Goal: Transaction & Acquisition: Purchase product/service

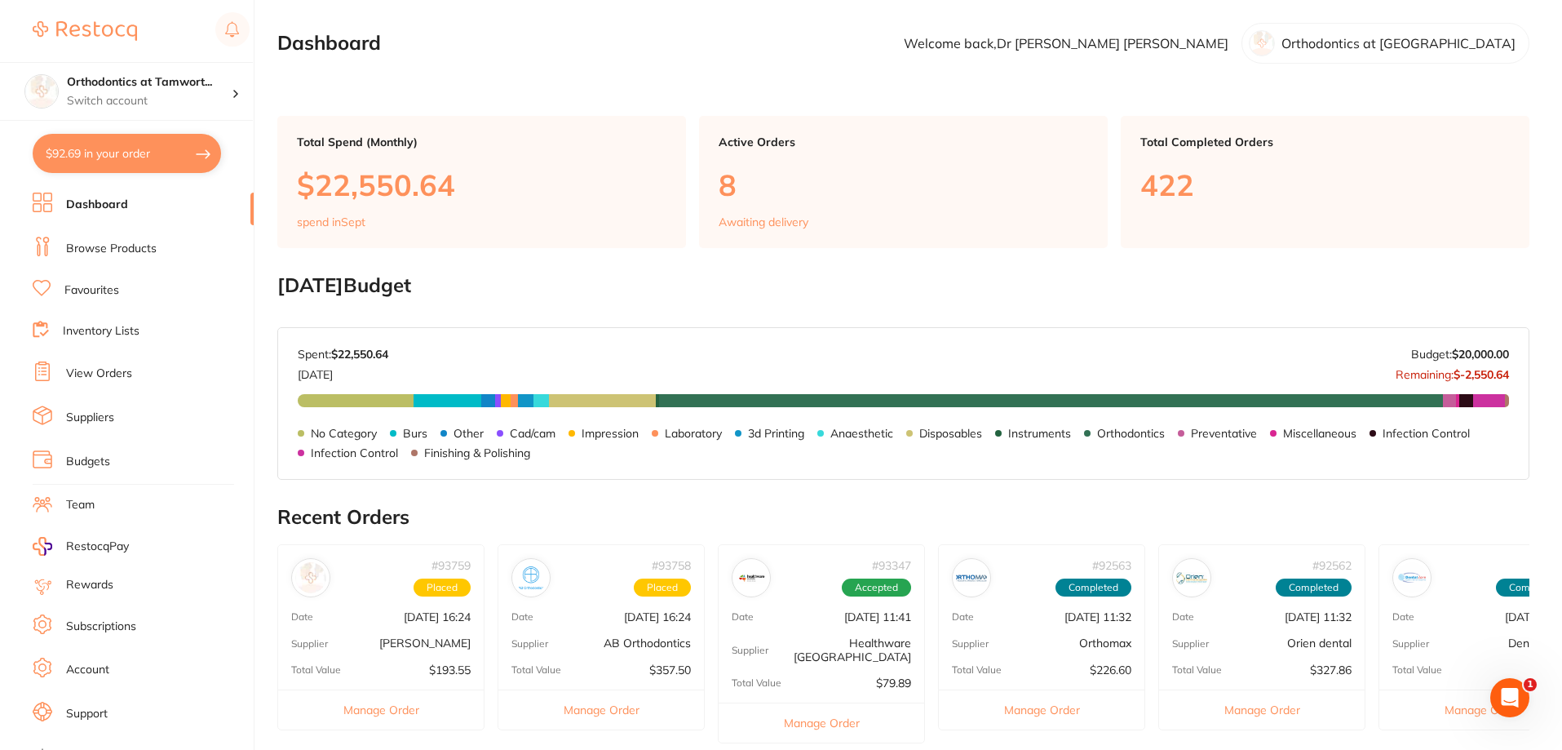
click at [115, 363] on li "View Orders" at bounding box center [143, 373] width 221 height 24
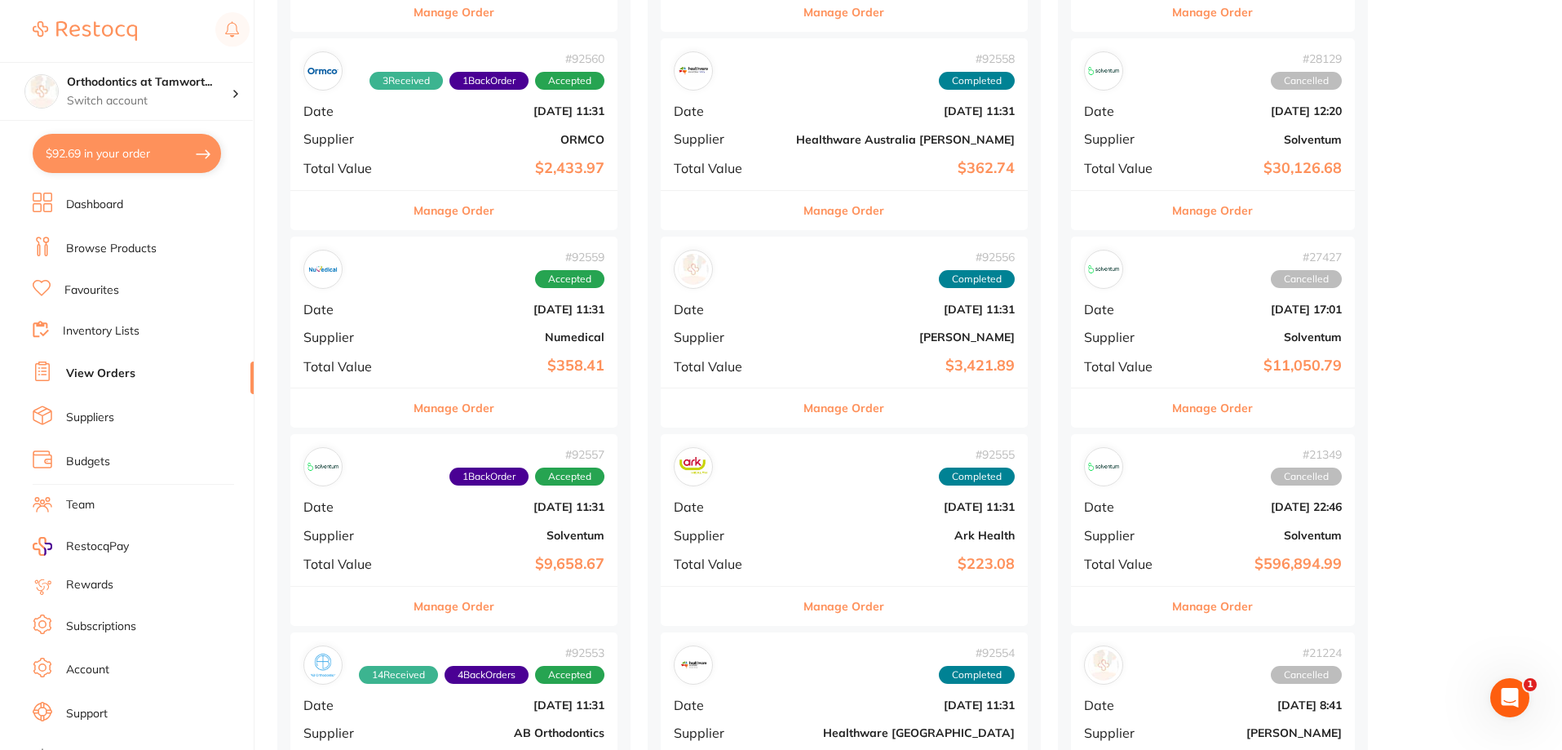
scroll to position [816, 0]
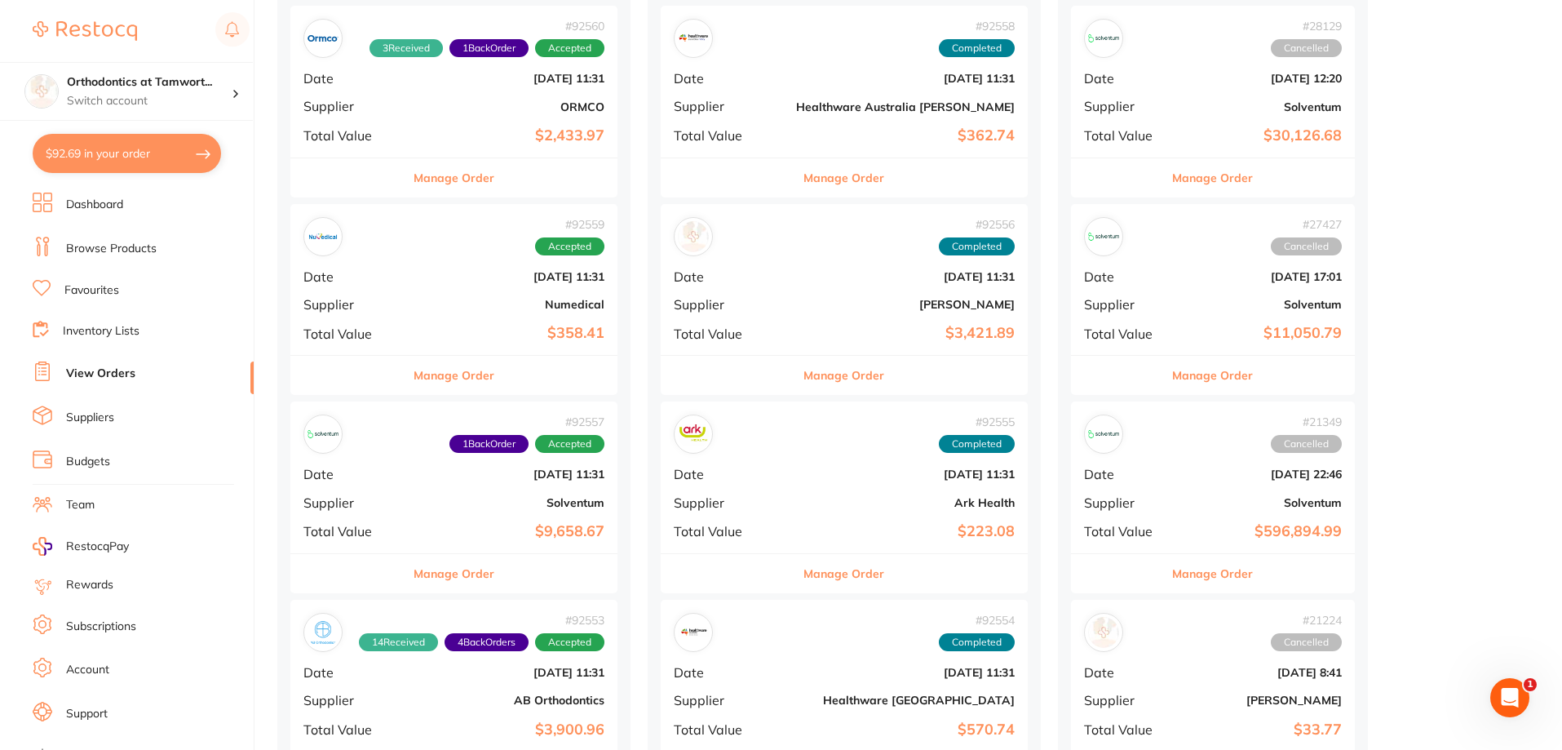
click at [464, 371] on button "Manage Order" at bounding box center [454, 375] width 81 height 39
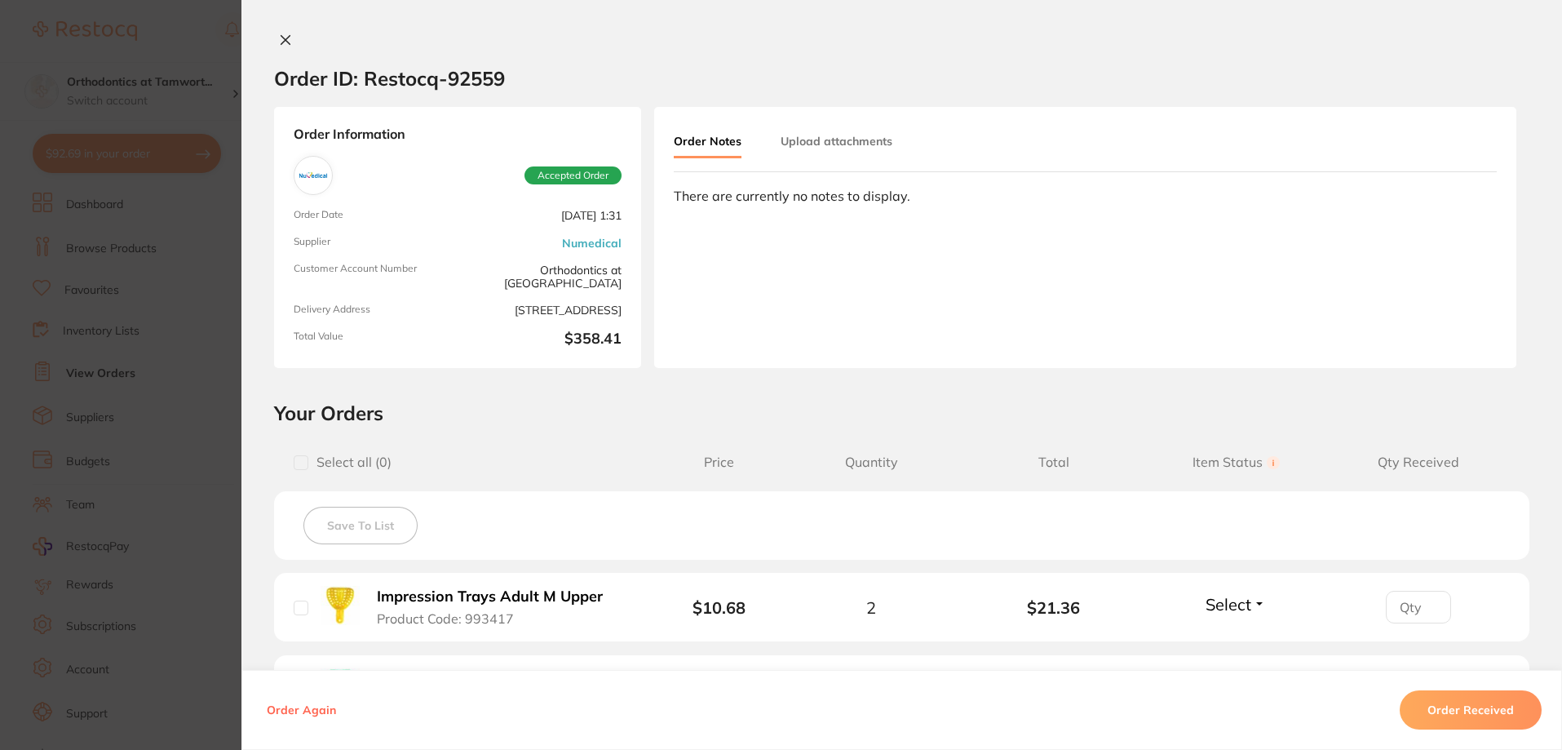
click at [1437, 712] on button "Order Received" at bounding box center [1471, 709] width 142 height 39
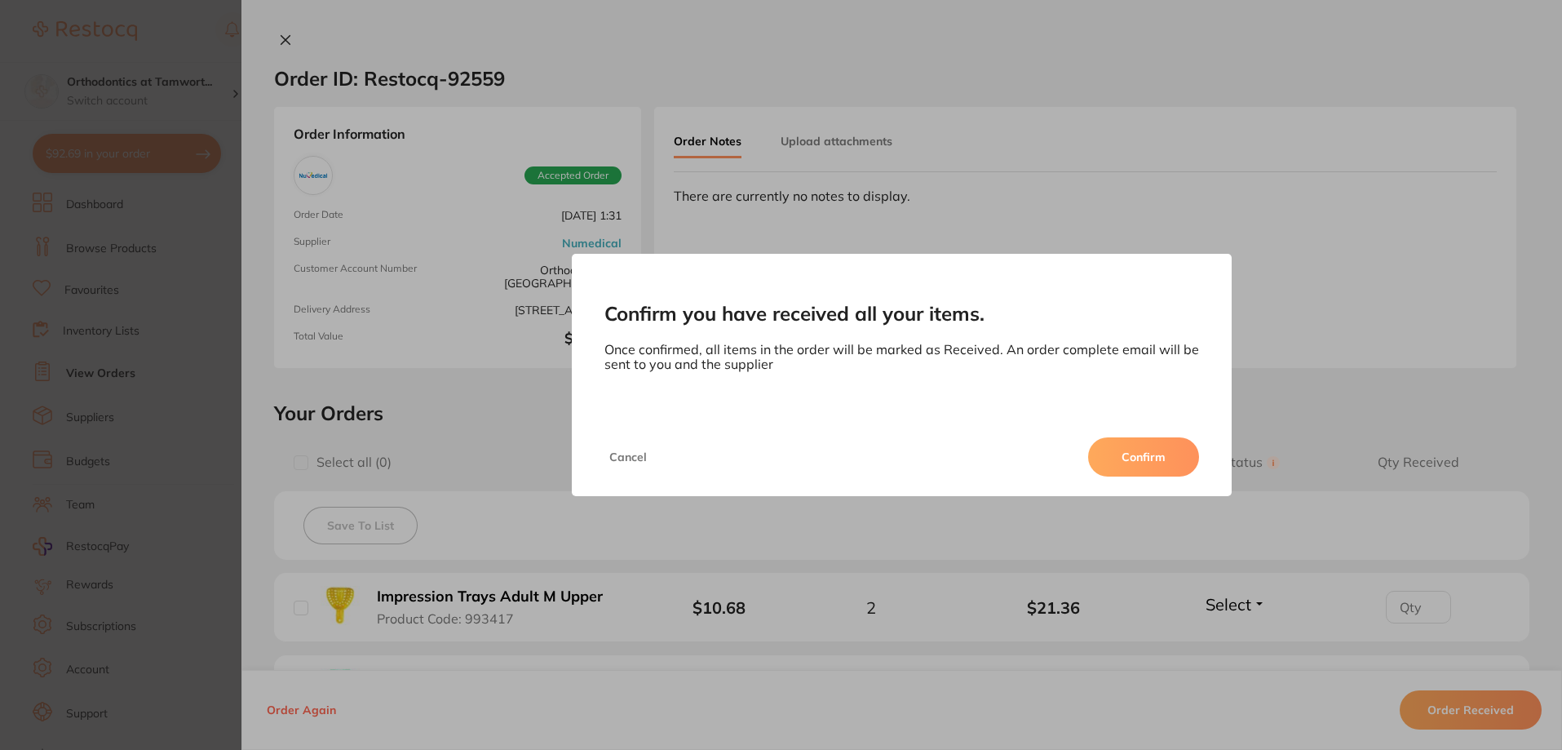
click at [1163, 468] on button "Confirm" at bounding box center [1143, 456] width 111 height 39
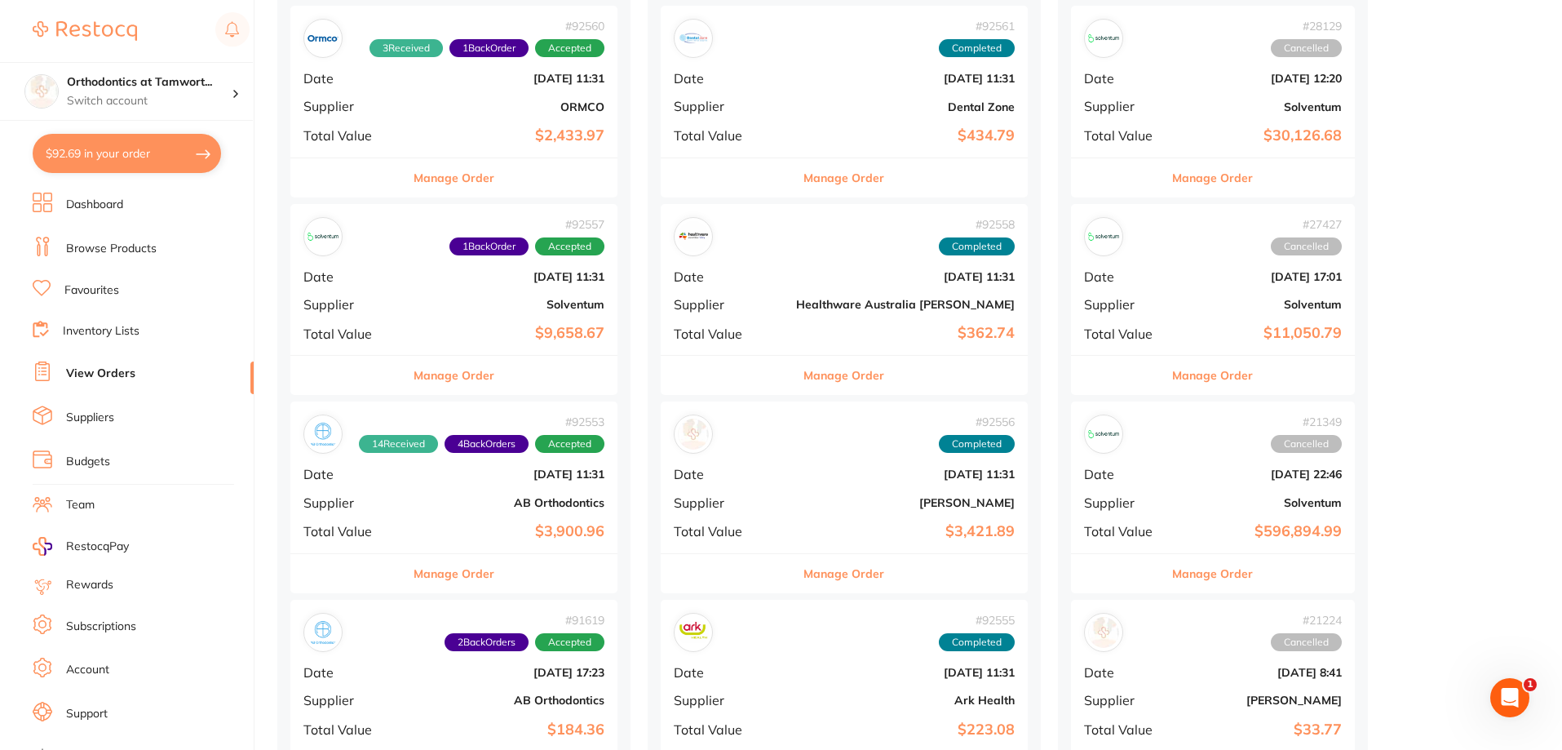
click at [469, 370] on button "Manage Order" at bounding box center [454, 375] width 81 height 39
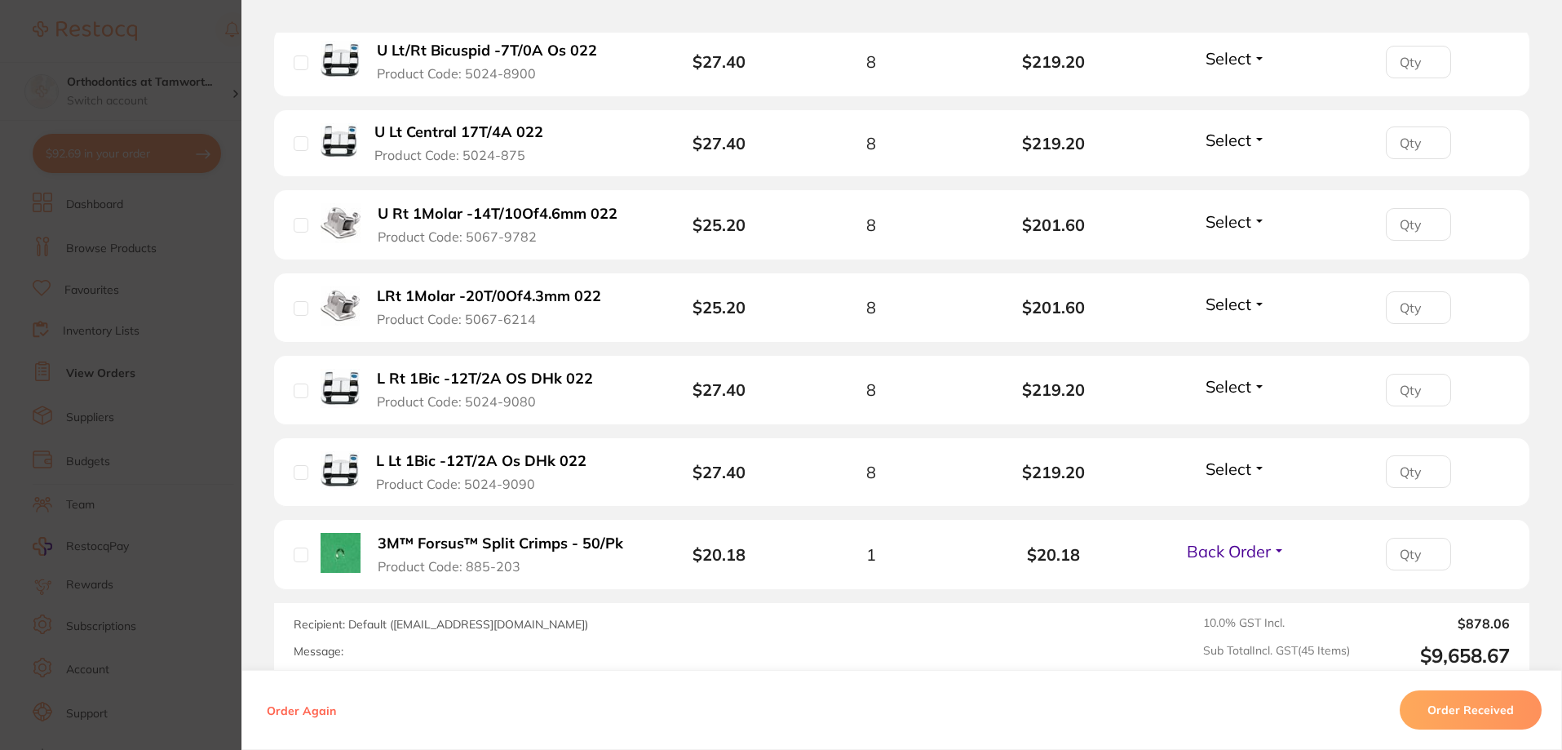
scroll to position [3752, 0]
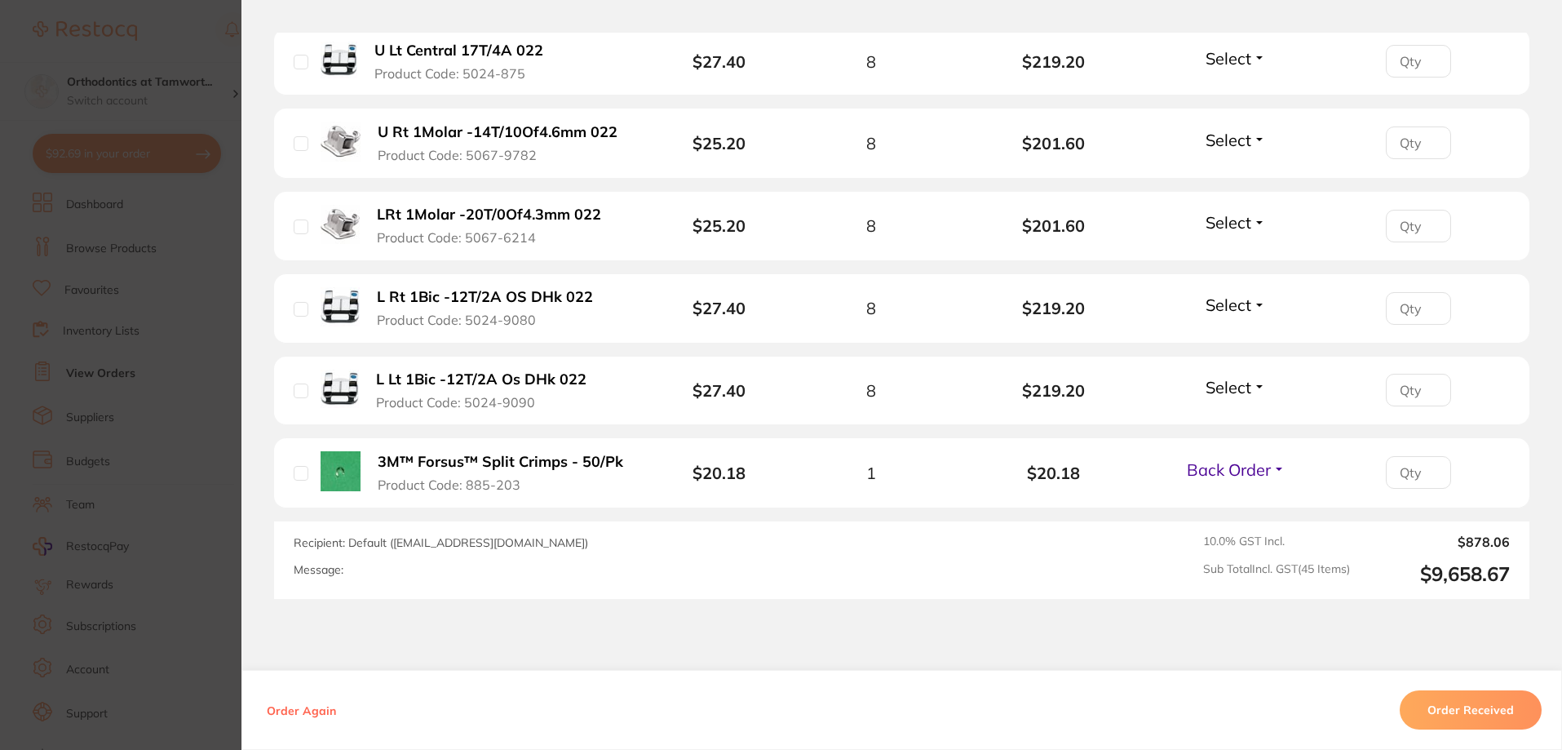
click at [137, 313] on section "Order ID: Restocq- 92557 Order Information 1 Back Order Accepted Order Order Da…" at bounding box center [781, 375] width 1562 height 750
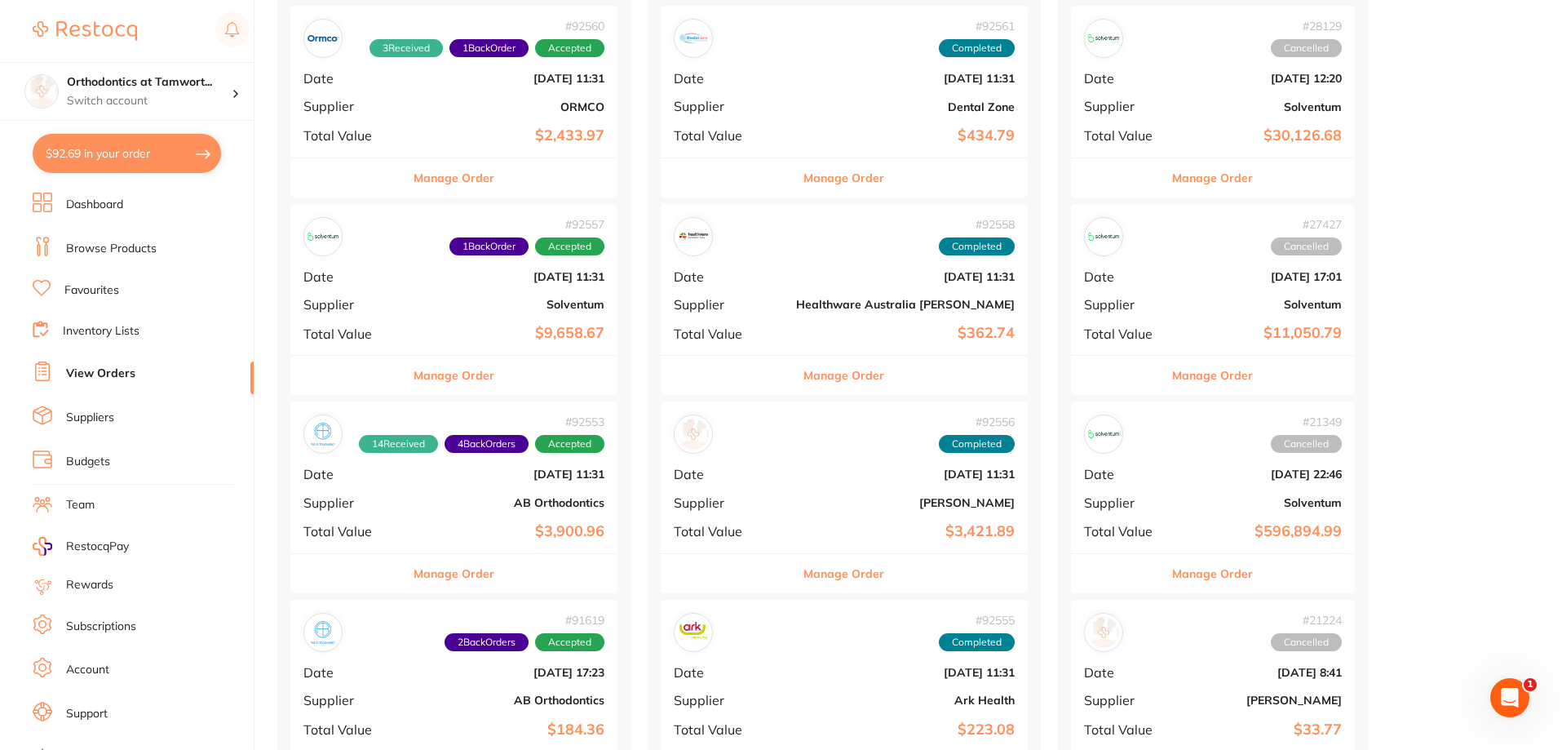
click at [436, 571] on button "Manage Order" at bounding box center [454, 573] width 81 height 39
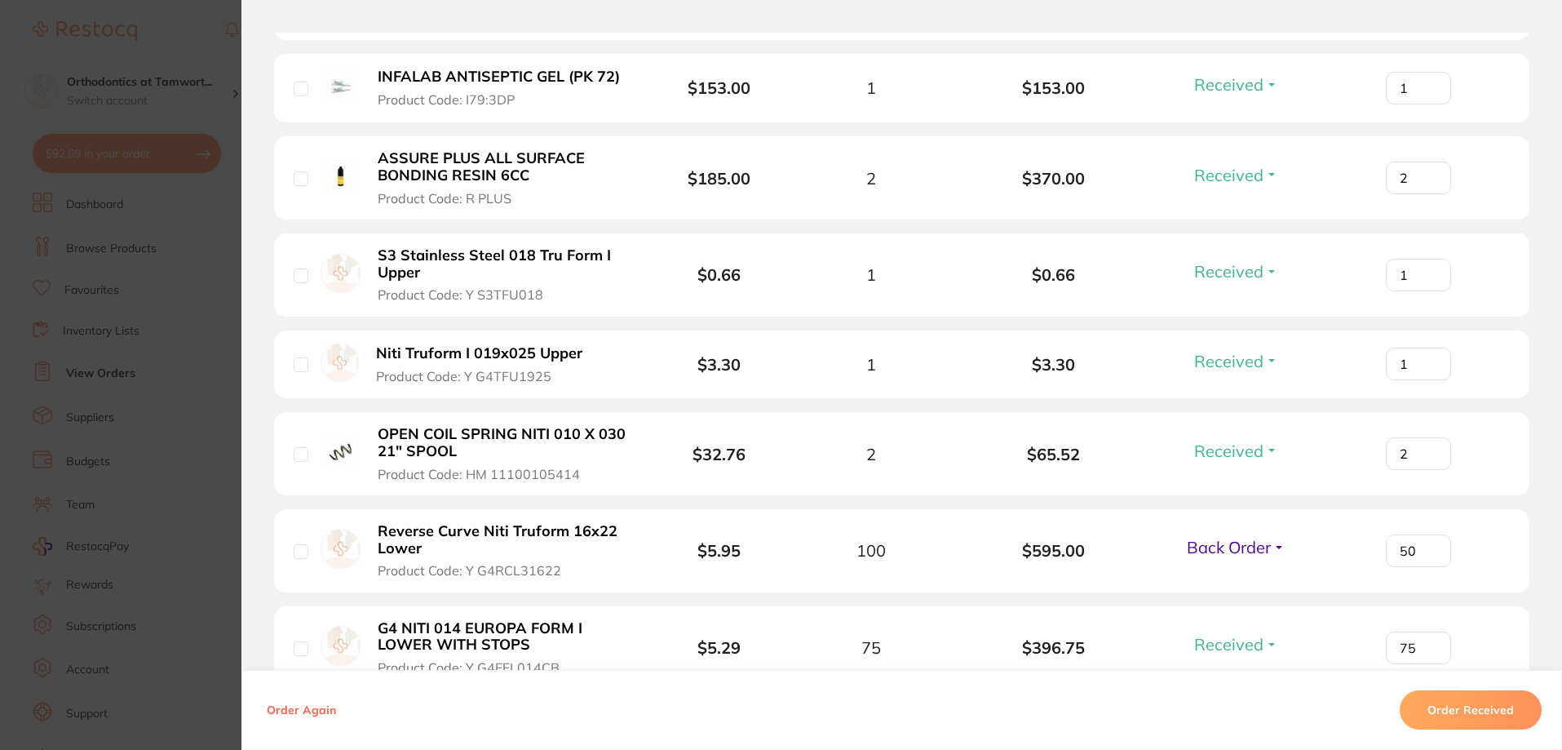
scroll to position [1468, 0]
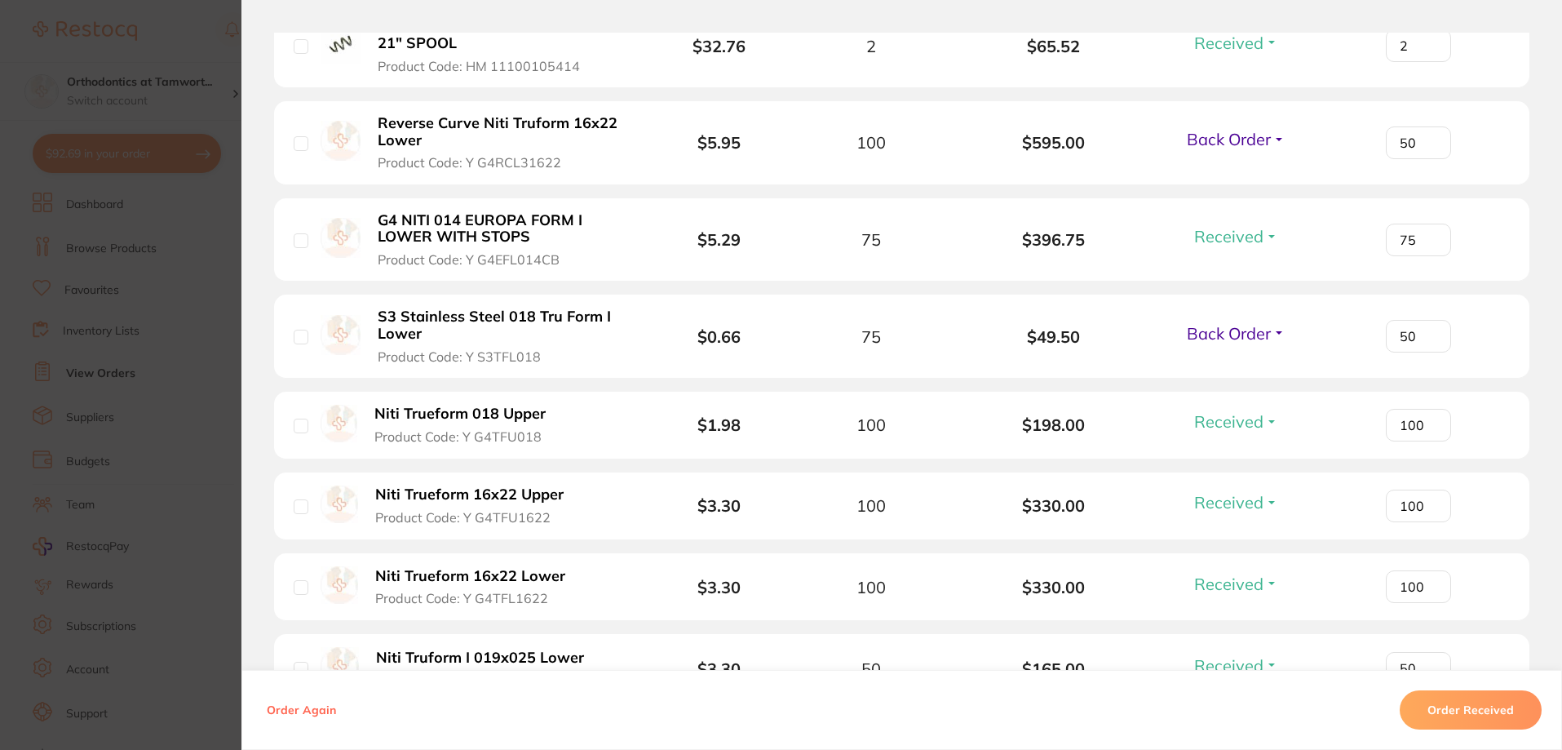
click at [147, 361] on section "Order ID: Restocq- 92553 Order Information 14 Received 4 Back Orders Accepted O…" at bounding box center [781, 375] width 1562 height 750
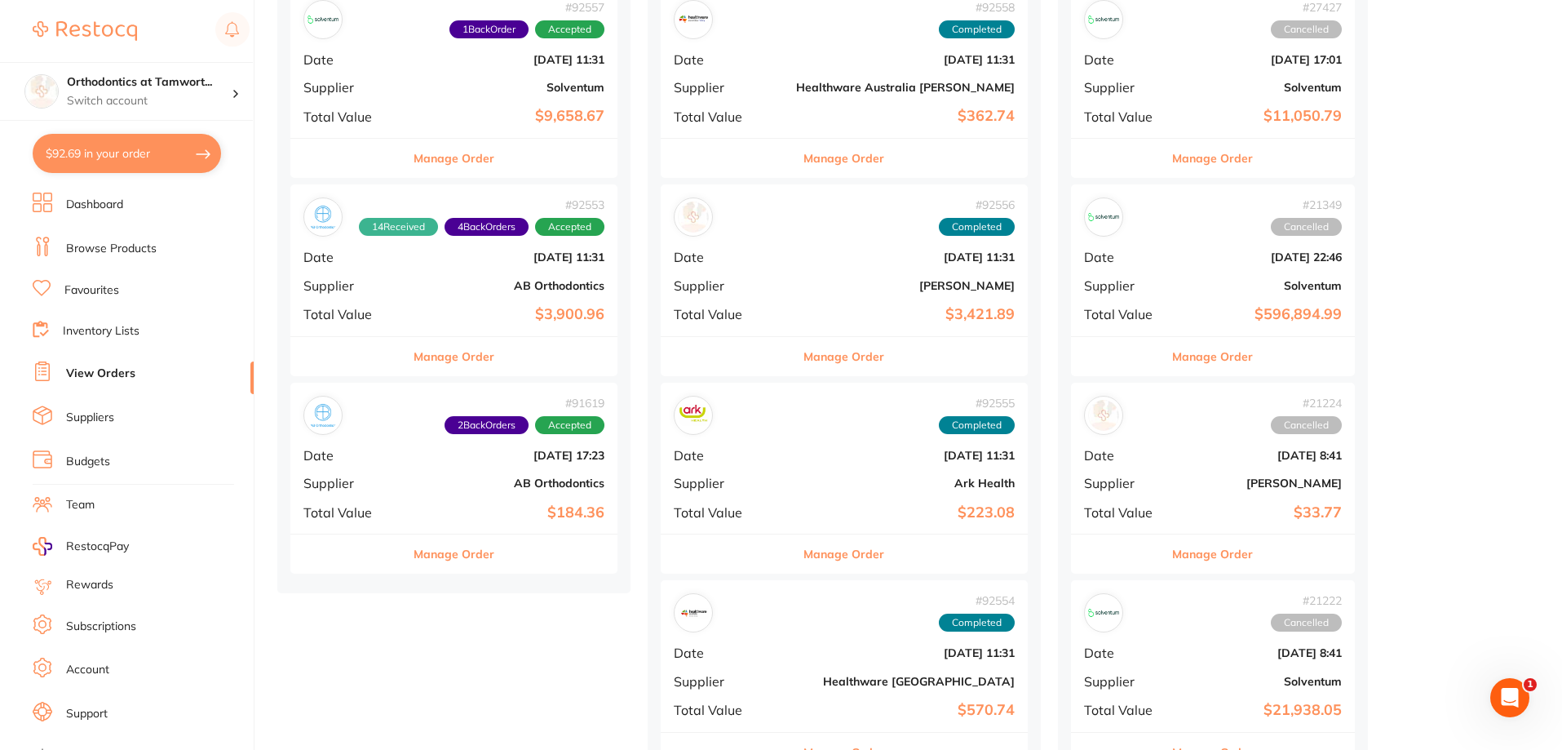
scroll to position [1060, 0]
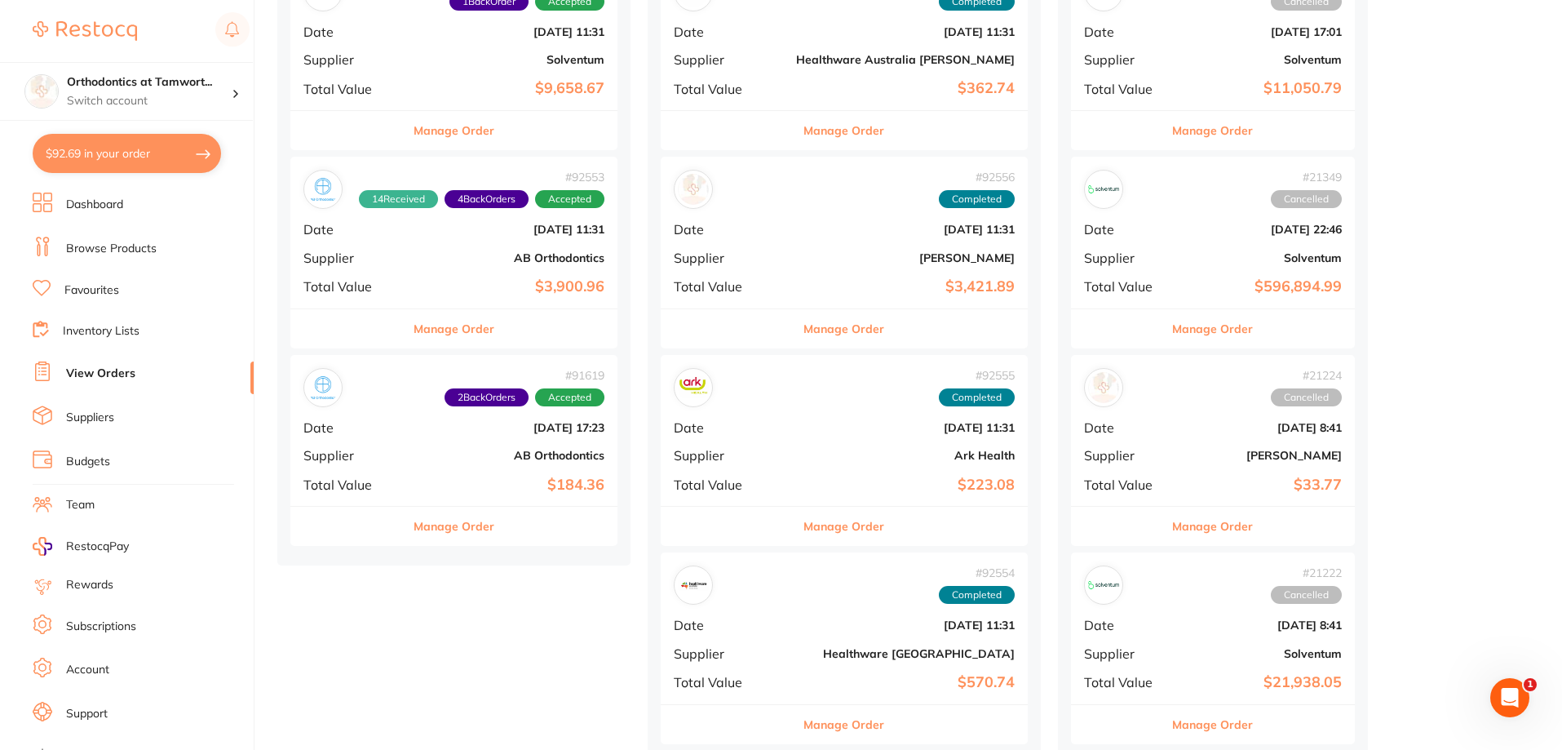
click at [476, 521] on button "Manage Order" at bounding box center [454, 526] width 81 height 39
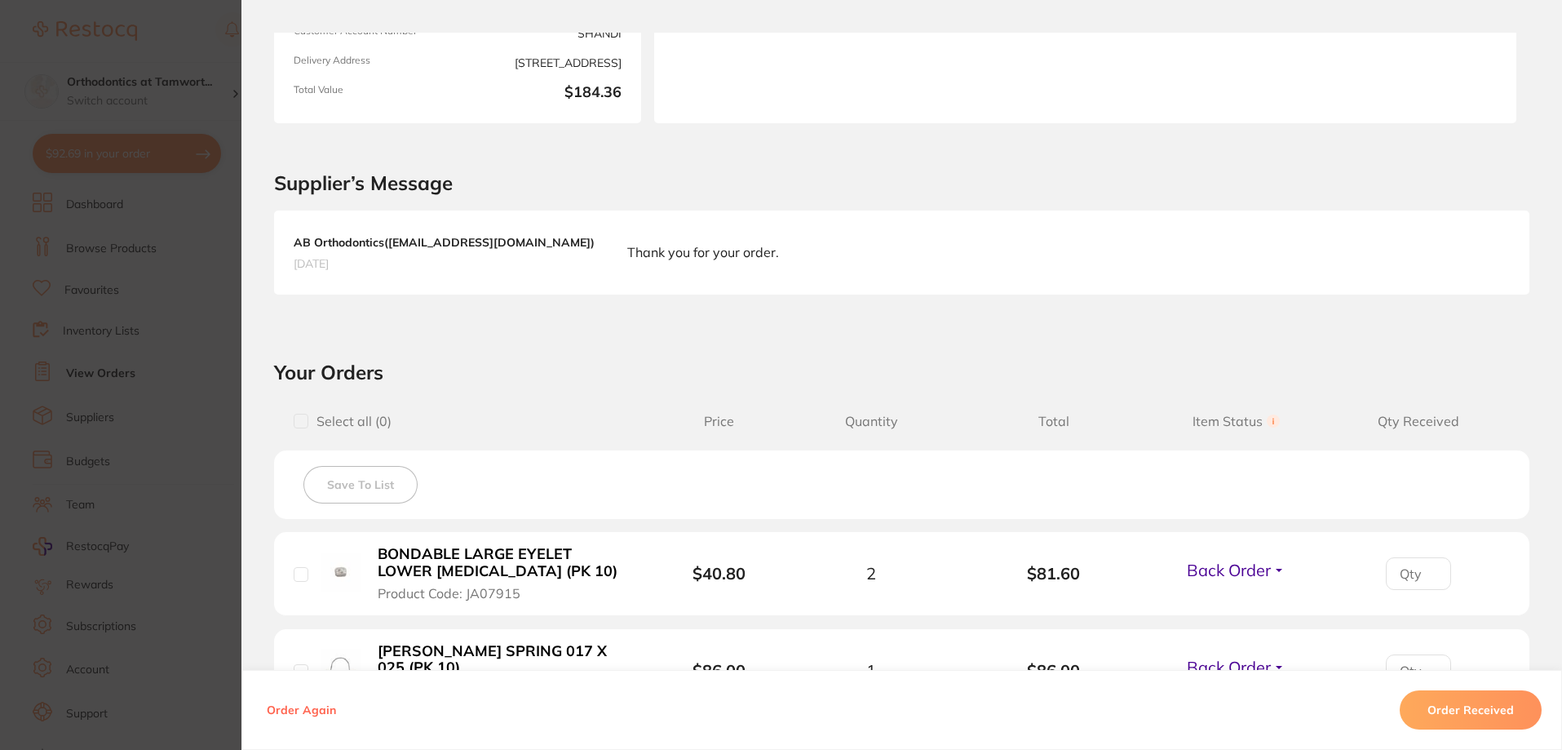
click at [185, 423] on section "Order ID: Restocq- 91619 Order Information 2 Back Orders Accepted Order Order D…" at bounding box center [781, 375] width 1562 height 750
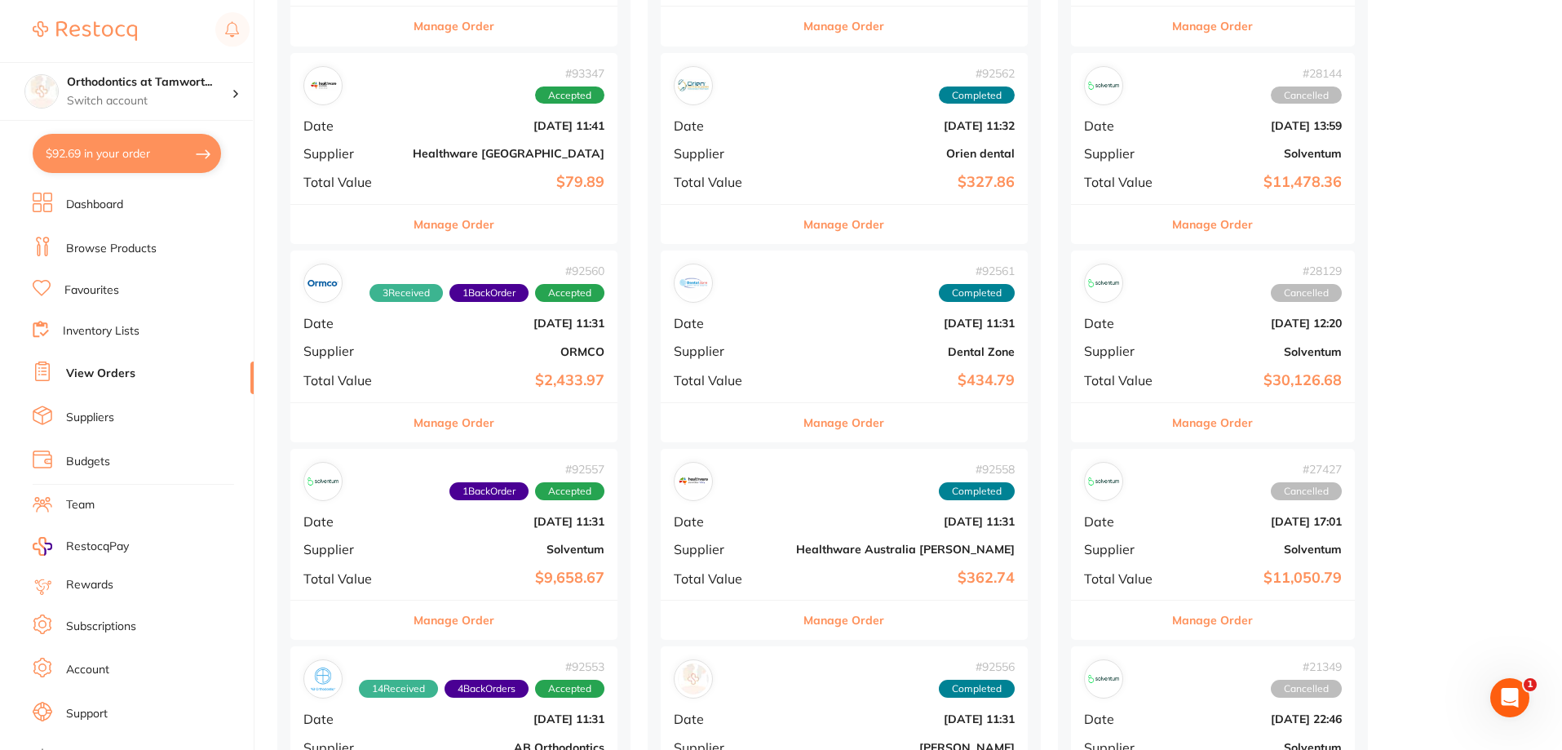
scroll to position [489, 0]
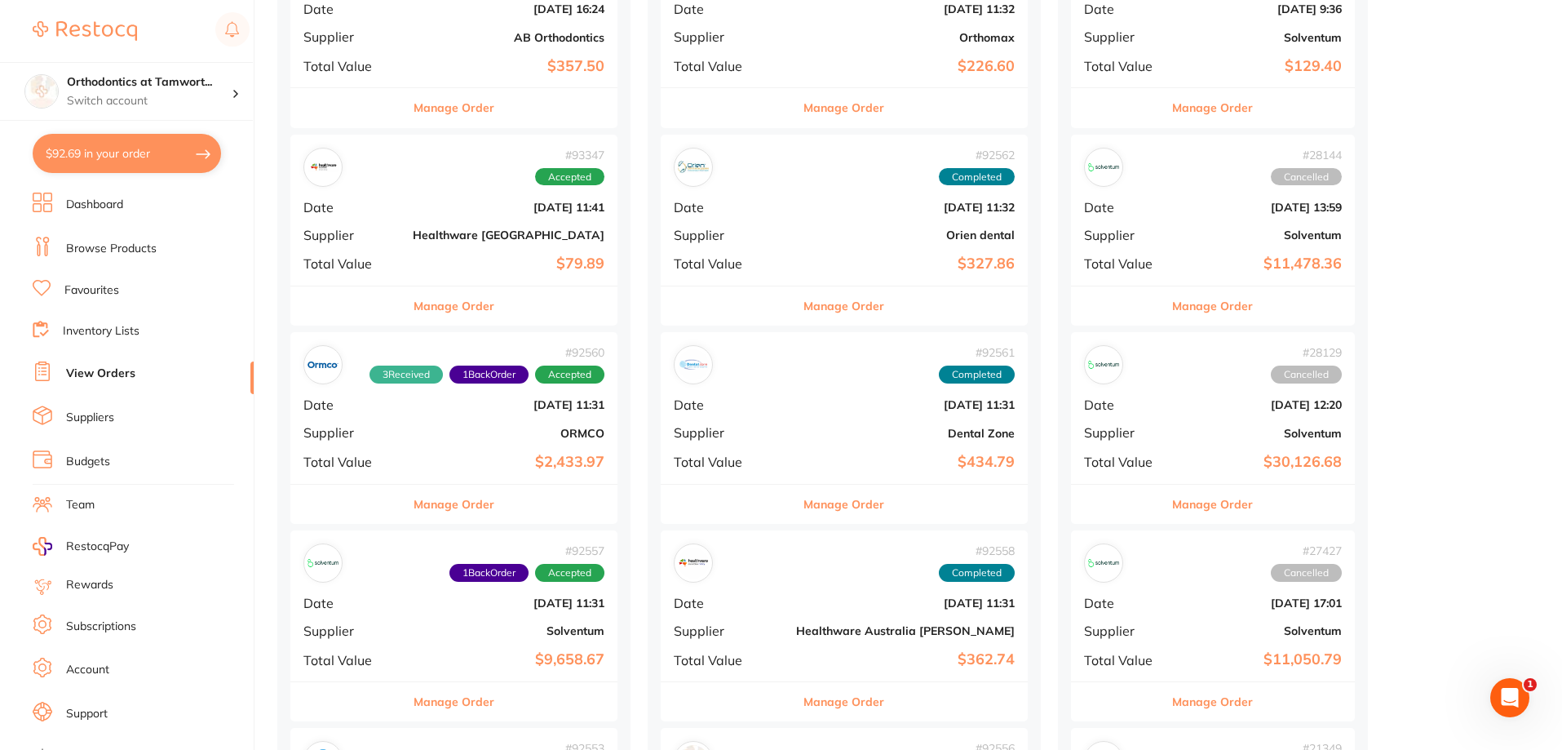
click at [458, 501] on button "Manage Order" at bounding box center [454, 504] width 81 height 39
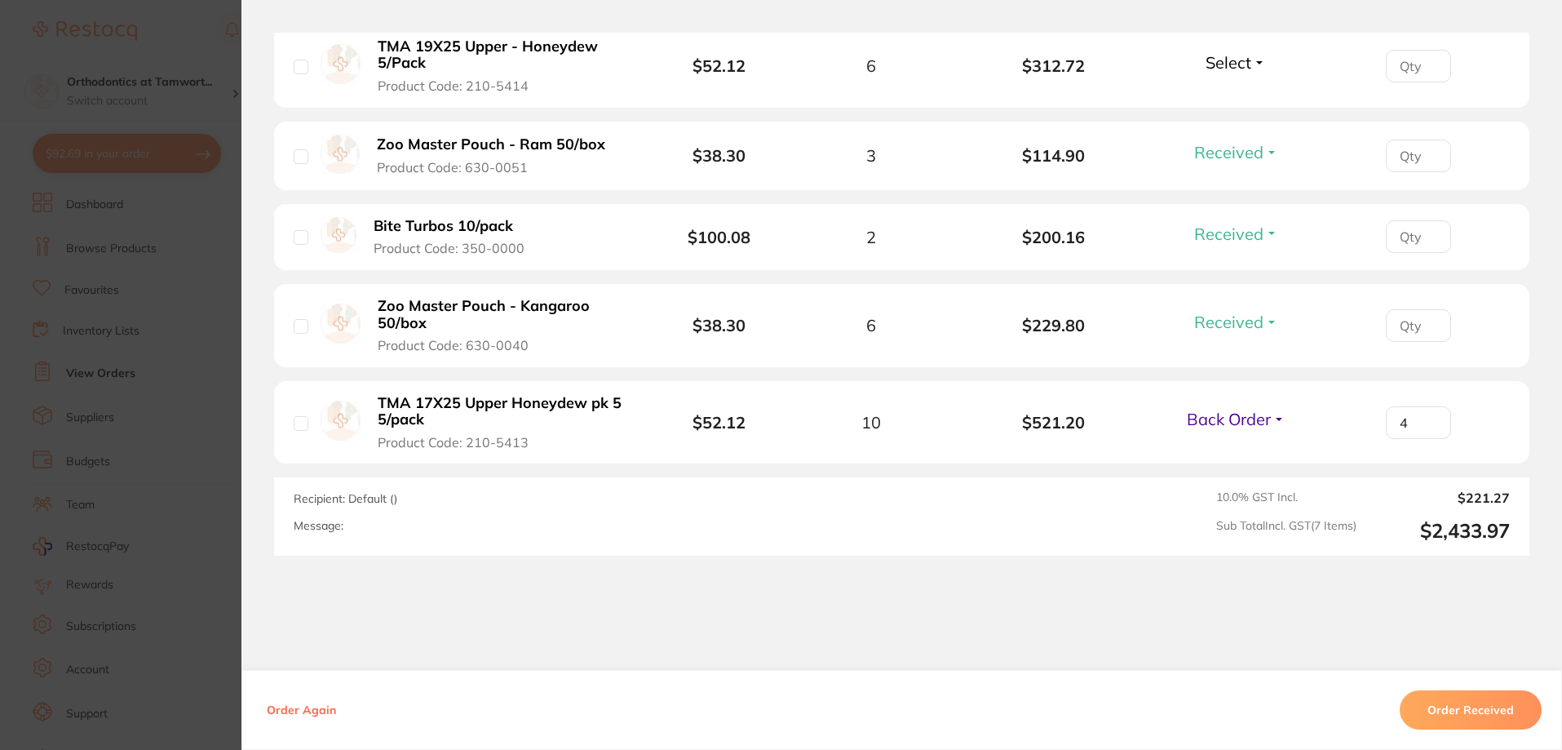
scroll to position [791, 0]
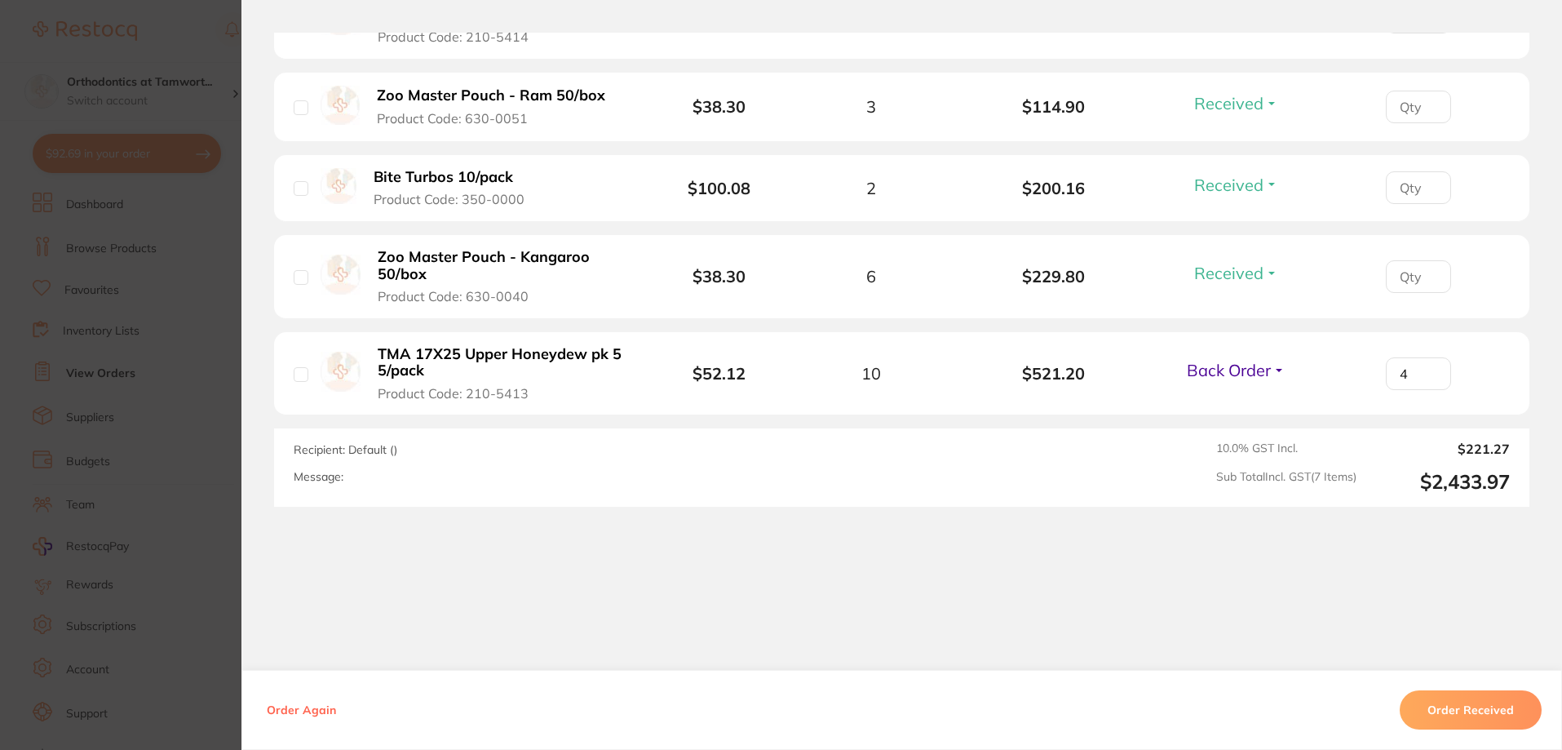
click at [1475, 705] on button "Order Received" at bounding box center [1471, 709] width 142 height 39
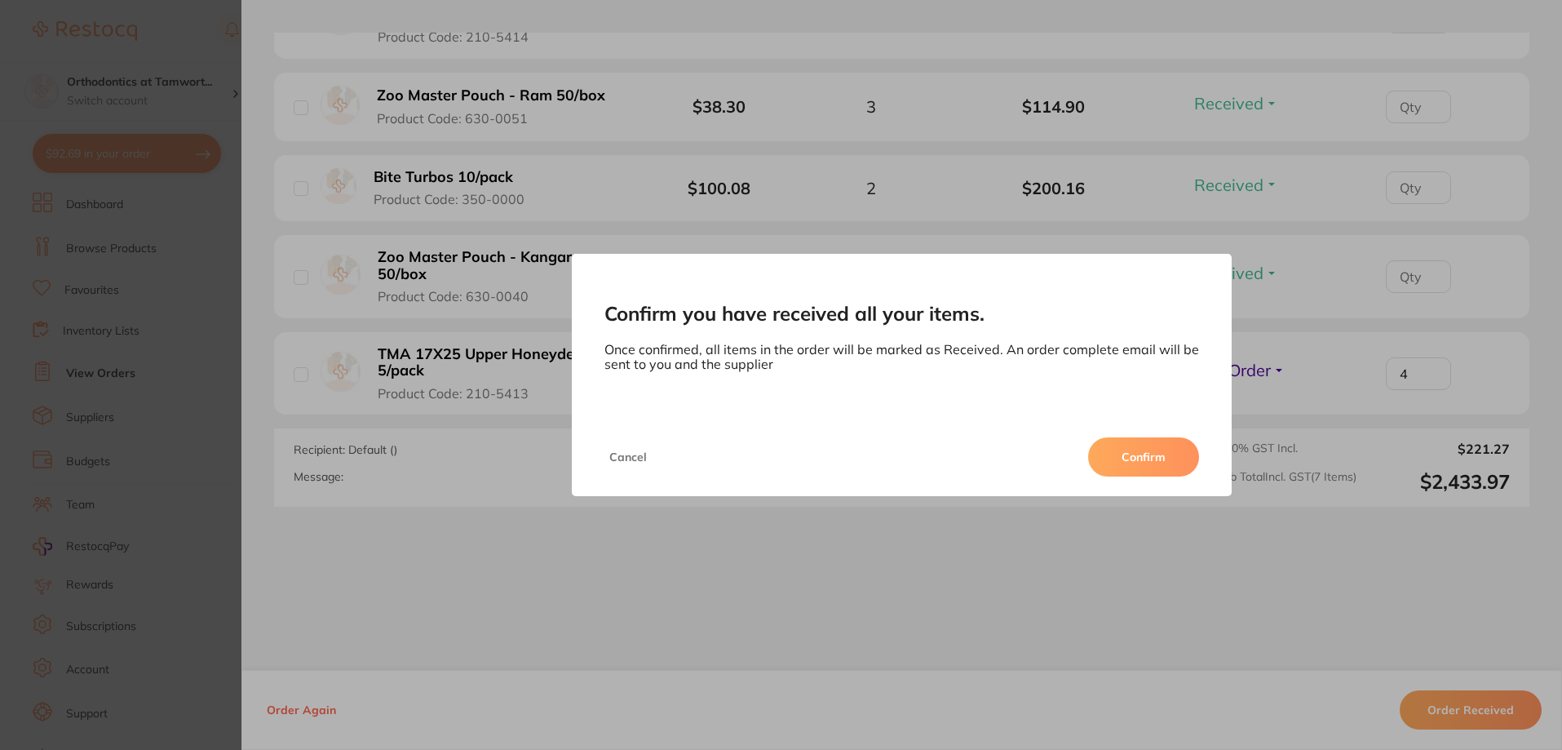
click at [1148, 468] on button "Confirm" at bounding box center [1143, 456] width 111 height 39
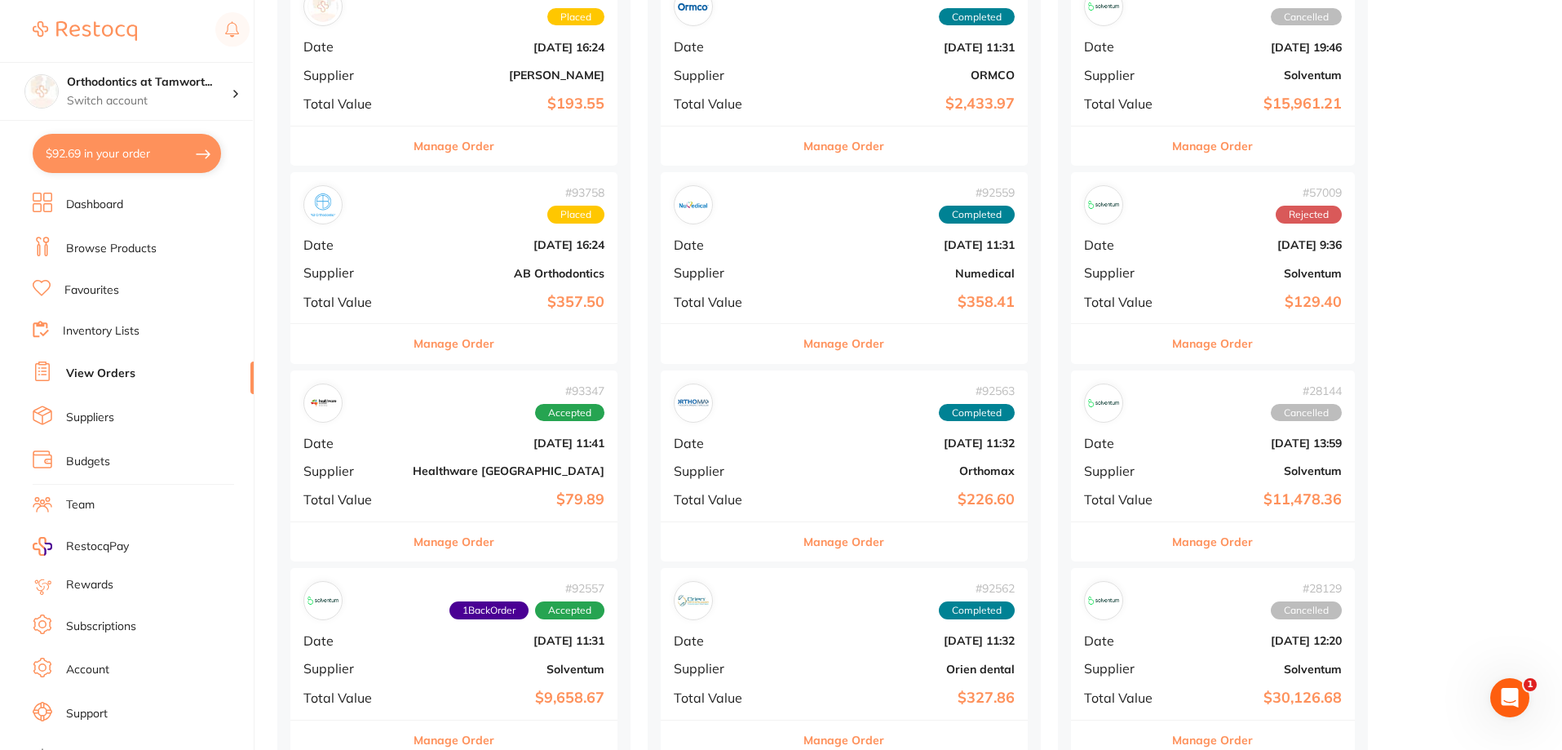
scroll to position [245, 0]
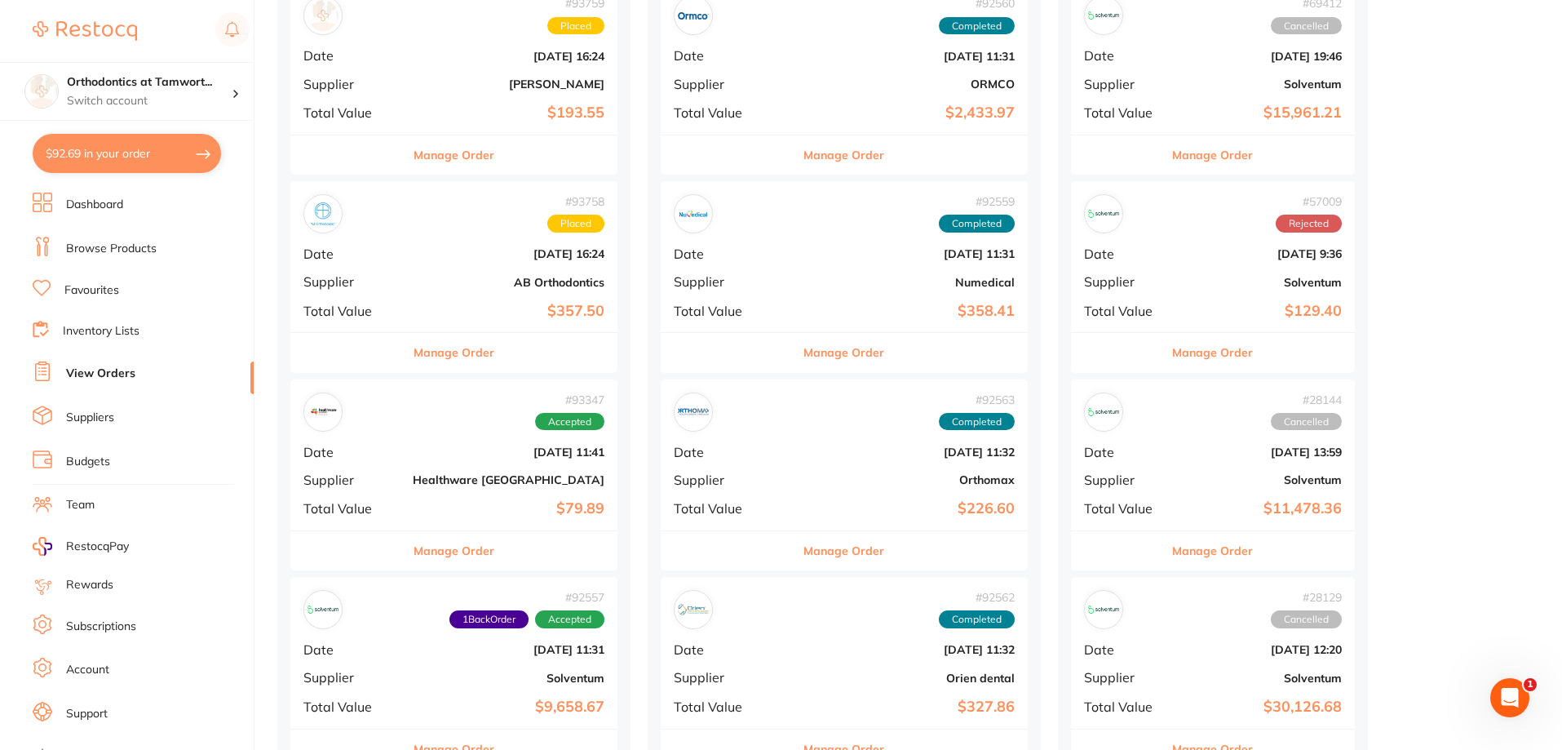
click at [473, 559] on button "Manage Order" at bounding box center [454, 550] width 81 height 39
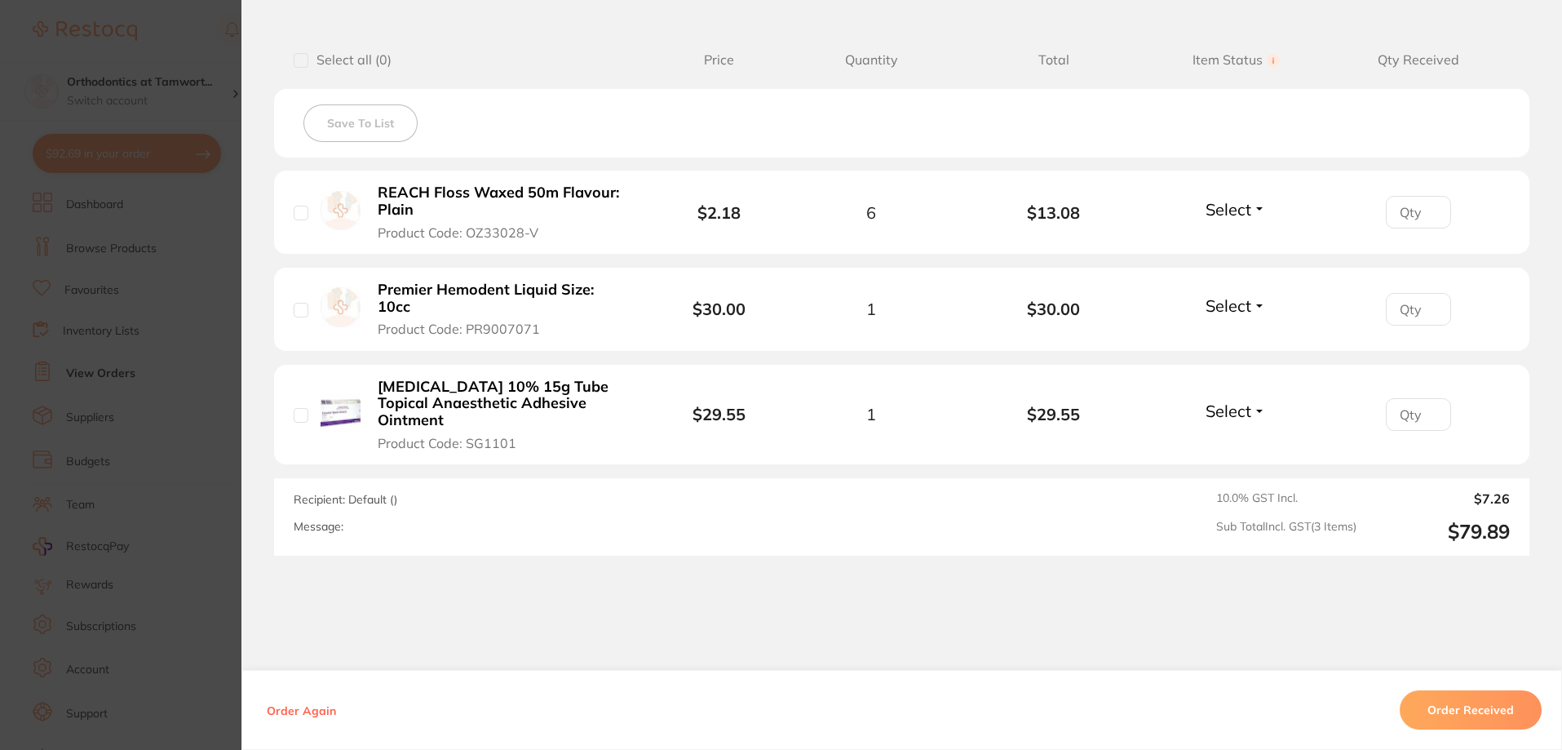
scroll to position [408, 0]
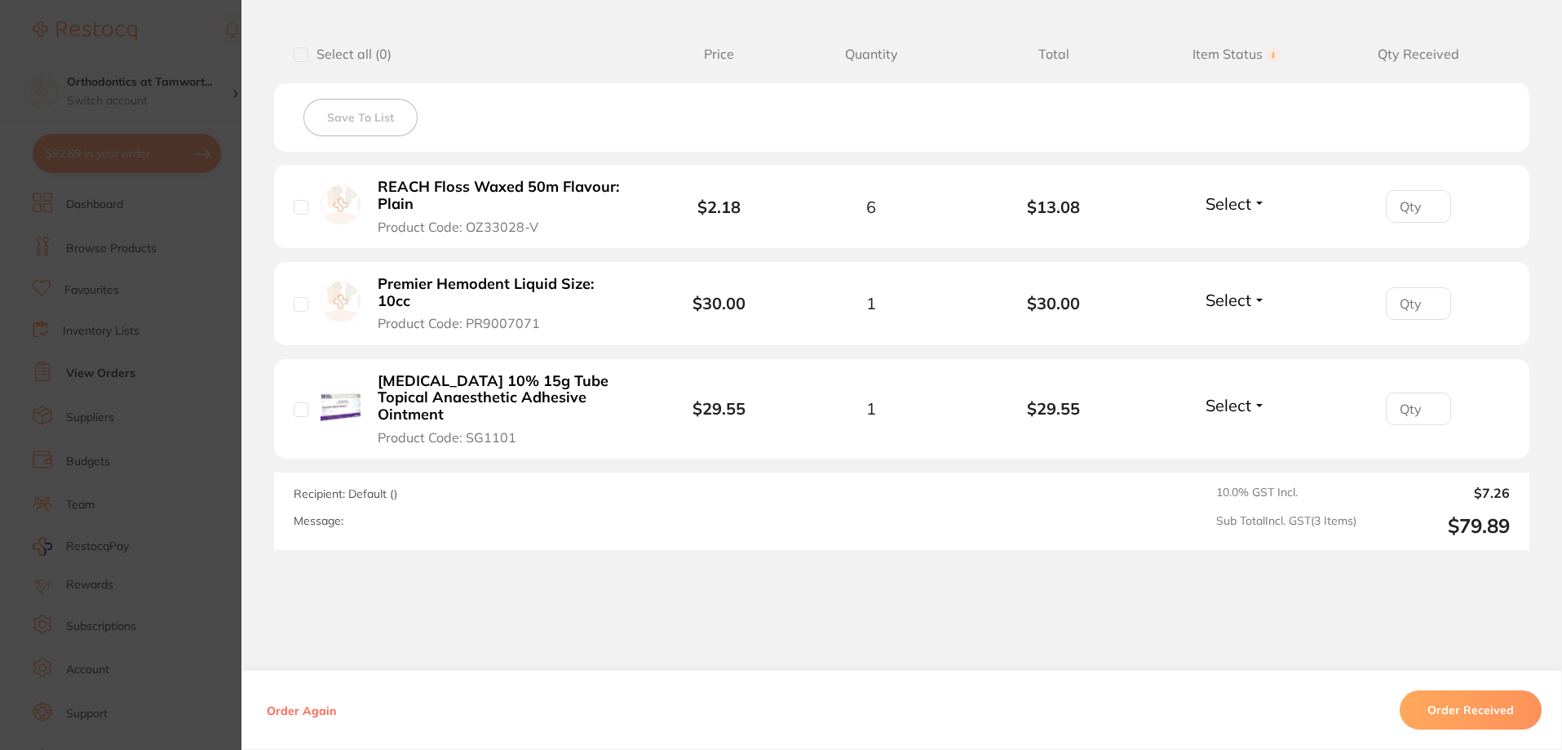
click at [1443, 715] on button "Order Received" at bounding box center [1471, 709] width 142 height 39
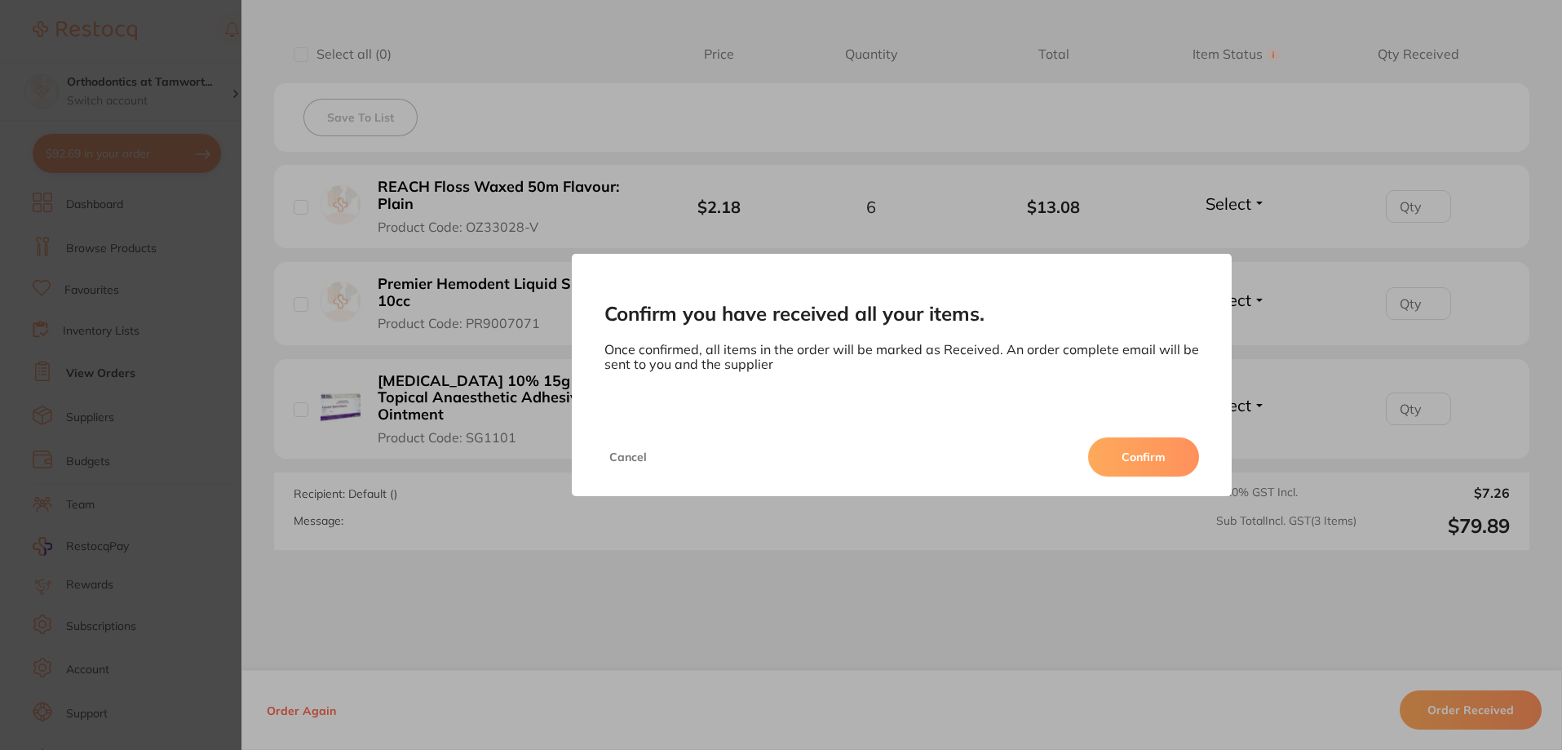
click at [1162, 457] on button "Confirm" at bounding box center [1143, 456] width 111 height 39
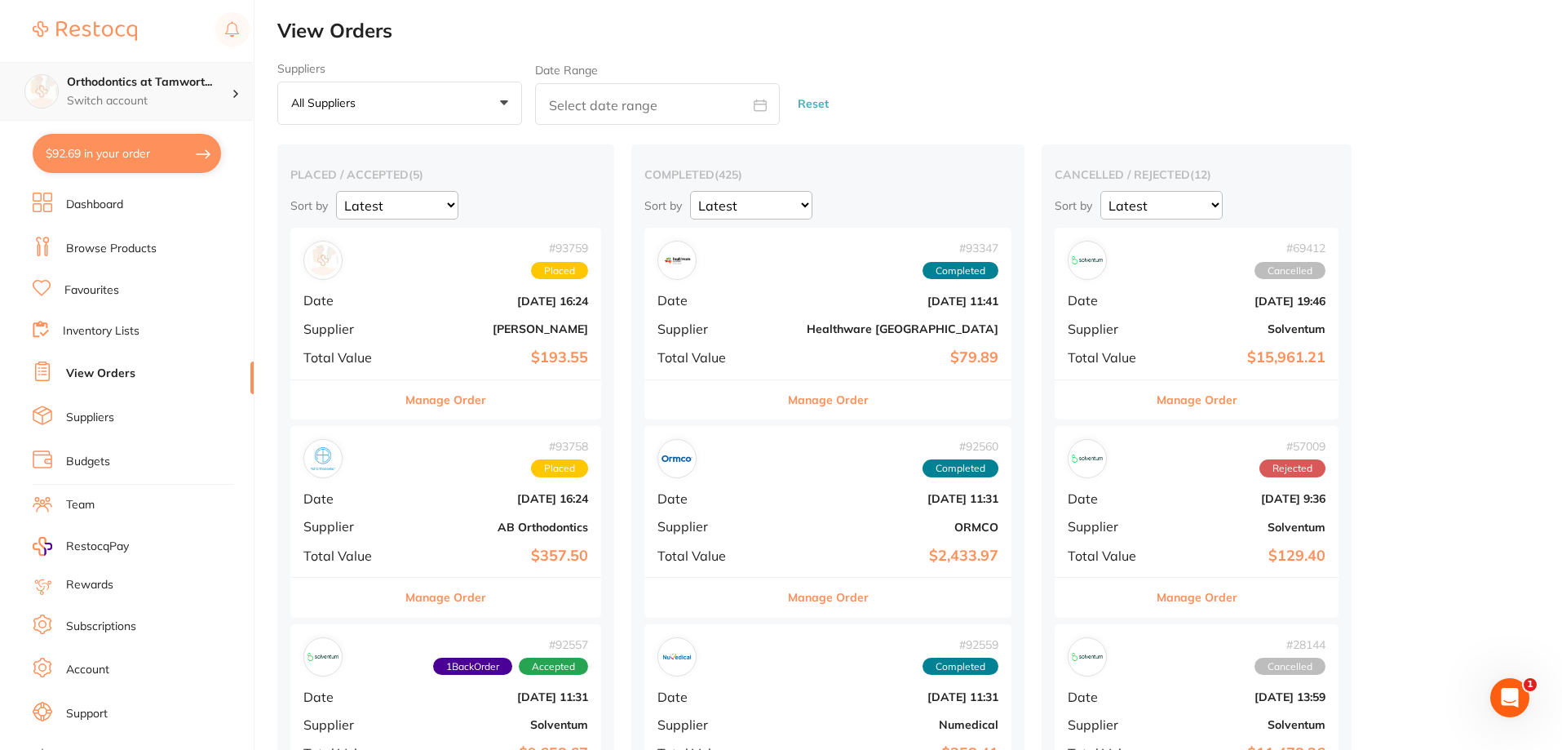
click at [132, 107] on p "Switch account" at bounding box center [149, 101] width 165 height 16
click at [127, 206] on li "Dashboard" at bounding box center [143, 205] width 221 height 24
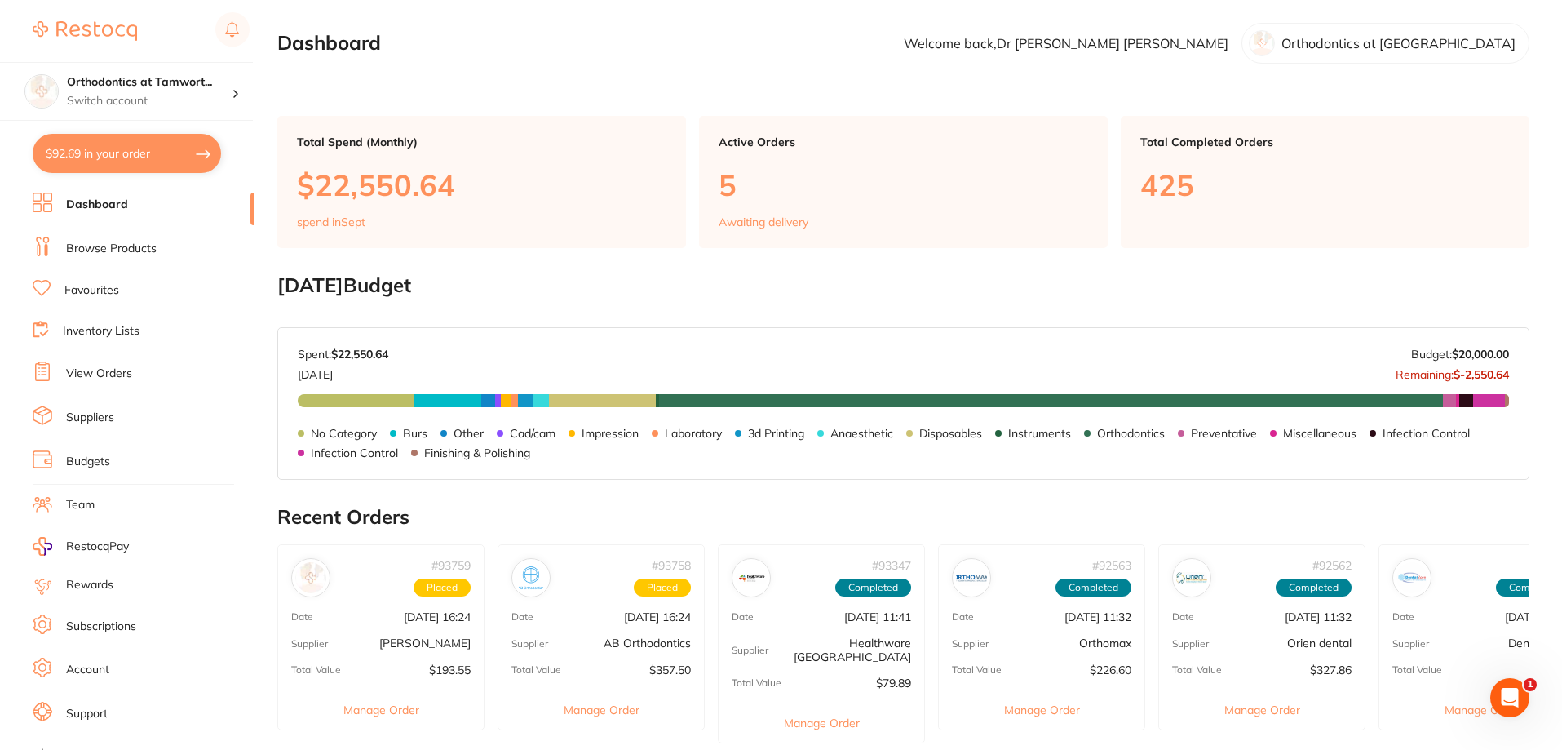
click at [120, 335] on link "Inventory Lists" at bounding box center [101, 331] width 77 height 16
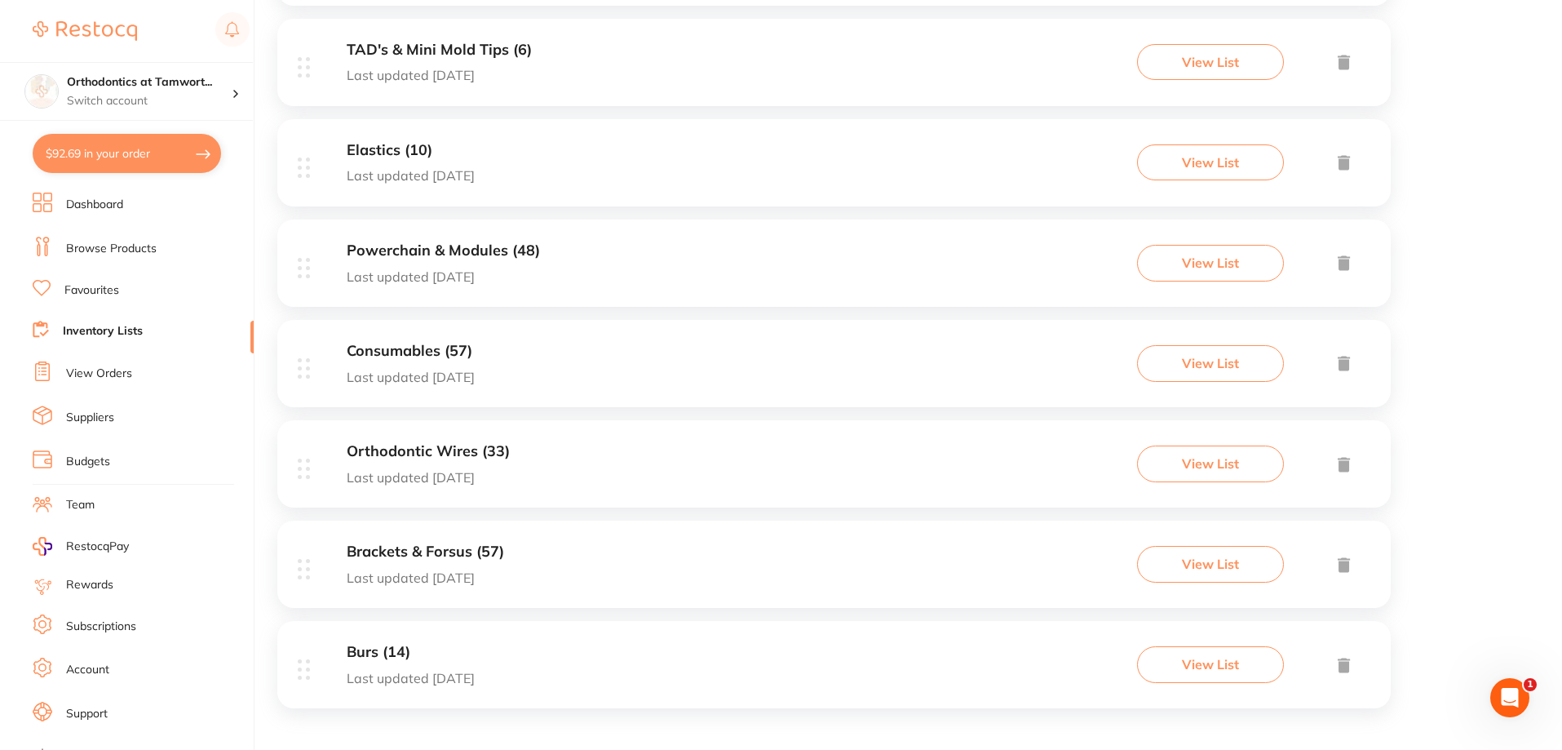
scroll to position [927, 0]
click at [621, 549] on div "Brackets & Forsus (57) Last updated [DATE] View List" at bounding box center [833, 559] width 1113 height 87
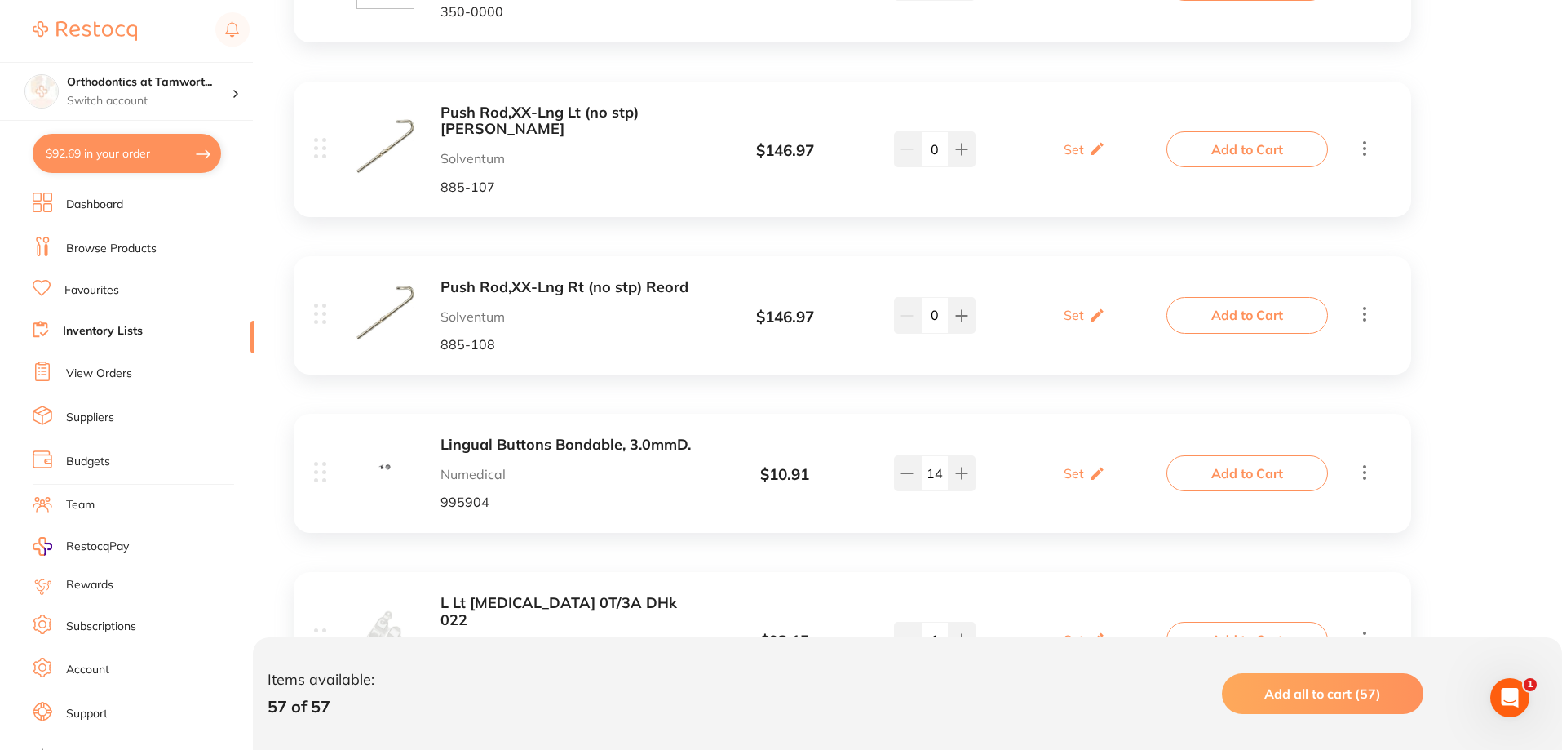
scroll to position [1224, 0]
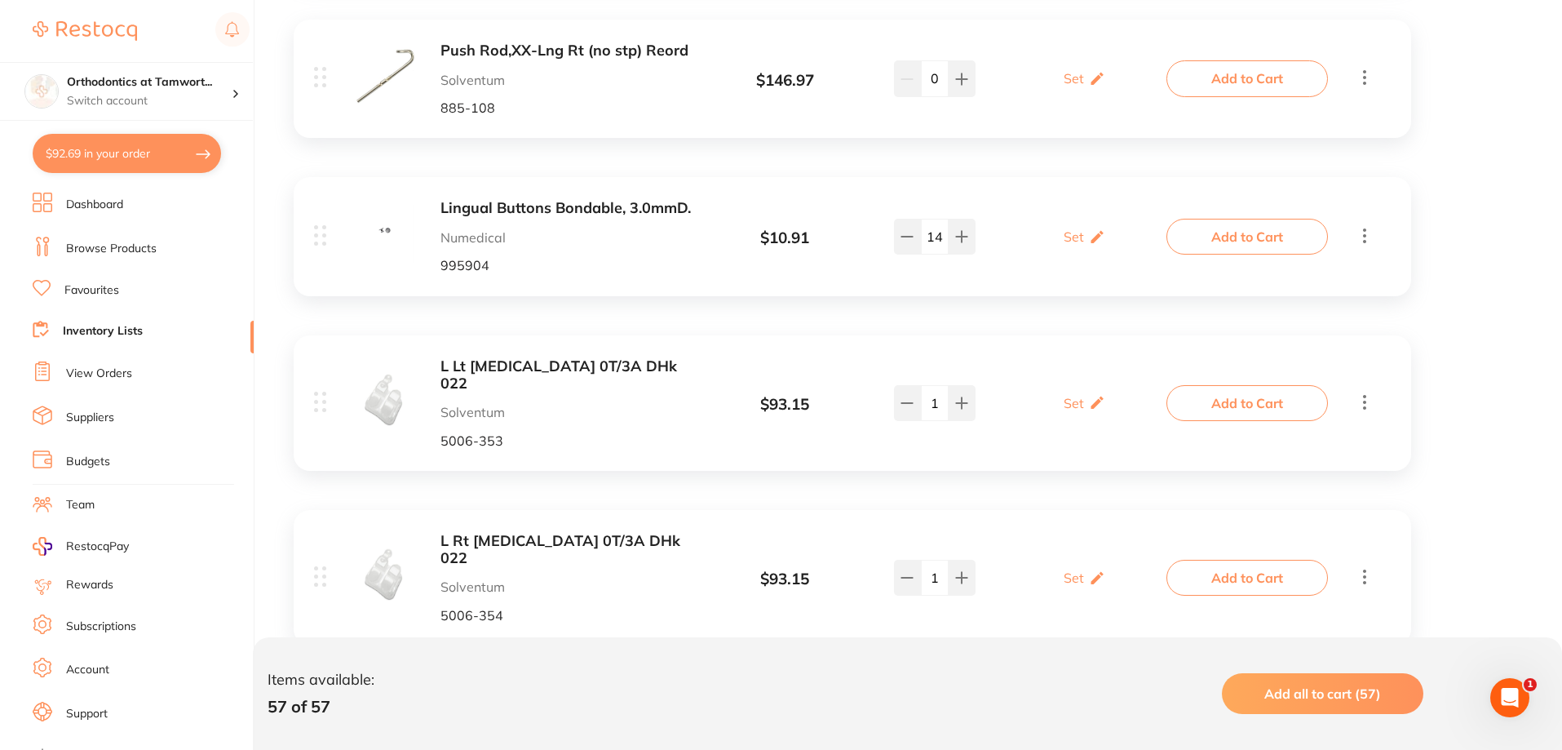
click at [104, 203] on link "Dashboard" at bounding box center [94, 205] width 57 height 16
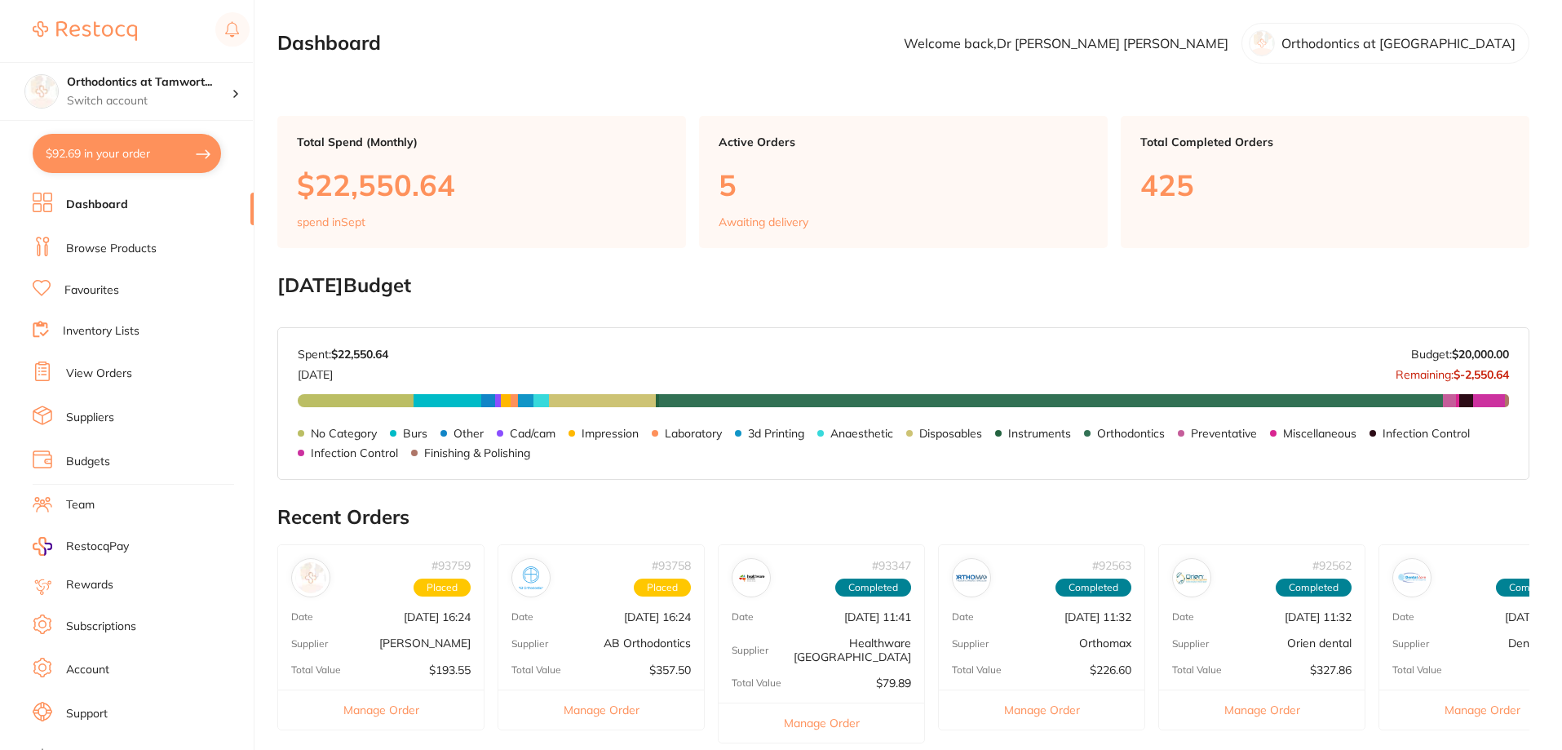
click at [103, 241] on link "Browse Products" at bounding box center [111, 249] width 91 height 16
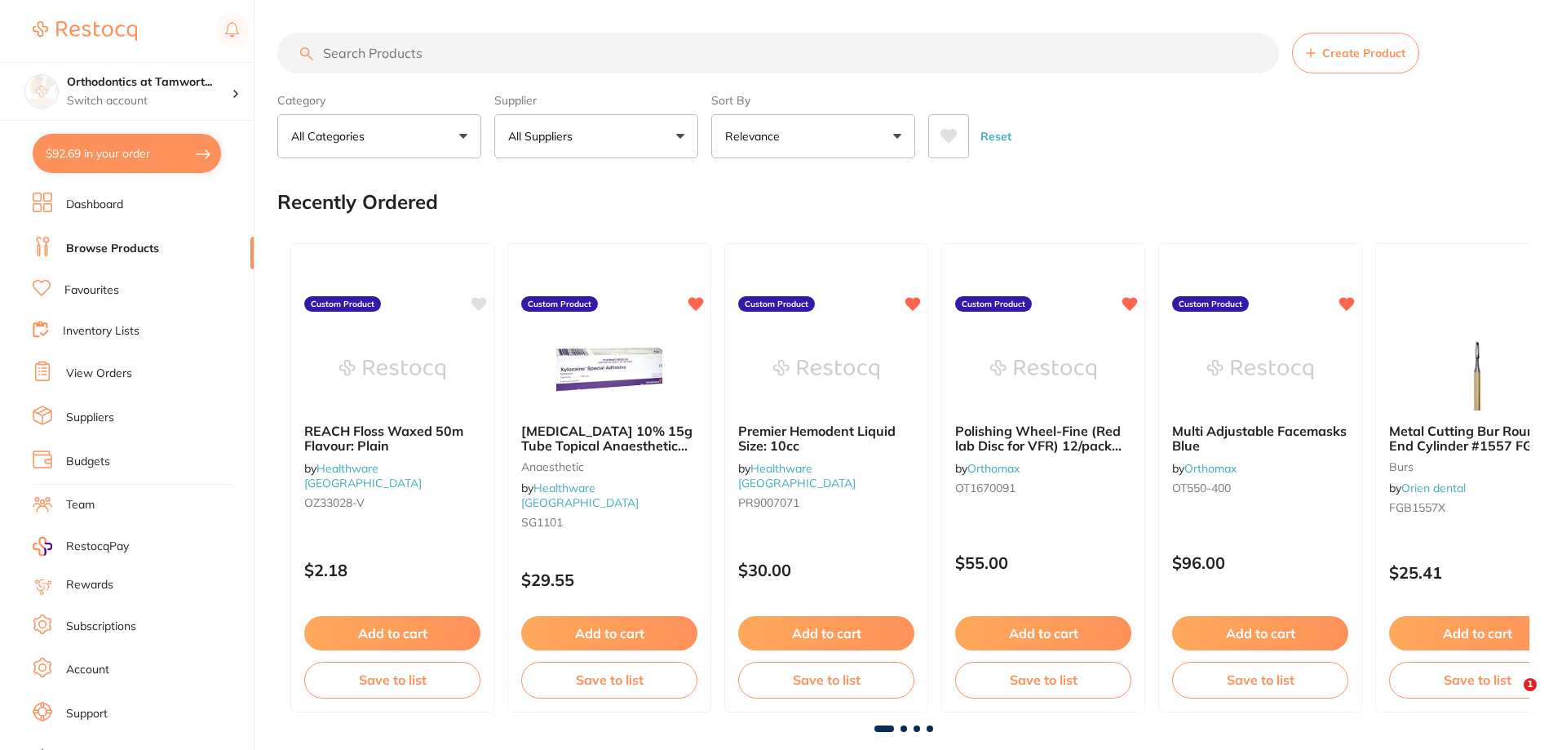
click at [450, 60] on input "search" at bounding box center [778, 53] width 1002 height 41
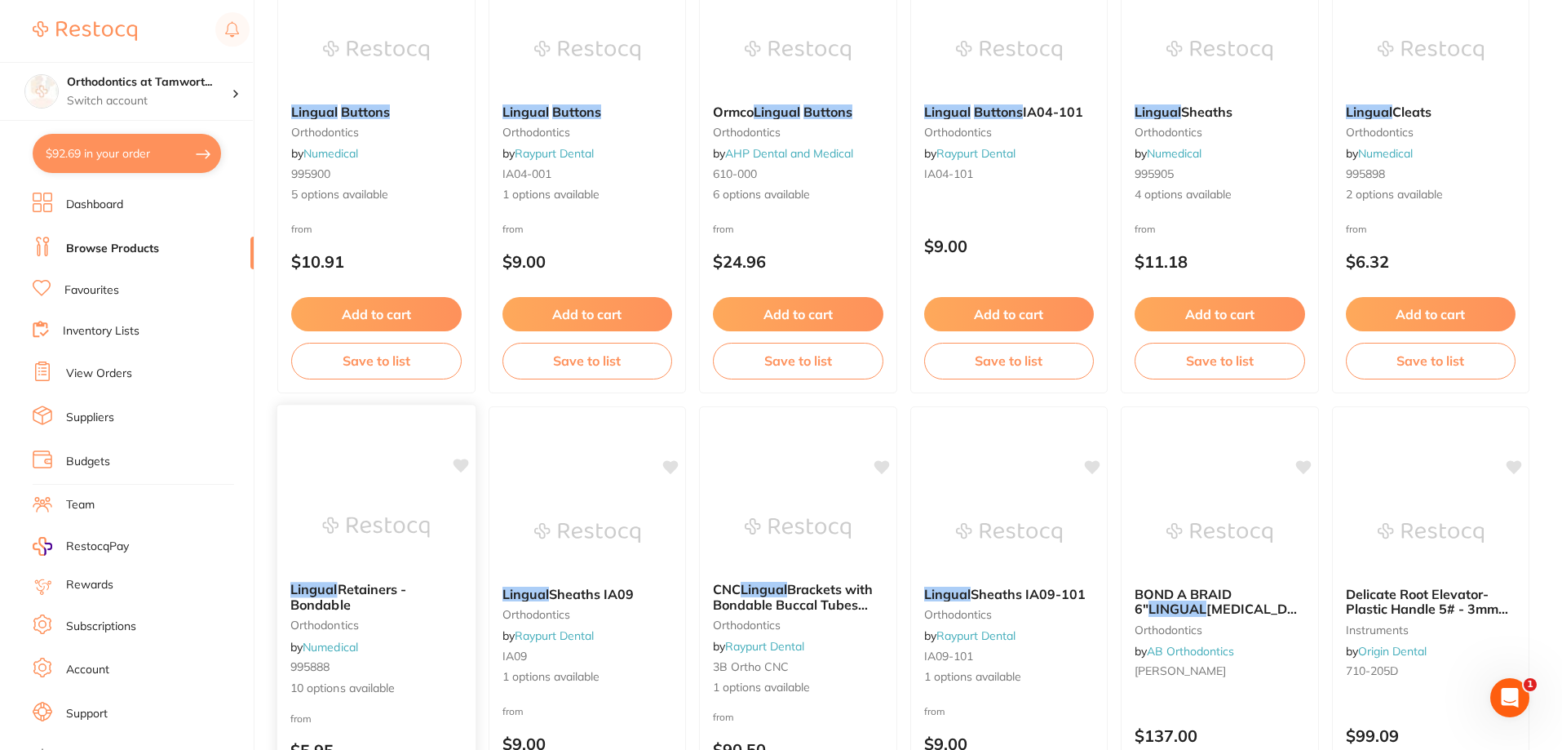
scroll to position [82, 0]
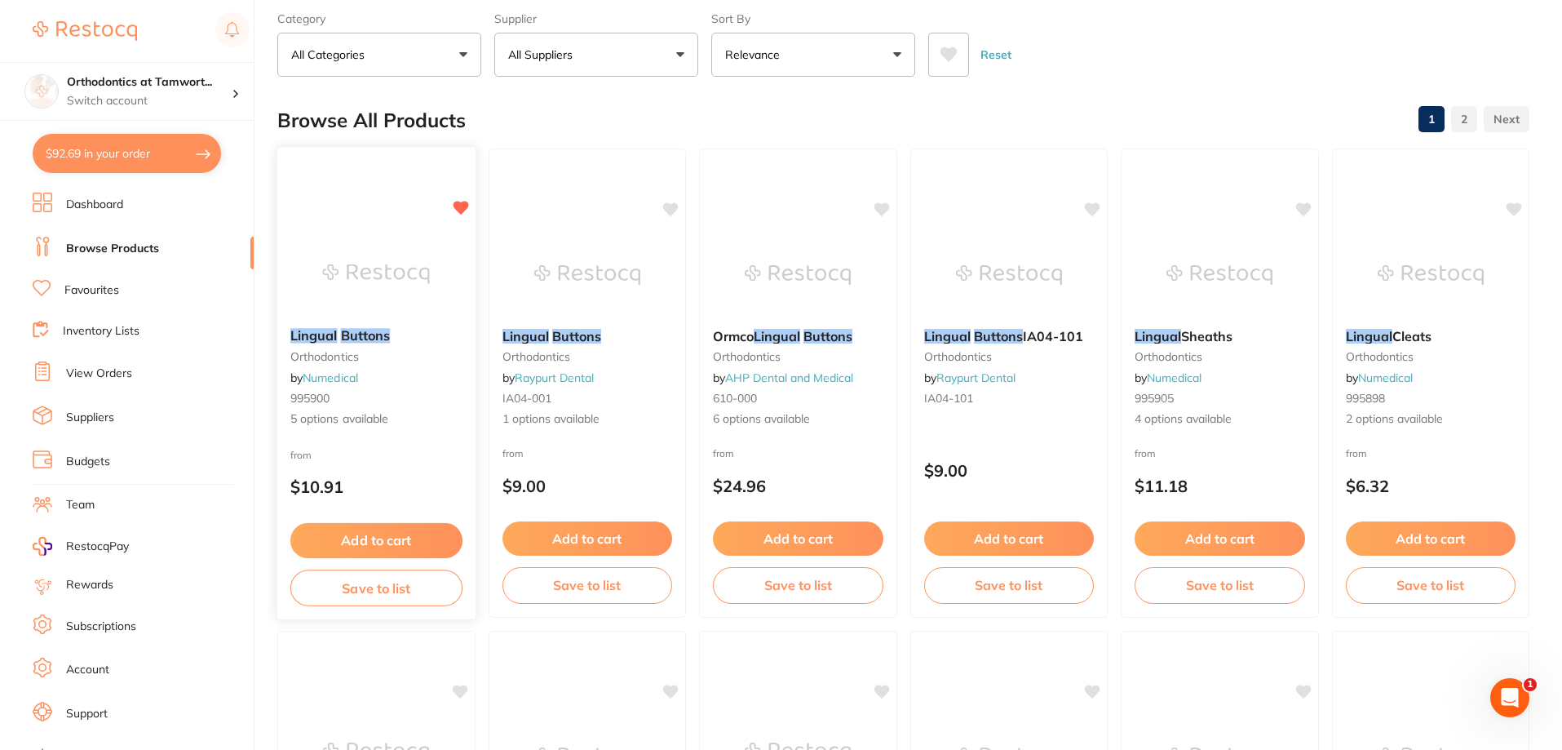
type input "lingual buttons"
click at [398, 489] on p "$10.91" at bounding box center [376, 486] width 172 height 19
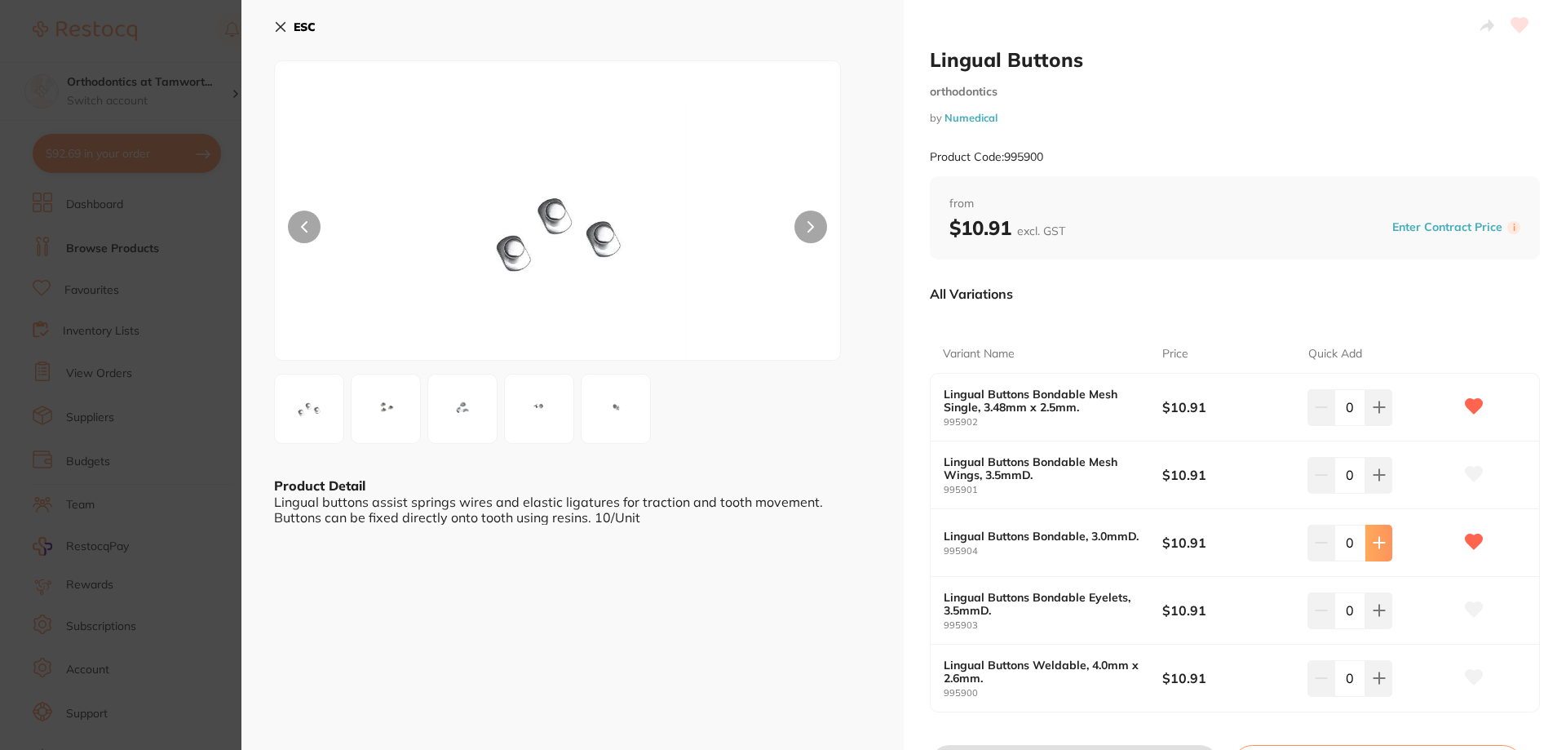
click at [1376, 547] on icon at bounding box center [1379, 543] width 11 height 11
click at [1375, 545] on icon at bounding box center [1379, 542] width 13 height 13
type input "3"
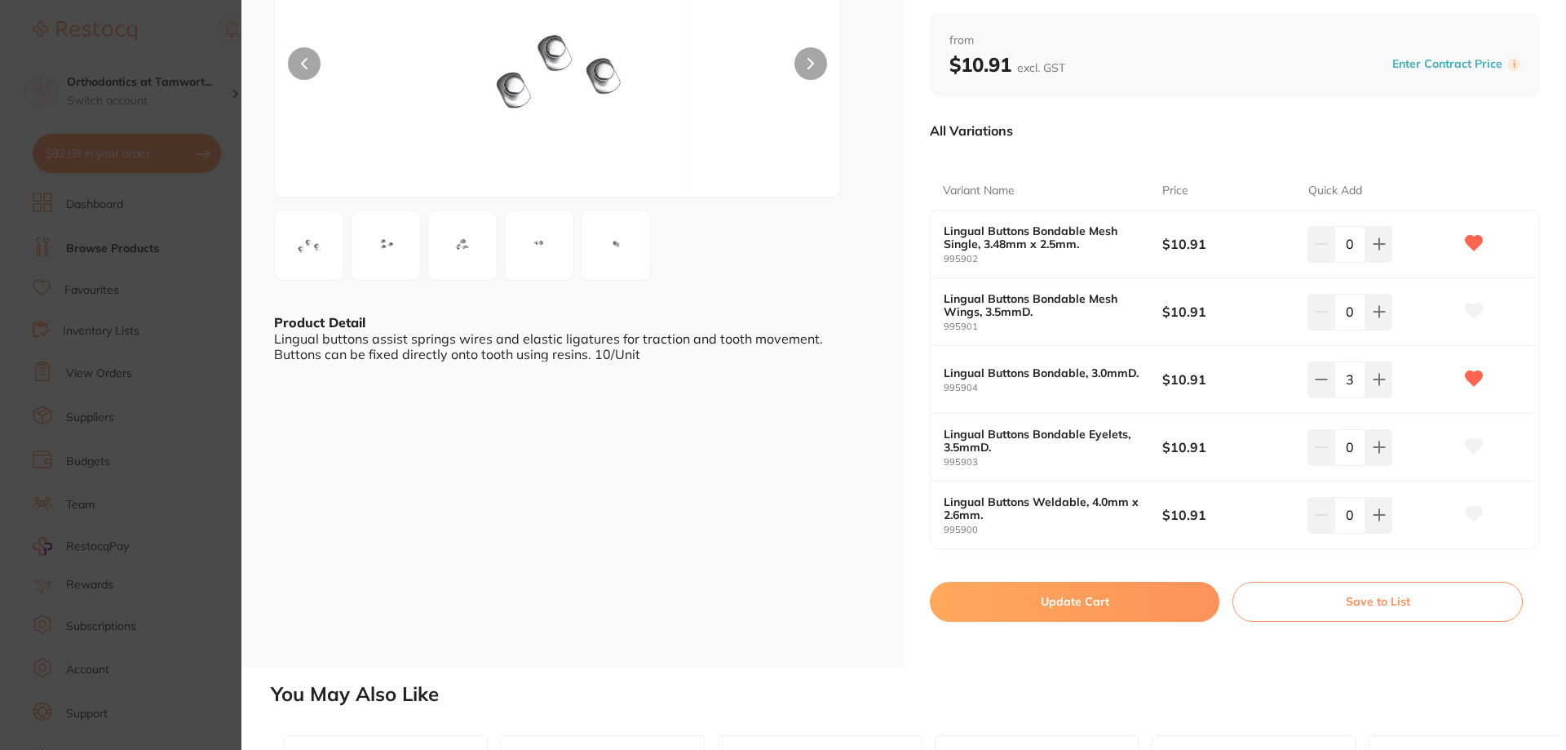
click at [1152, 600] on button "Update Cart" at bounding box center [1075, 601] width 290 height 39
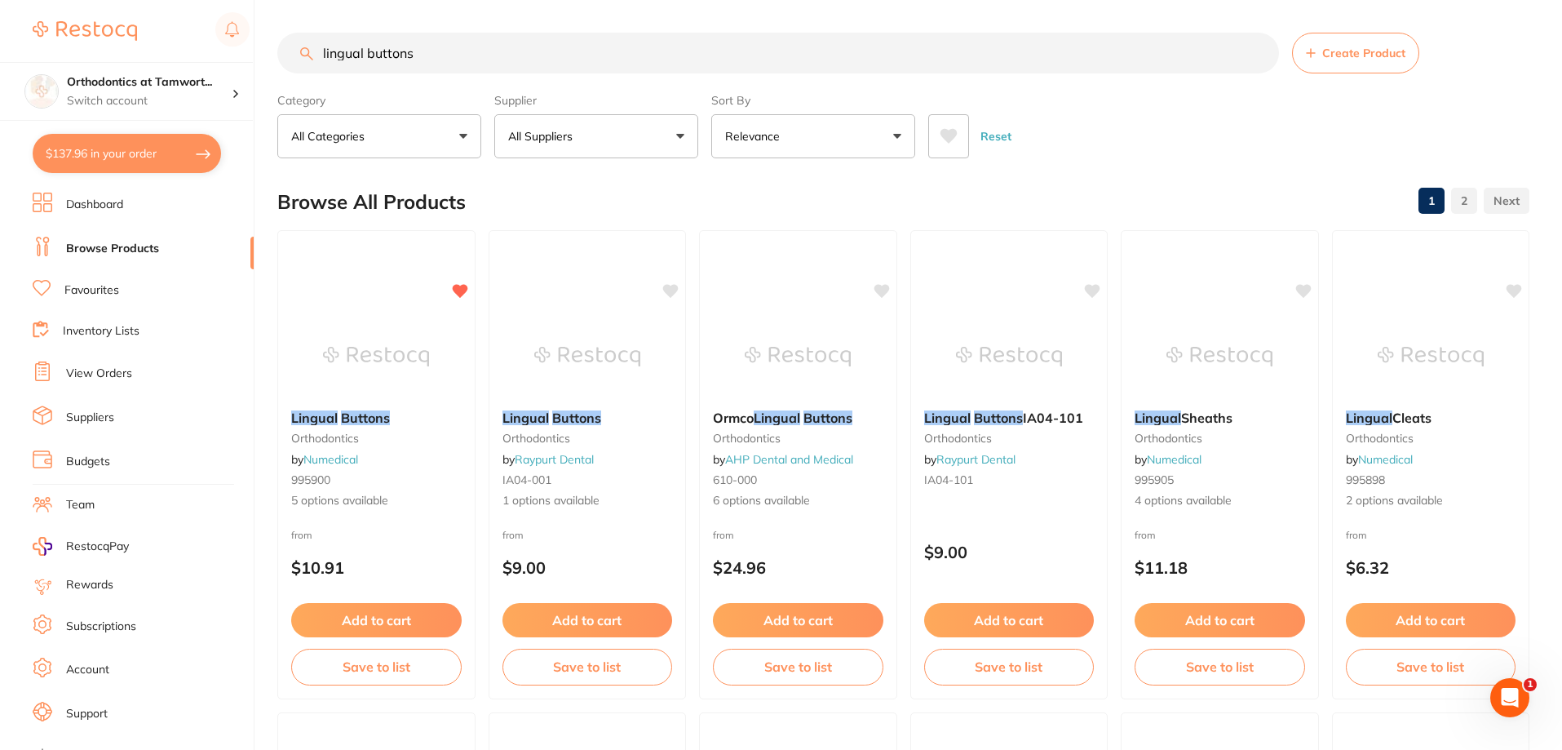
click at [144, 157] on button "$137.96 in your order" at bounding box center [127, 153] width 188 height 39
checkbox input "true"
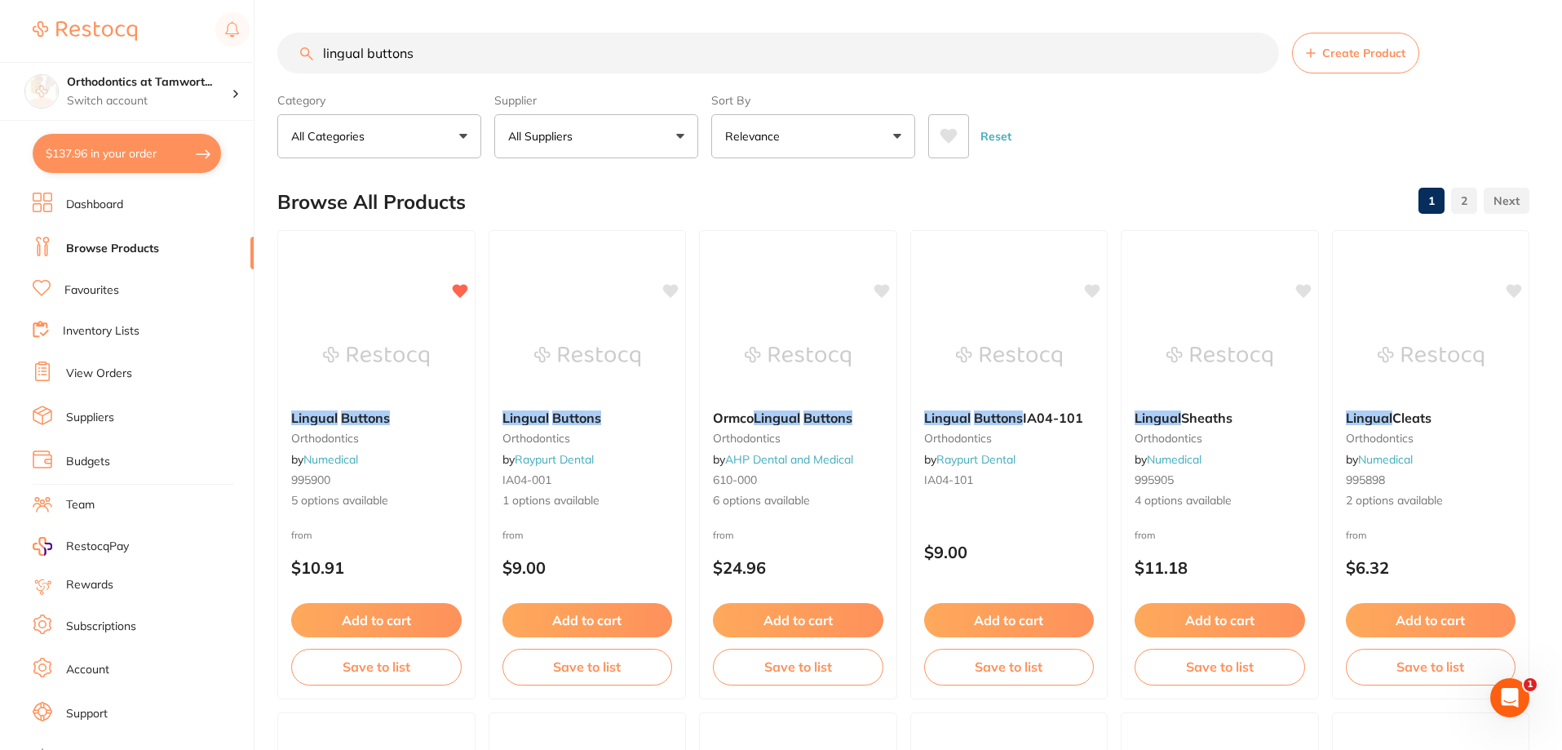
checkbox input "true"
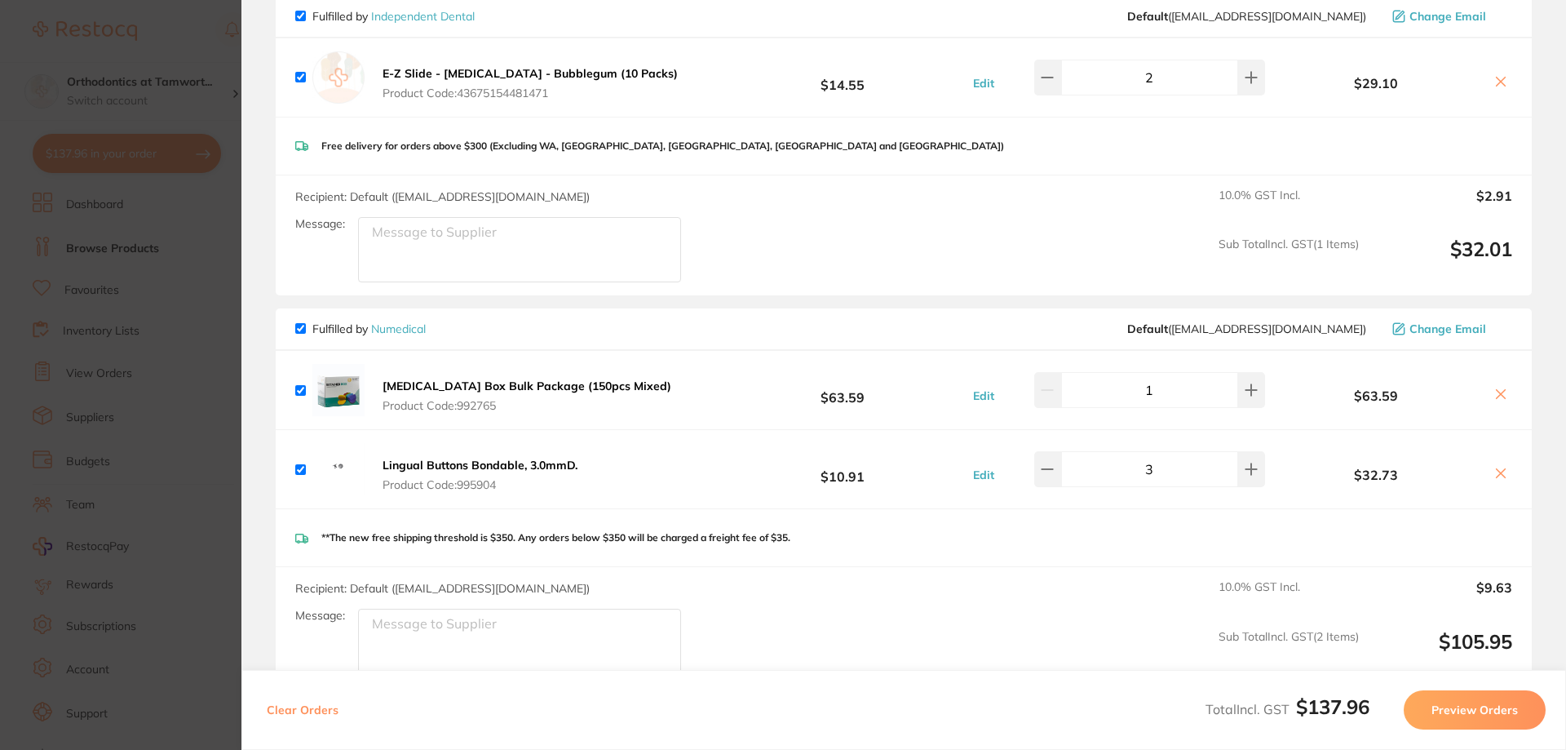
scroll to position [163, 0]
click at [1251, 471] on button at bounding box center [1251, 468] width 27 height 36
type input "5"
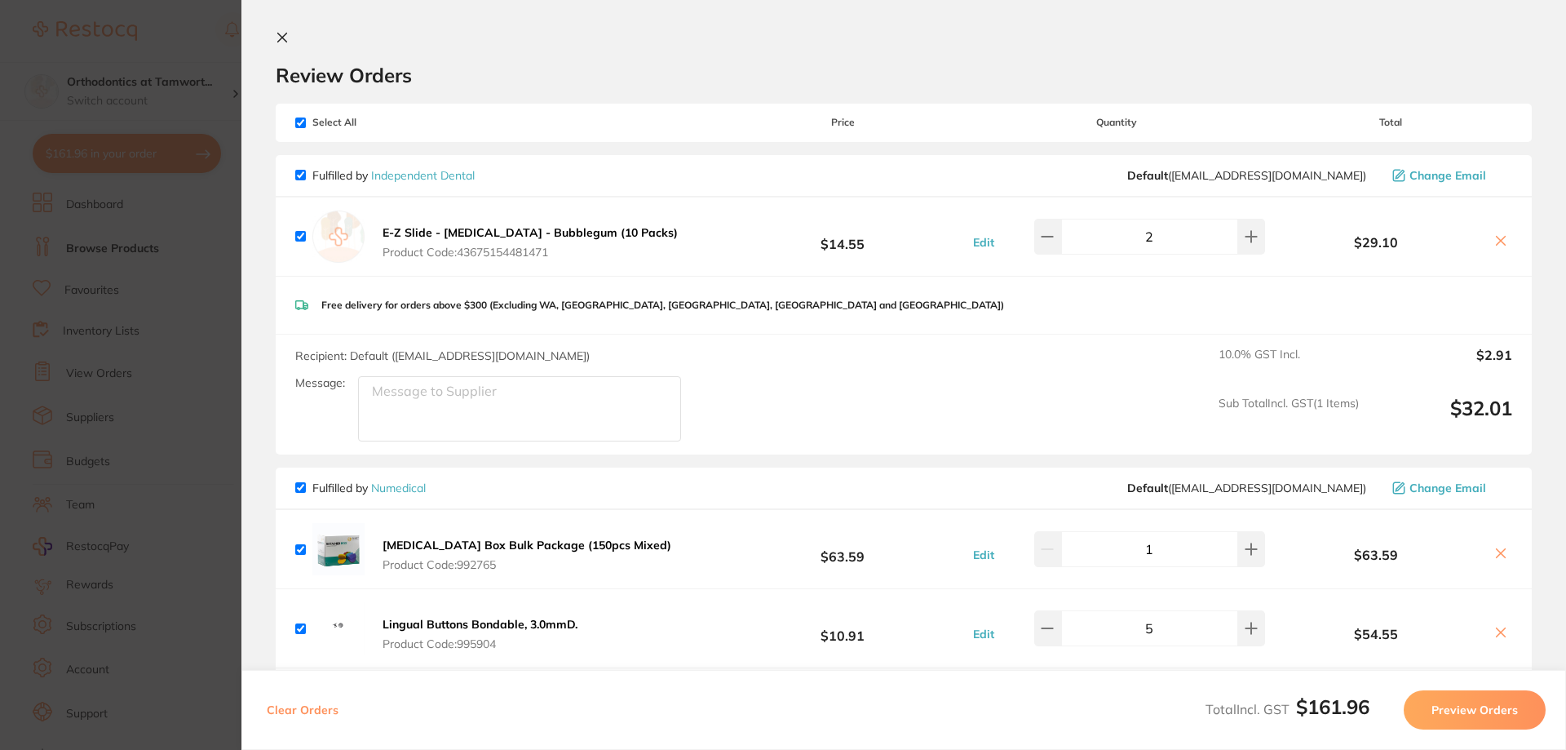
scroll to position [0, 0]
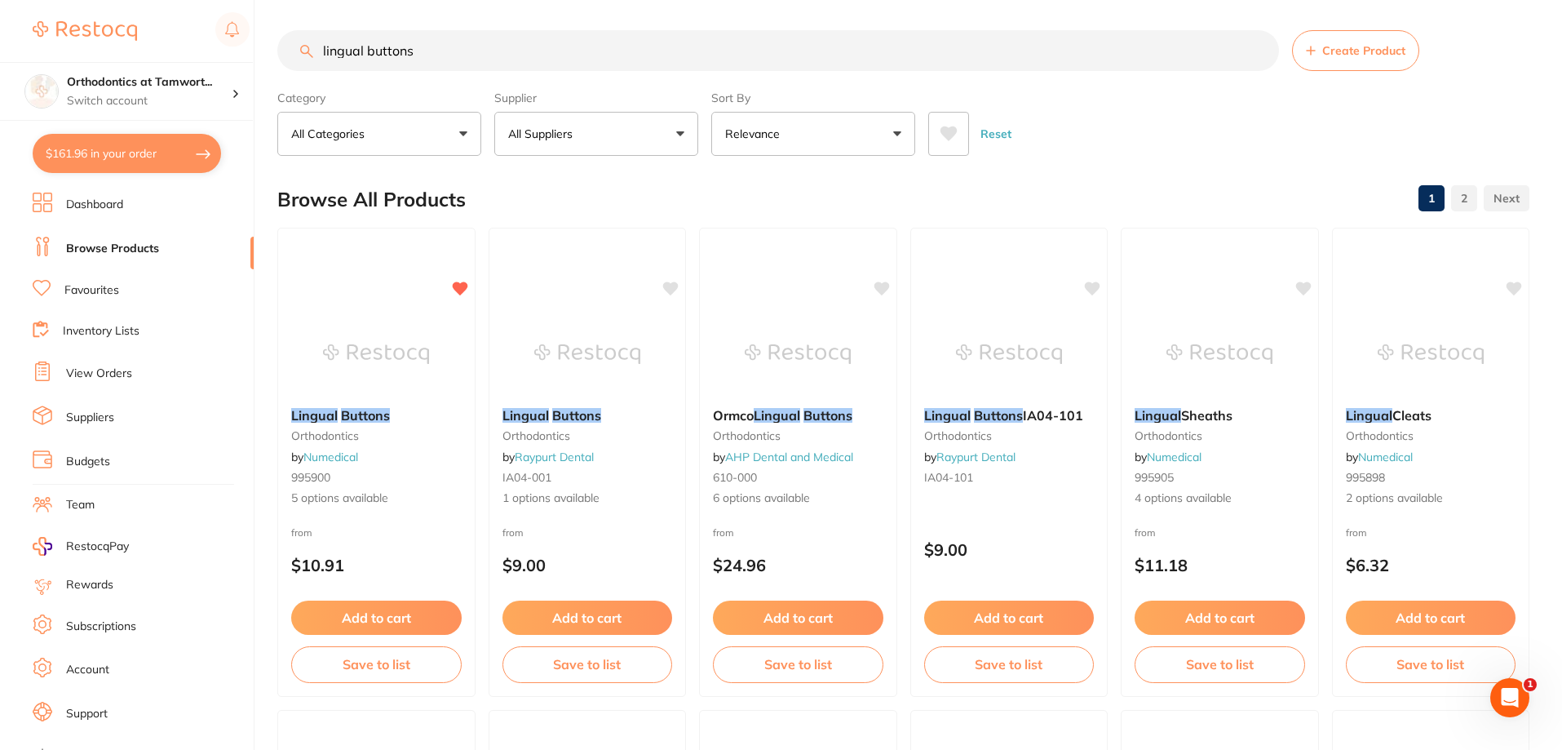
drag, startPoint x: 500, startPoint y: 56, endPoint x: 294, endPoint y: 33, distance: 207.6
click at [294, 33] on input "lingual buttons" at bounding box center [778, 50] width 1002 height 41
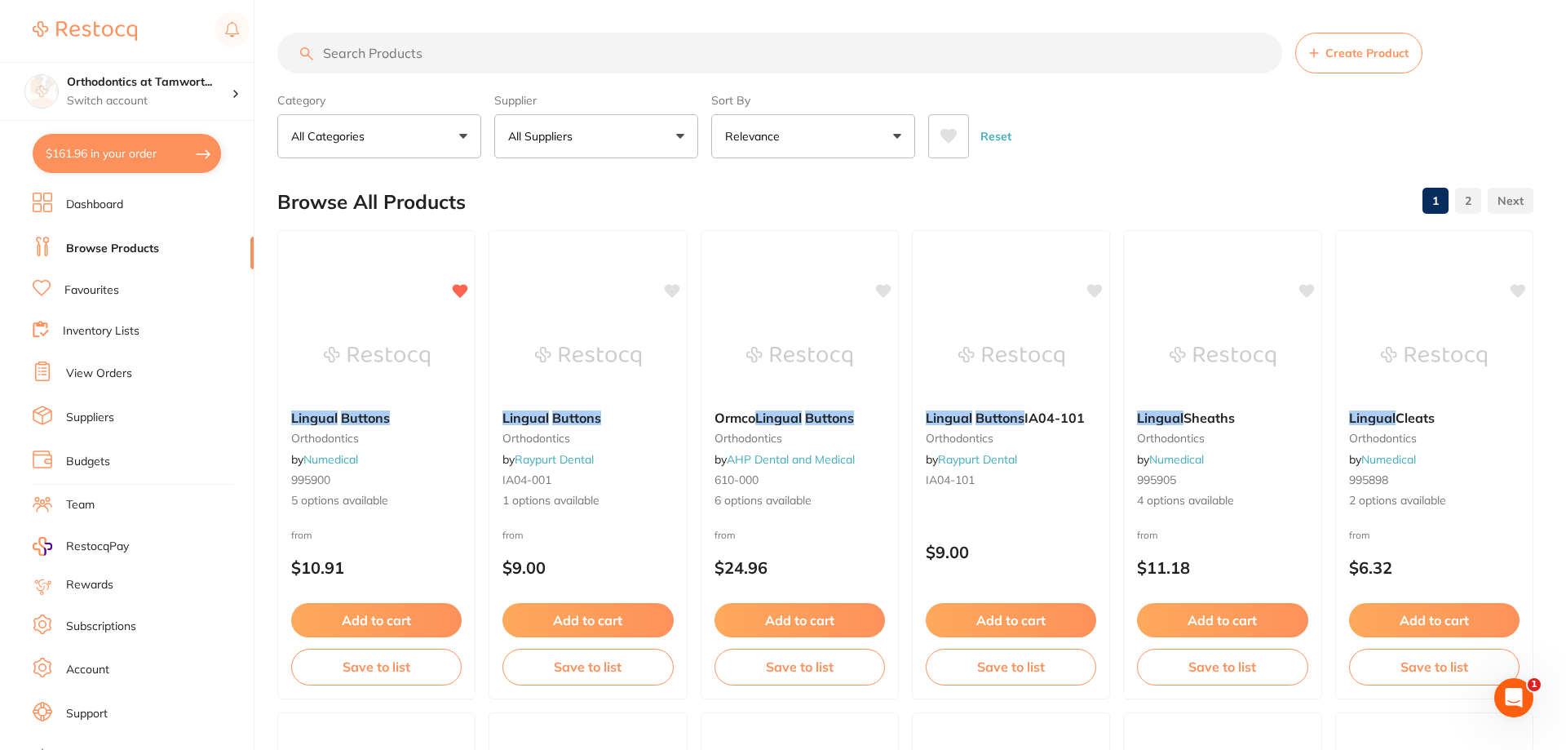
click at [599, 147] on button "All Suppliers" at bounding box center [596, 136] width 204 height 44
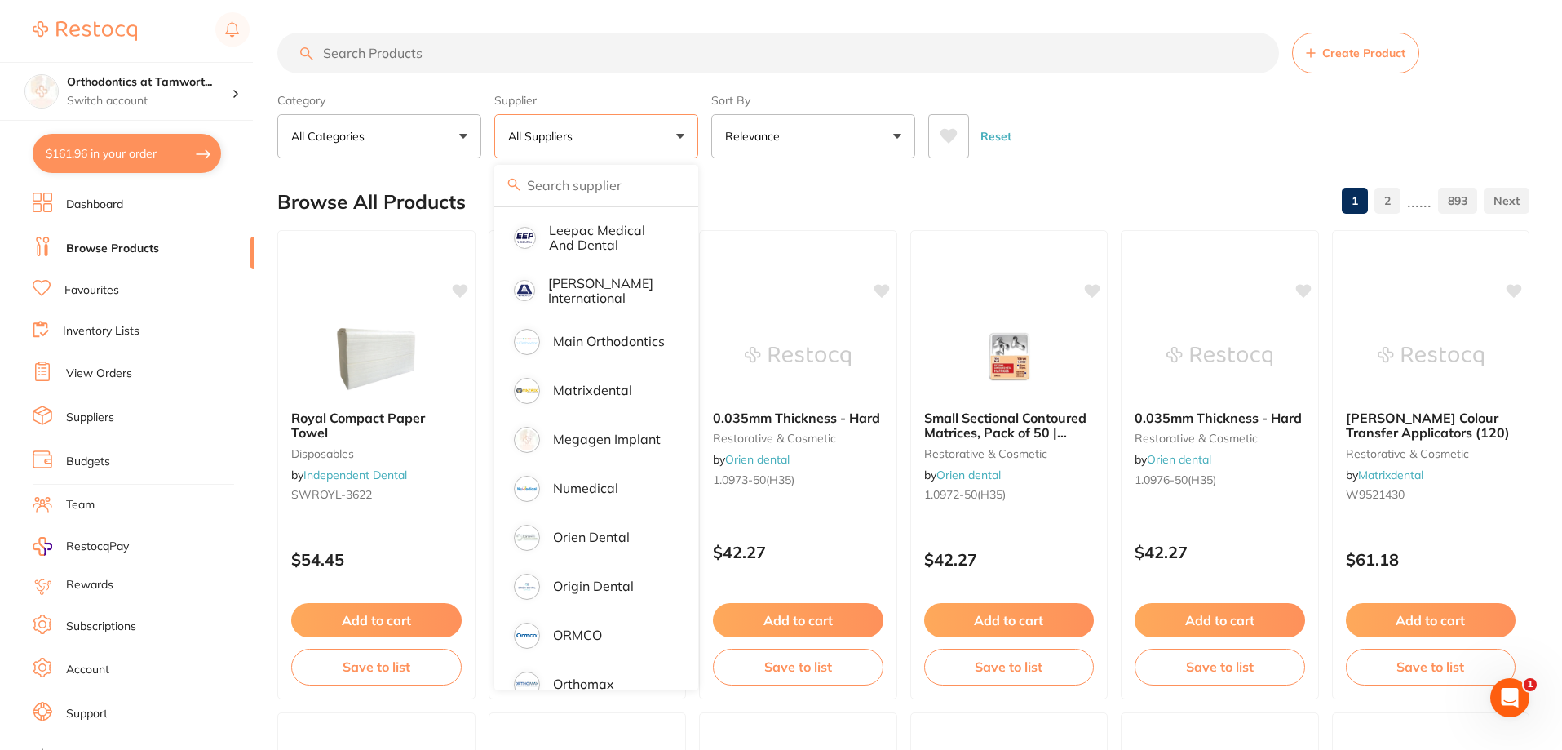
scroll to position [1142, 0]
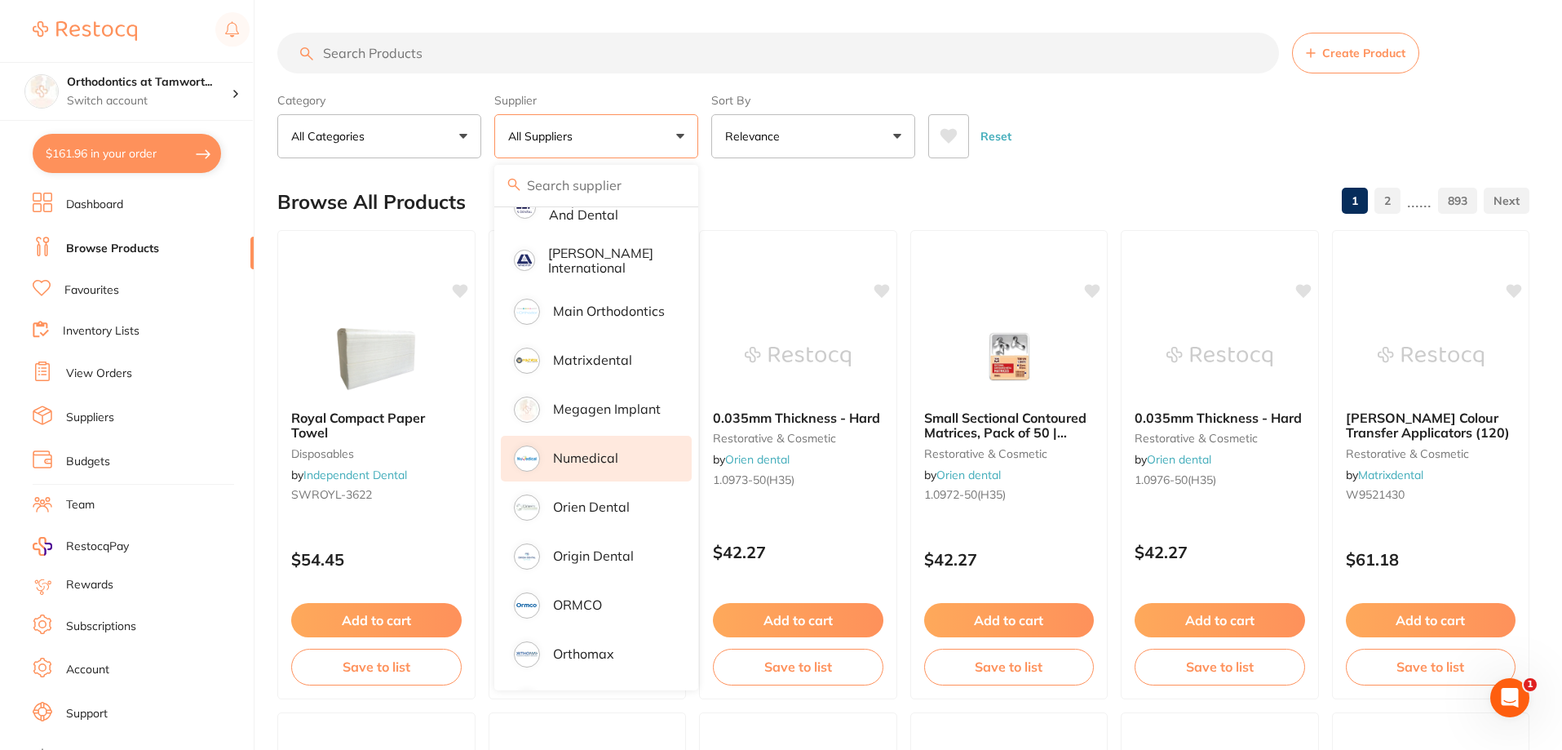
click at [590, 450] on p "Numedical" at bounding box center [585, 457] width 65 height 15
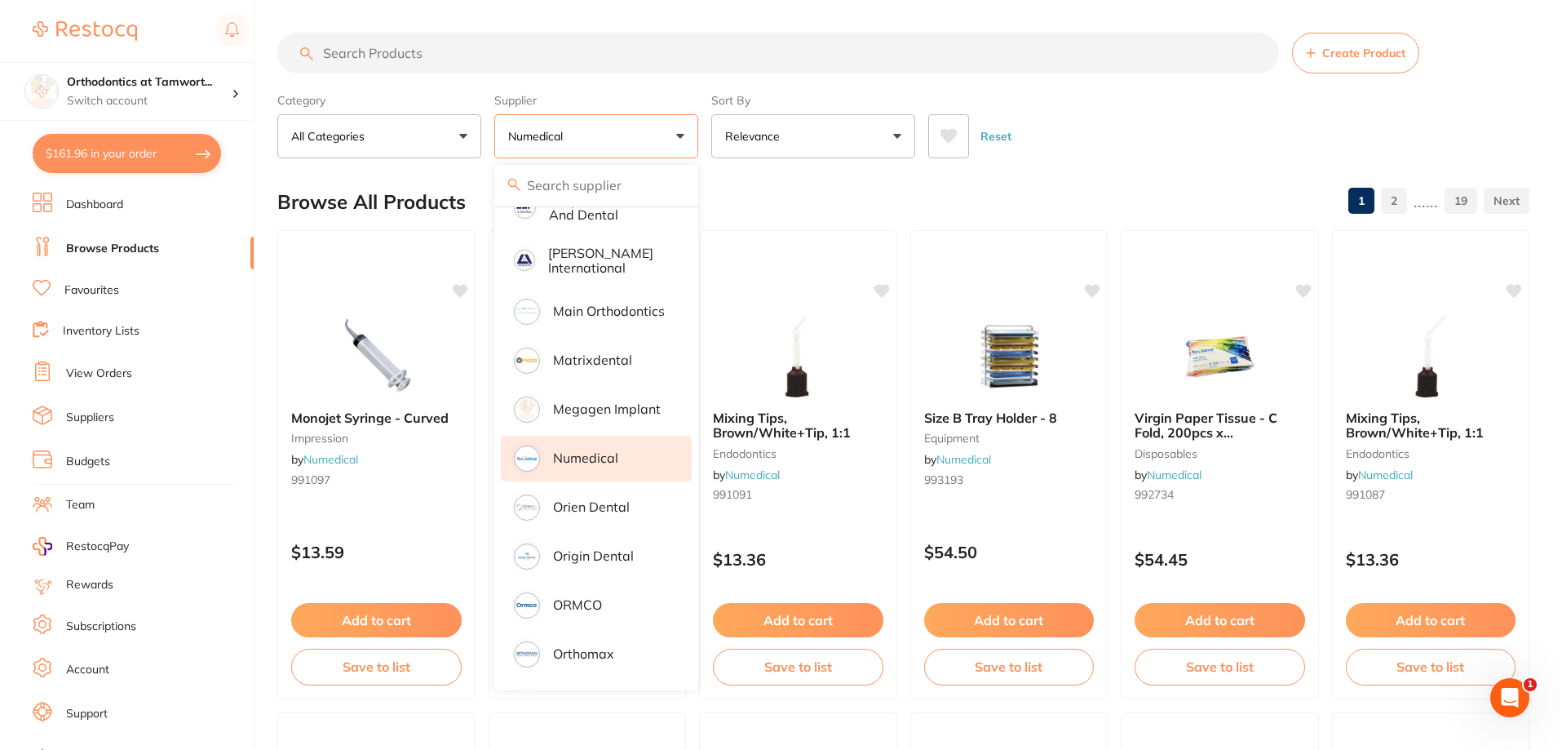
scroll to position [0, 0]
click at [1194, 151] on div "Reset" at bounding box center [1222, 129] width 588 height 57
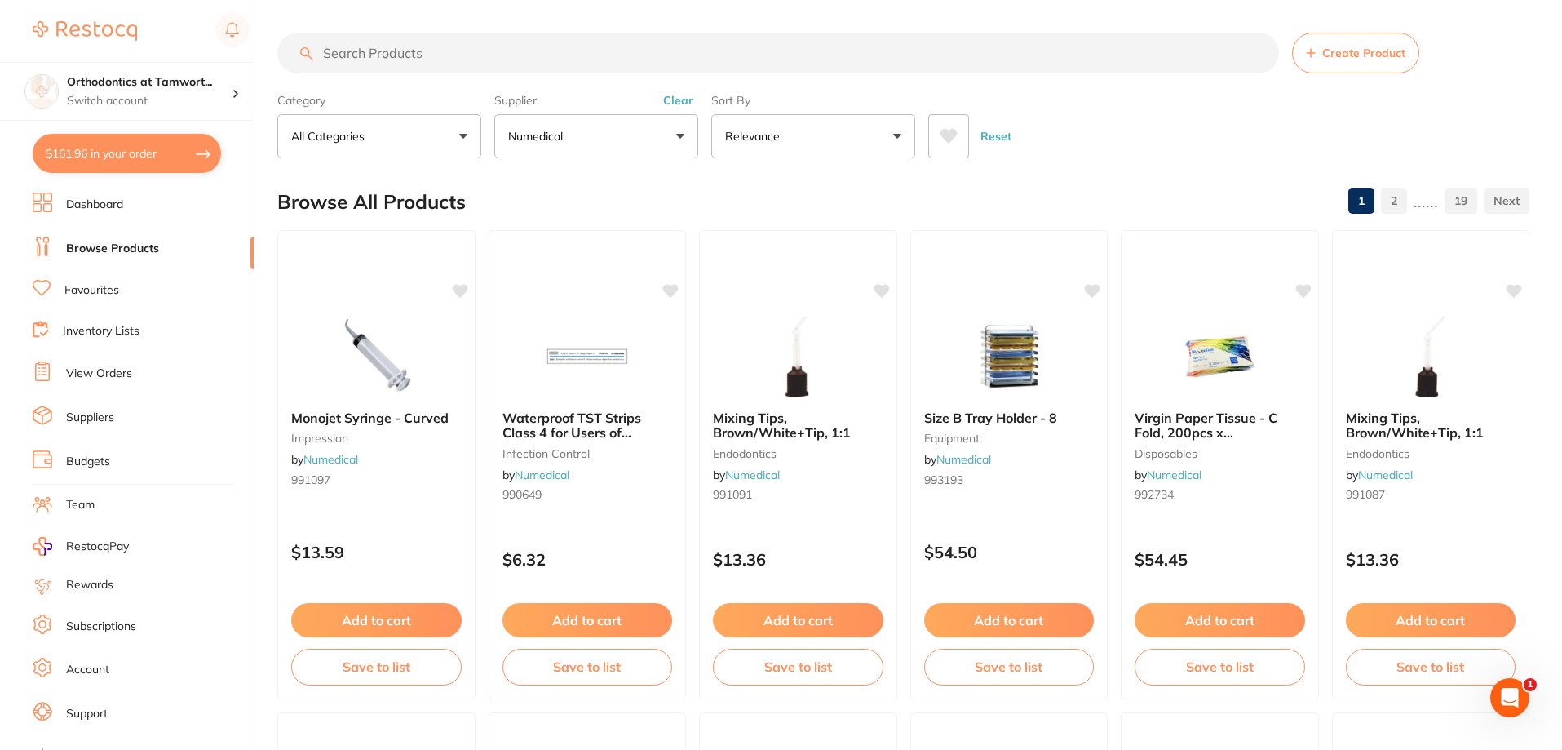
click at [775, 141] on p "Relevance" at bounding box center [755, 136] width 61 height 16
click at [1095, 117] on div "Reset" at bounding box center [1222, 129] width 588 height 57
click at [485, 41] on input "search" at bounding box center [778, 53] width 1002 height 41
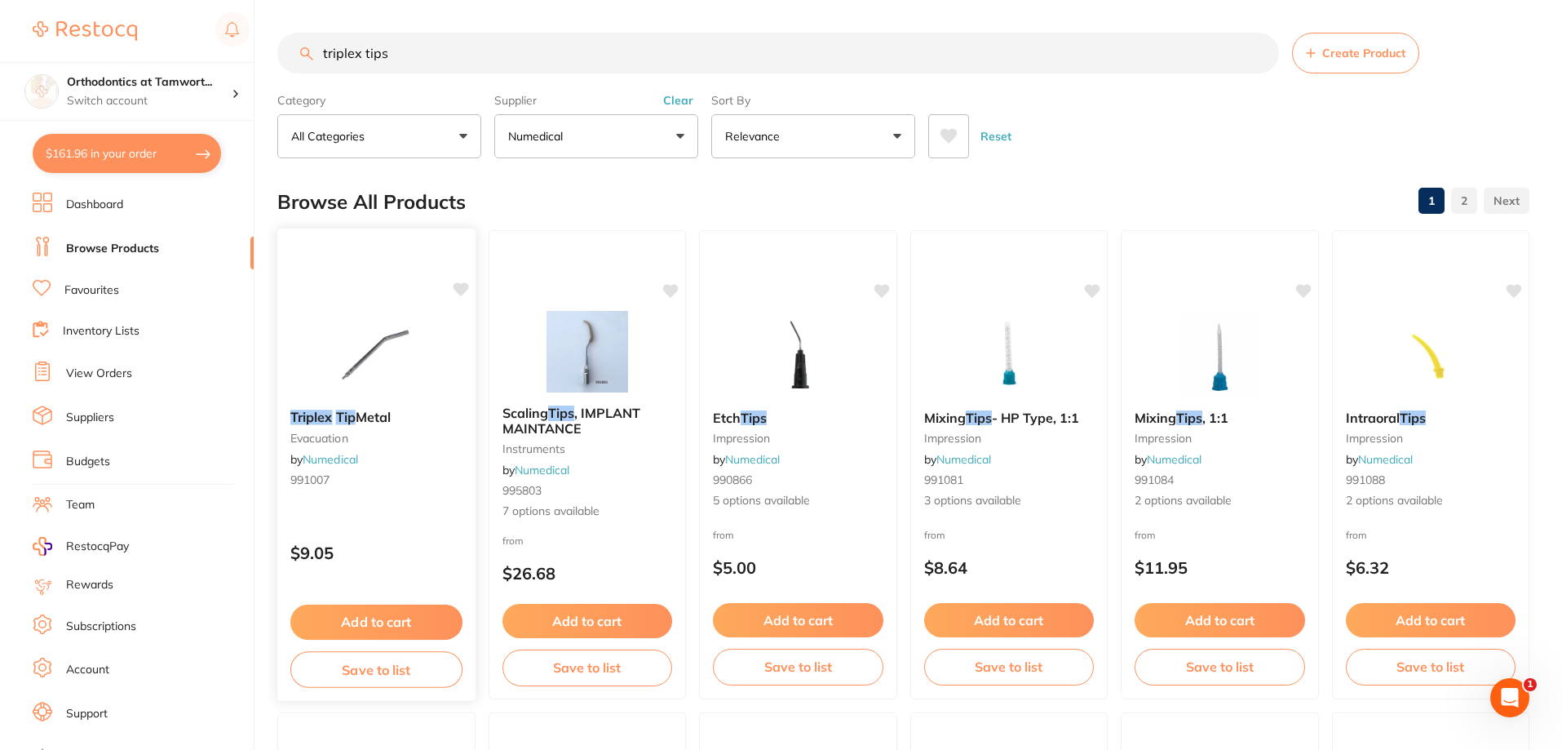
type input "triplex tips"
click at [404, 373] on img at bounding box center [376, 355] width 107 height 82
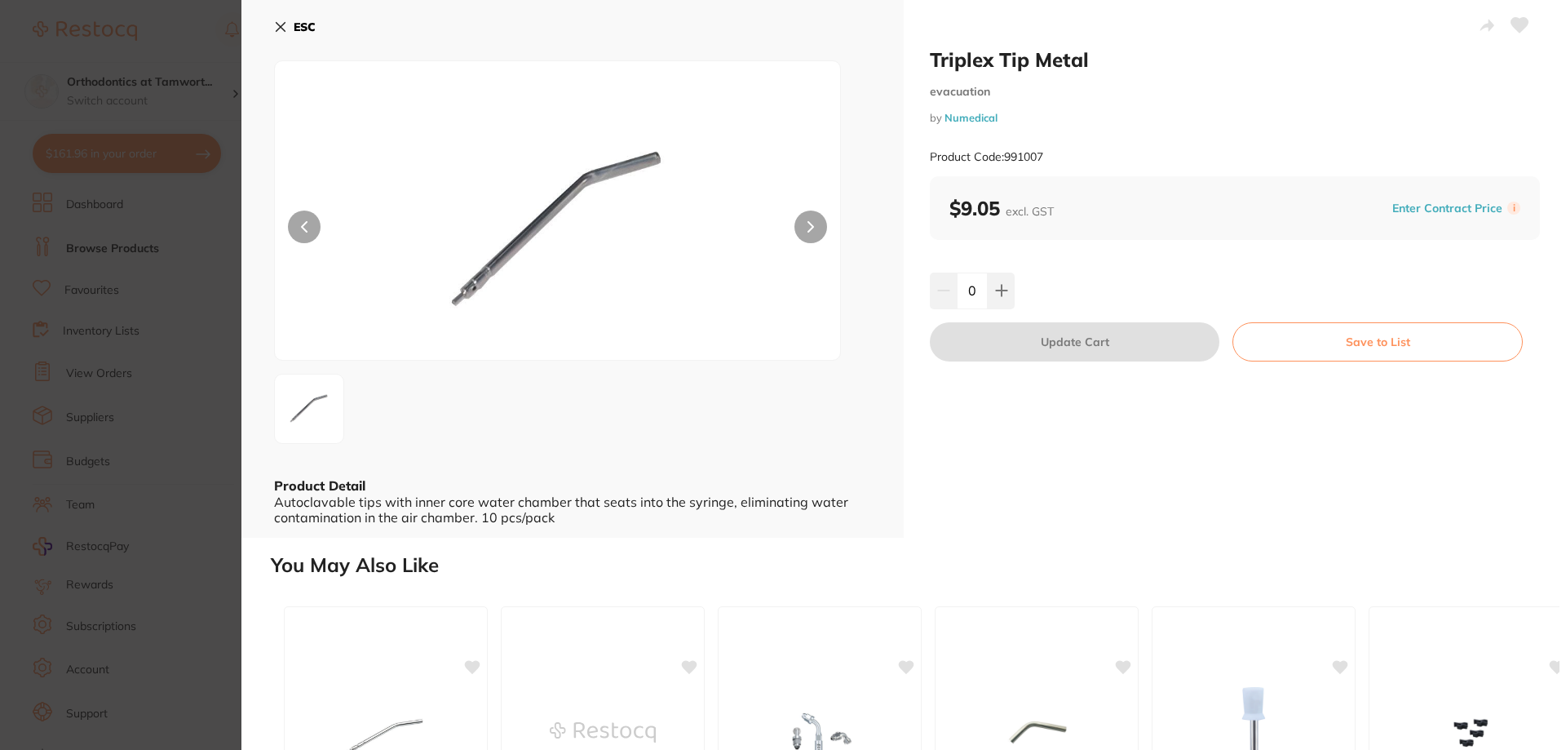
click at [1358, 343] on button "Save to List" at bounding box center [1378, 341] width 290 height 39
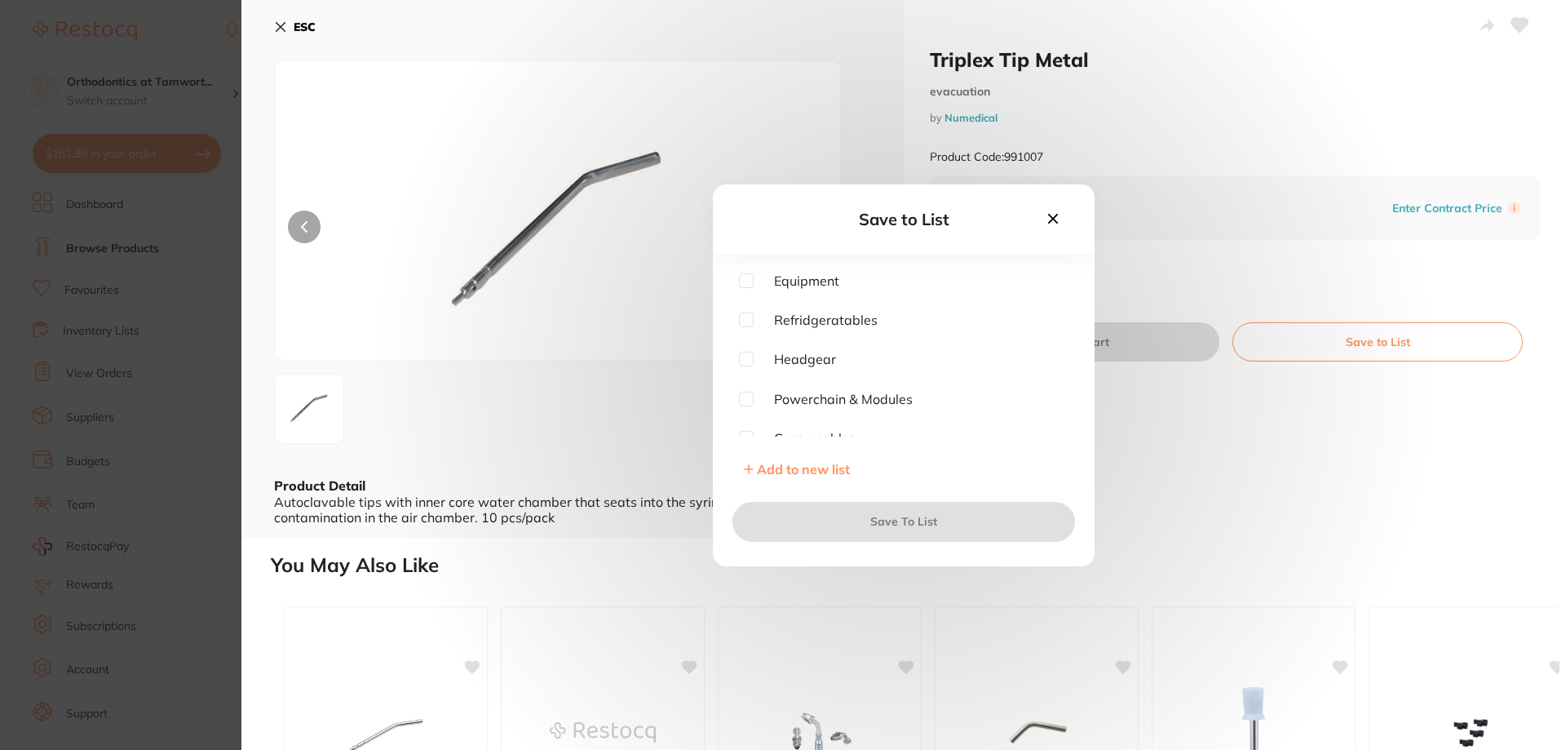
click at [746, 284] on input "checkbox" at bounding box center [746, 280] width 15 height 15
checkbox input "true"
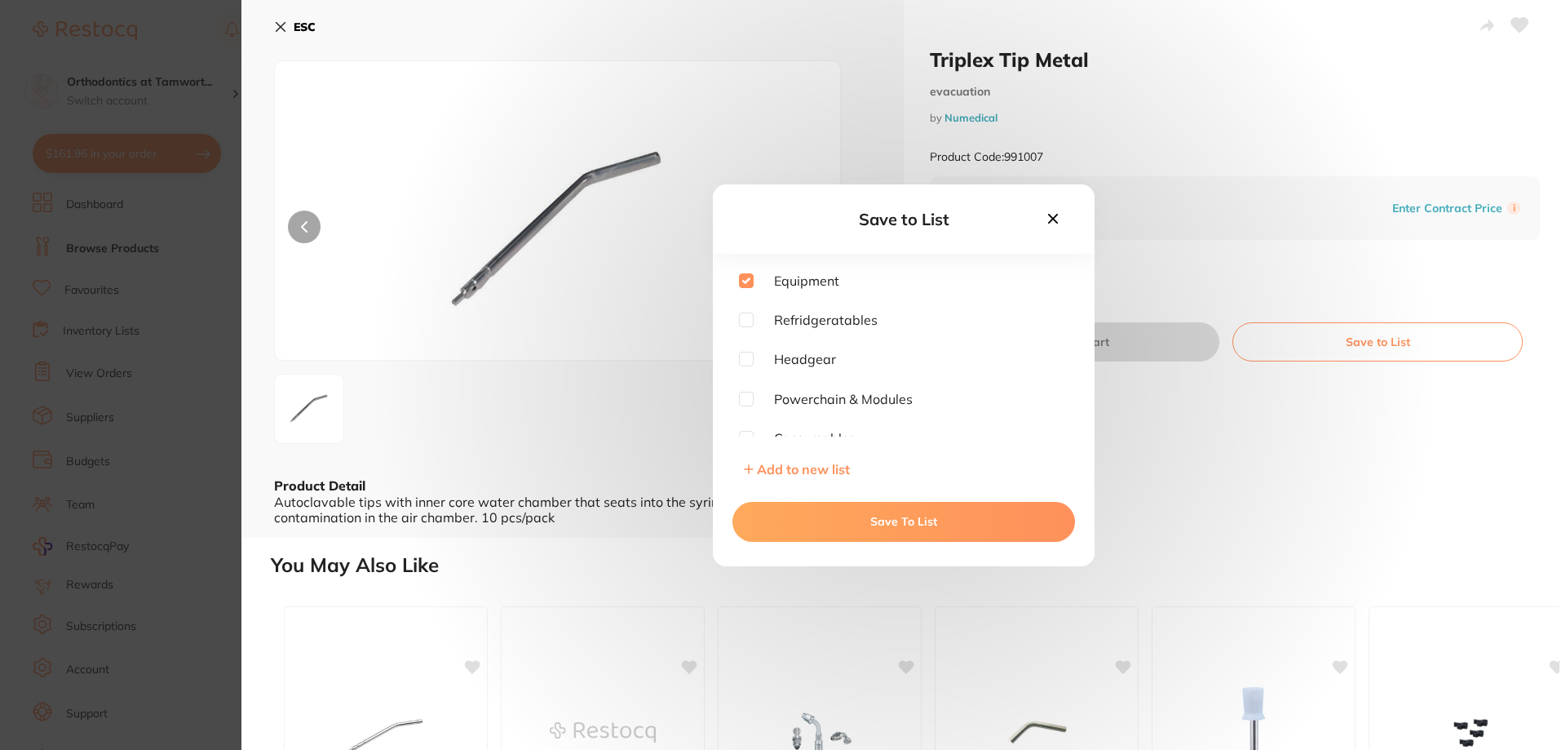
click at [892, 528] on button "Save To List" at bounding box center [904, 521] width 343 height 39
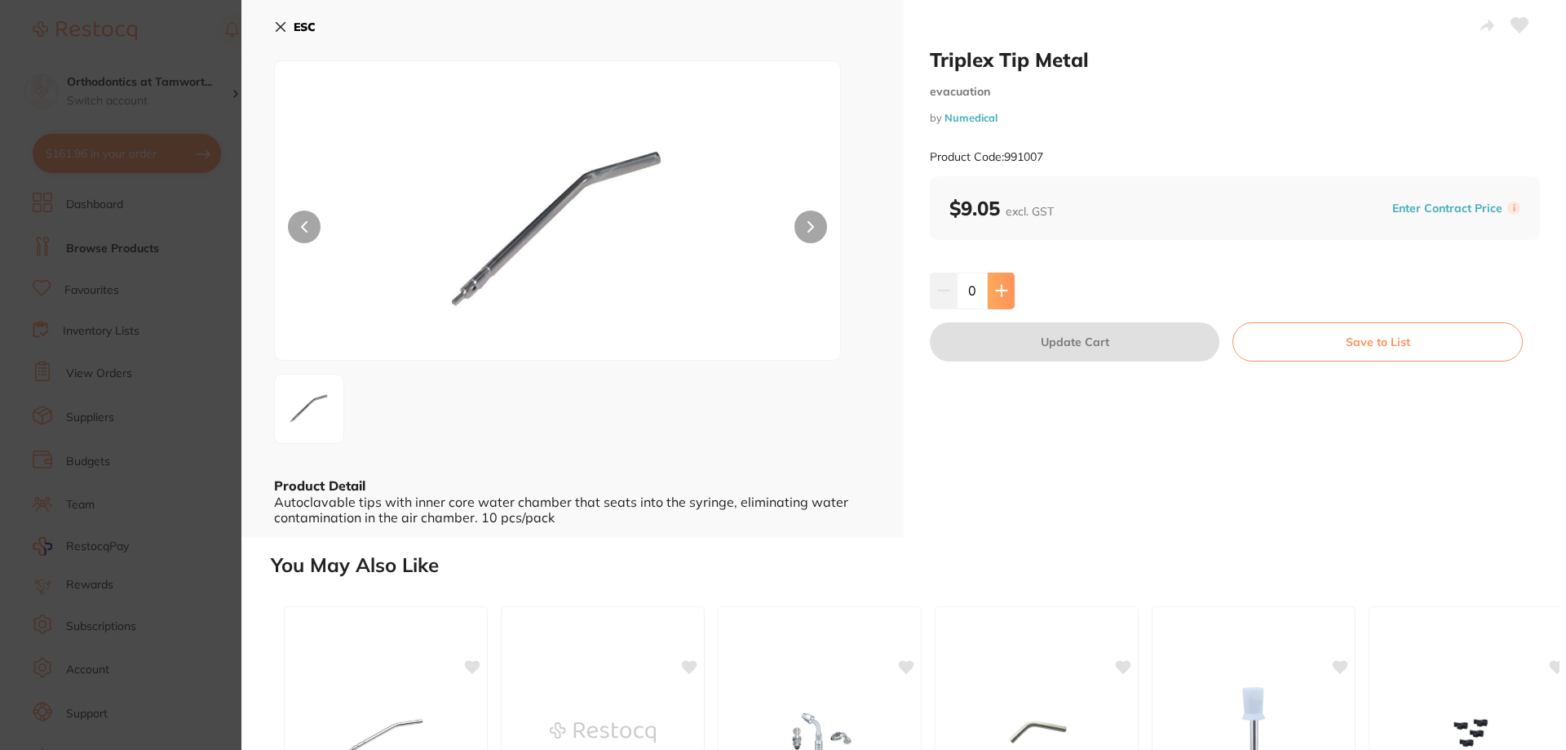
click at [1001, 289] on icon at bounding box center [1001, 290] width 13 height 13
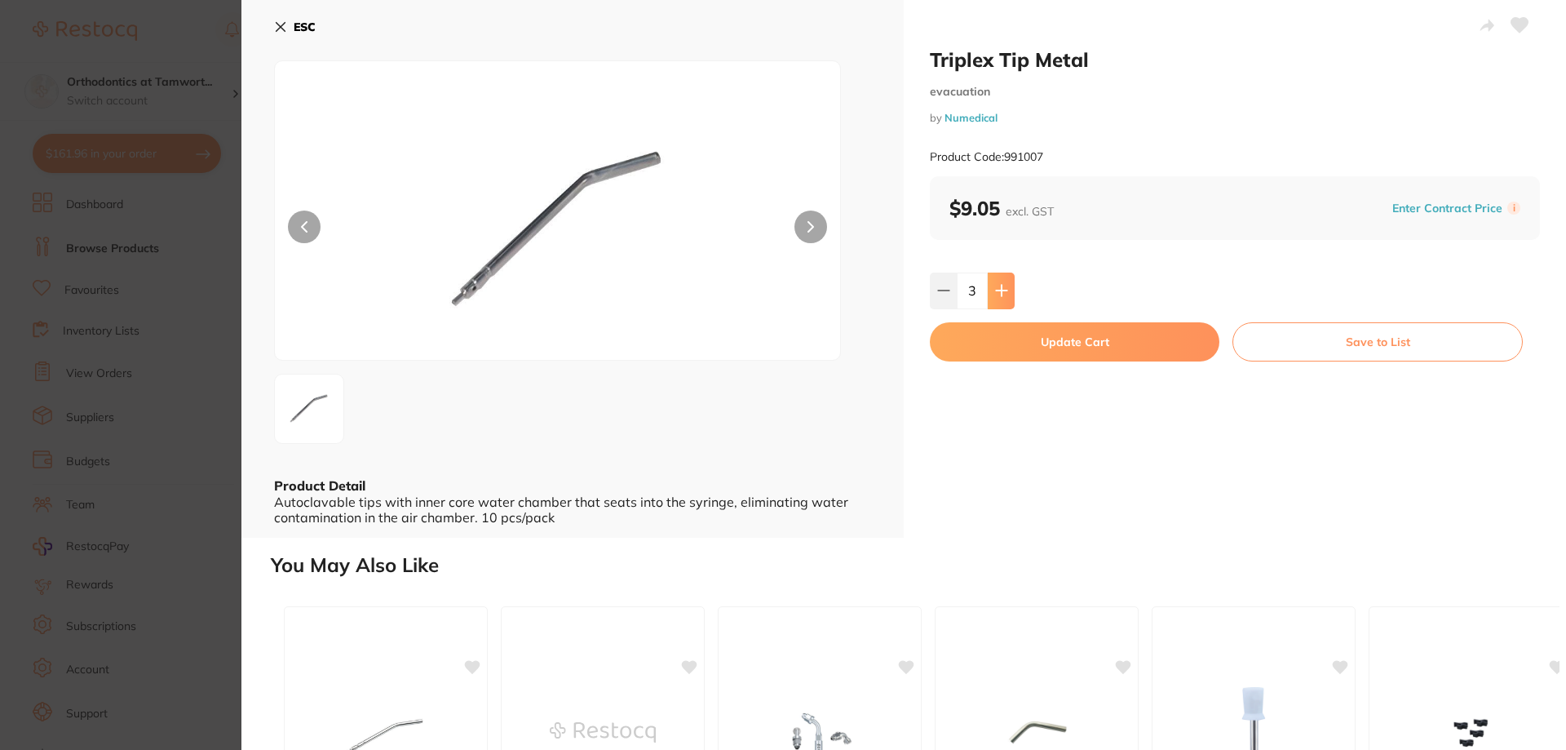
click at [1001, 289] on icon at bounding box center [1001, 290] width 13 height 13
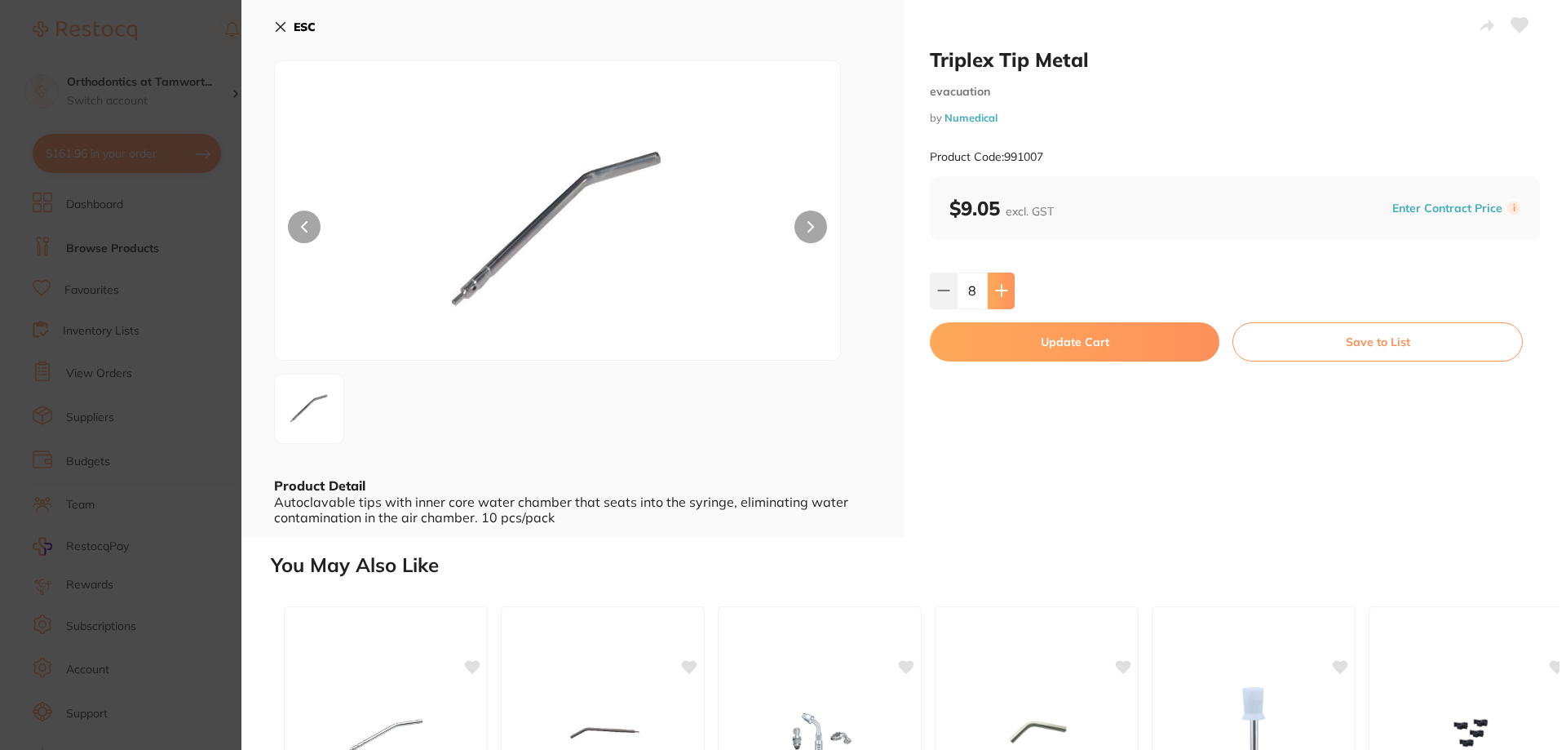
click at [1001, 289] on icon at bounding box center [1001, 290] width 13 height 13
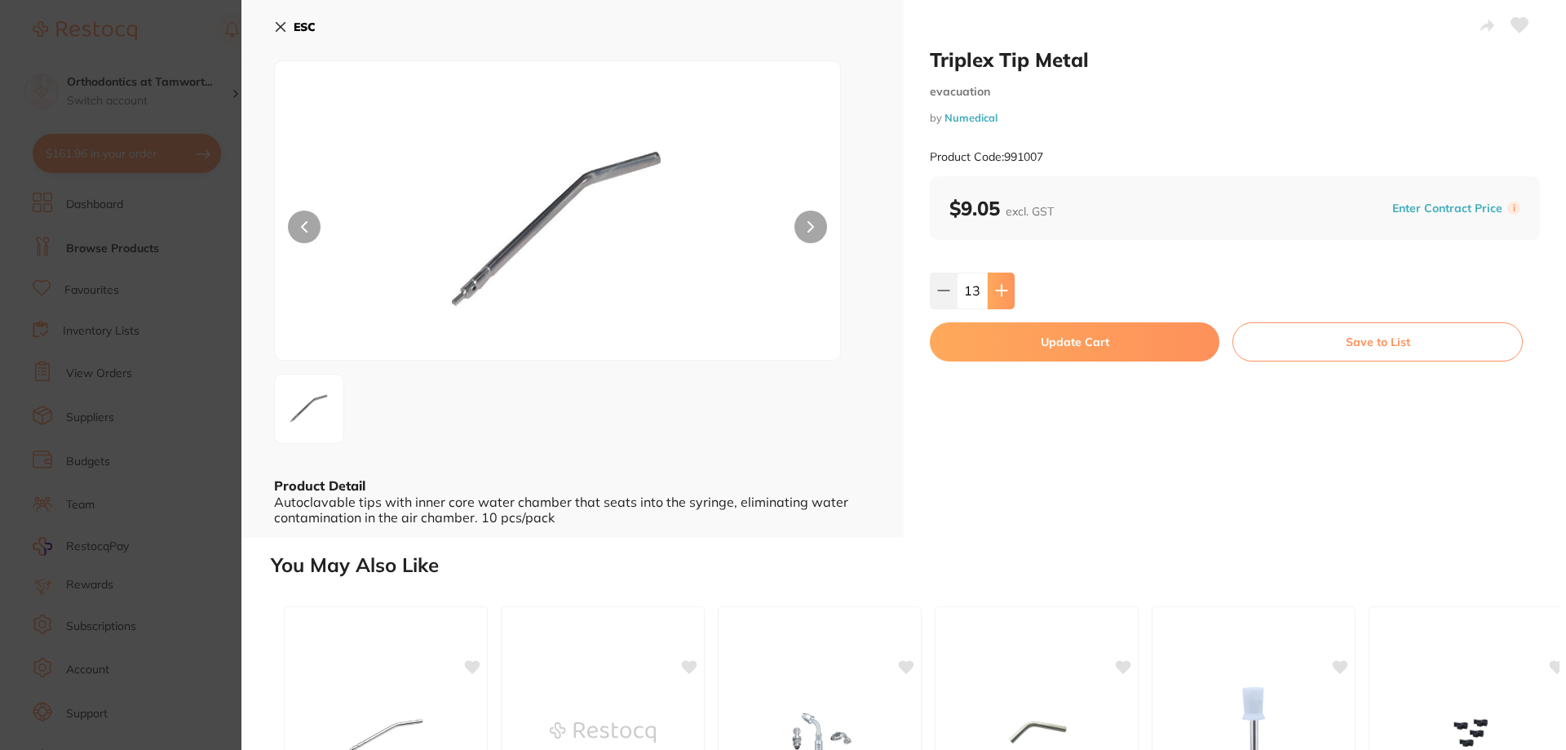
click at [1001, 289] on icon at bounding box center [1001, 290] width 13 height 13
type input "15"
click at [1038, 346] on button "Update Cart" at bounding box center [1075, 341] width 290 height 39
checkbox input "false"
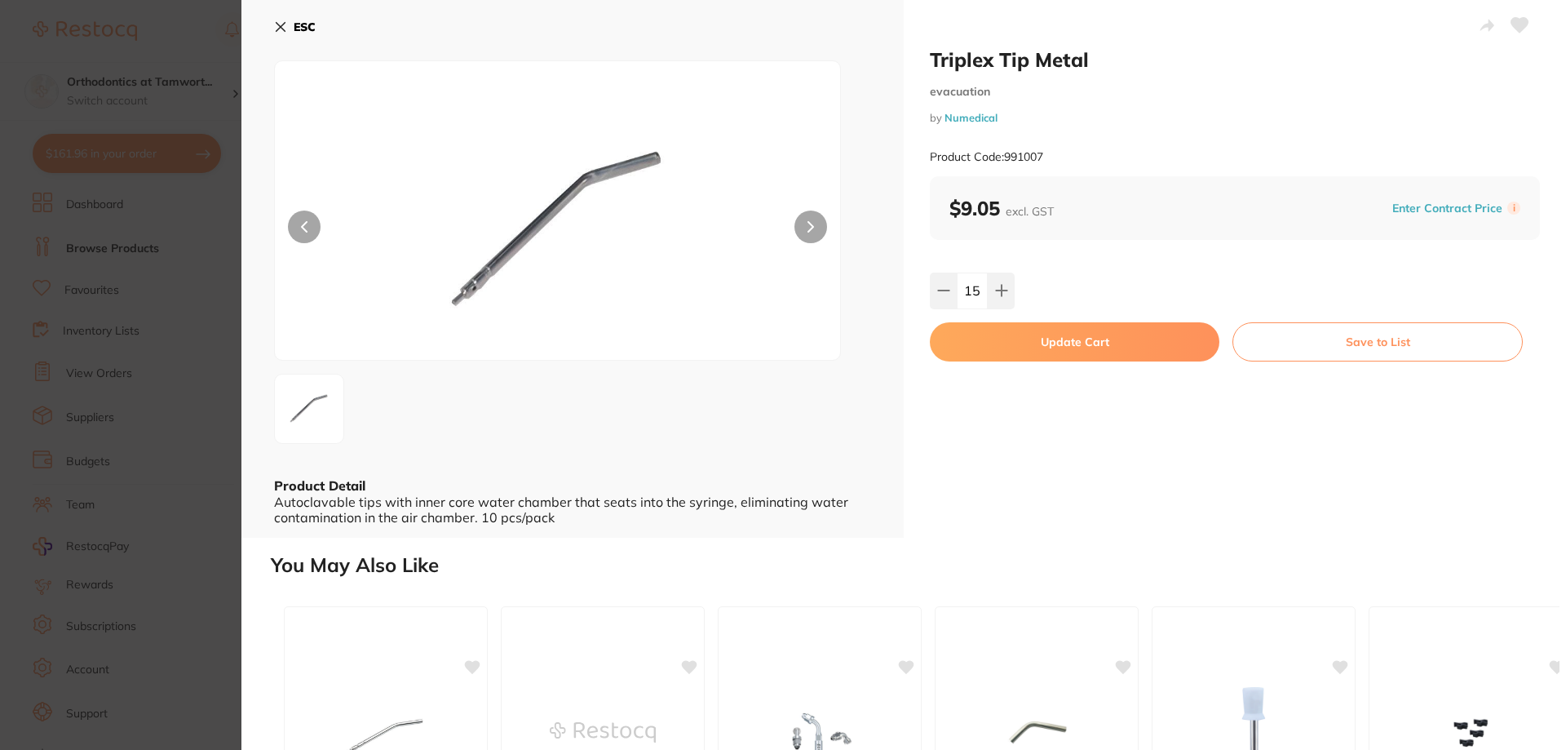
checkbox input "false"
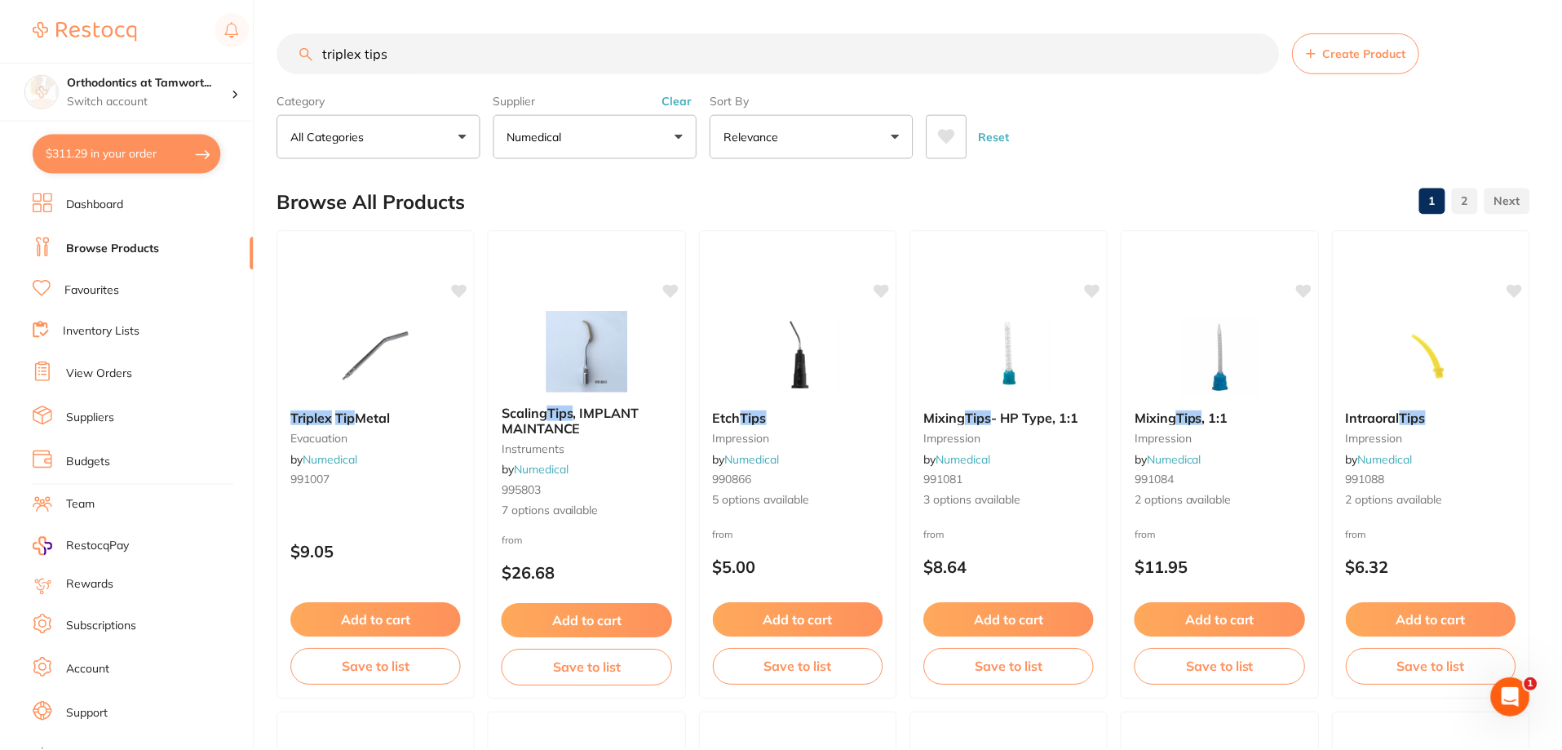
scroll to position [5, 0]
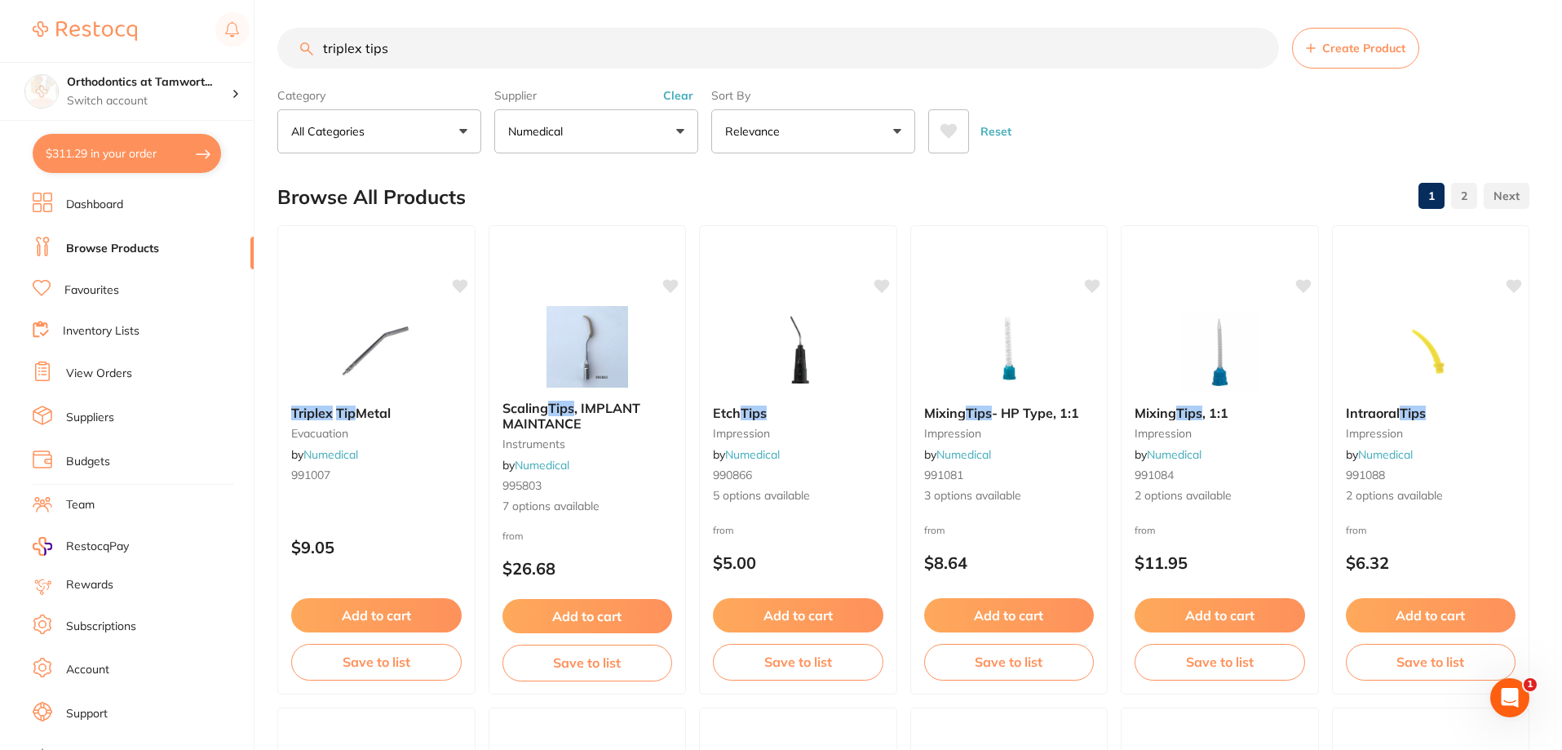
click at [157, 157] on button "$311.29 in your order" at bounding box center [127, 153] width 188 height 39
checkbox input "true"
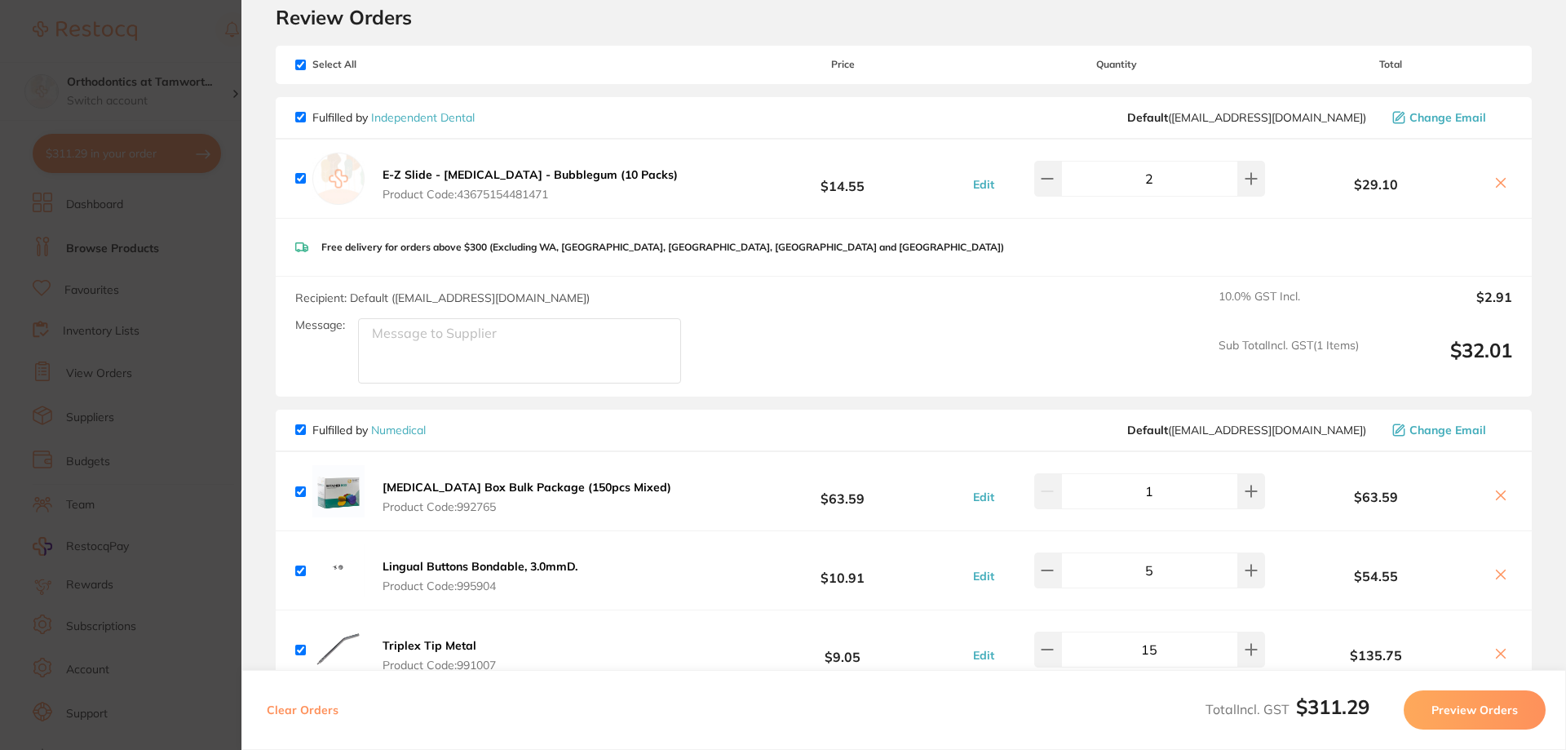
scroll to position [0, 0]
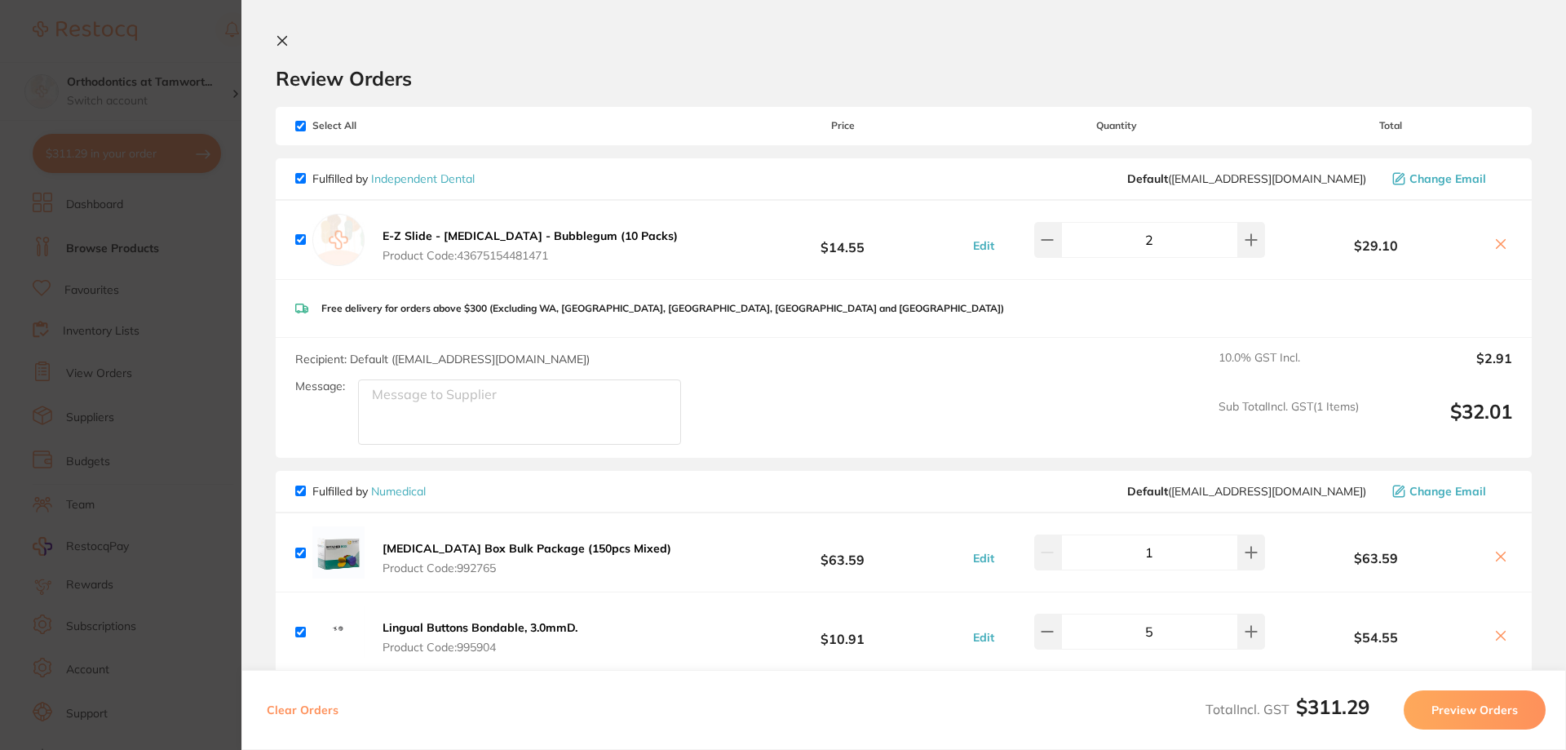
click at [291, 42] on button at bounding box center [286, 41] width 20 height 15
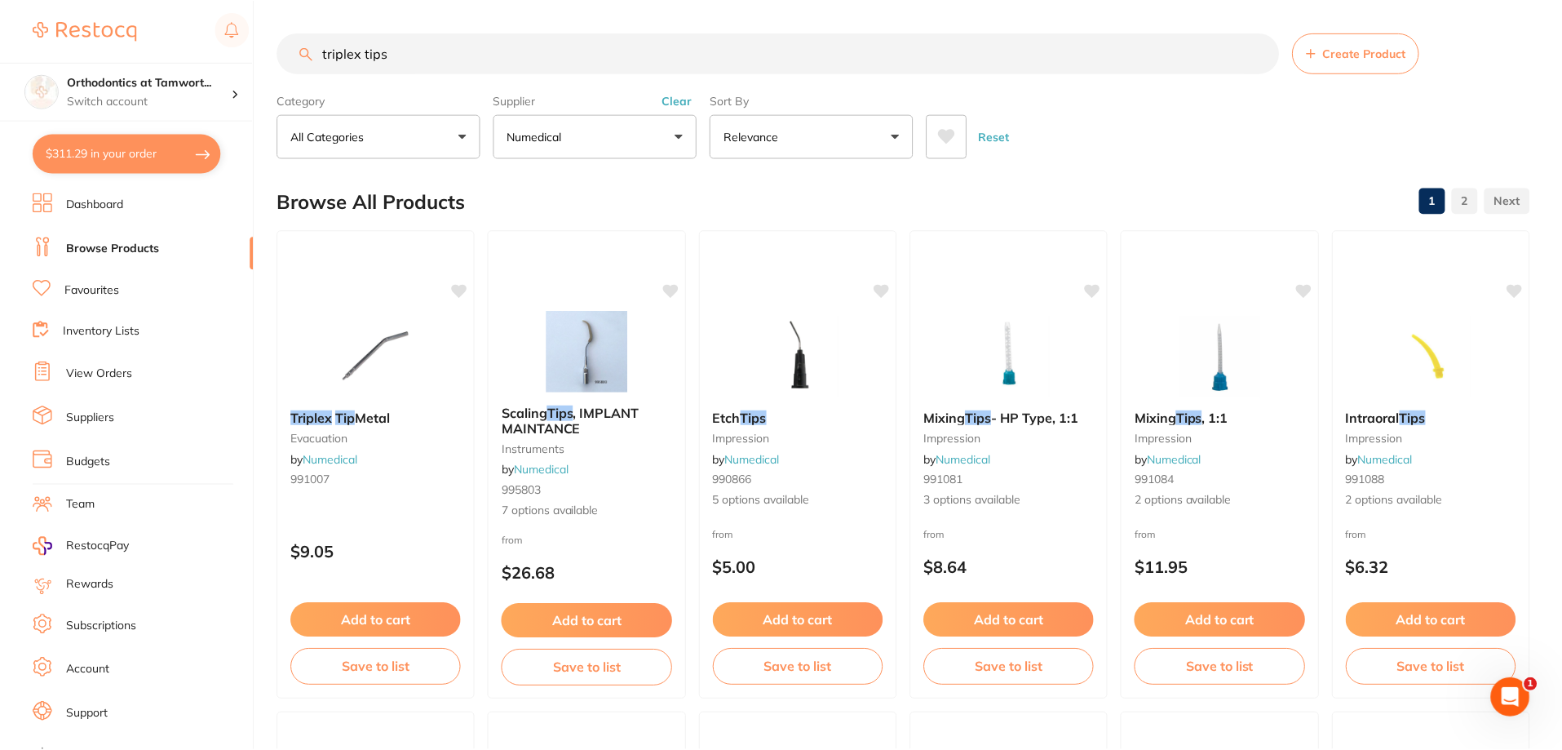
scroll to position [5, 0]
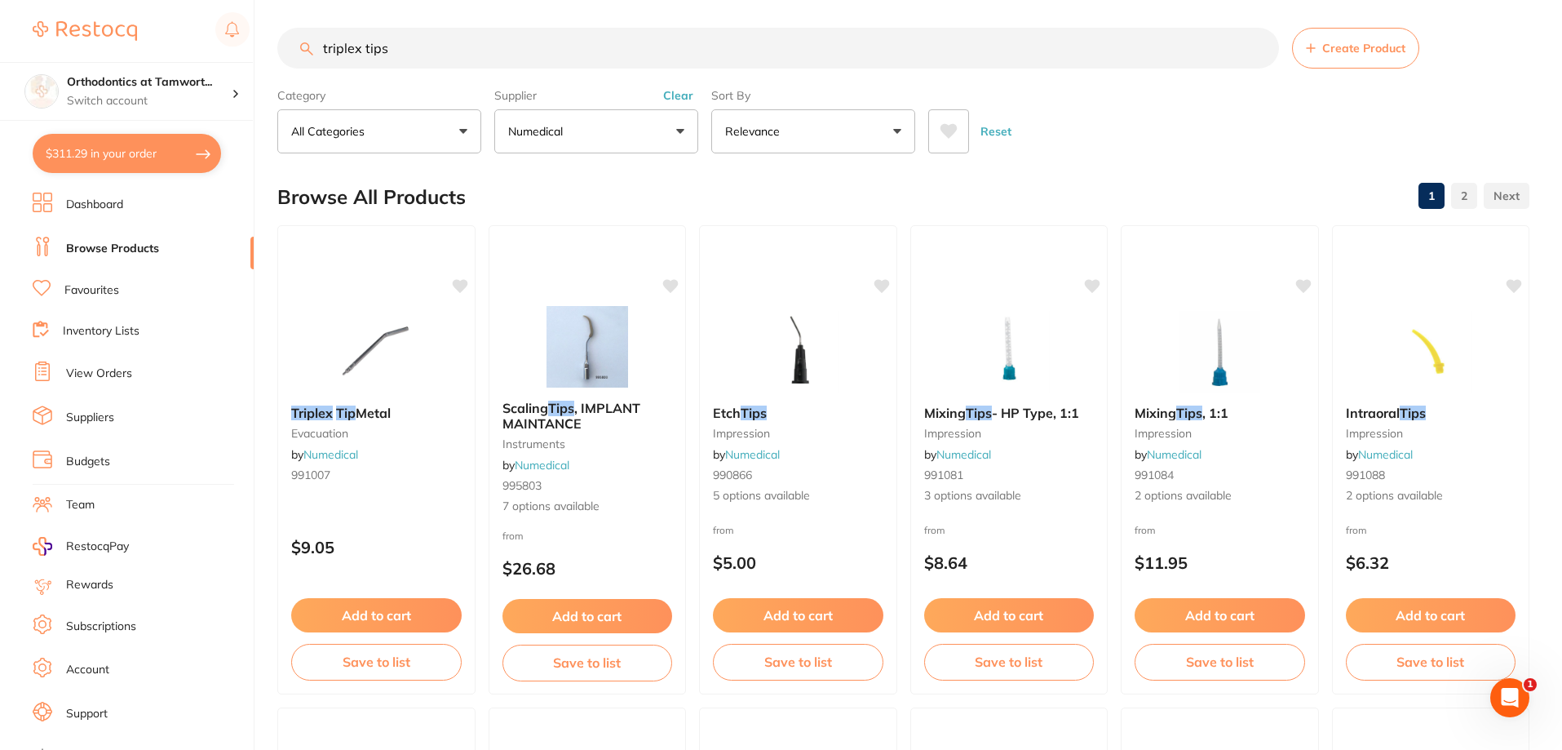
drag, startPoint x: 434, startPoint y: 38, endPoint x: 263, endPoint y: 30, distance: 171.5
click at [263, 30] on div "$311.29 Orthodontics at Tamwort... Switch account Orthodontics at Tamworth $311…" at bounding box center [781, 370] width 1562 height 750
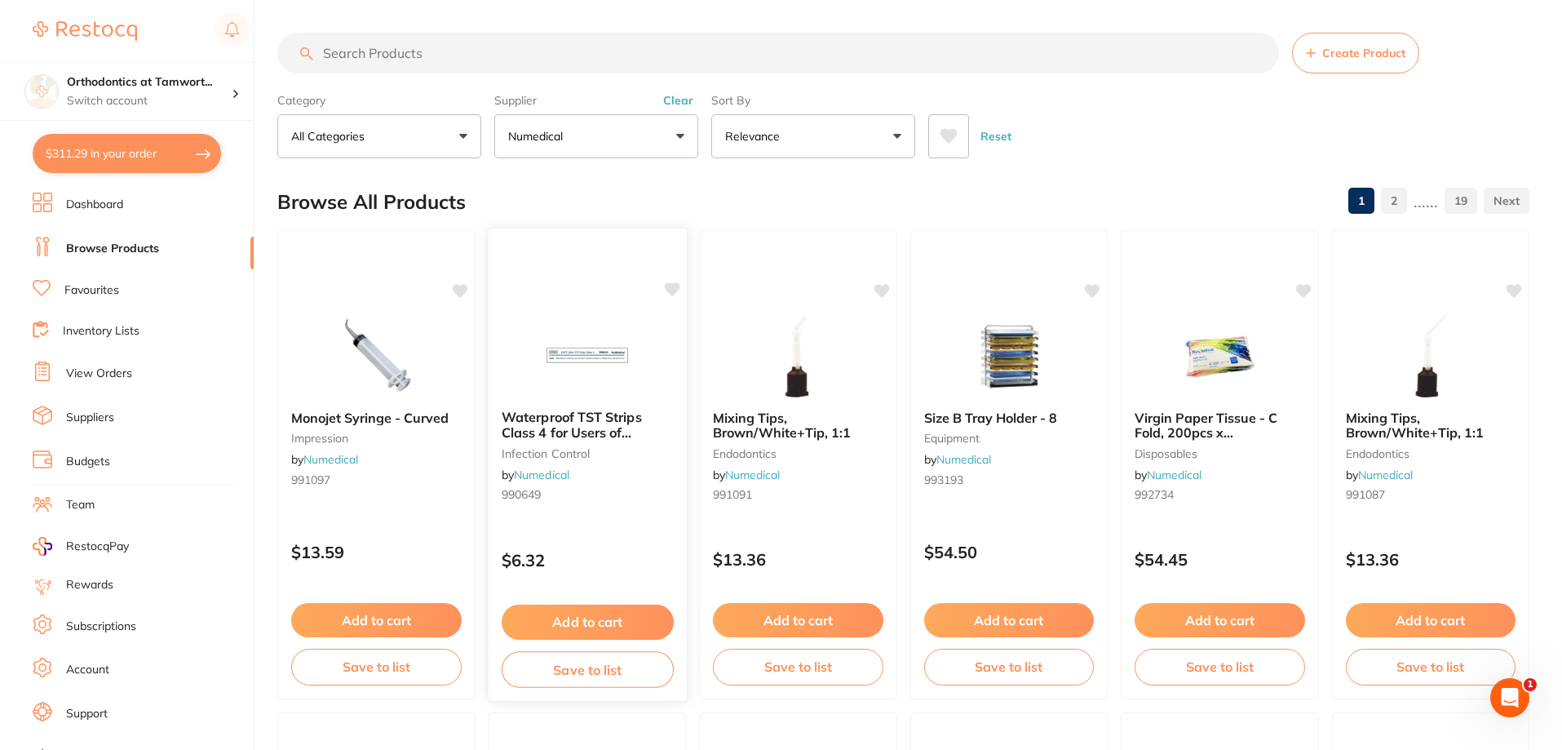
scroll to position [1142, 0]
click at [1201, 192] on div "Browse All Products 1 2 ...... 19" at bounding box center [903, 202] width 1252 height 55
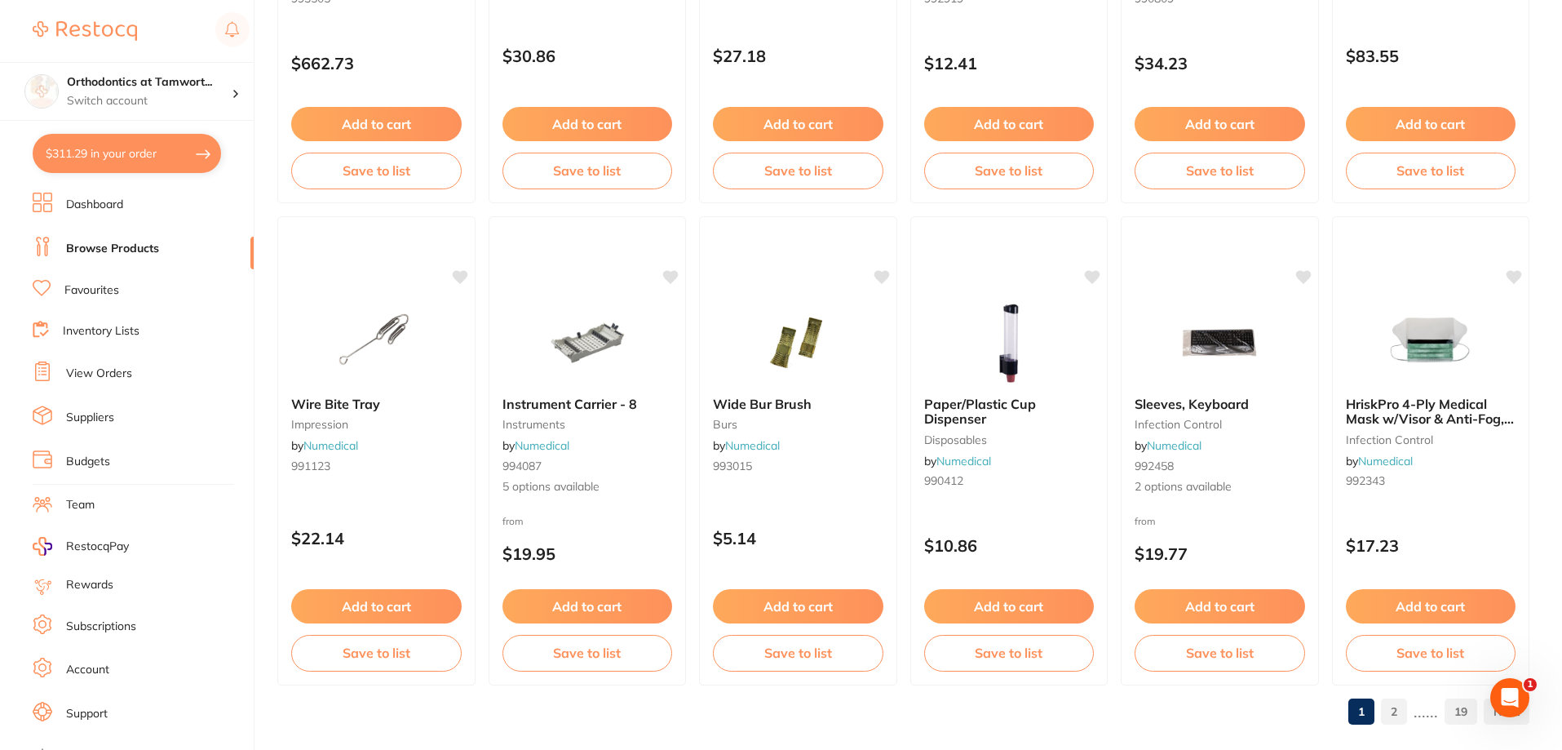
scroll to position [3891, 0]
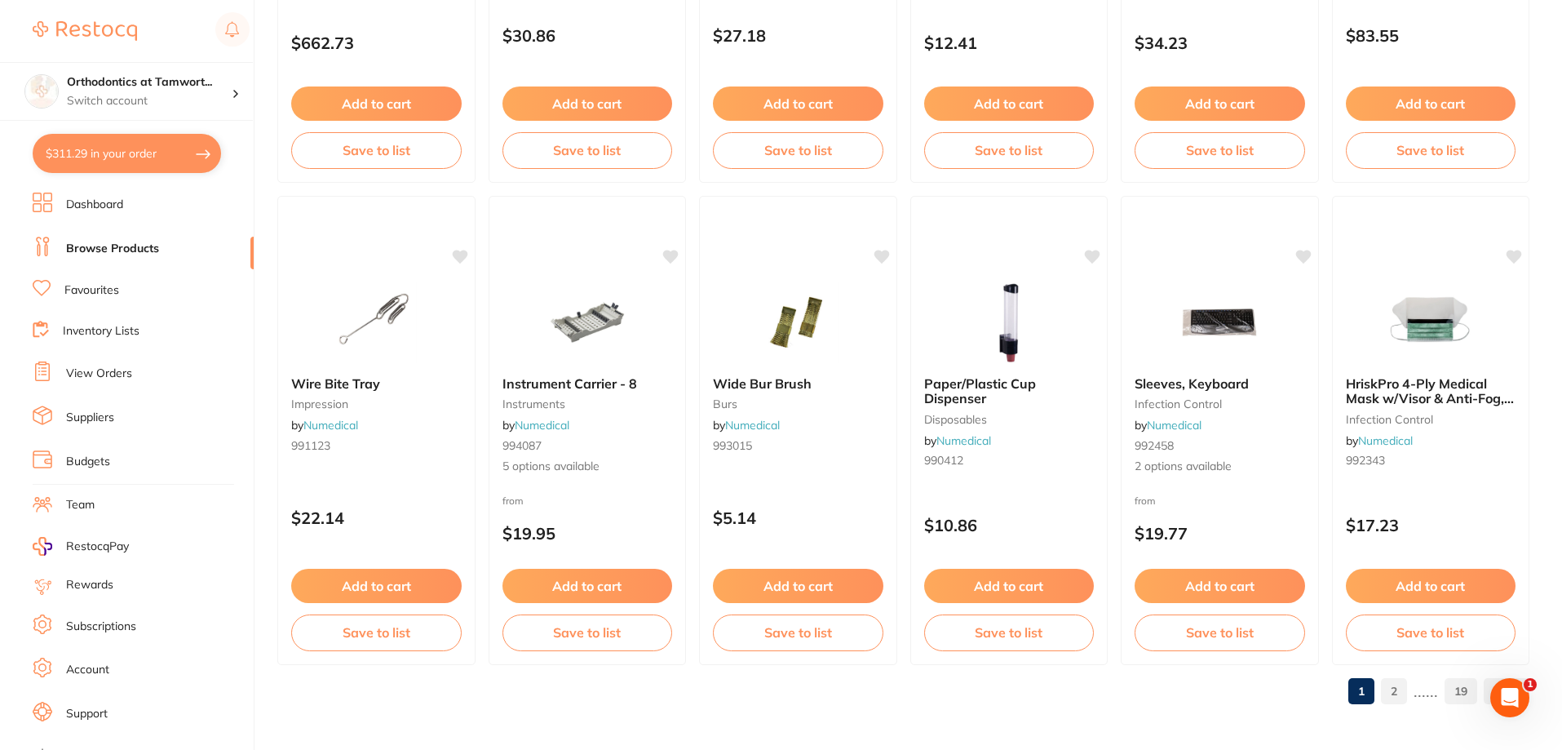
click at [1397, 694] on link "2" at bounding box center [1394, 691] width 26 height 33
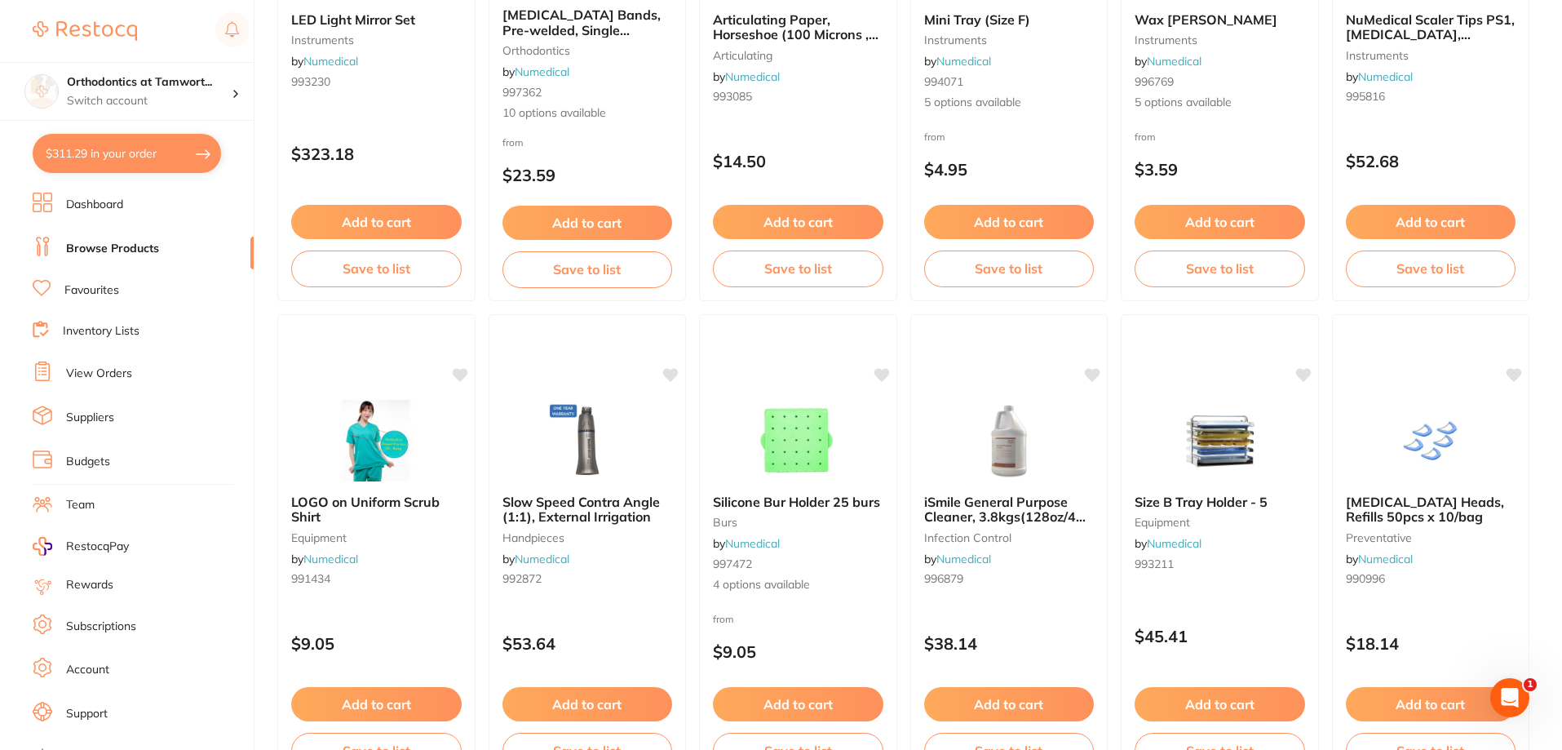
scroll to position [873, 0]
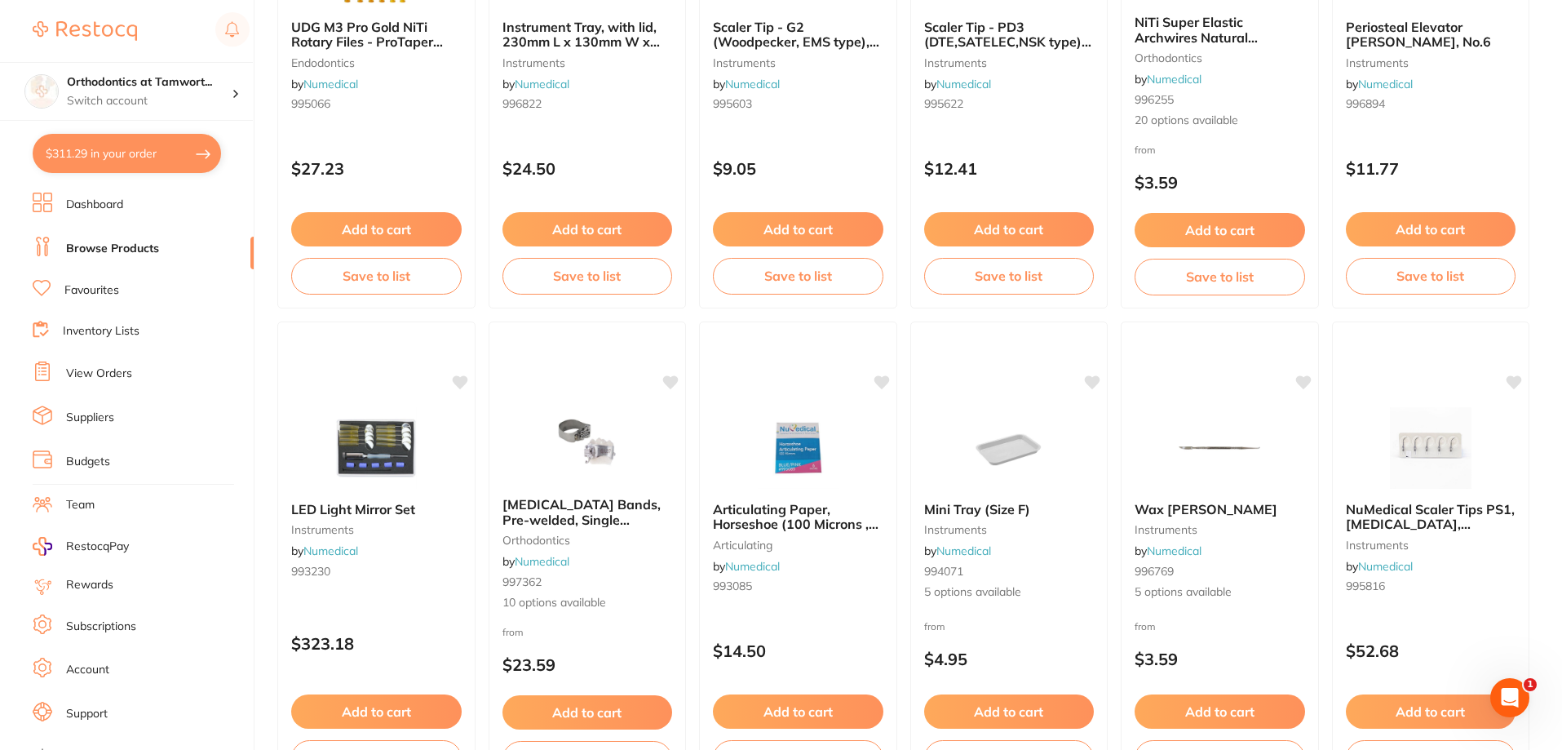
click at [101, 369] on link "View Orders" at bounding box center [99, 373] width 66 height 16
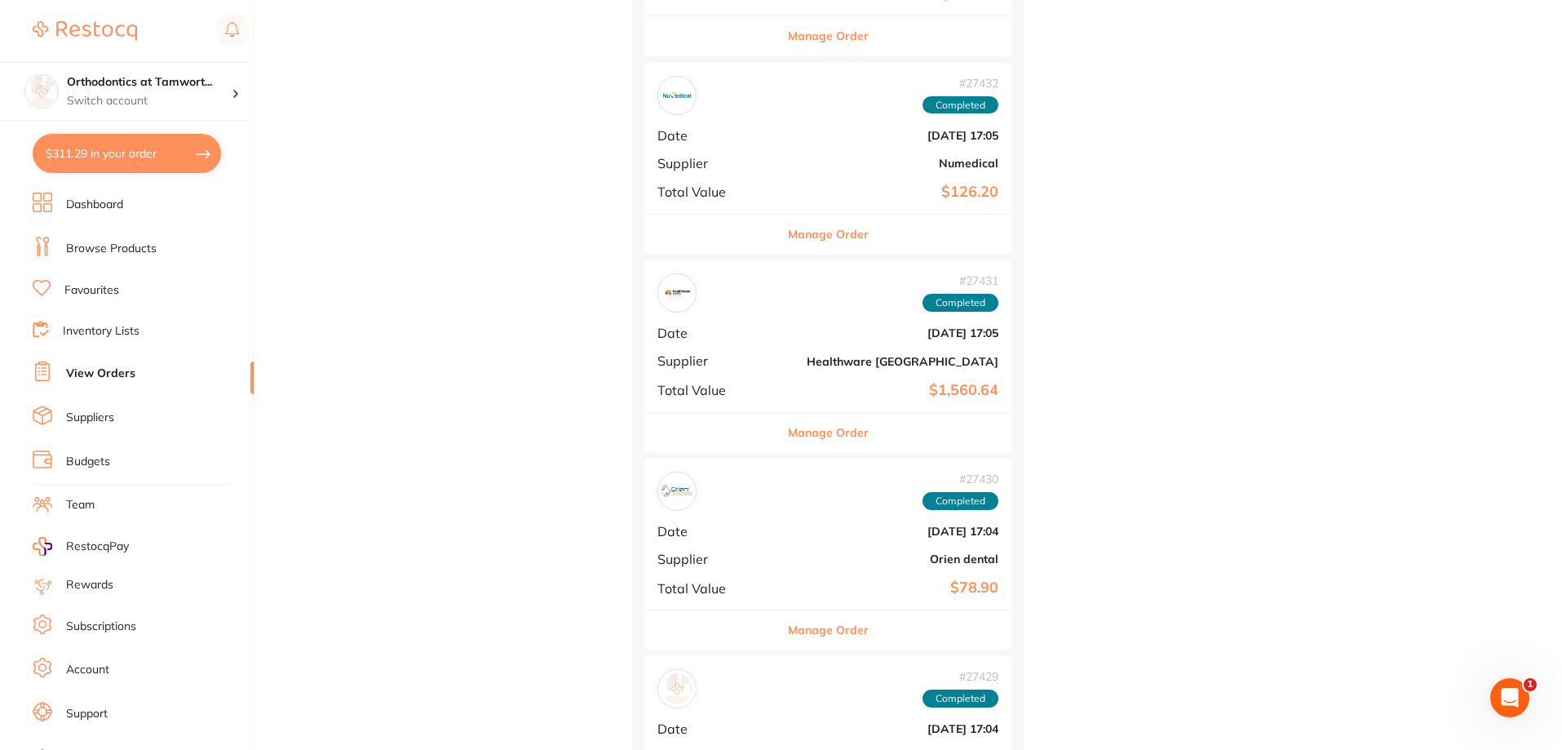
scroll to position [54402, 0]
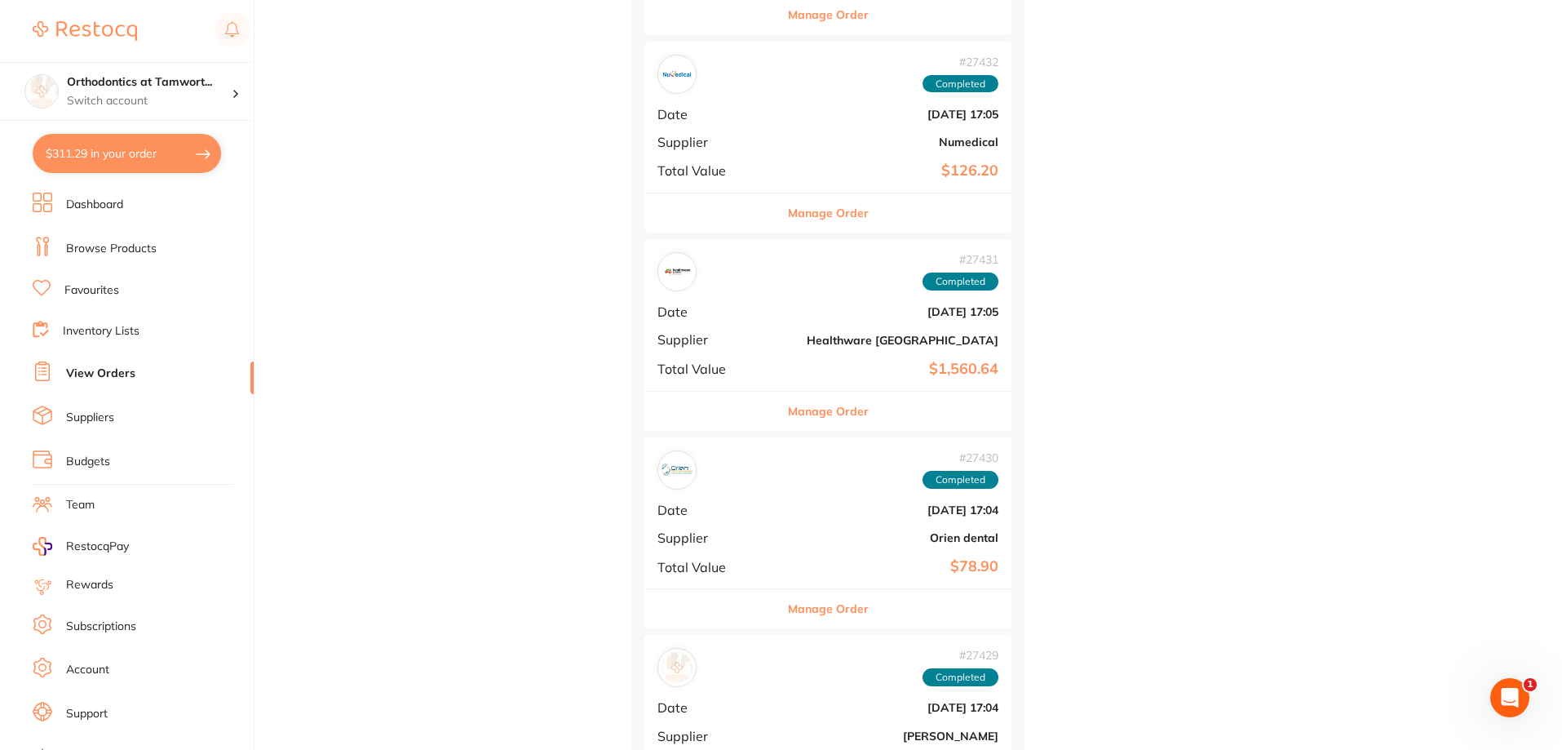
click at [798, 213] on button "Manage Order" at bounding box center [828, 212] width 81 height 39
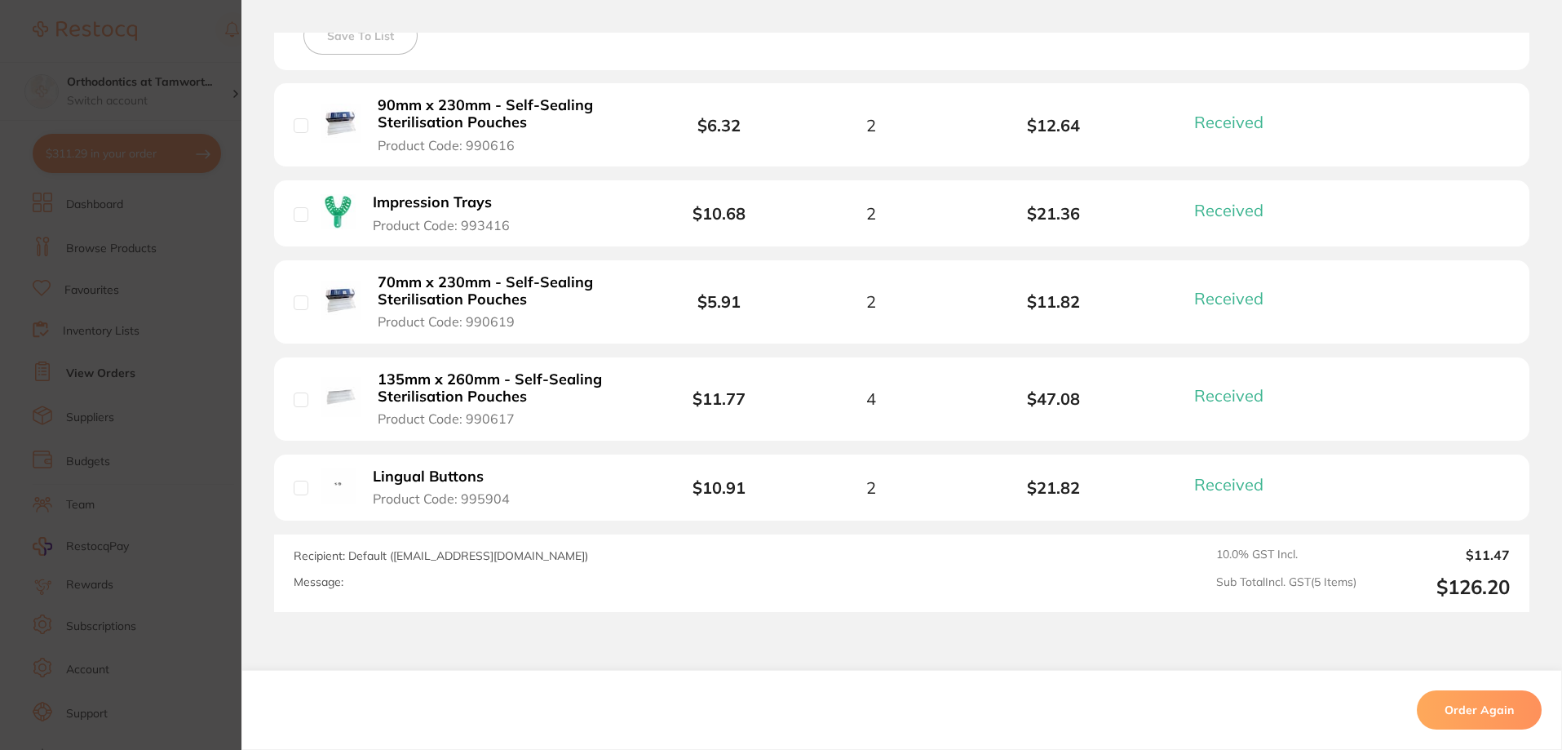
click at [144, 334] on section "Order ID: Restocq- 27432 Order Information 5 Received Completed Order Order Dat…" at bounding box center [781, 375] width 1562 height 750
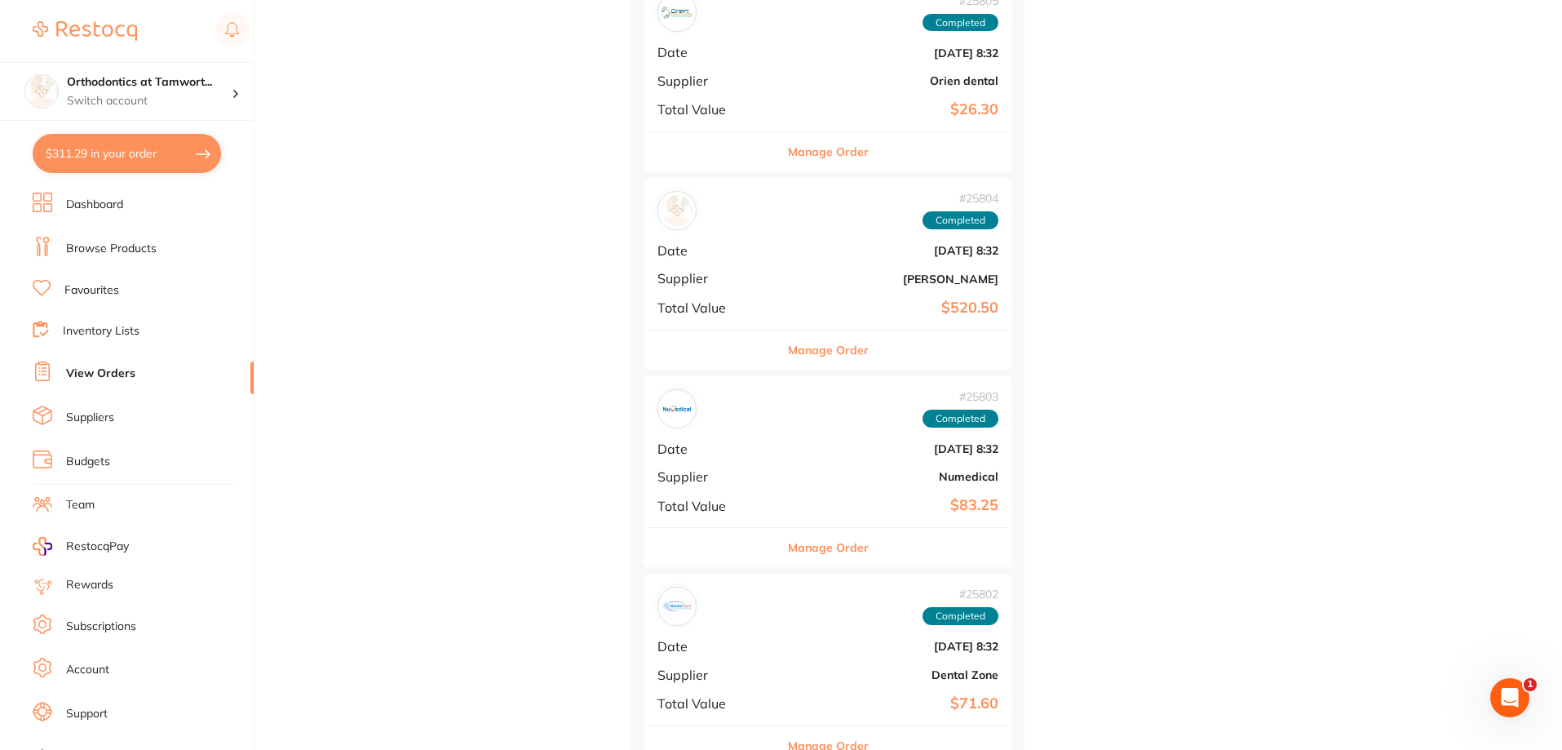
scroll to position [56033, 0]
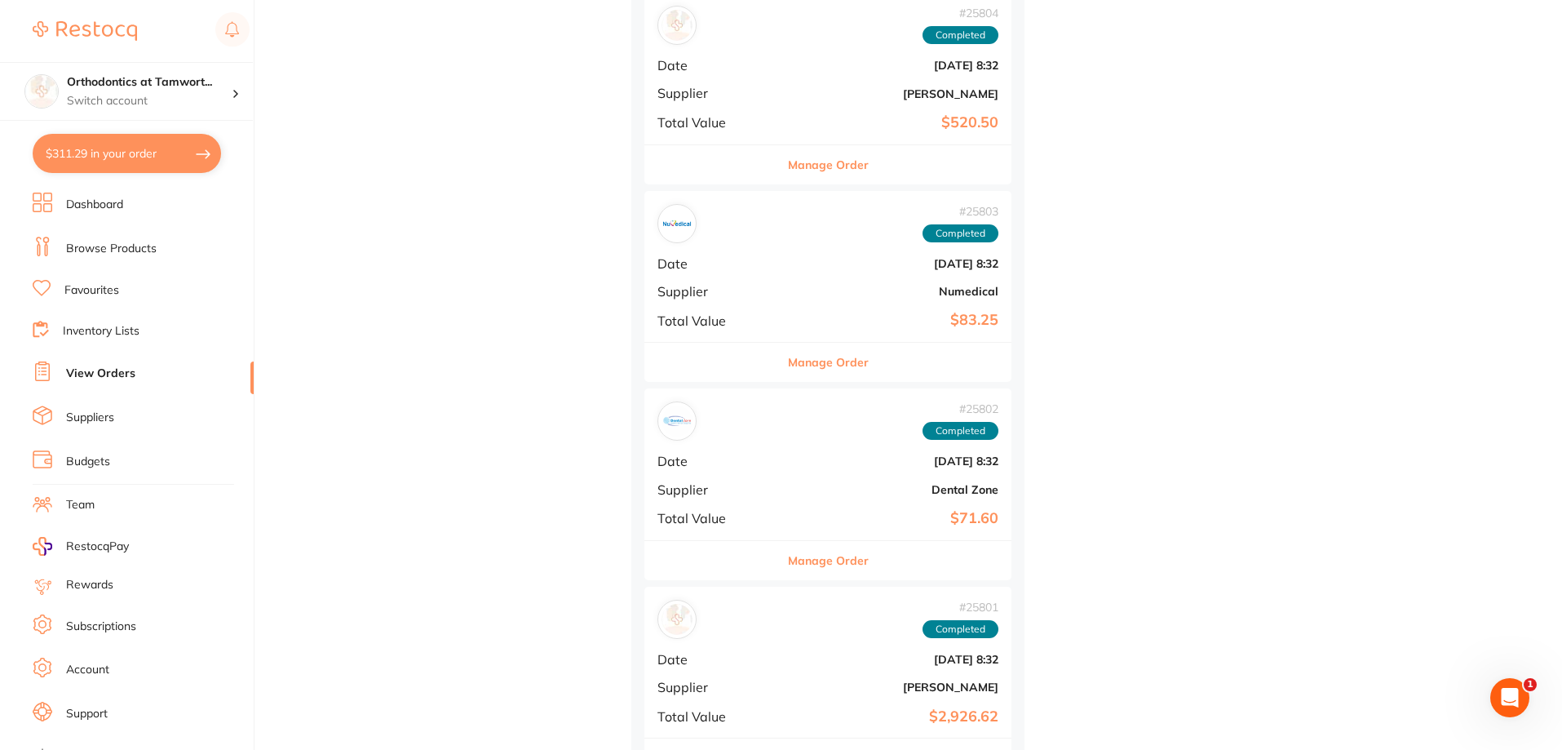
click at [788, 361] on button "Manage Order" at bounding box center [828, 362] width 81 height 39
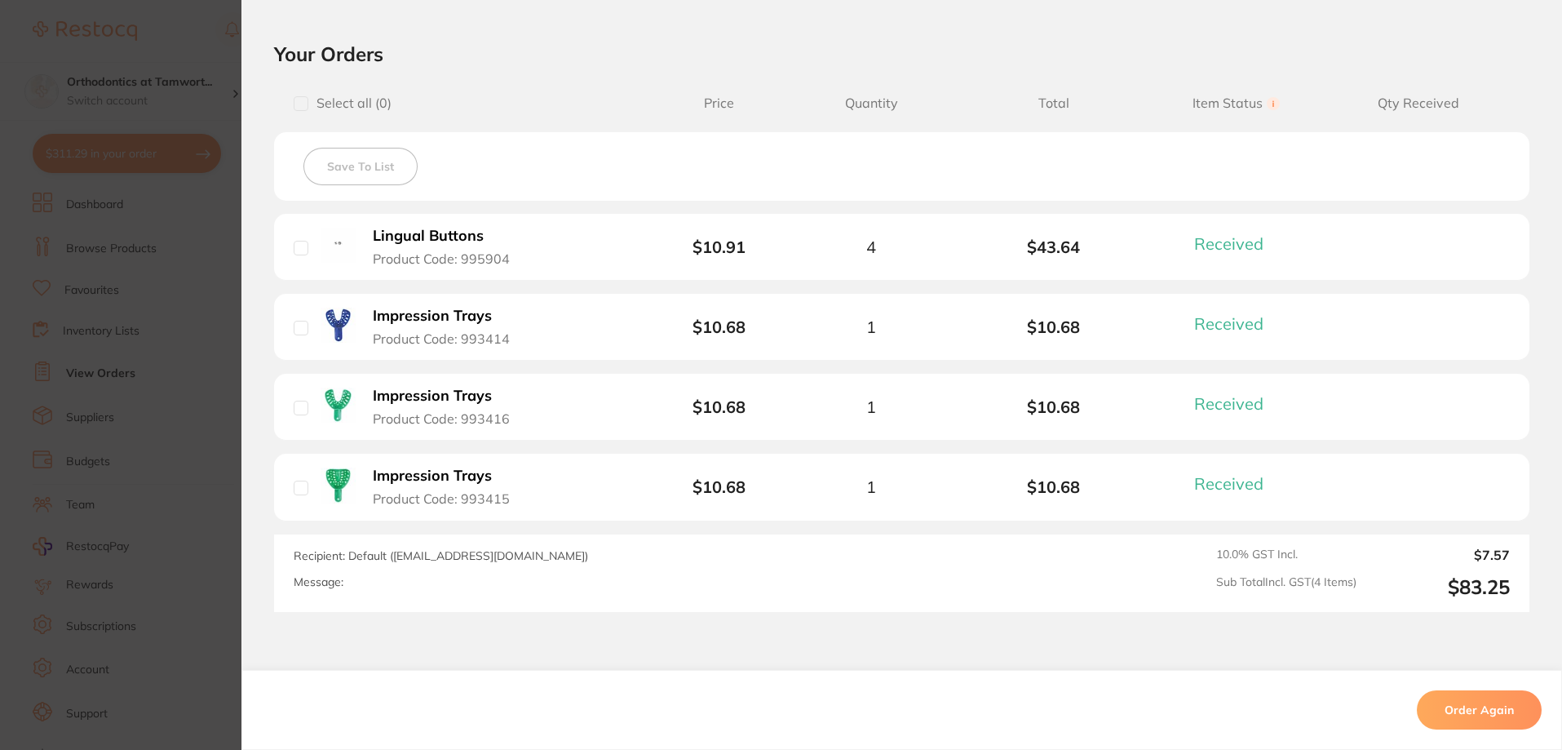
scroll to position [219, 0]
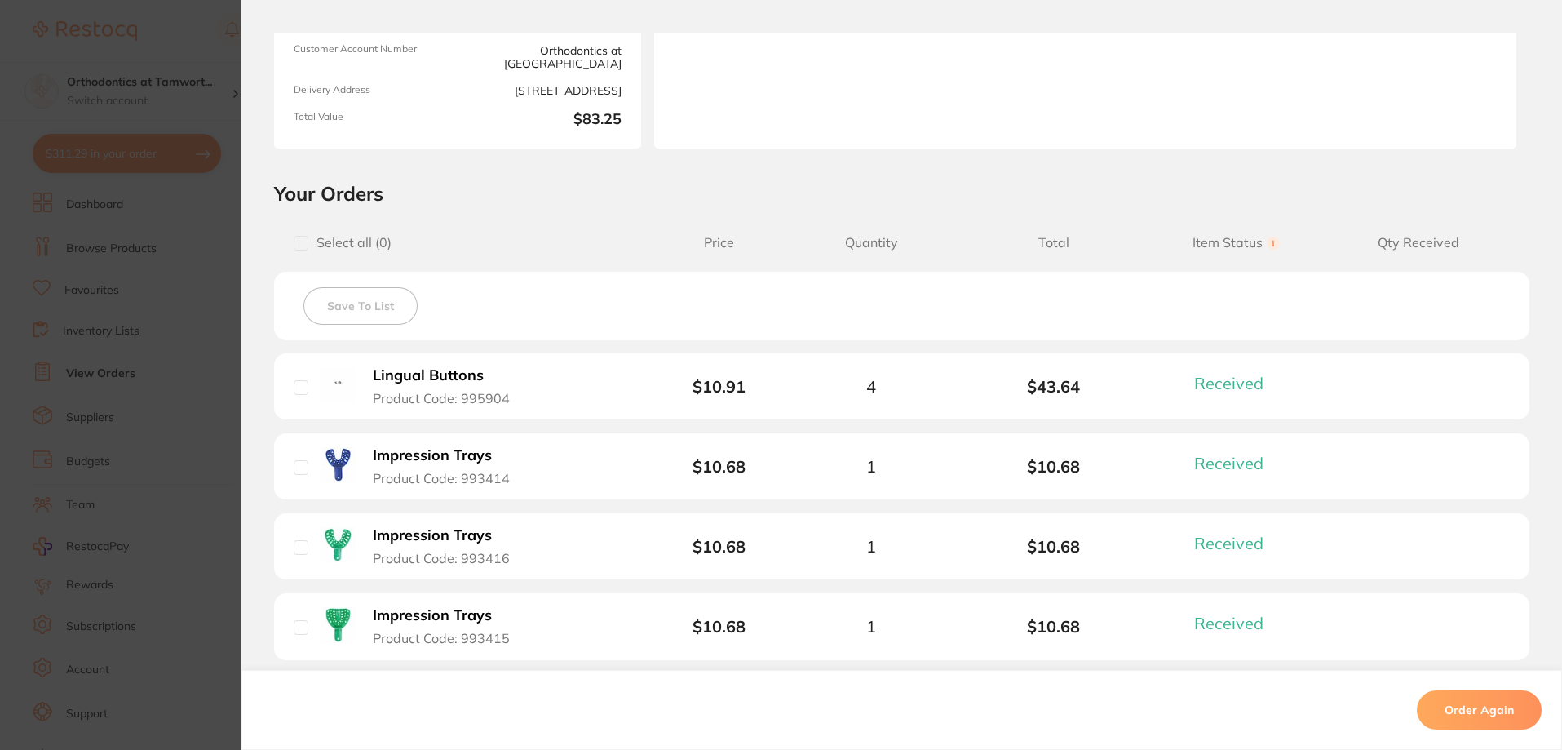
click at [197, 361] on section "Order ID: Restocq- 25803 Order Information 4 Received Completed Order Order Dat…" at bounding box center [781, 375] width 1562 height 750
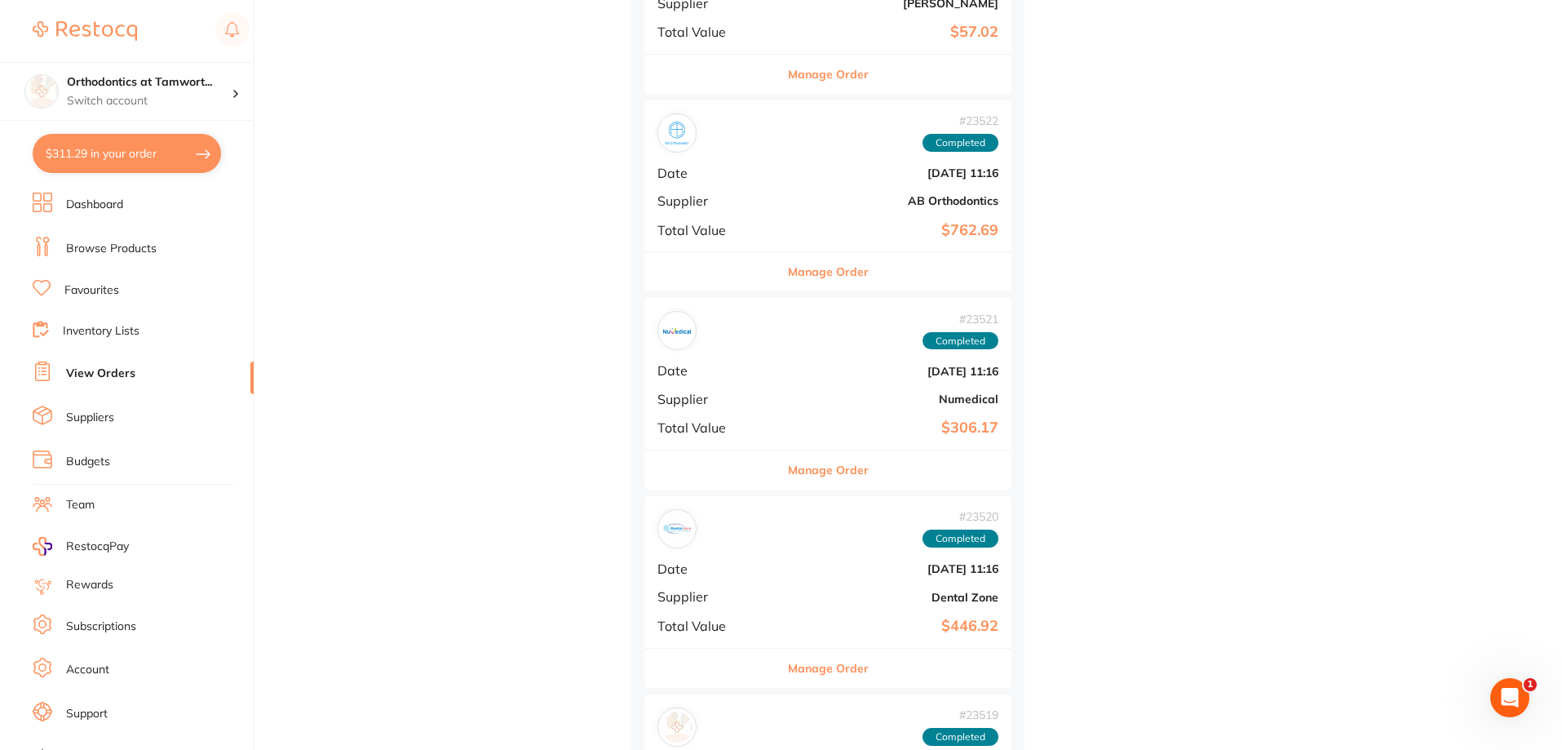
scroll to position [58725, 0]
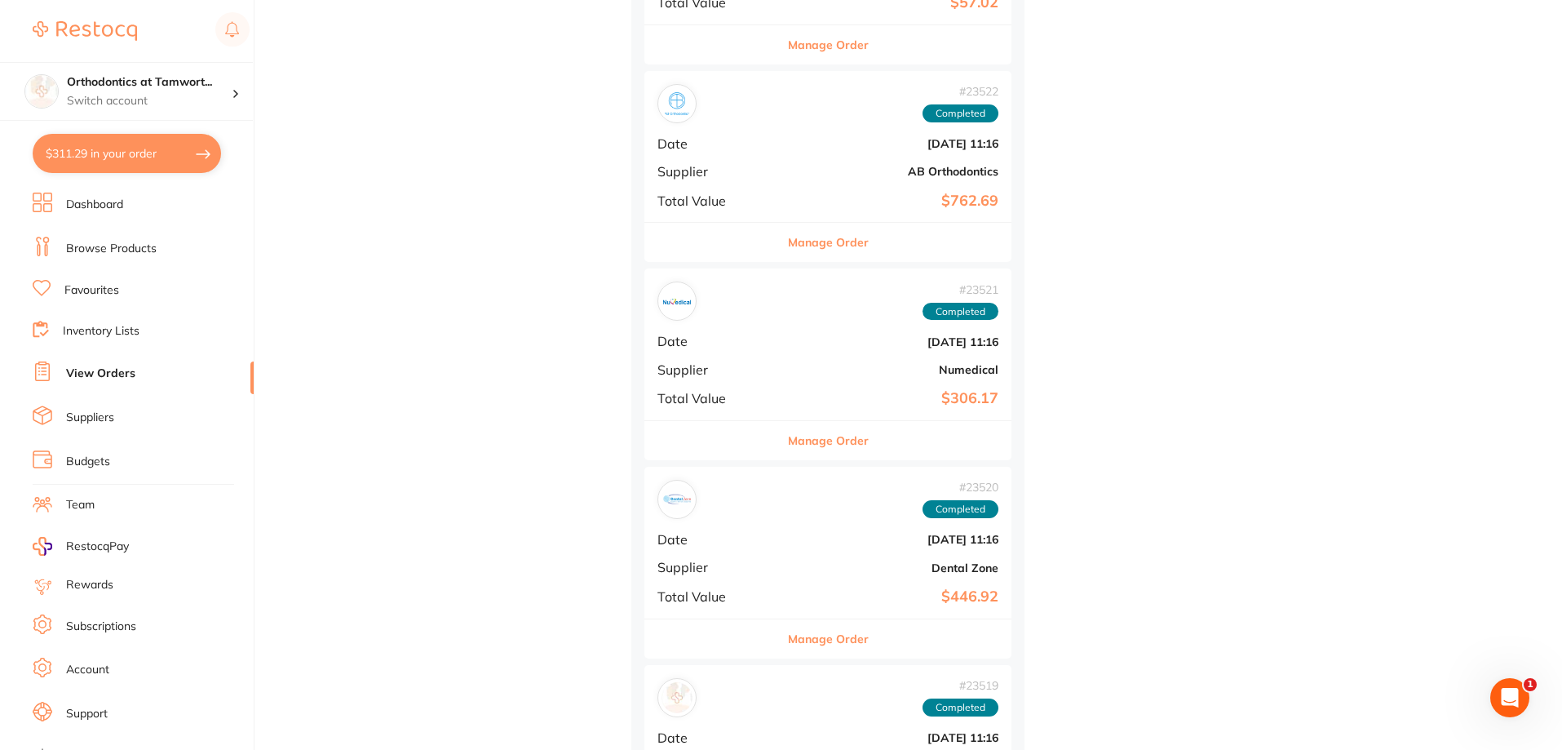
click at [788, 439] on button "Manage Order" at bounding box center [828, 440] width 81 height 39
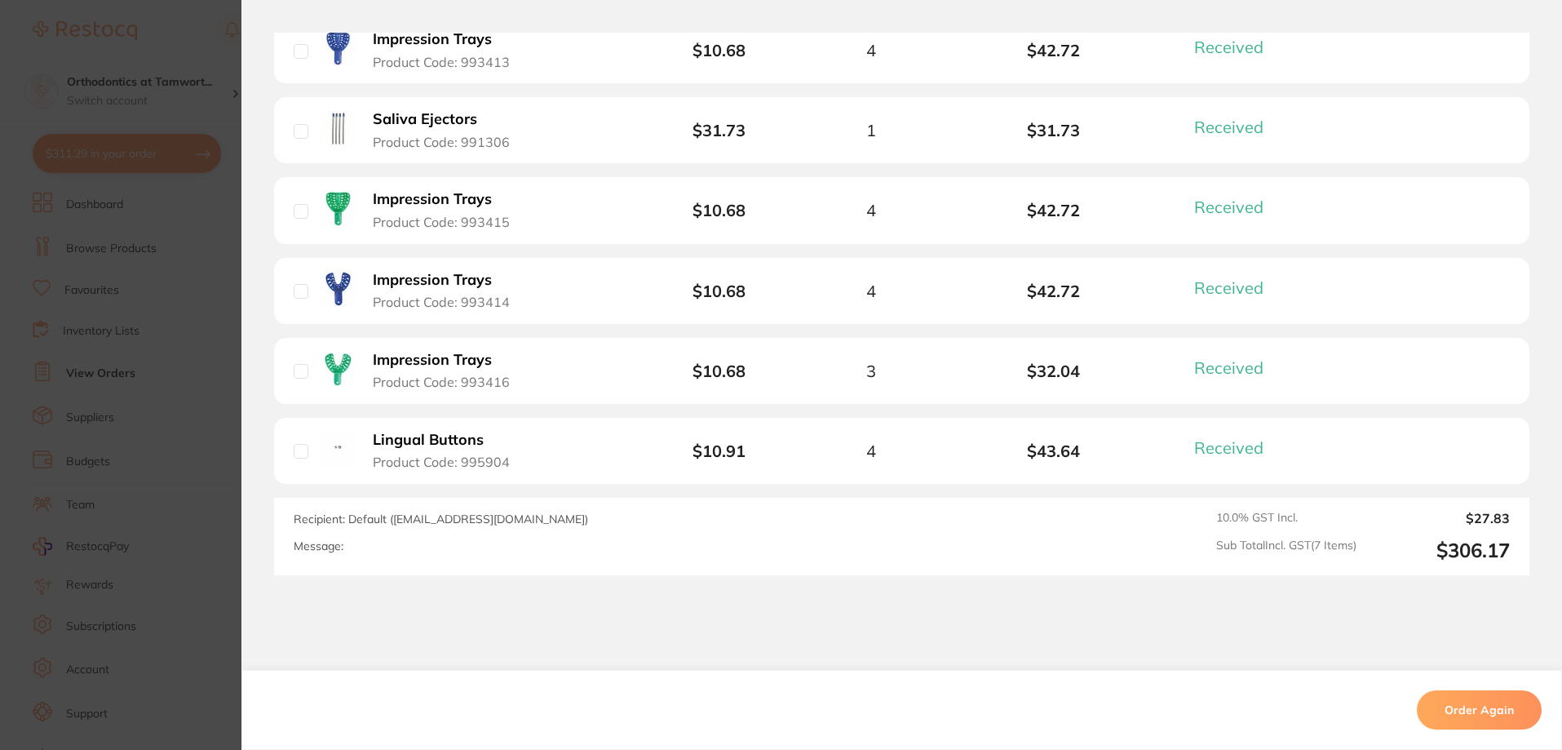
scroll to position [704, 0]
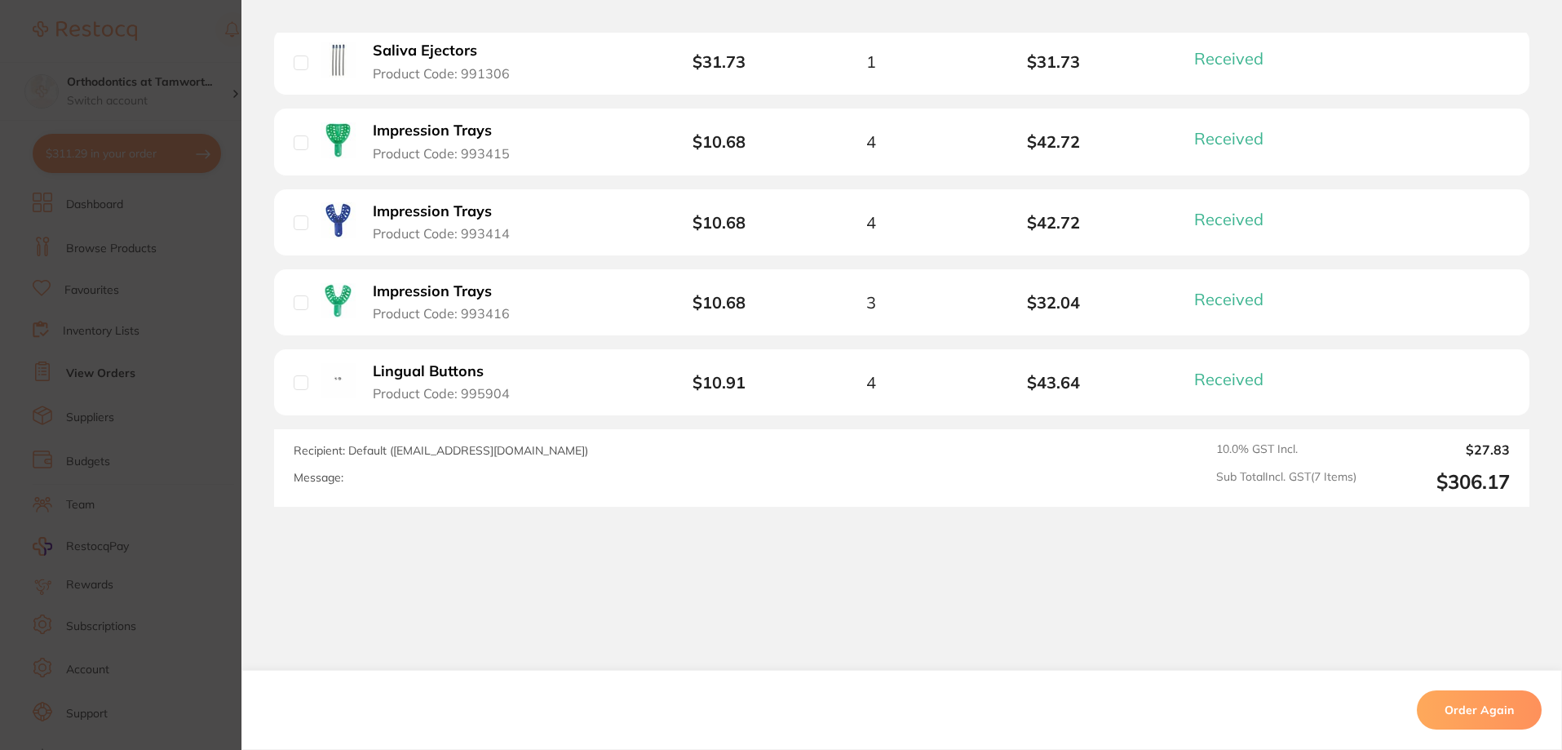
click at [172, 300] on section "Order ID: Restocq- 23521 Order Information 7 Received Completed Order Order Dat…" at bounding box center [781, 375] width 1562 height 750
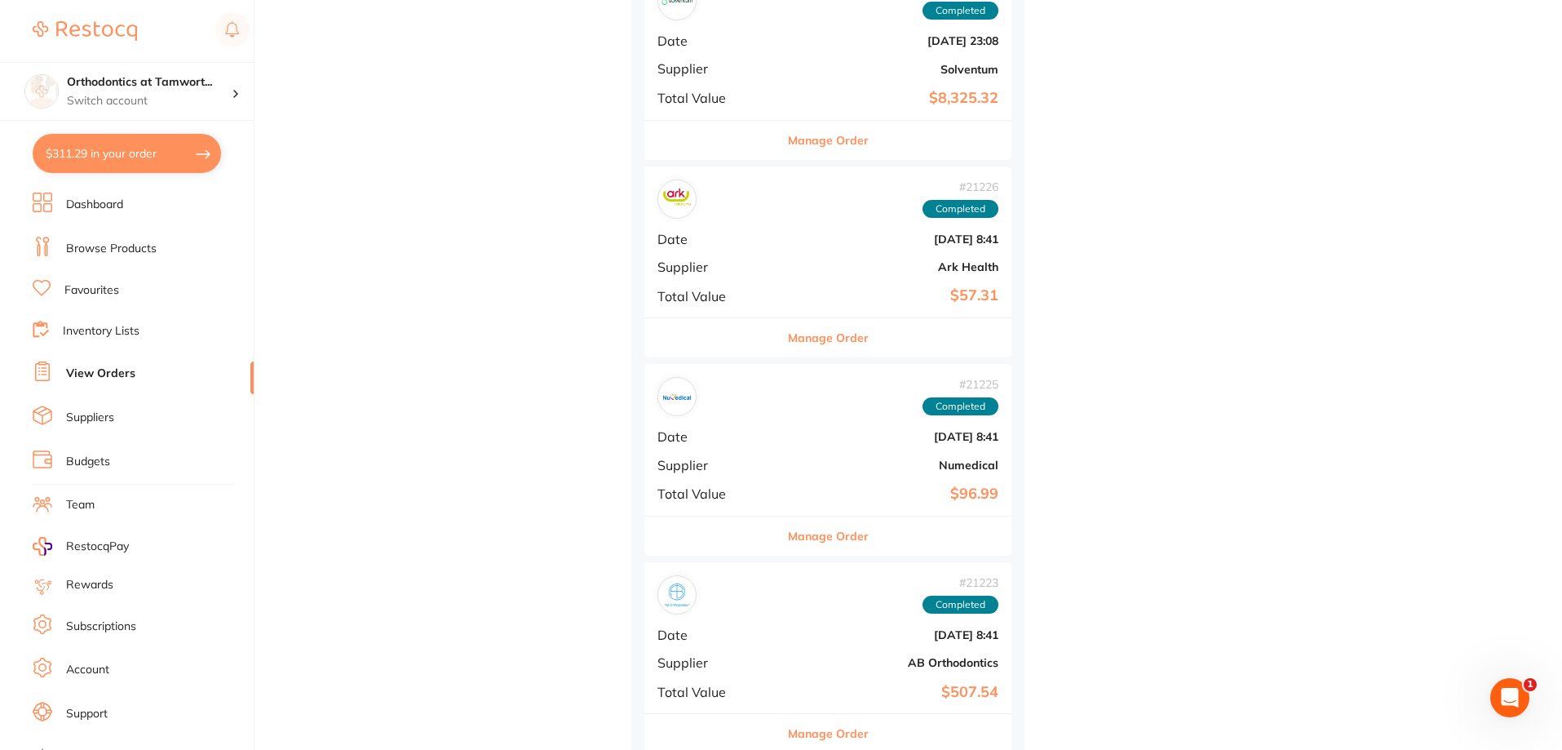
scroll to position [61009, 0]
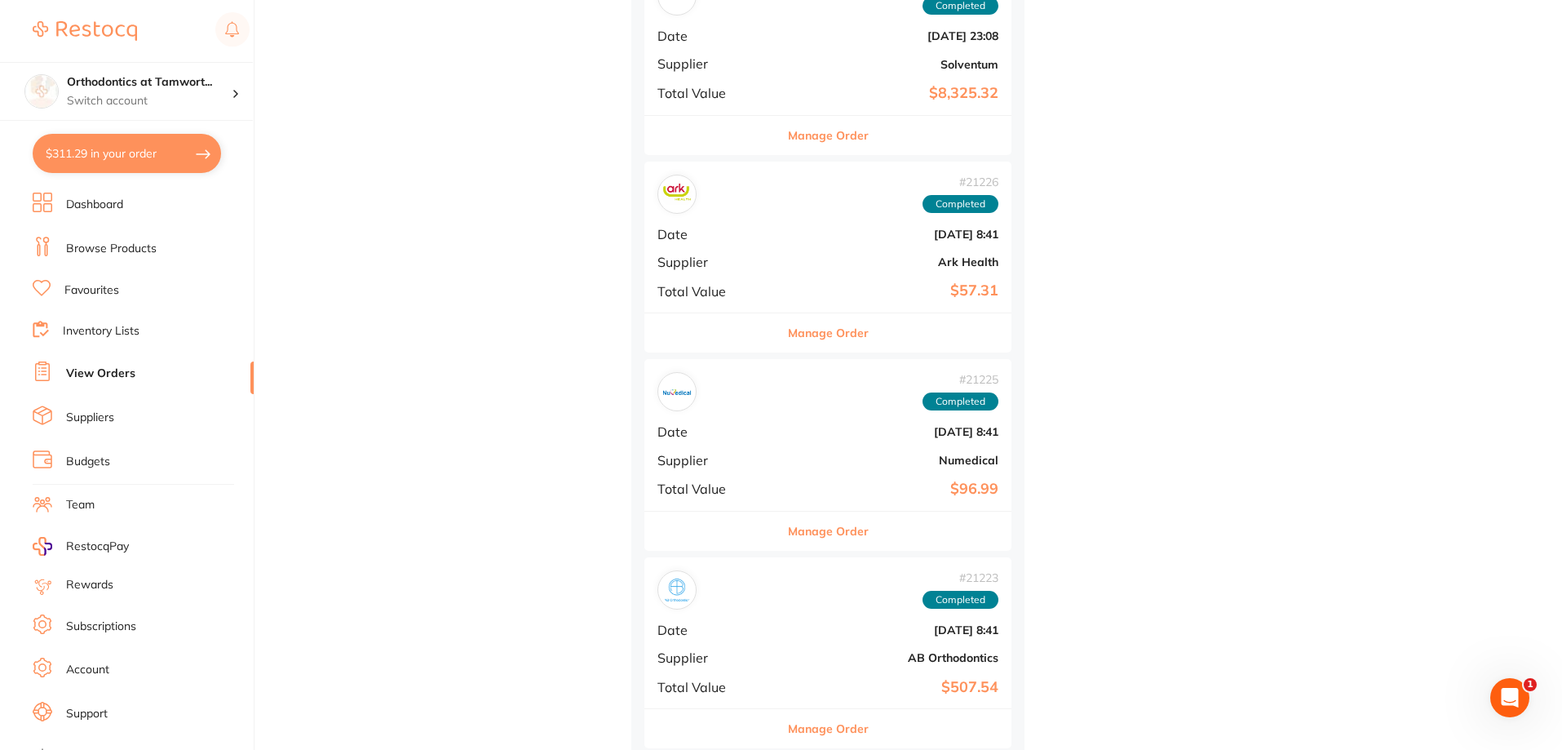
click at [812, 533] on button "Manage Order" at bounding box center [828, 530] width 81 height 39
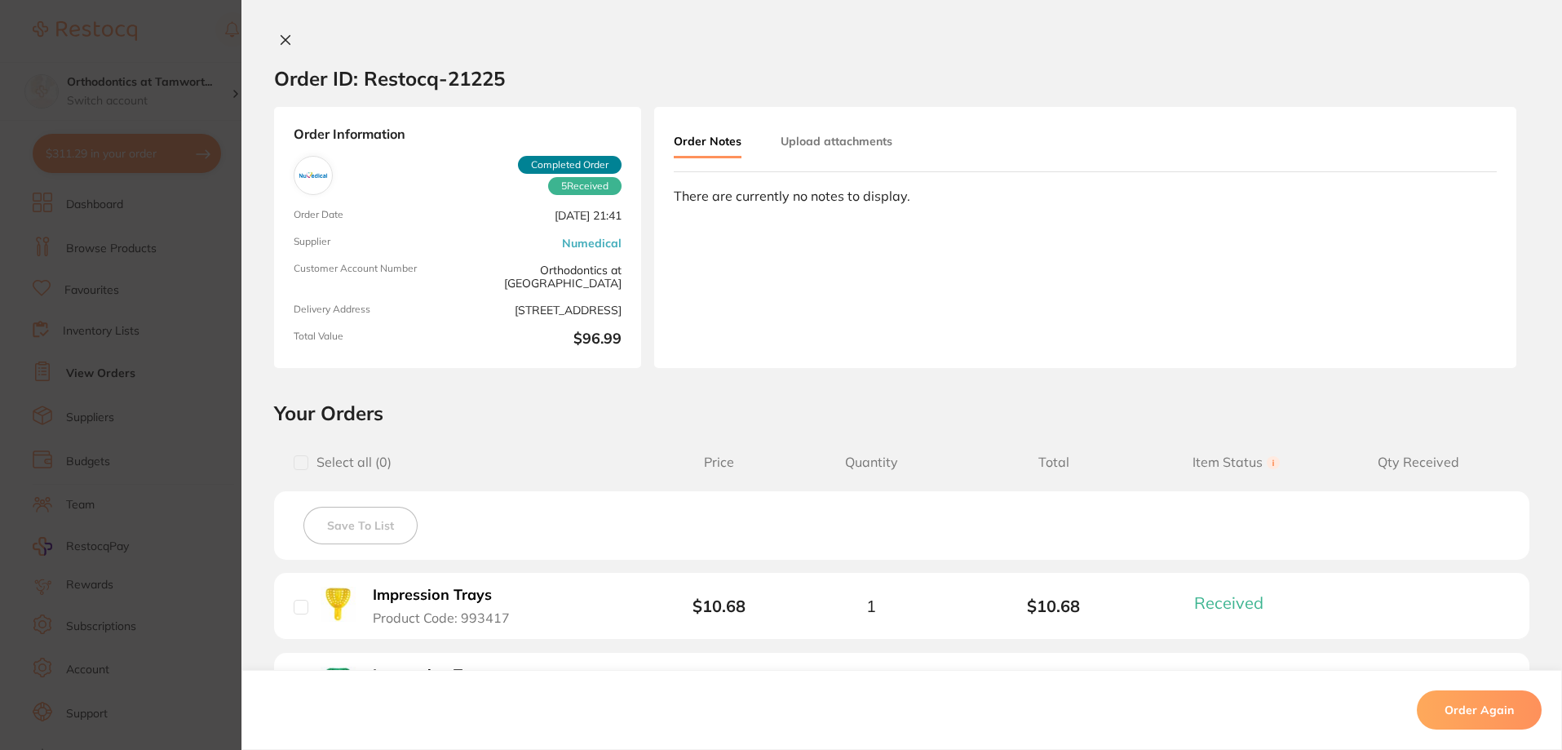
click at [164, 371] on section "Order ID: Restocq- 21225 Order Information 5 Received Completed Order Order Dat…" at bounding box center [781, 375] width 1562 height 750
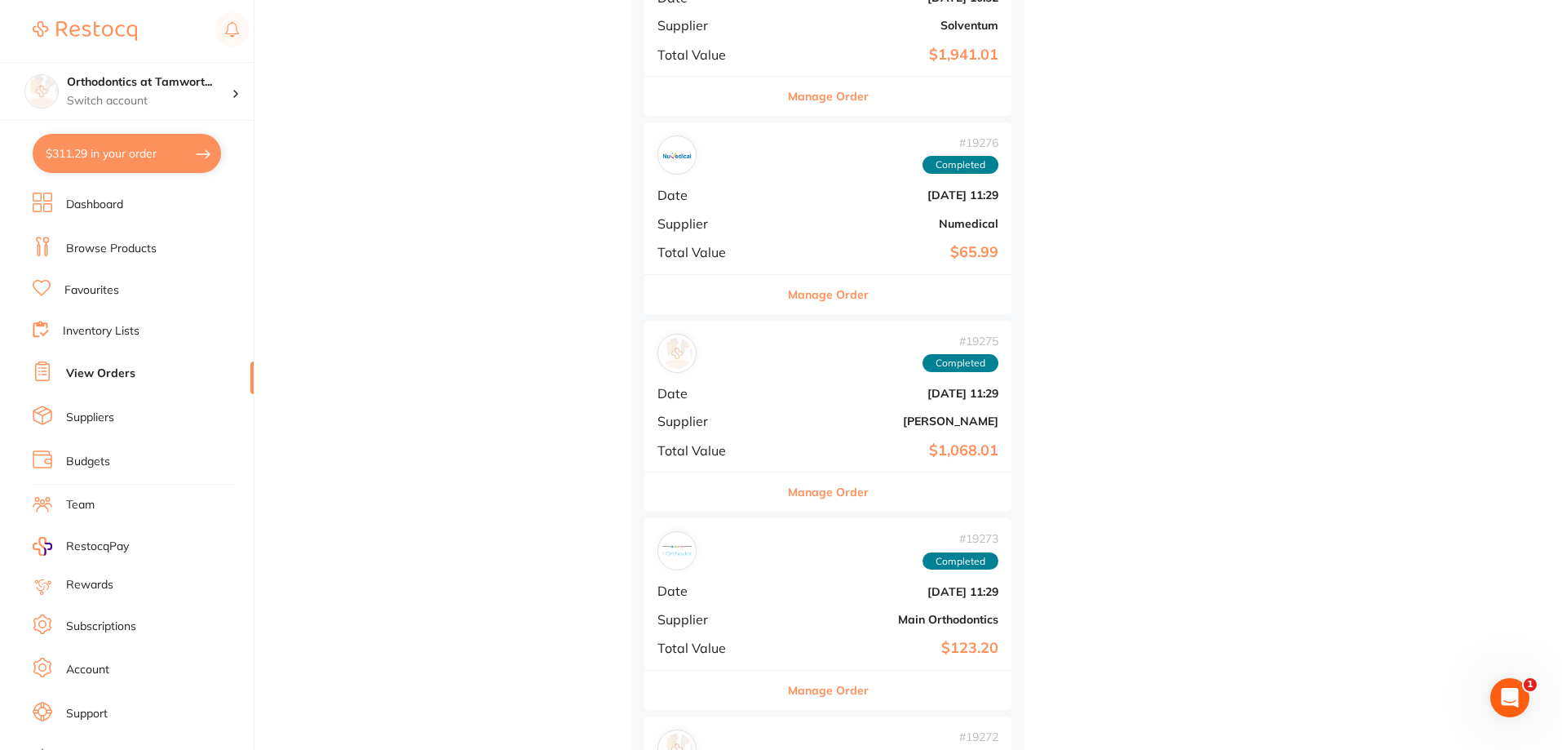
scroll to position [63049, 0]
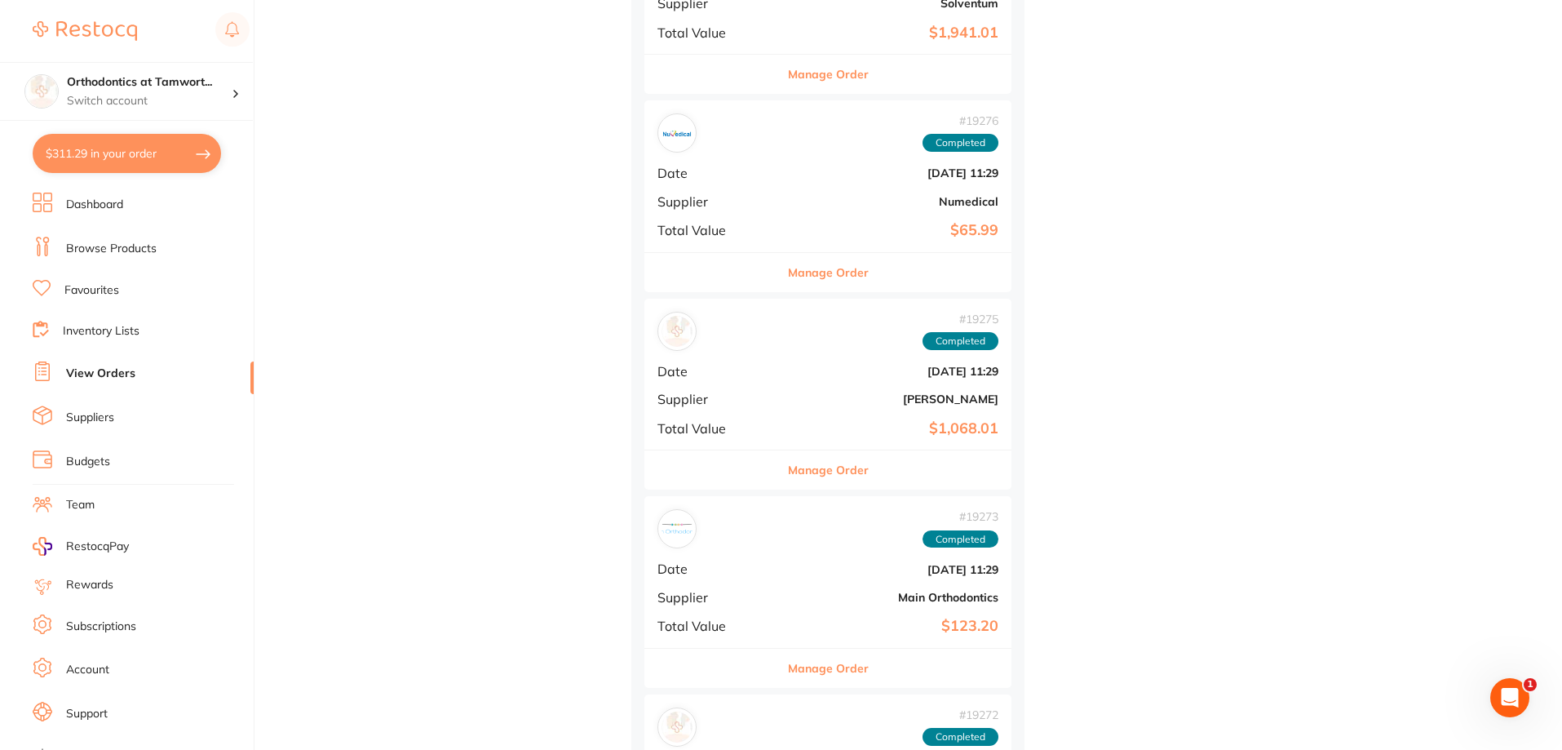
click at [788, 272] on button "Manage Order" at bounding box center [828, 272] width 81 height 39
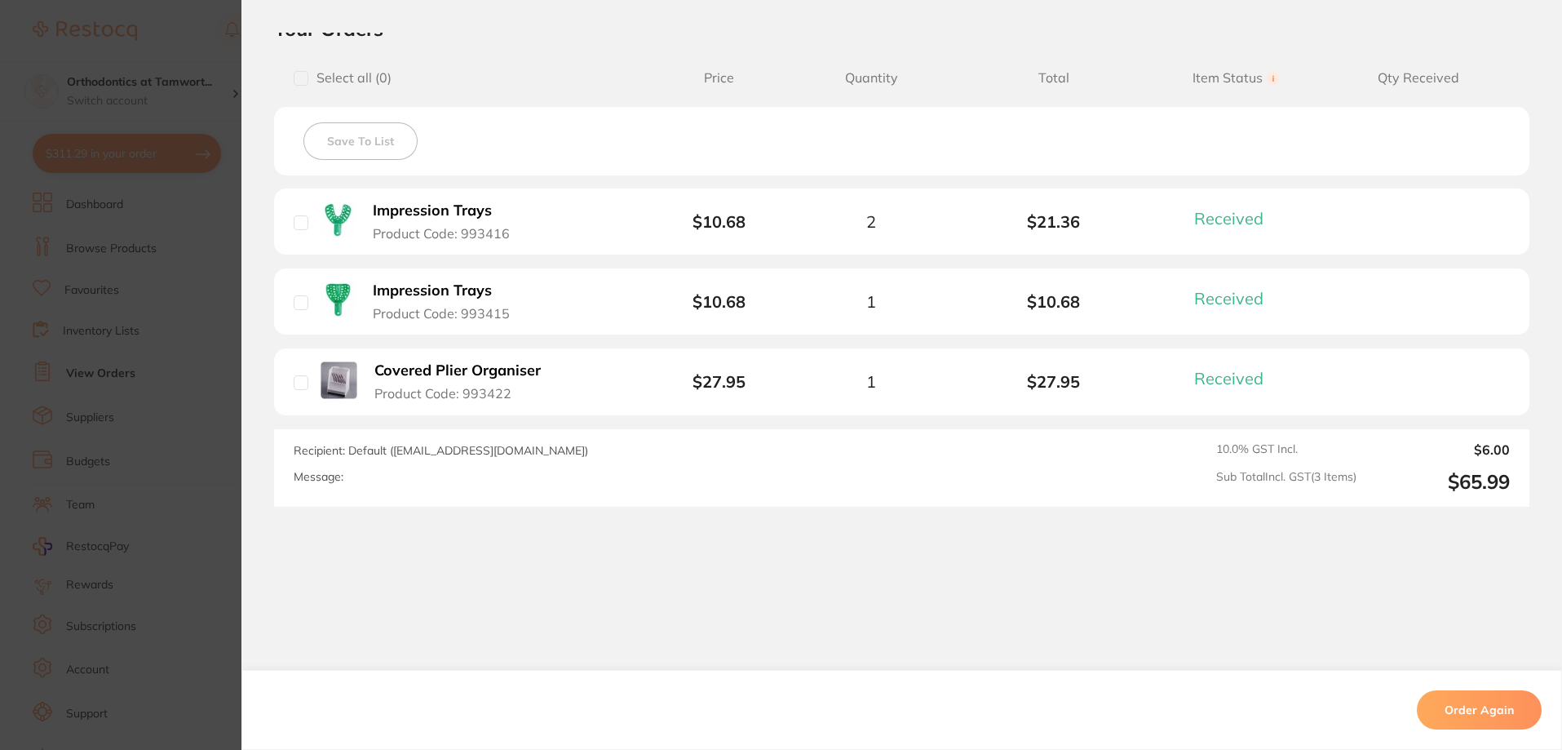
click at [189, 303] on section "Order ID: Restocq- 19276 Order Information 3 Received Completed Order Order Dat…" at bounding box center [781, 375] width 1562 height 750
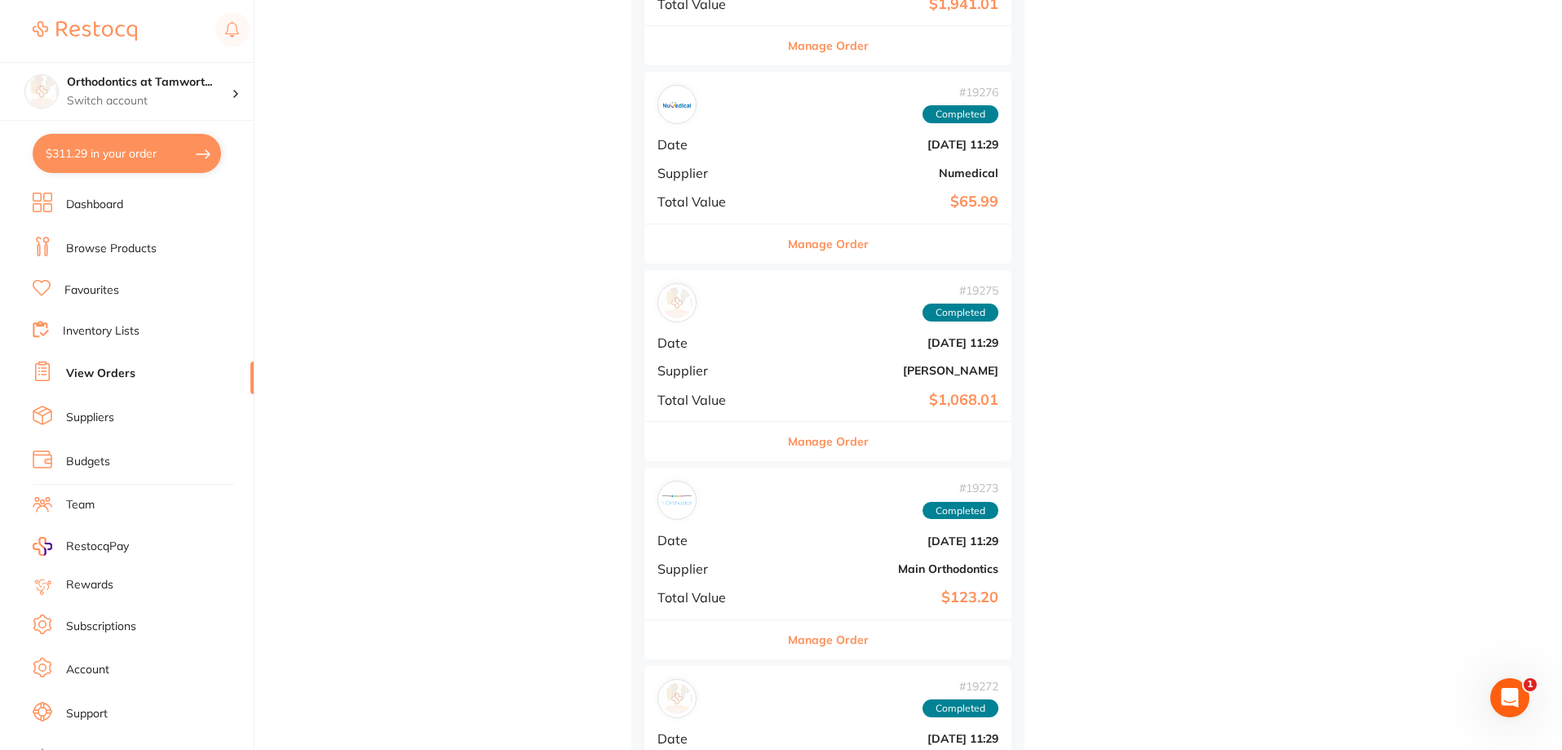
scroll to position [63049, 0]
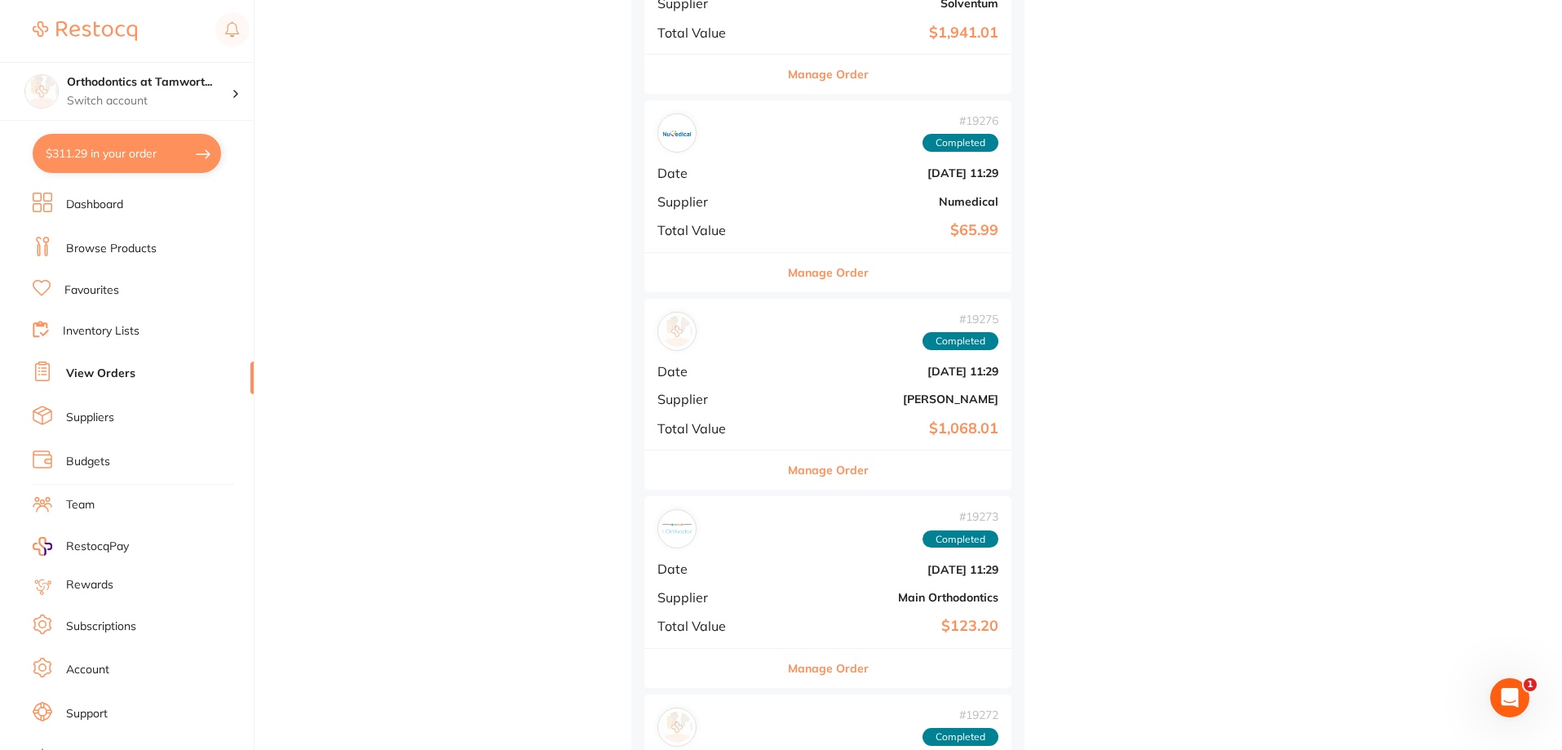
click at [788, 277] on button "Manage Order" at bounding box center [828, 272] width 81 height 39
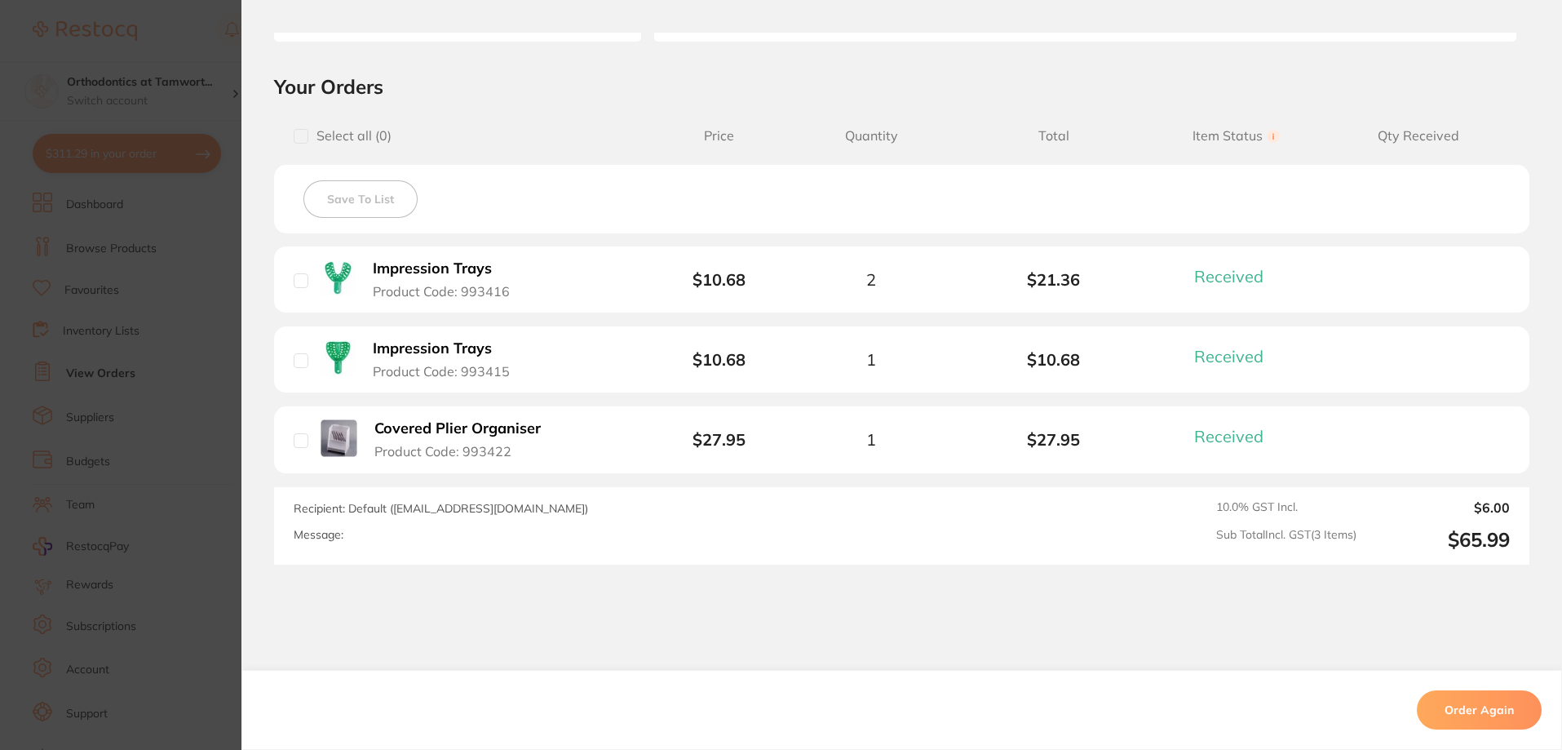
click at [501, 427] on b "Covered Plier Organiser" at bounding box center [457, 428] width 166 height 17
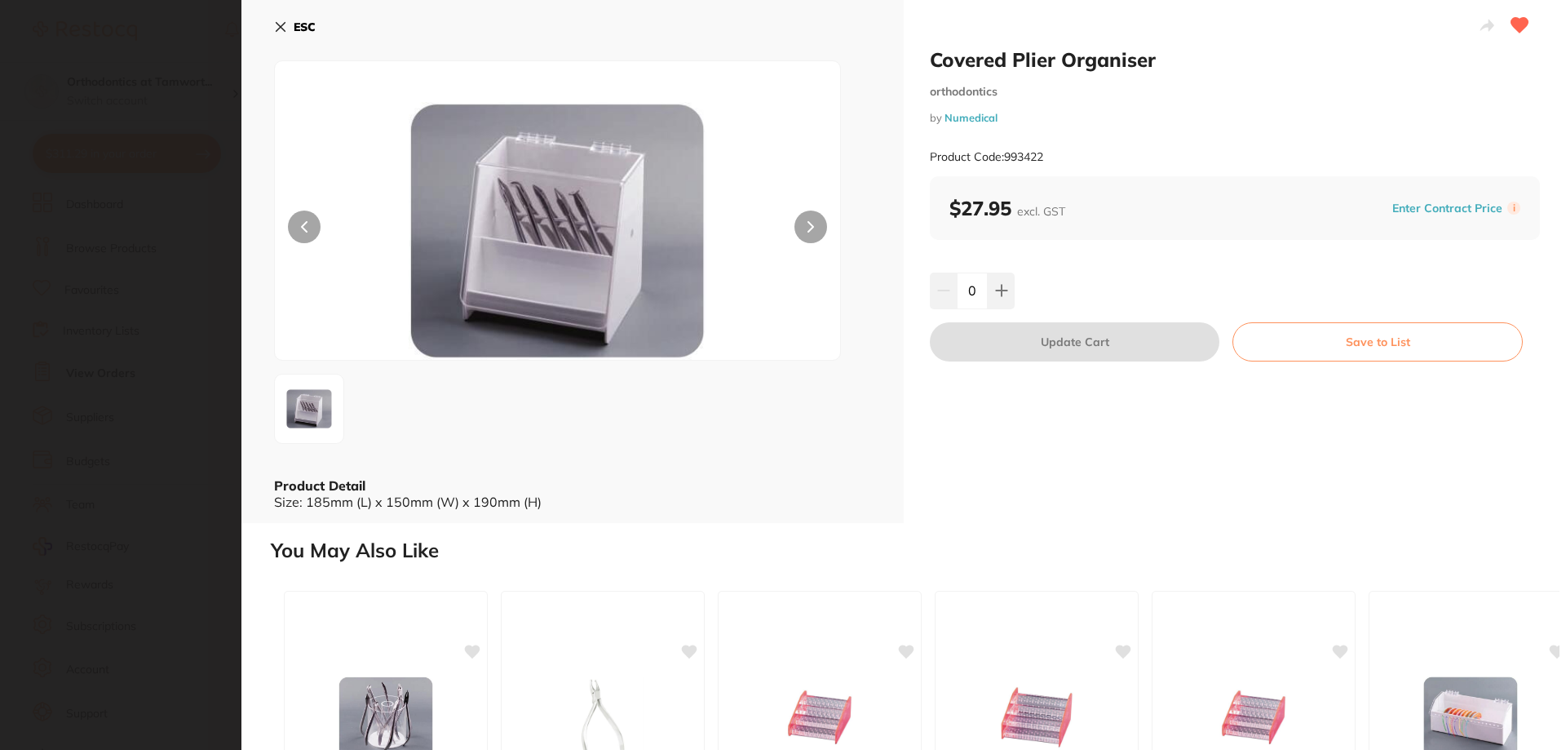
click at [1306, 352] on button "Save to List" at bounding box center [1378, 341] width 290 height 39
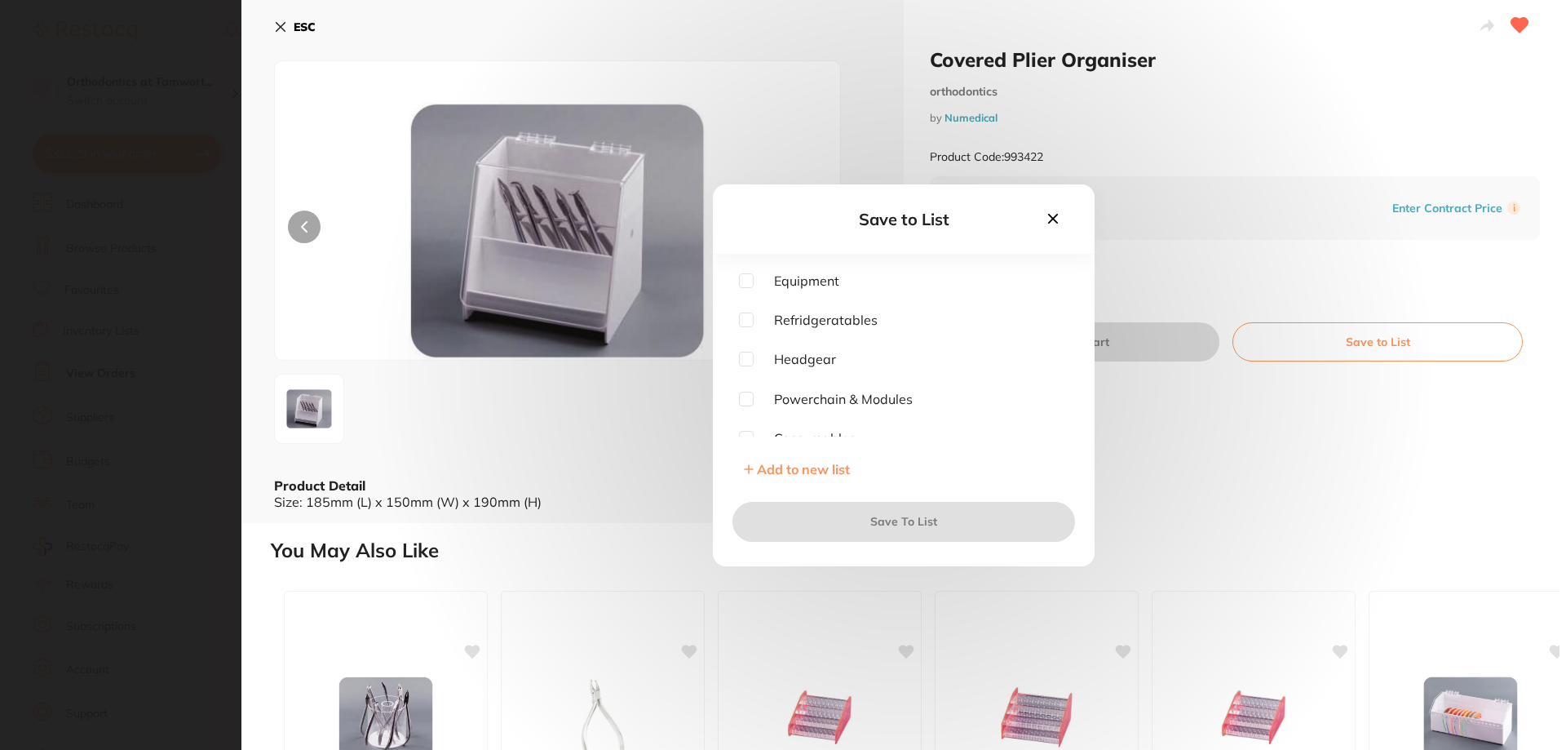
click at [750, 281] on input "checkbox" at bounding box center [746, 280] width 15 height 15
checkbox input "true"
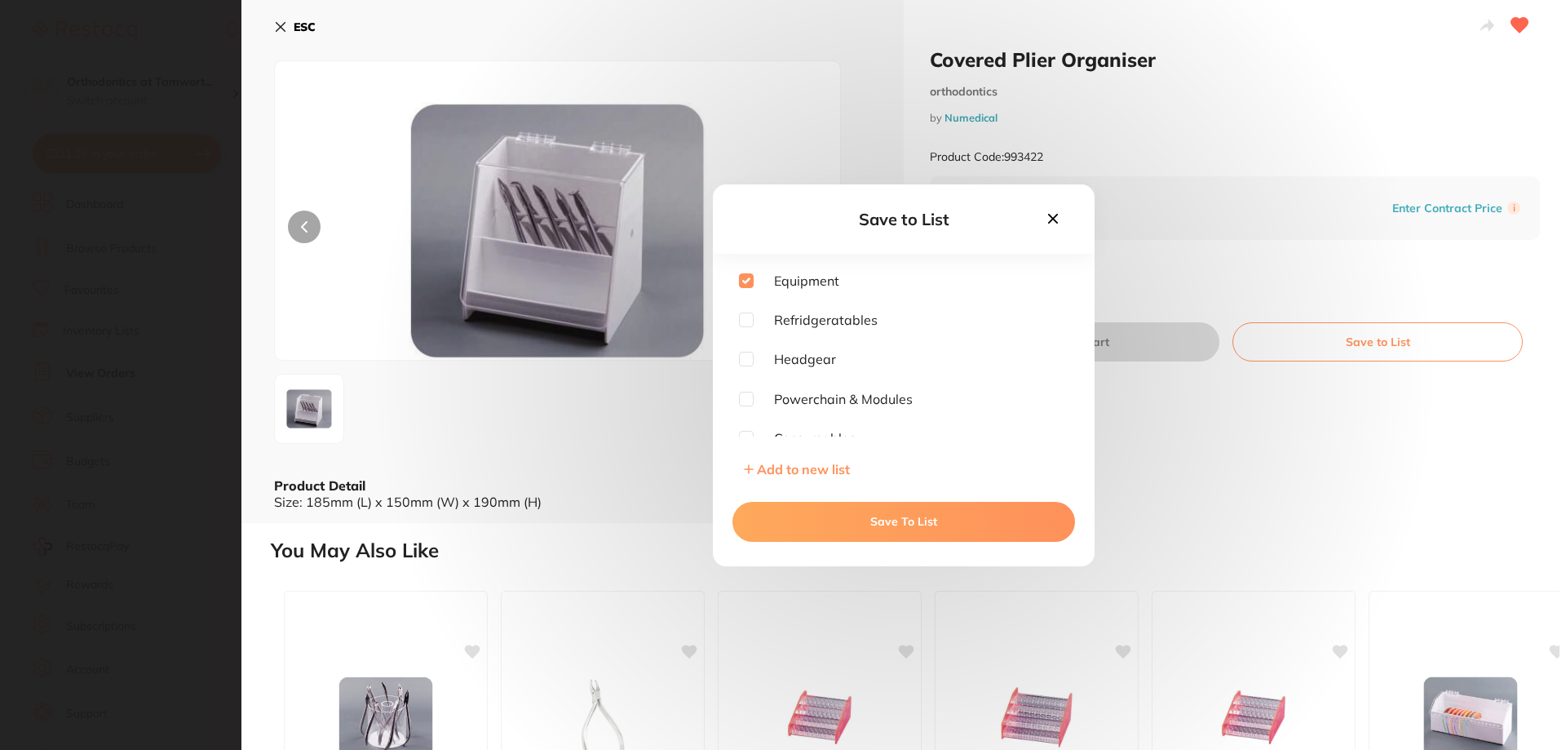
click at [839, 510] on button "Save To List" at bounding box center [904, 521] width 343 height 39
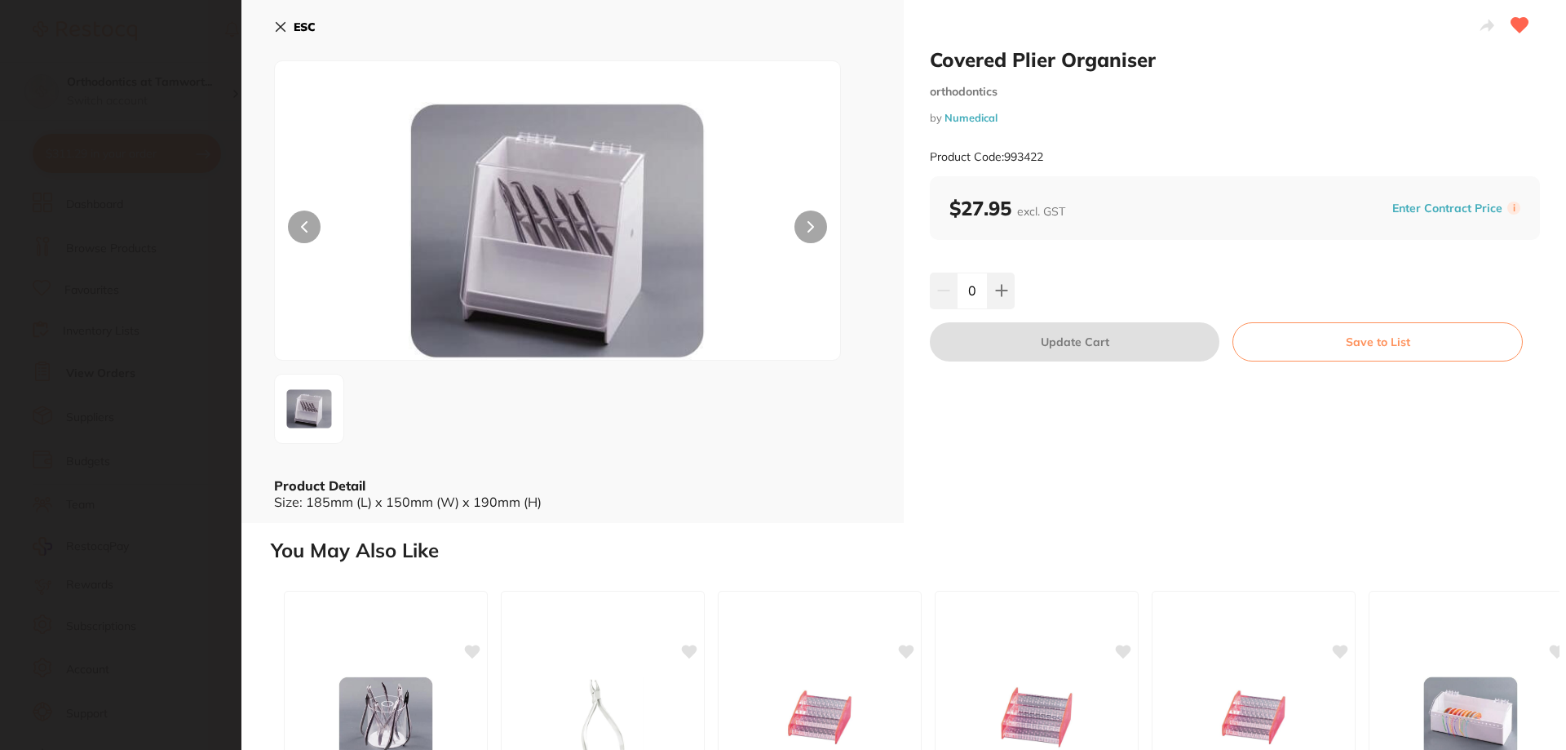
click at [154, 418] on section "Covered Plier Organiser orthodontics by Numedical Product Code: 993422 ESC Prod…" at bounding box center [783, 375] width 1566 height 750
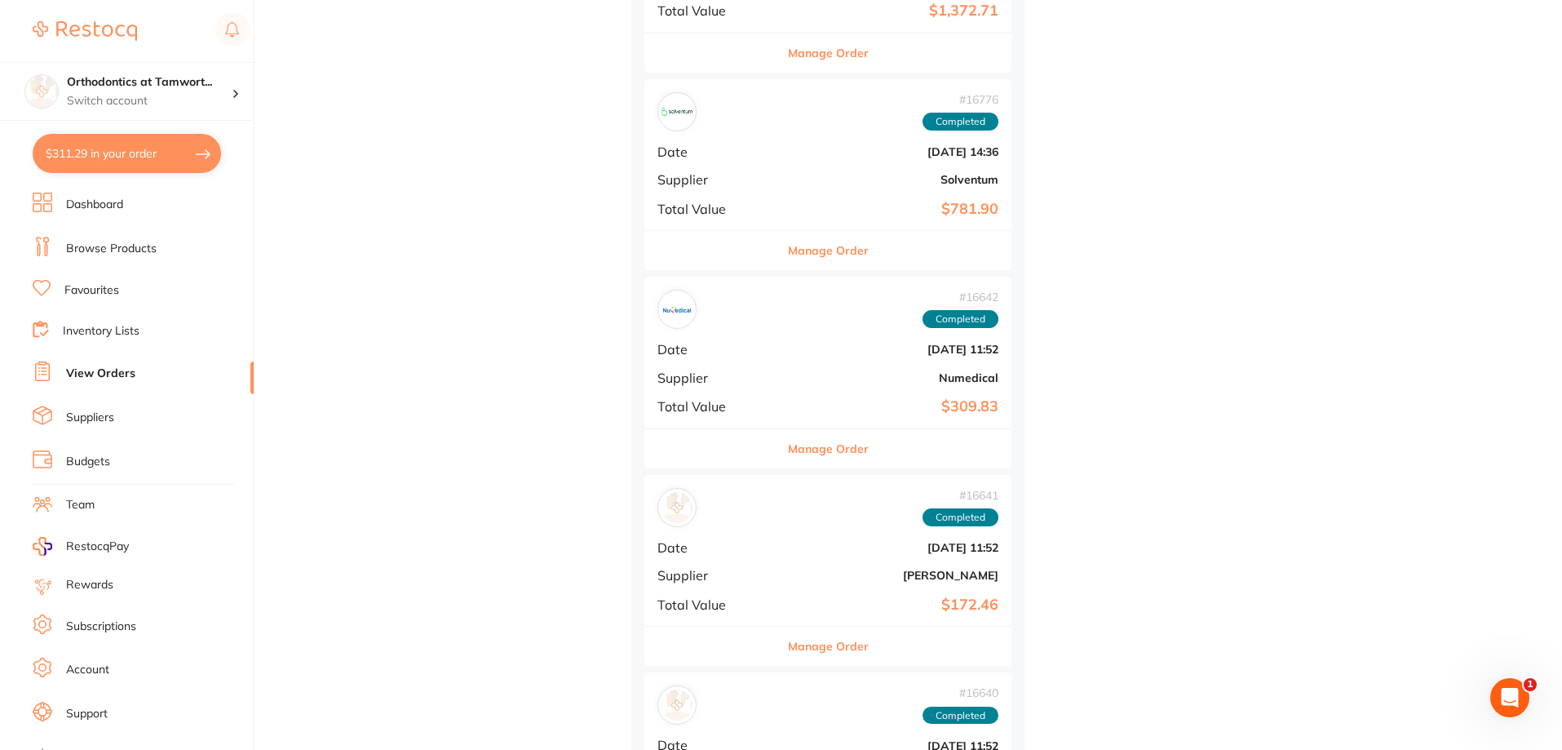
scroll to position [66067, 0]
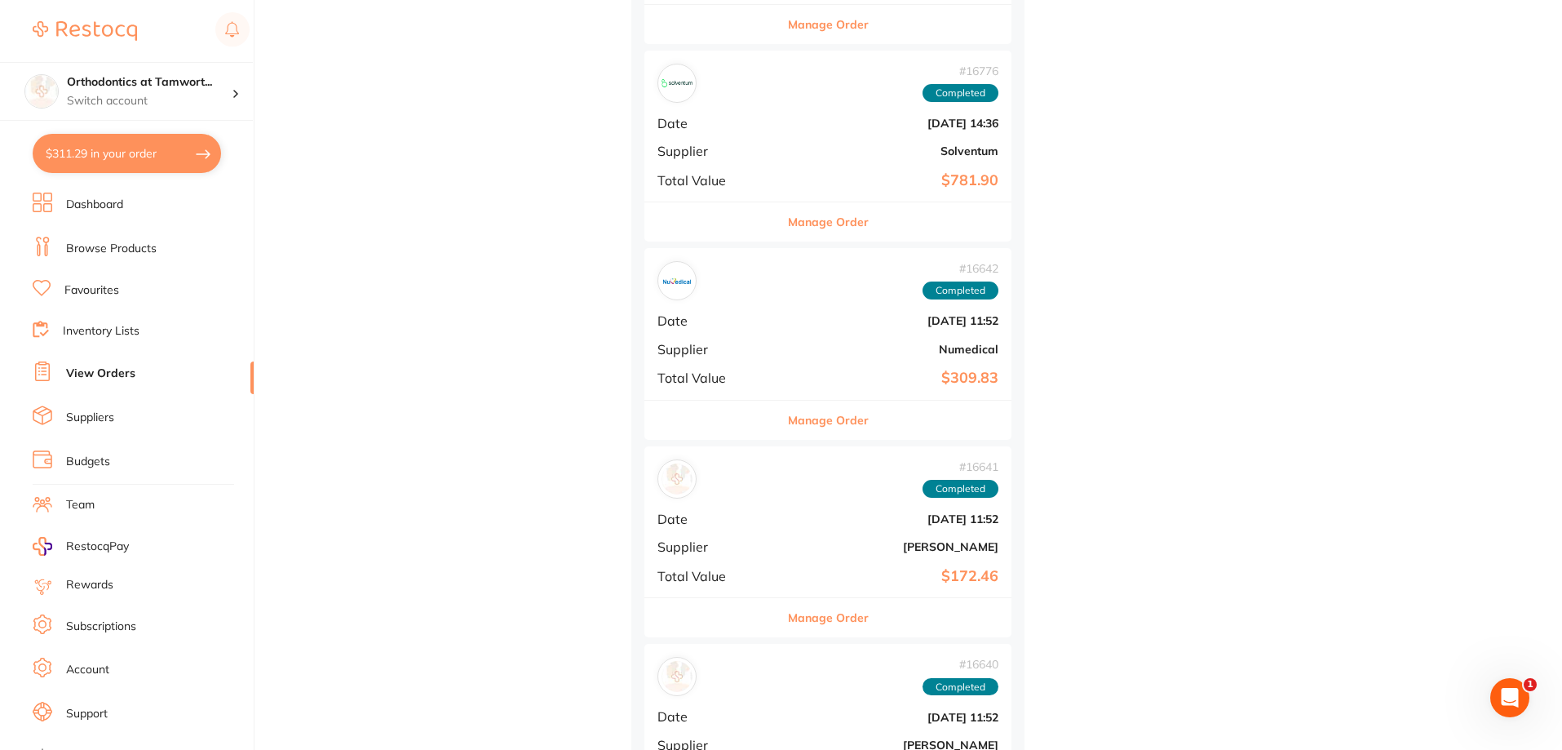
click at [803, 417] on button "Manage Order" at bounding box center [828, 420] width 81 height 39
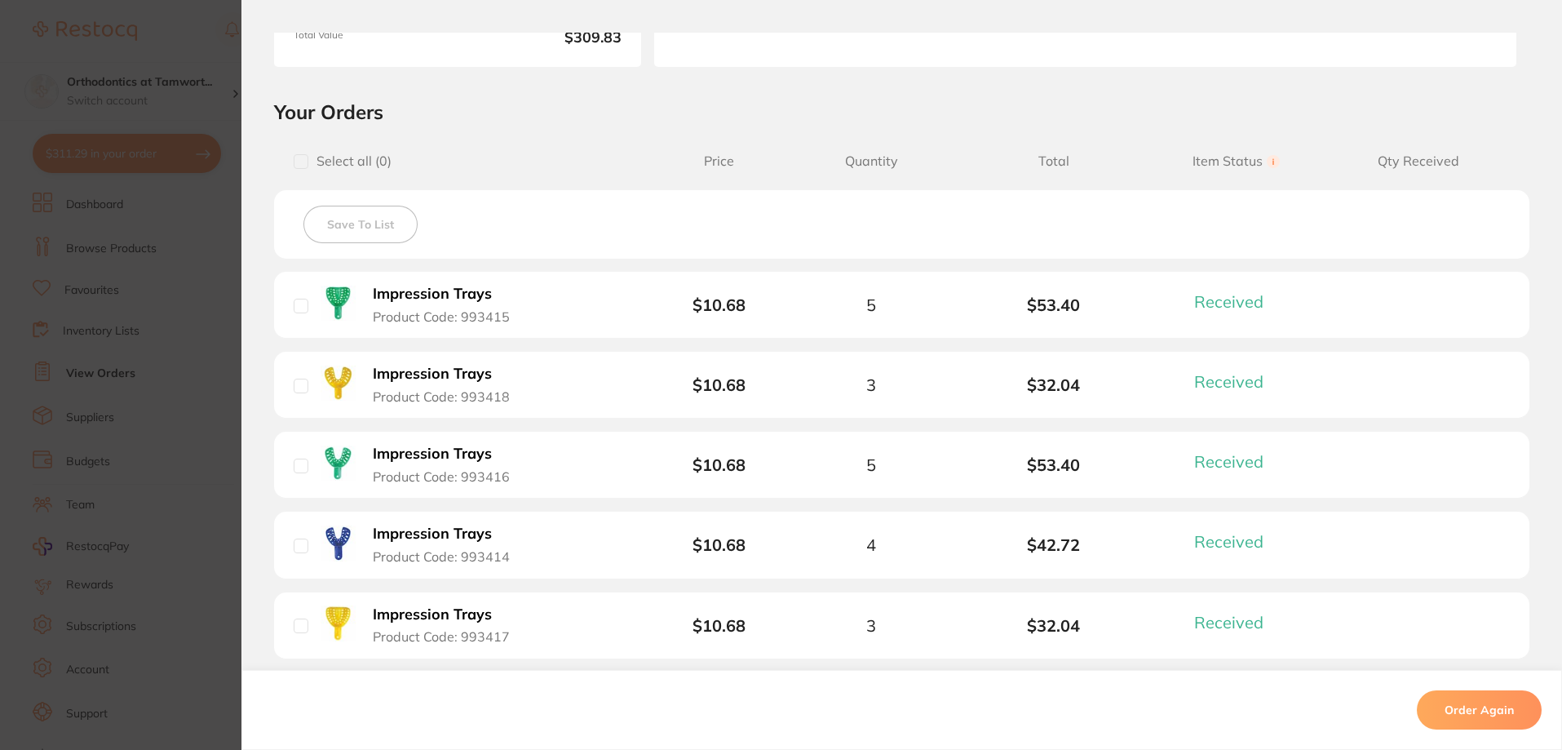
scroll to position [297, 0]
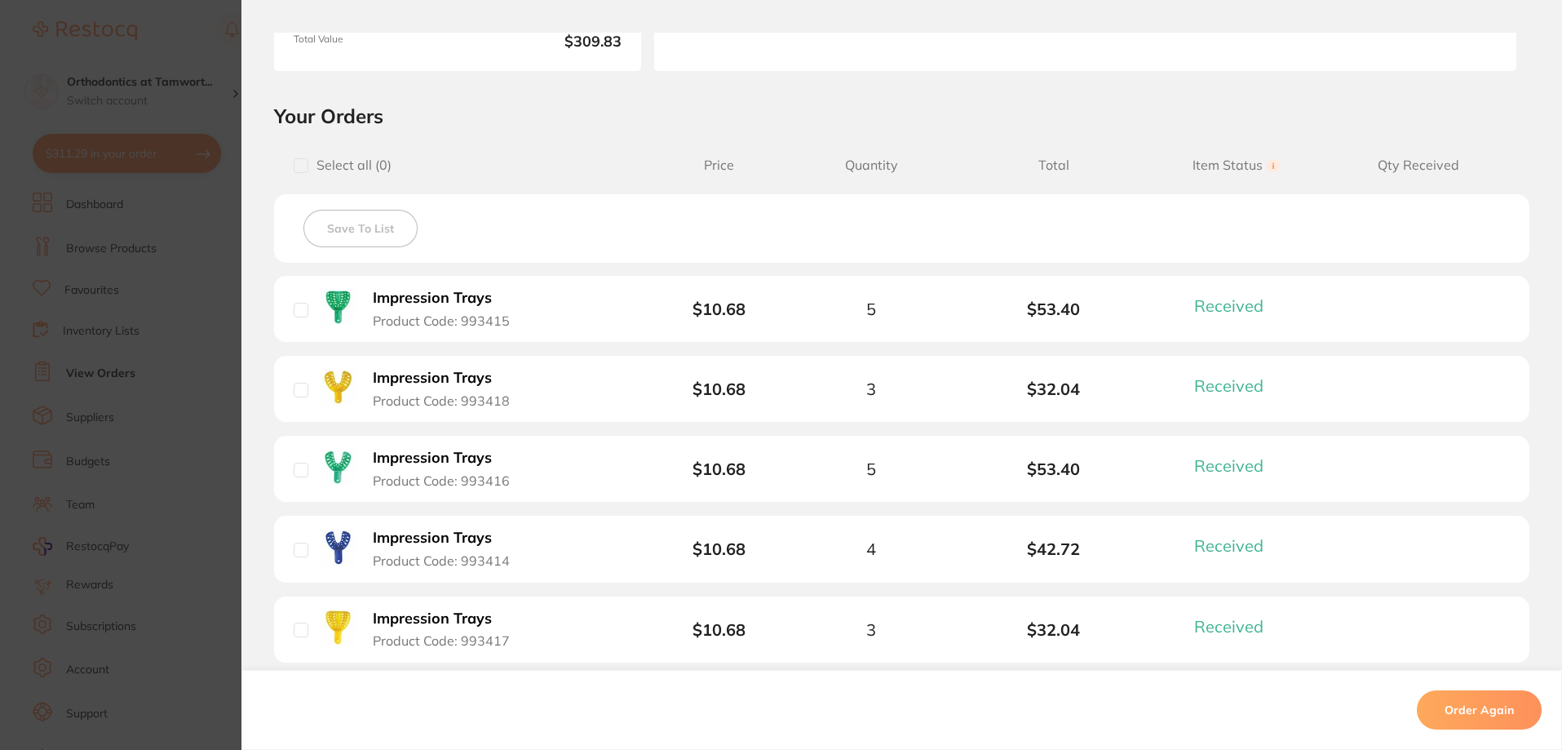
click at [198, 272] on section "Order ID: Restocq- 16642 Order Information 7 Received Completed Order Order Dat…" at bounding box center [781, 375] width 1562 height 750
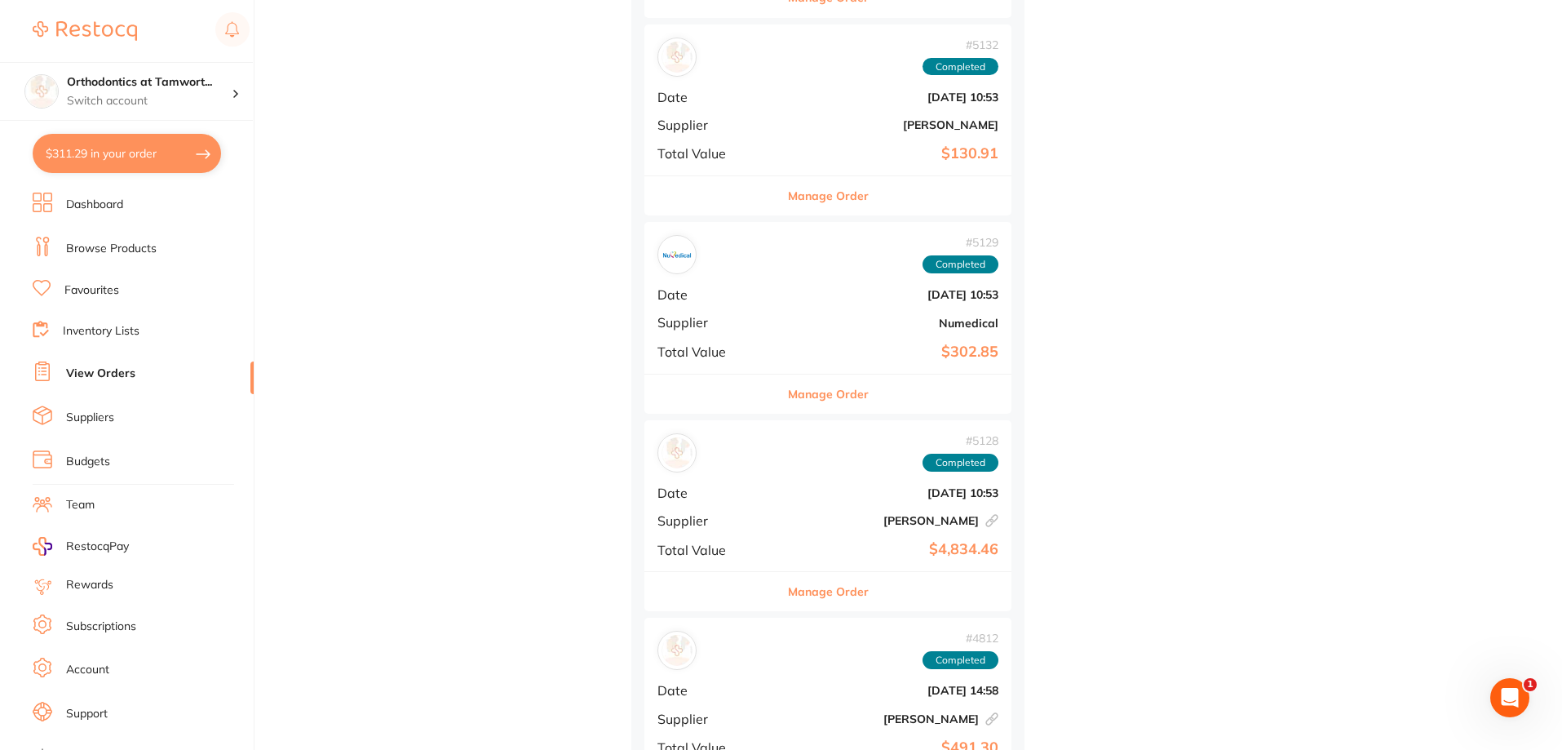
scroll to position [82871, 0]
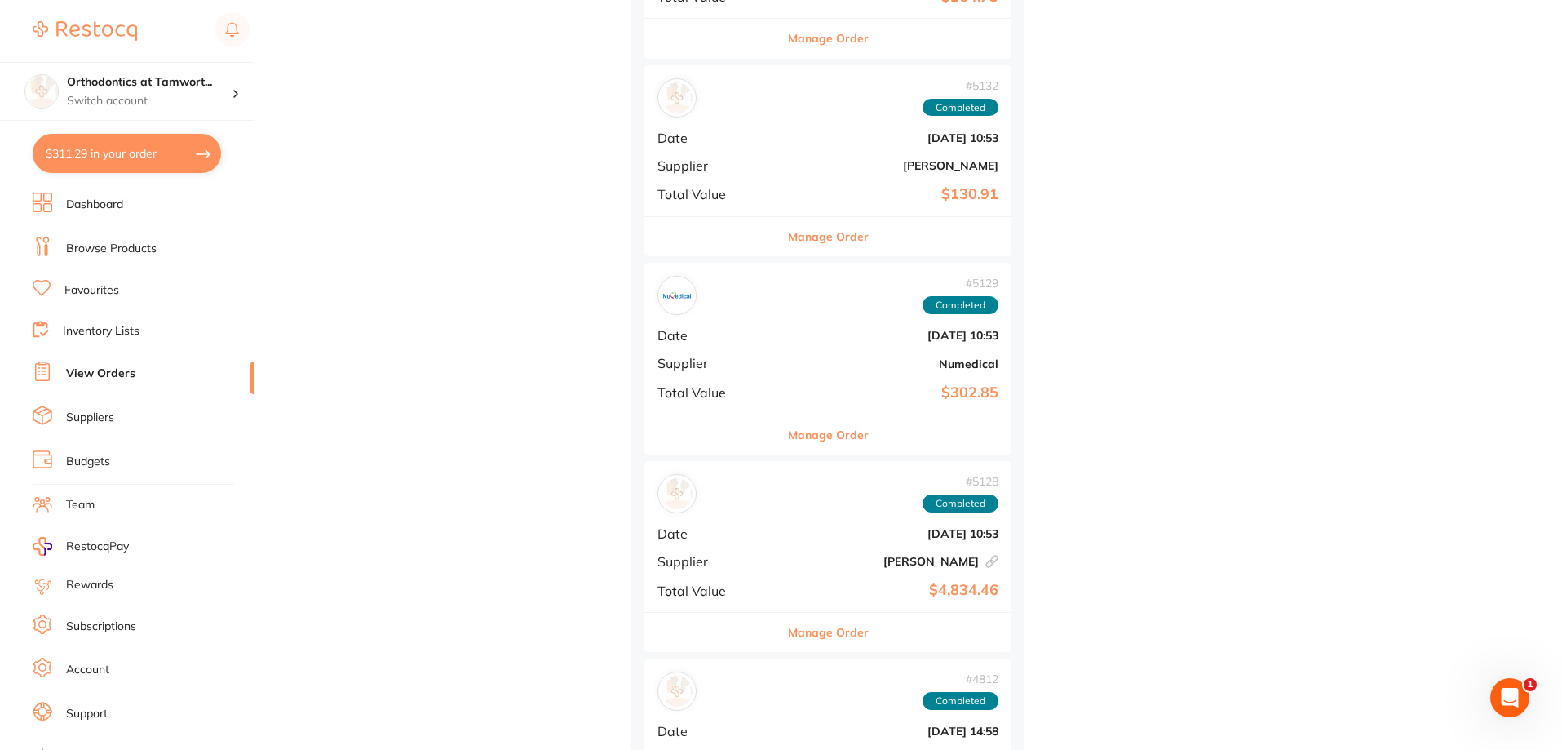
click at [788, 427] on button "Manage Order" at bounding box center [828, 434] width 81 height 39
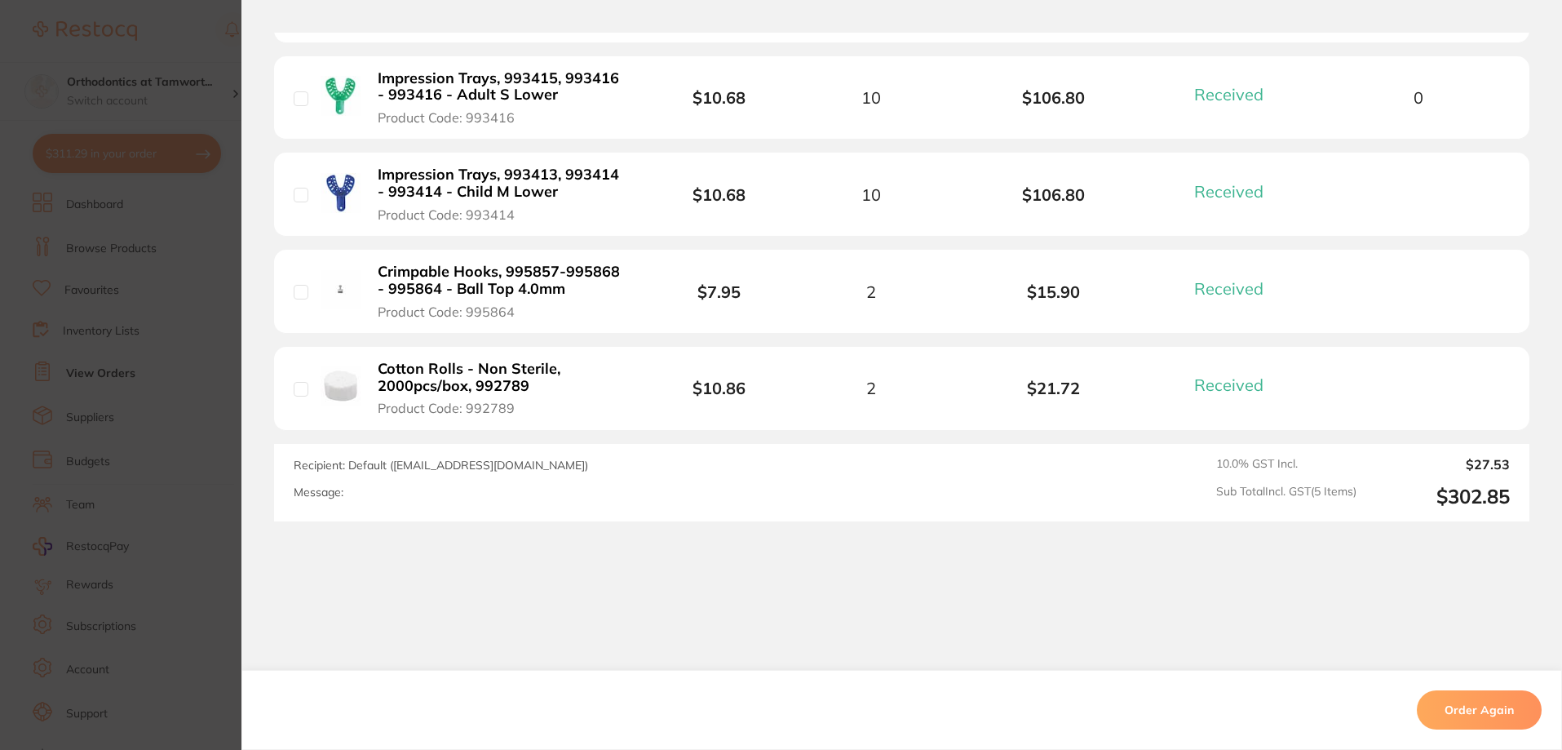
scroll to position [645, 0]
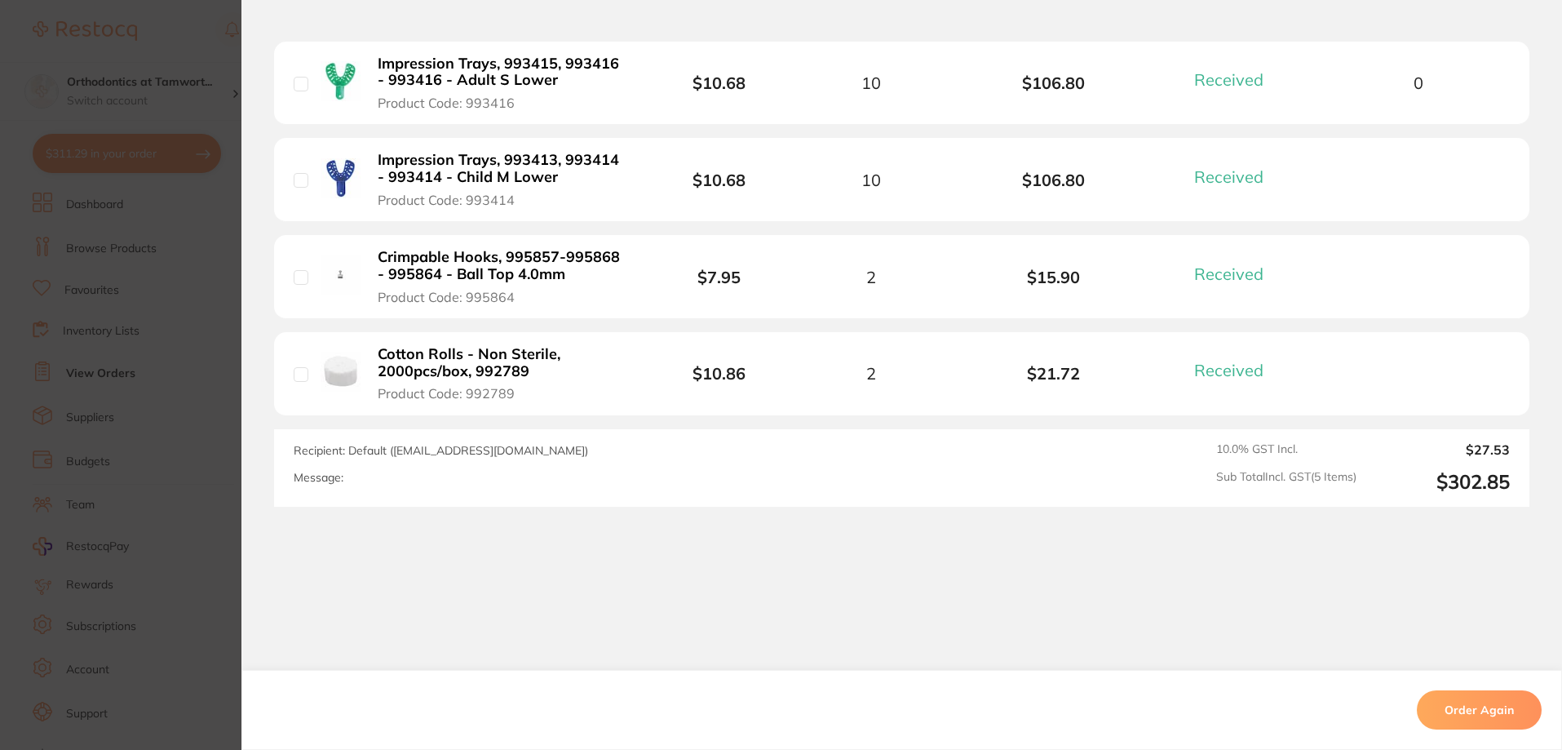
click at [184, 232] on section "Order ID: Restocq- 5129 Order Information 5 Received Completed Order Order Date…" at bounding box center [781, 375] width 1562 height 750
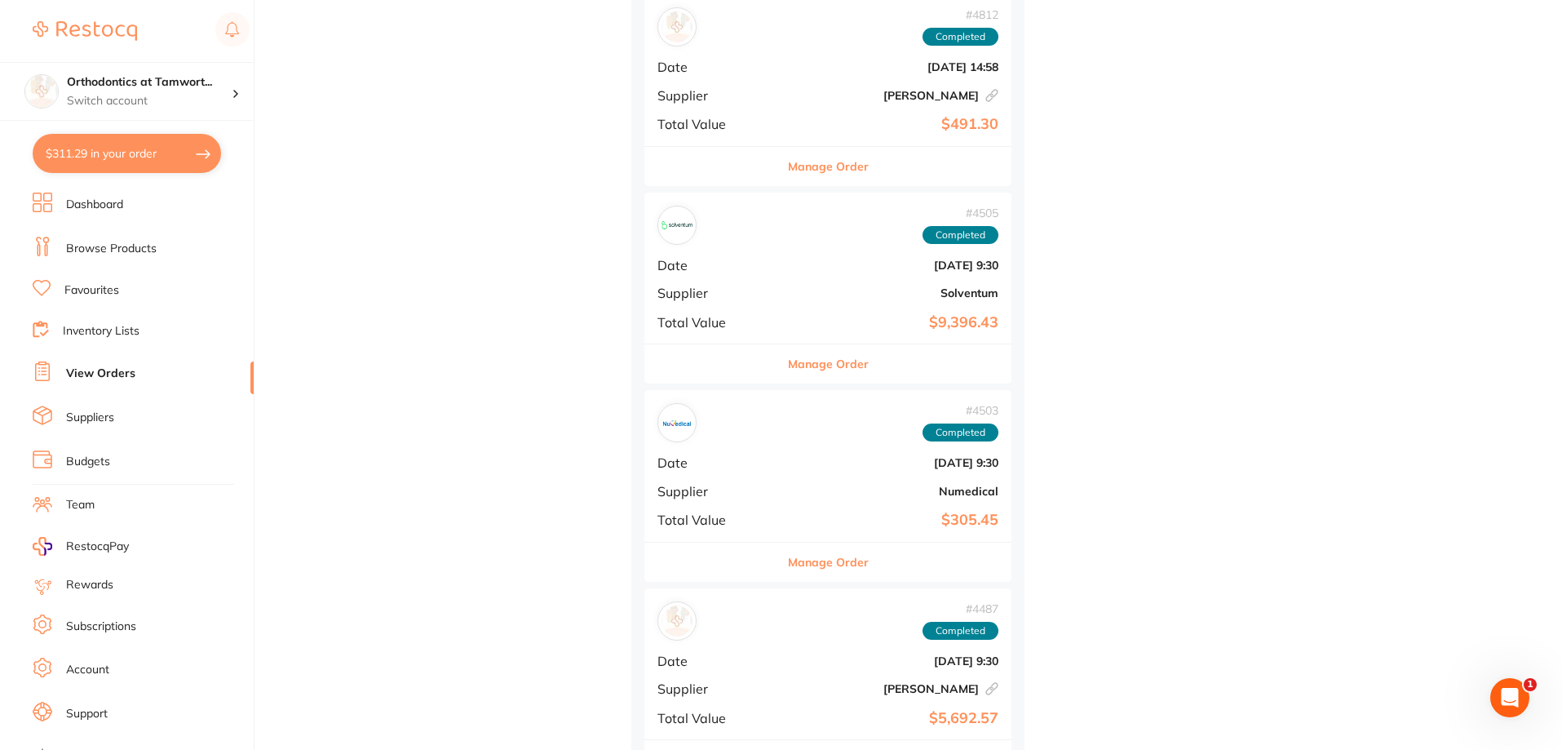
scroll to position [83588, 0]
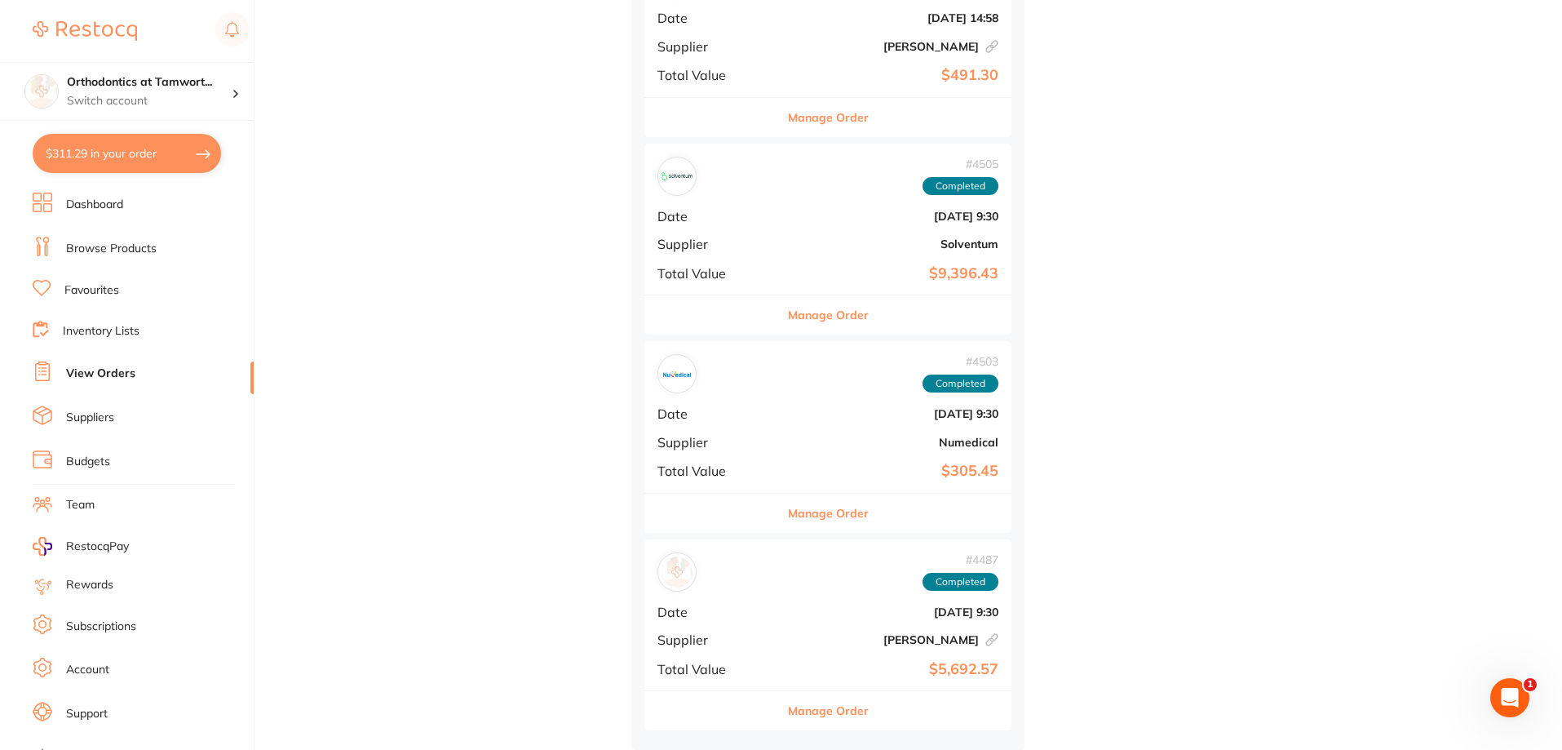
click at [805, 502] on button "Manage Order" at bounding box center [828, 513] width 81 height 39
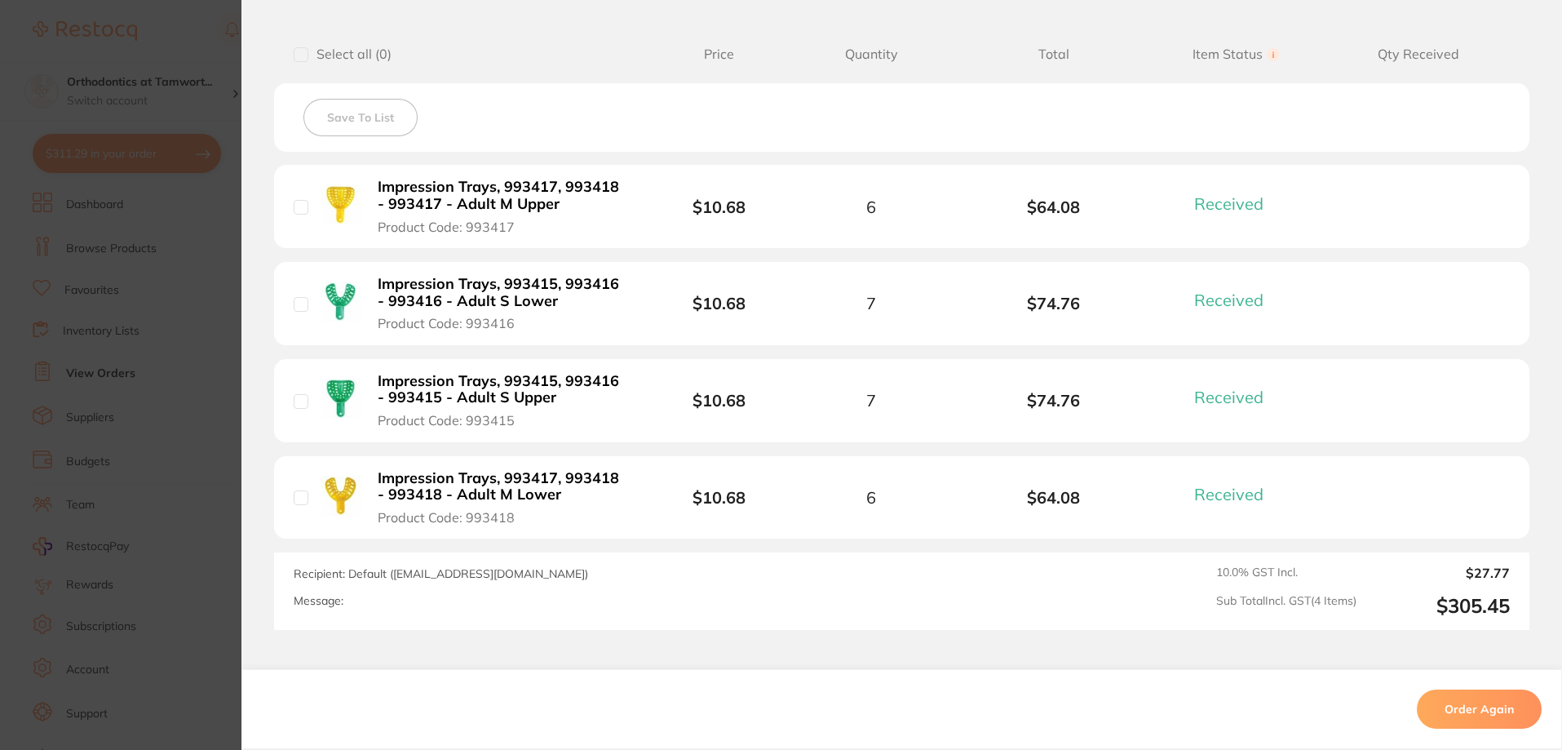
click at [217, 437] on section "Order ID: Restocq- 4503 Order Information 4 Received Completed Order Order Date…" at bounding box center [781, 375] width 1562 height 750
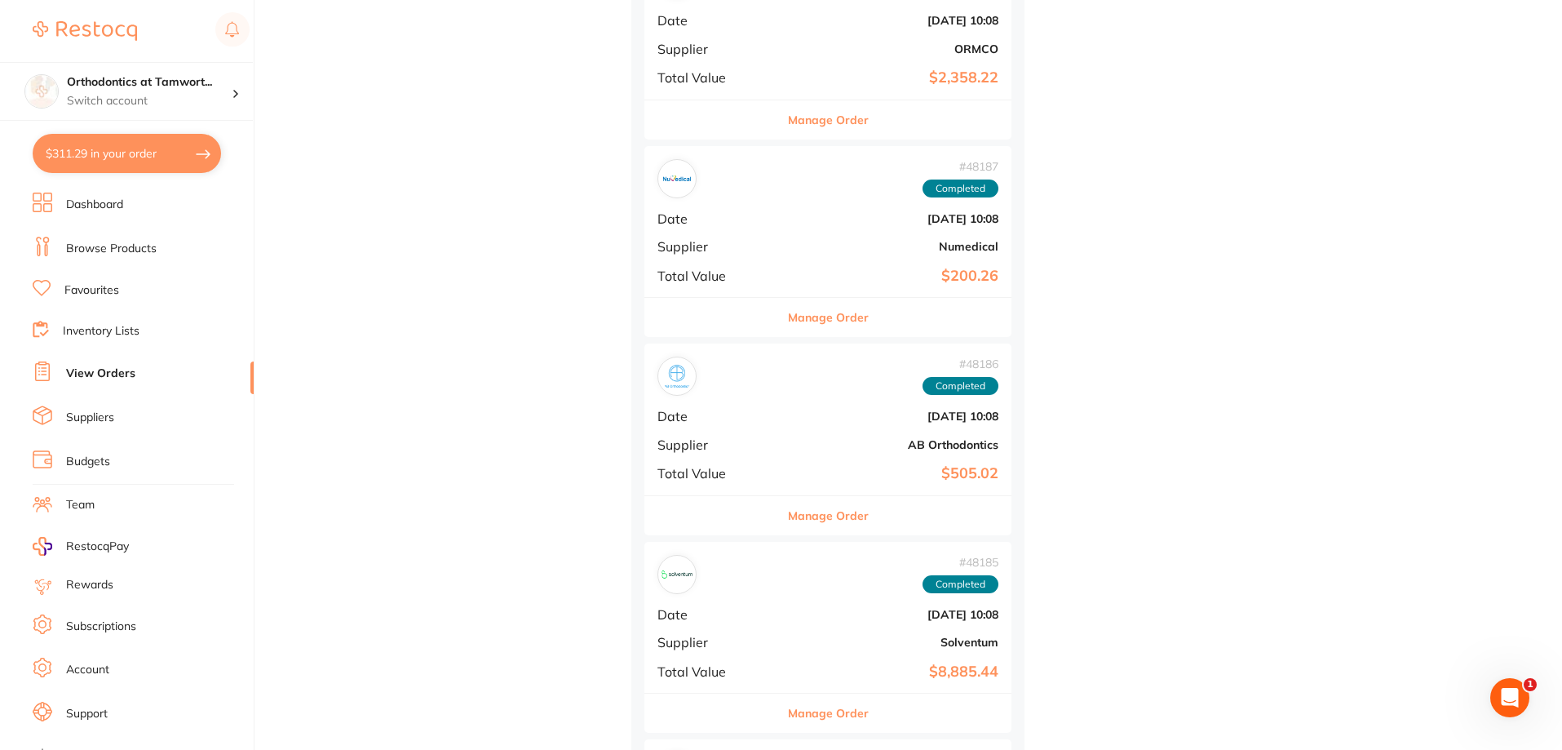
scroll to position [37410, 0]
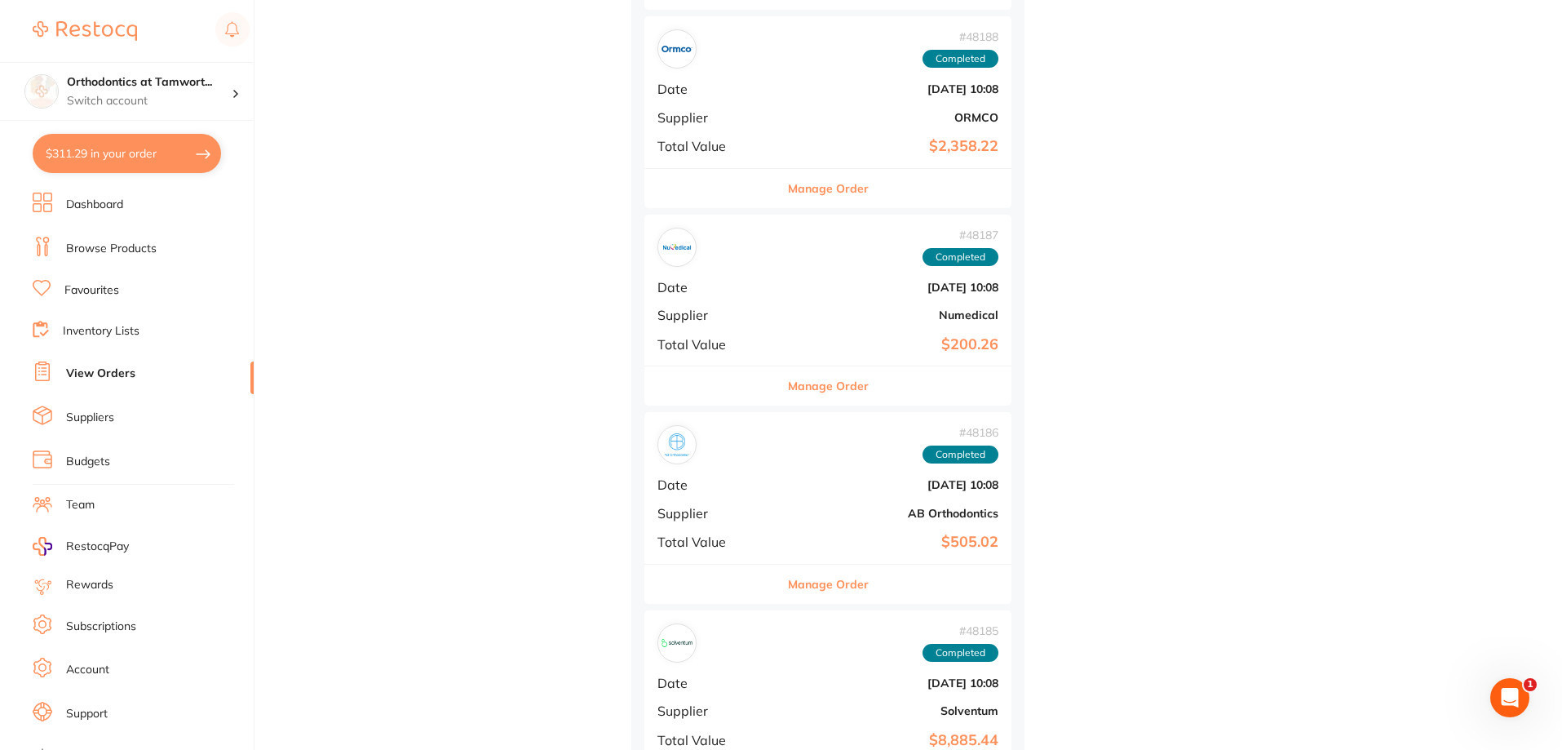
click at [802, 379] on button "Manage Order" at bounding box center [828, 385] width 81 height 39
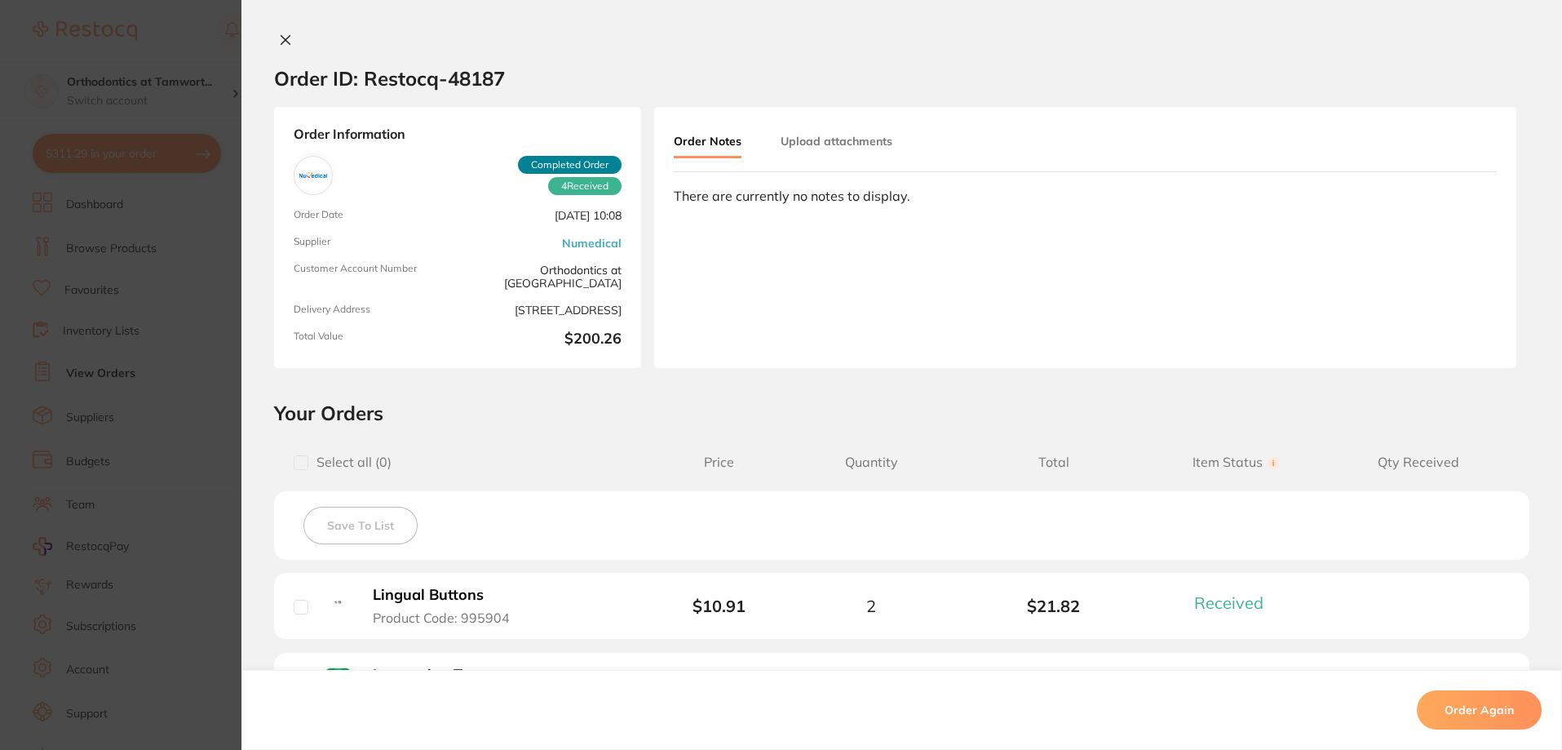
click at [200, 279] on section "Order ID: Restocq- 48187 Order Information 4 Received Completed Order Order Dat…" at bounding box center [781, 375] width 1562 height 750
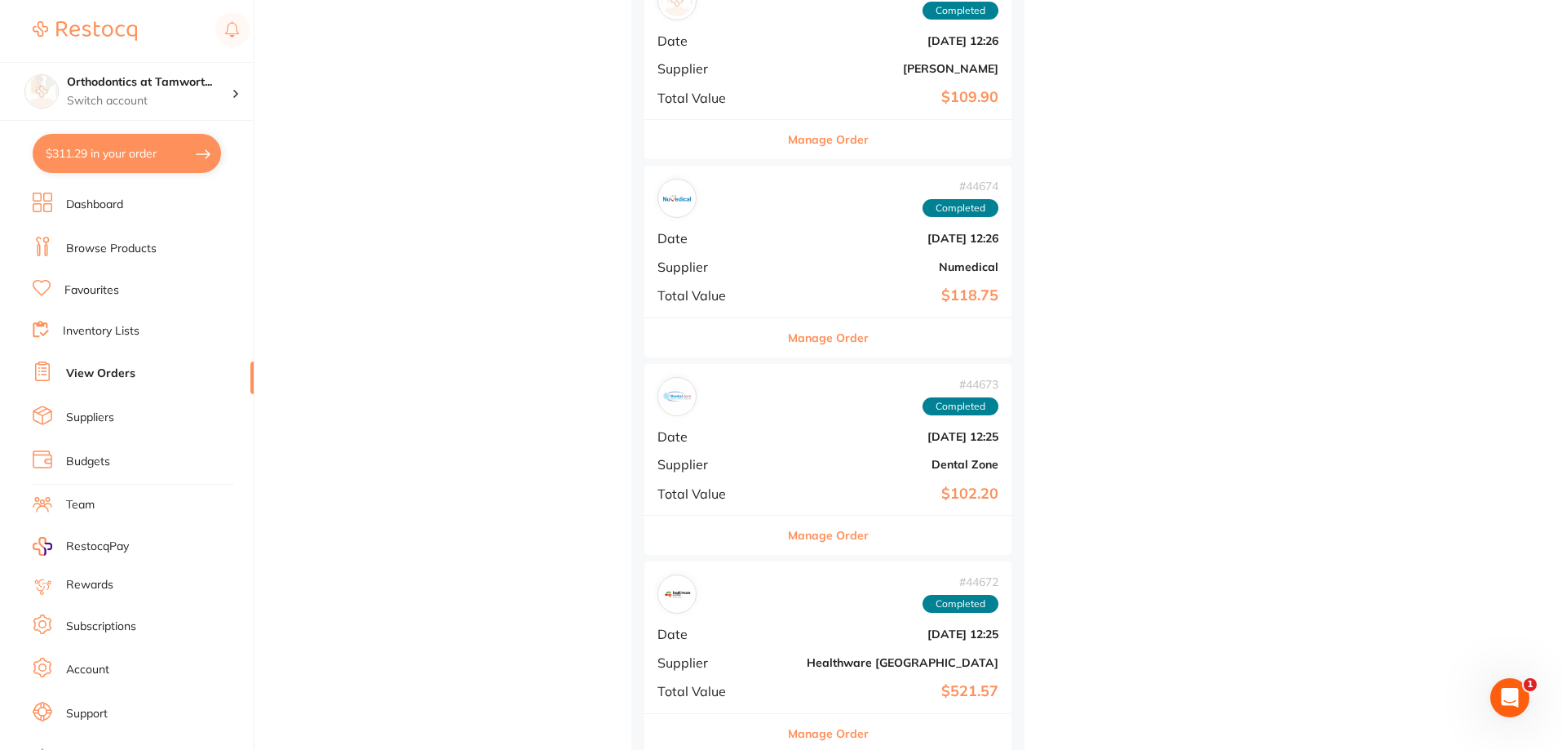
scroll to position [40428, 0]
click at [788, 331] on button "Manage Order" at bounding box center [828, 336] width 81 height 39
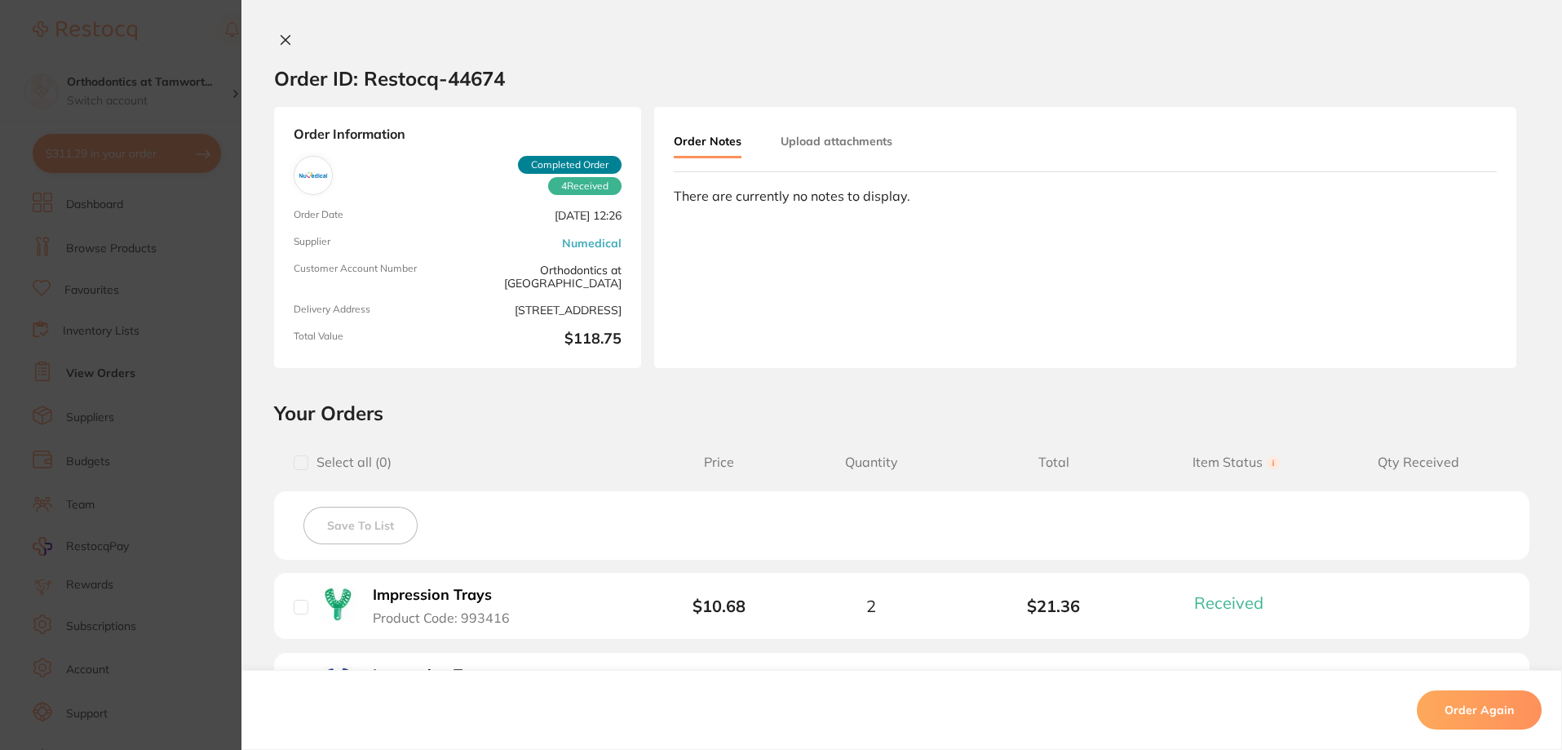
click at [218, 329] on section "Order ID: Restocq- 44674 Order Information 4 Received Completed Order Order Dat…" at bounding box center [781, 375] width 1562 height 750
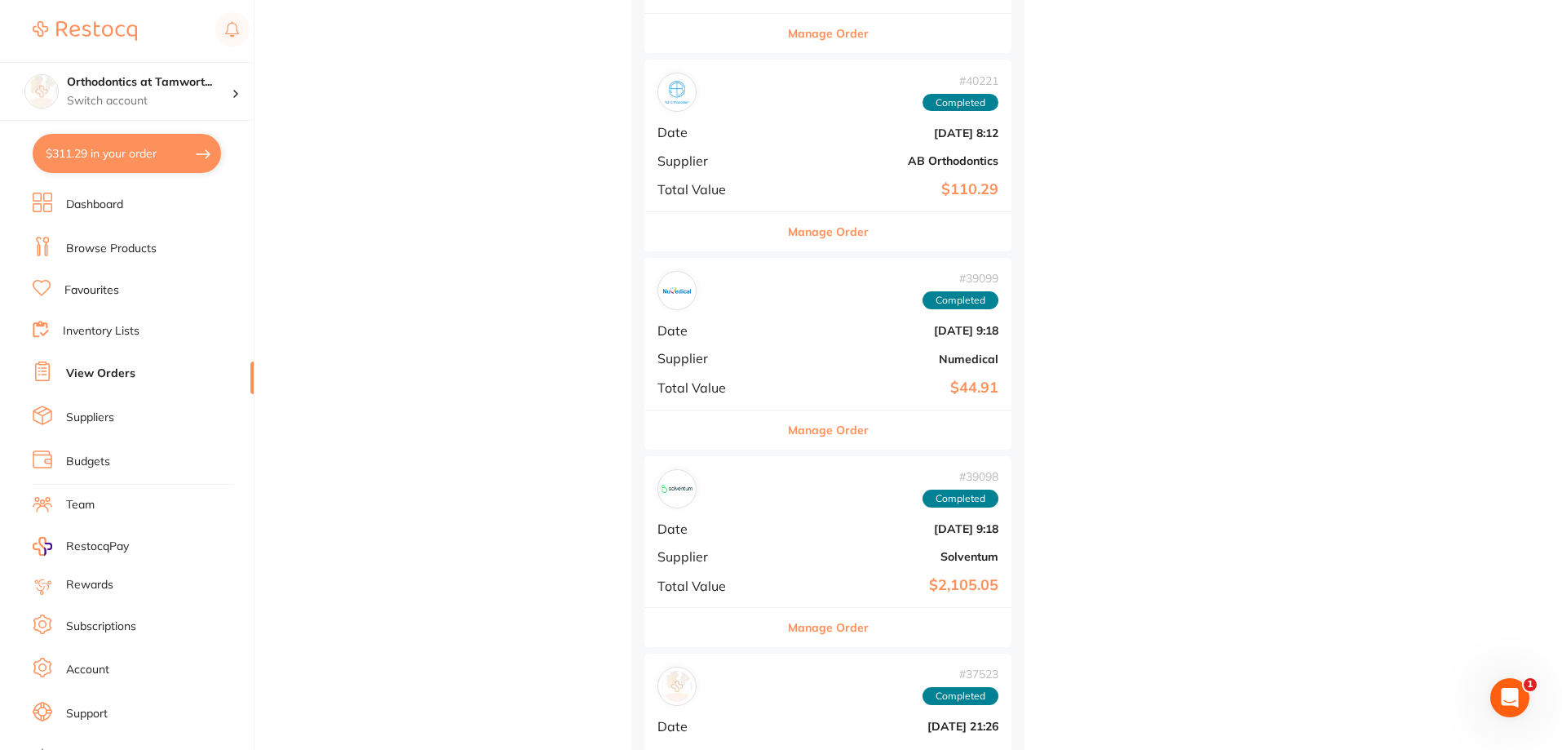
scroll to position [46302, 0]
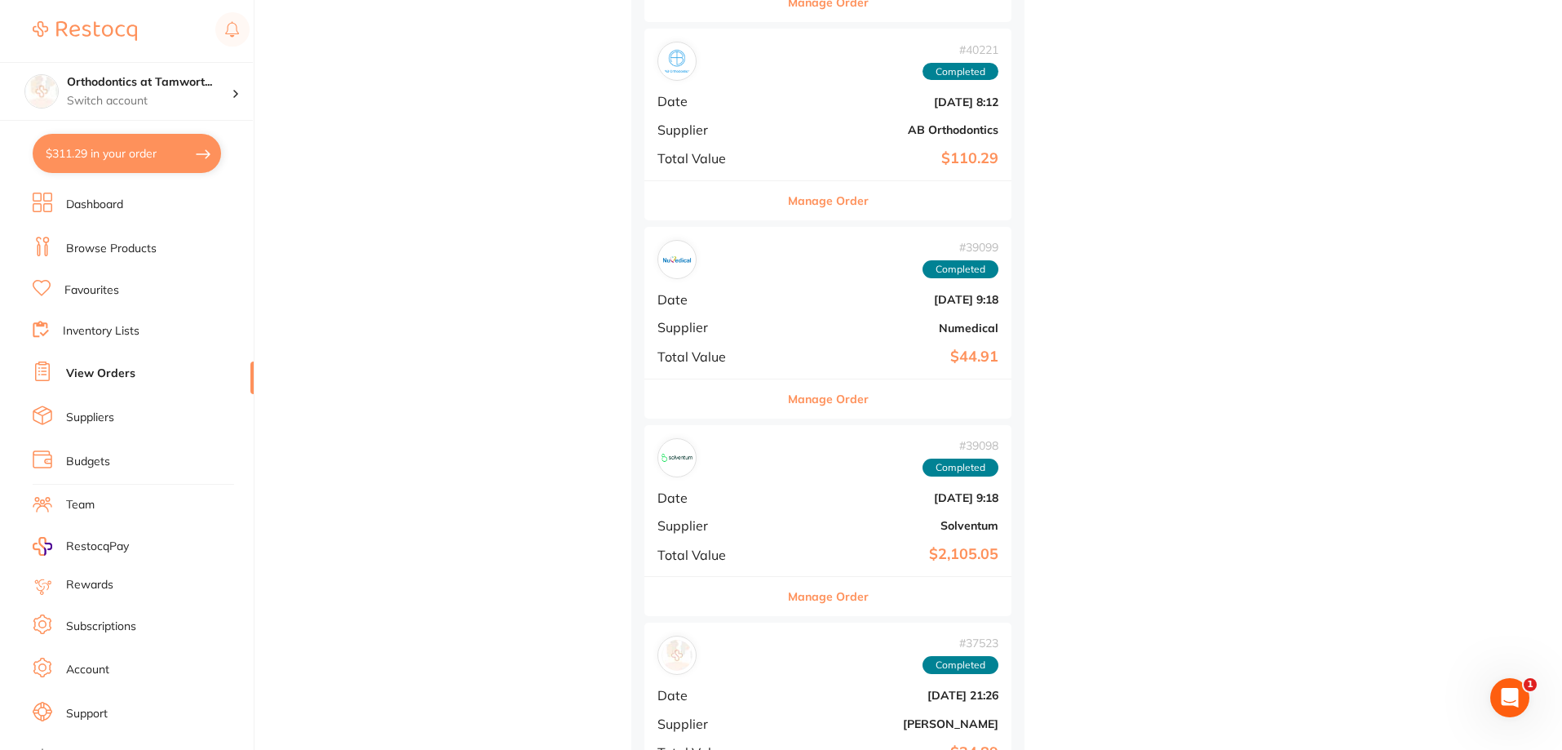
click at [808, 401] on button "Manage Order" at bounding box center [828, 398] width 81 height 39
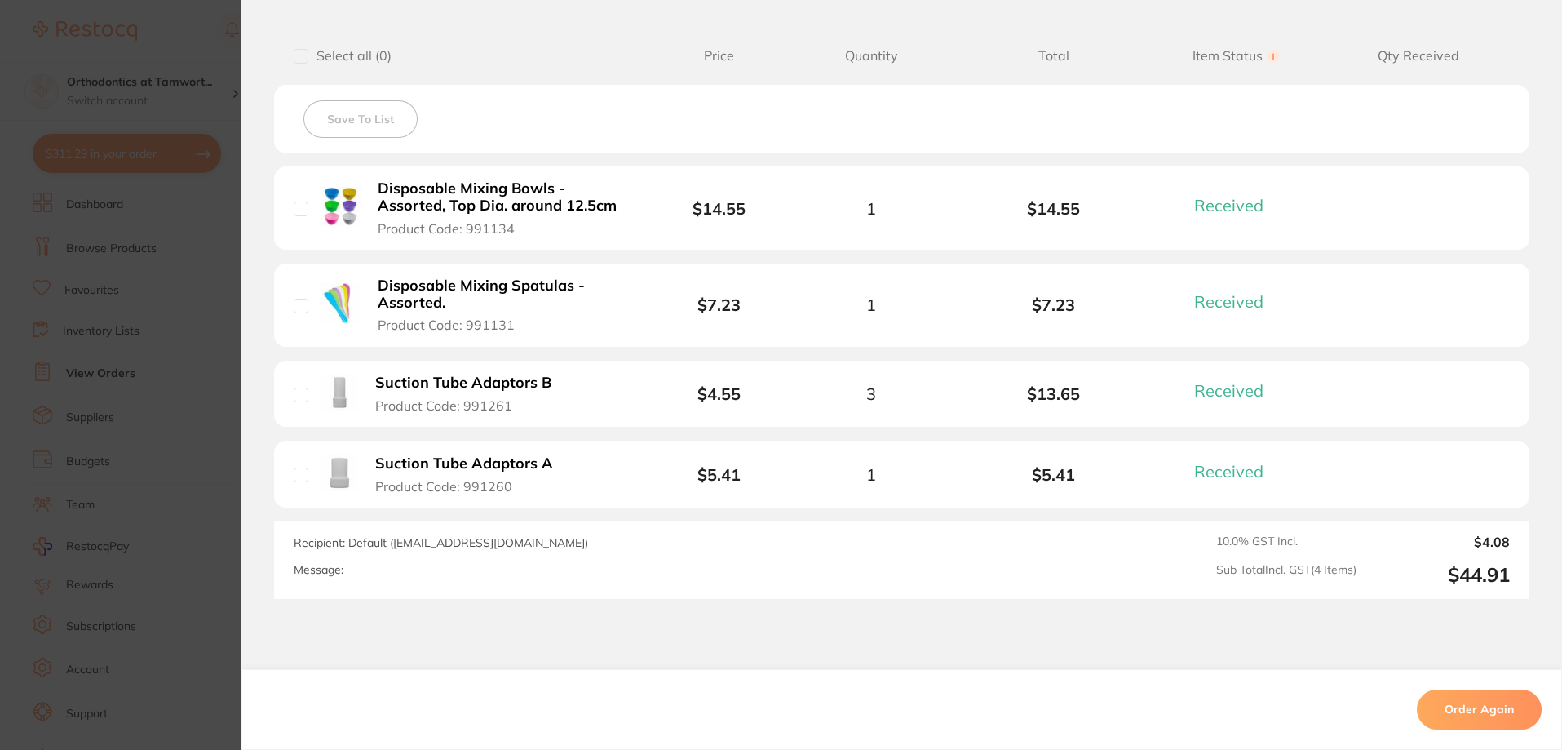
scroll to position [408, 0]
click at [502, 291] on b "Disposable Mixing Spatulas - Assorted." at bounding box center [504, 292] width 252 height 33
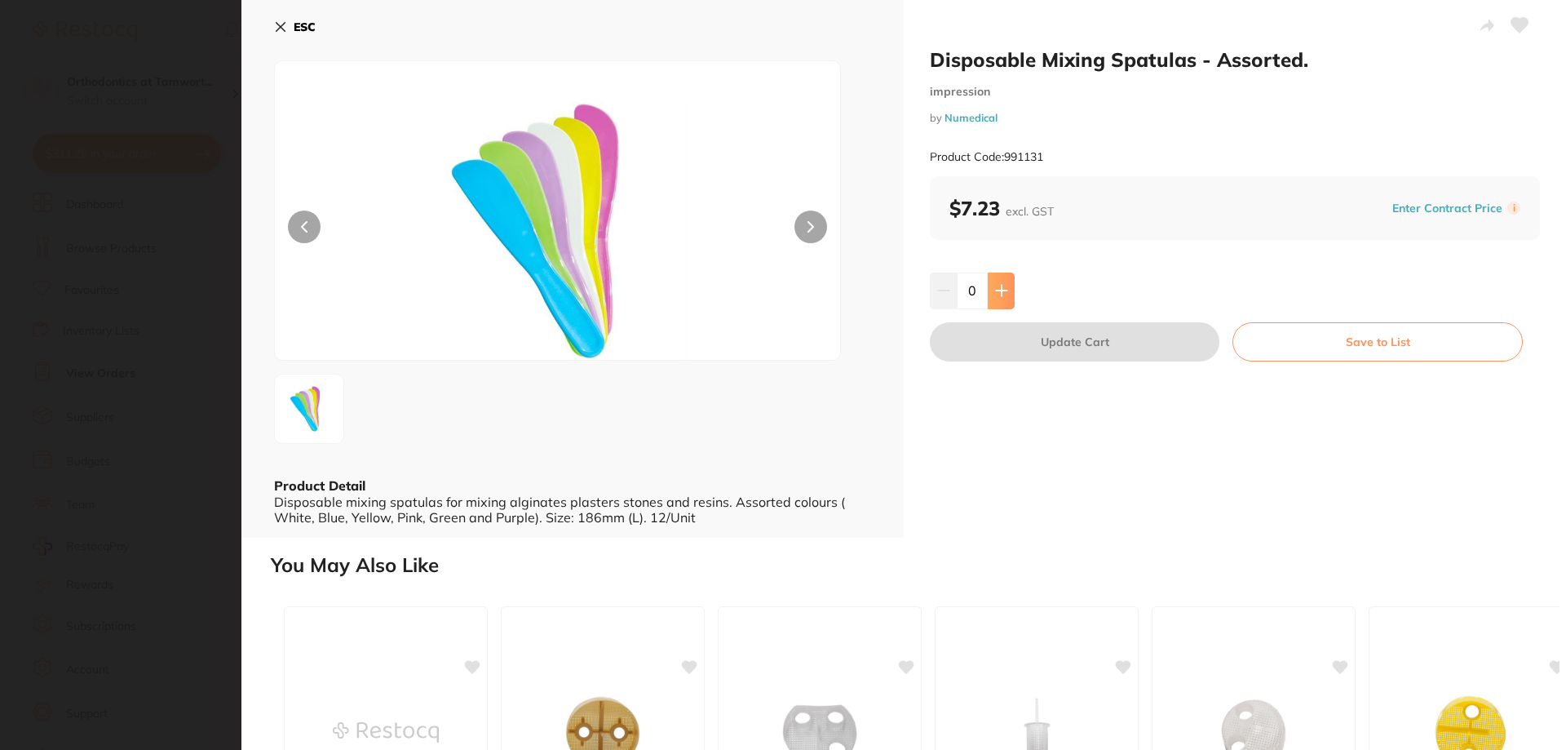
scroll to position [0, 0]
click at [1009, 300] on button at bounding box center [1001, 290] width 27 height 36
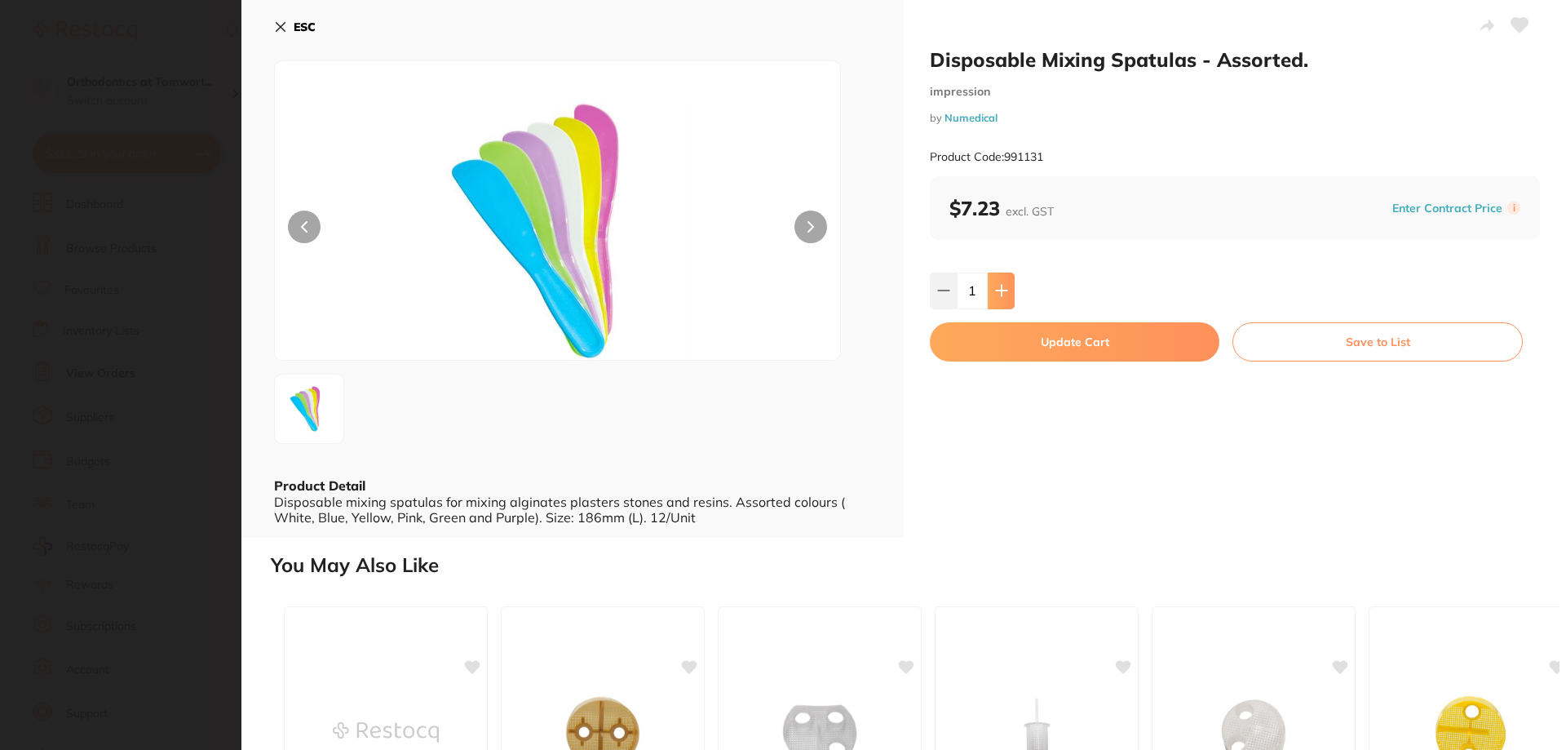
click at [1009, 300] on button at bounding box center [1001, 290] width 27 height 36
click at [998, 290] on icon at bounding box center [1001, 291] width 11 height 11
click at [1003, 291] on icon at bounding box center [1001, 291] width 11 height 11
type input "5"
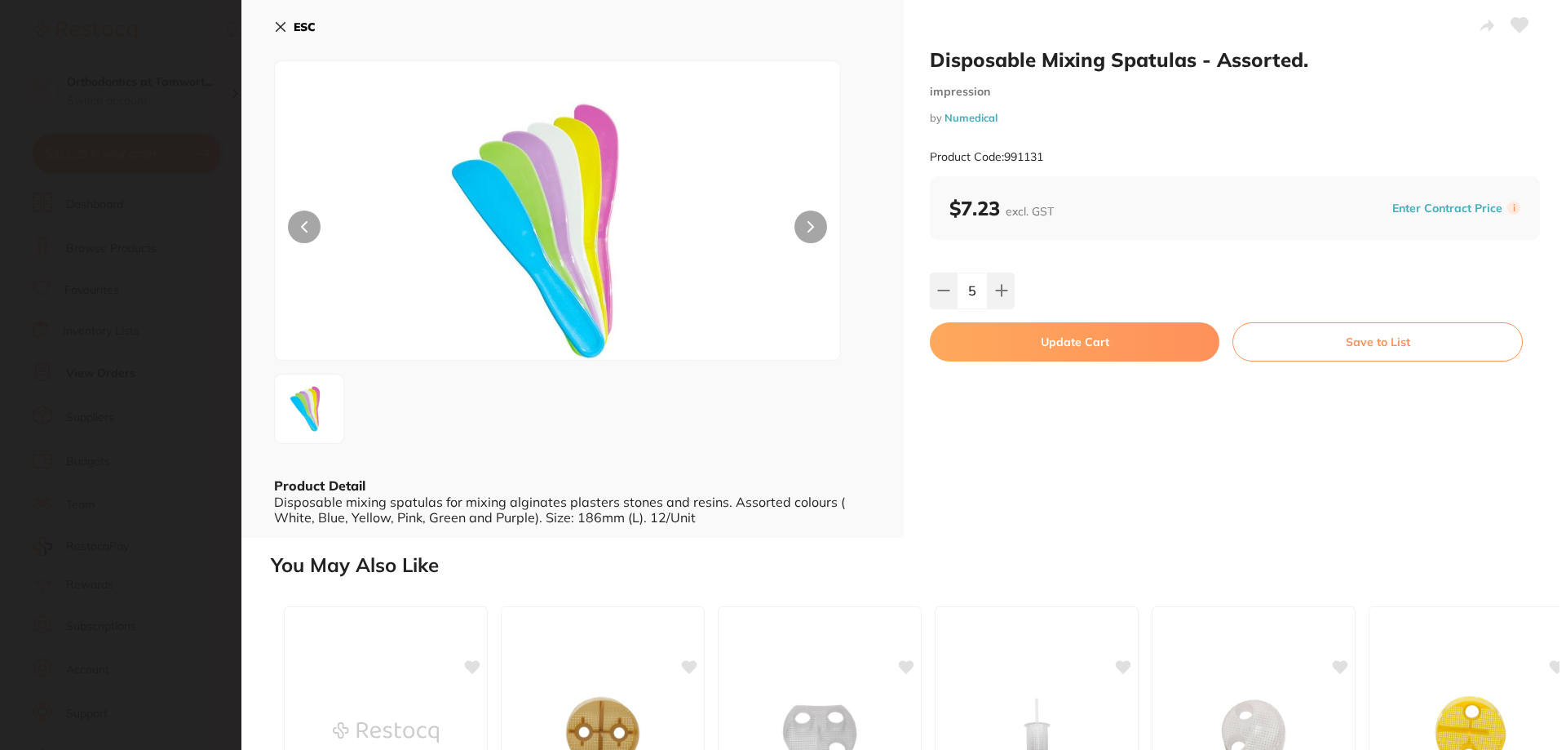
click at [1020, 339] on button "Update Cart" at bounding box center [1075, 341] width 290 height 39
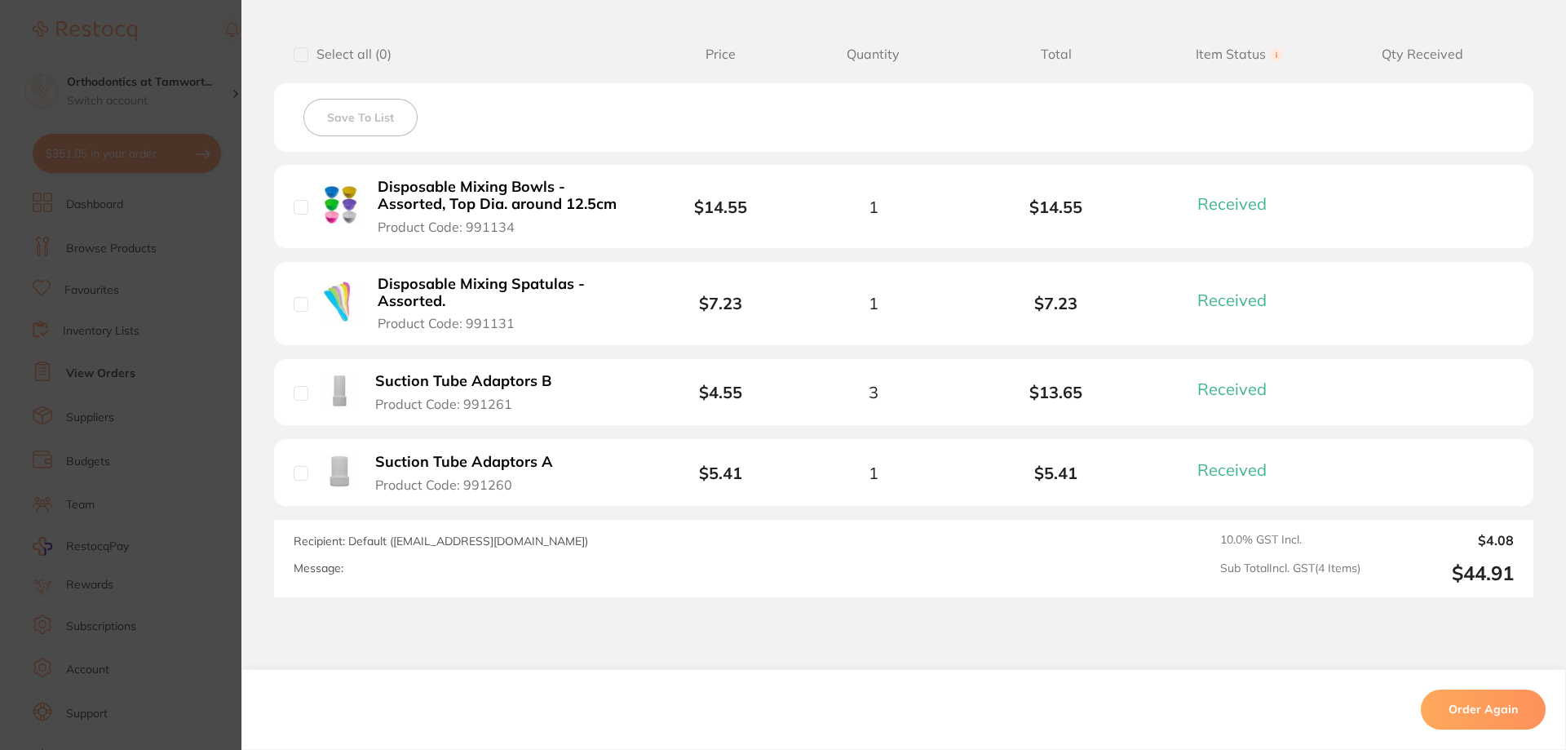
checkbox input "false"
click at [197, 311] on section "Order ID: Restocq- 39099 Order Information 4 Received Completed Order Order Dat…" at bounding box center [781, 375] width 1562 height 750
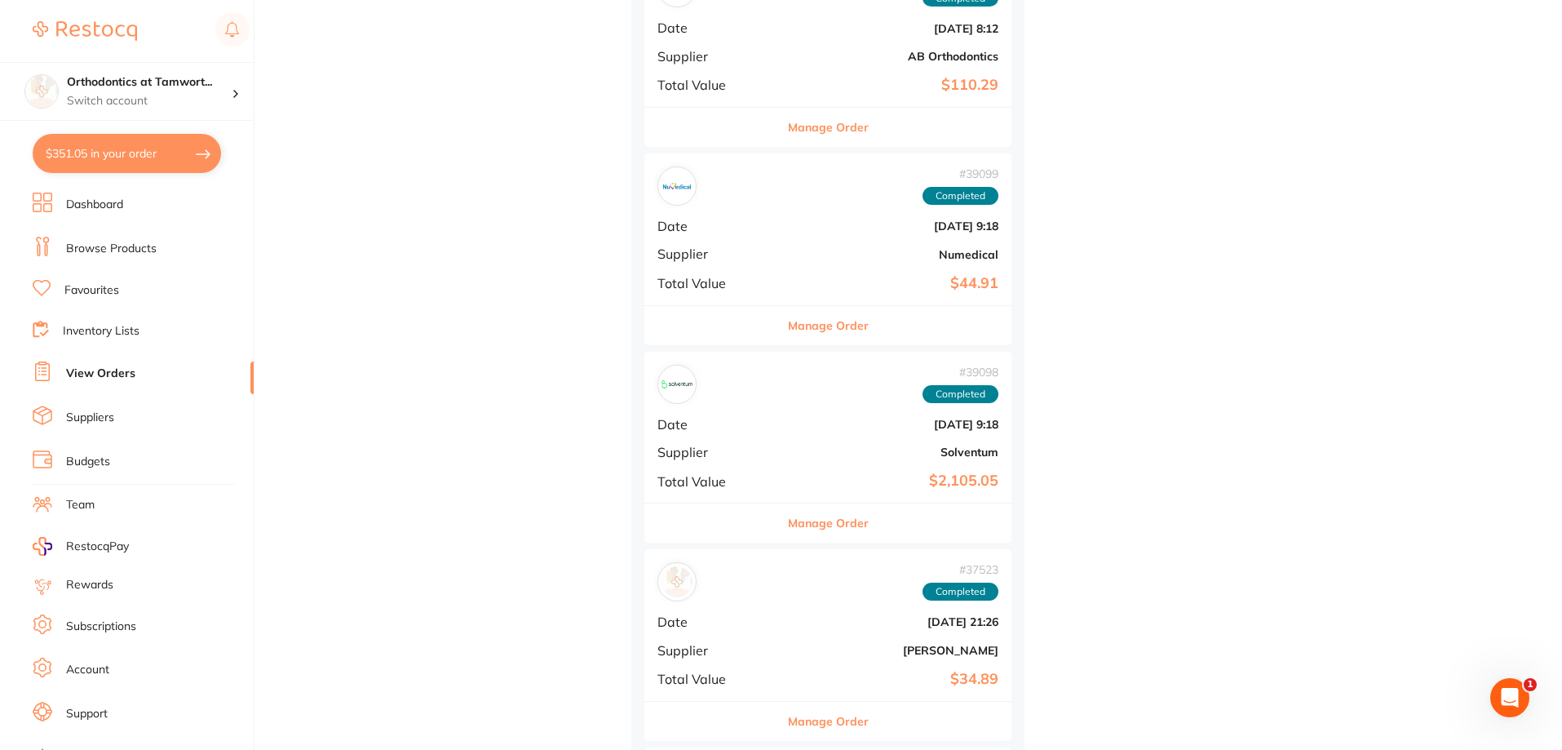
scroll to position [46465, 0]
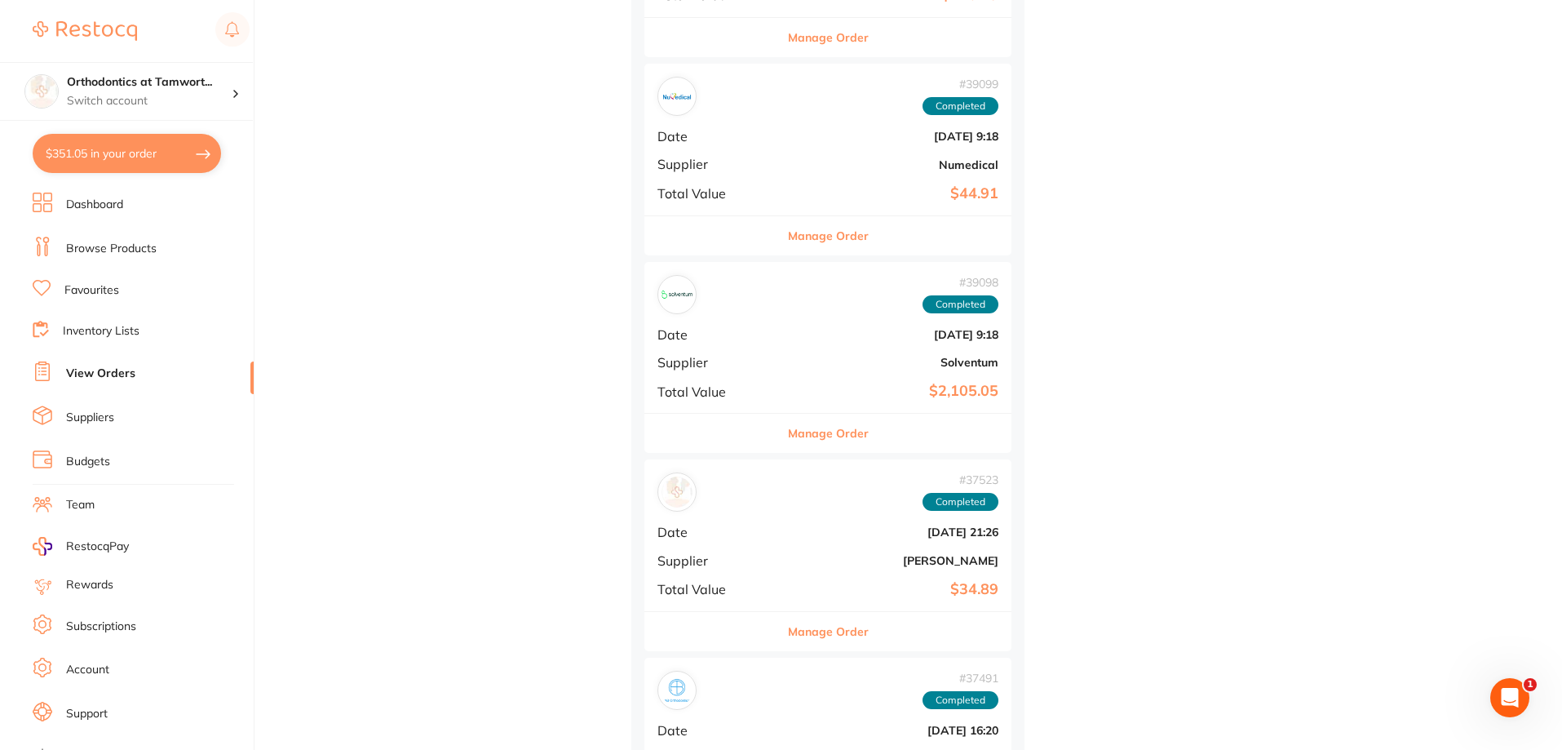
click at [788, 236] on button "Manage Order" at bounding box center [828, 235] width 81 height 39
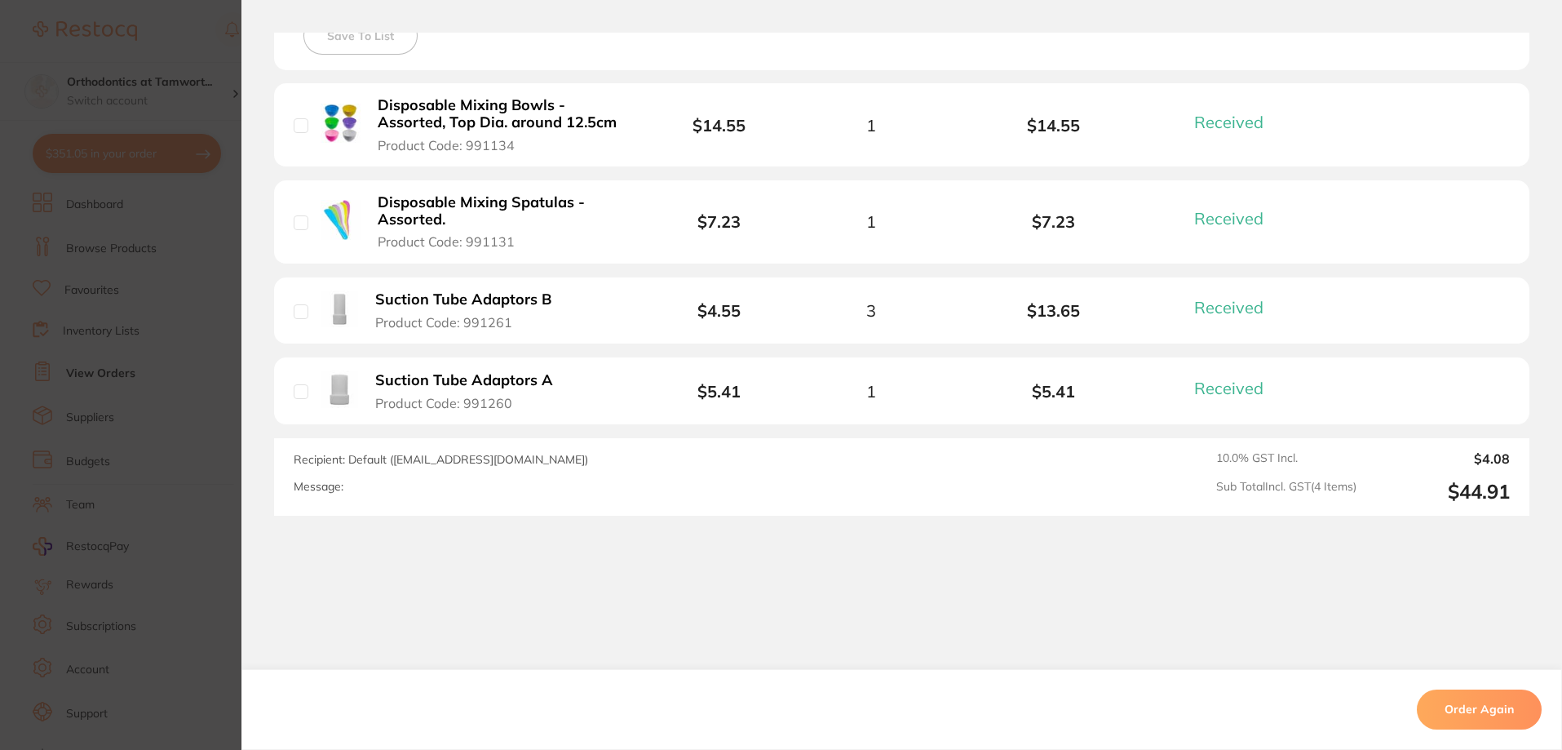
click at [471, 120] on b "Disposable Mixing Bowls - Assorted, Top Dia. around 12.5cm" at bounding box center [504, 113] width 252 height 33
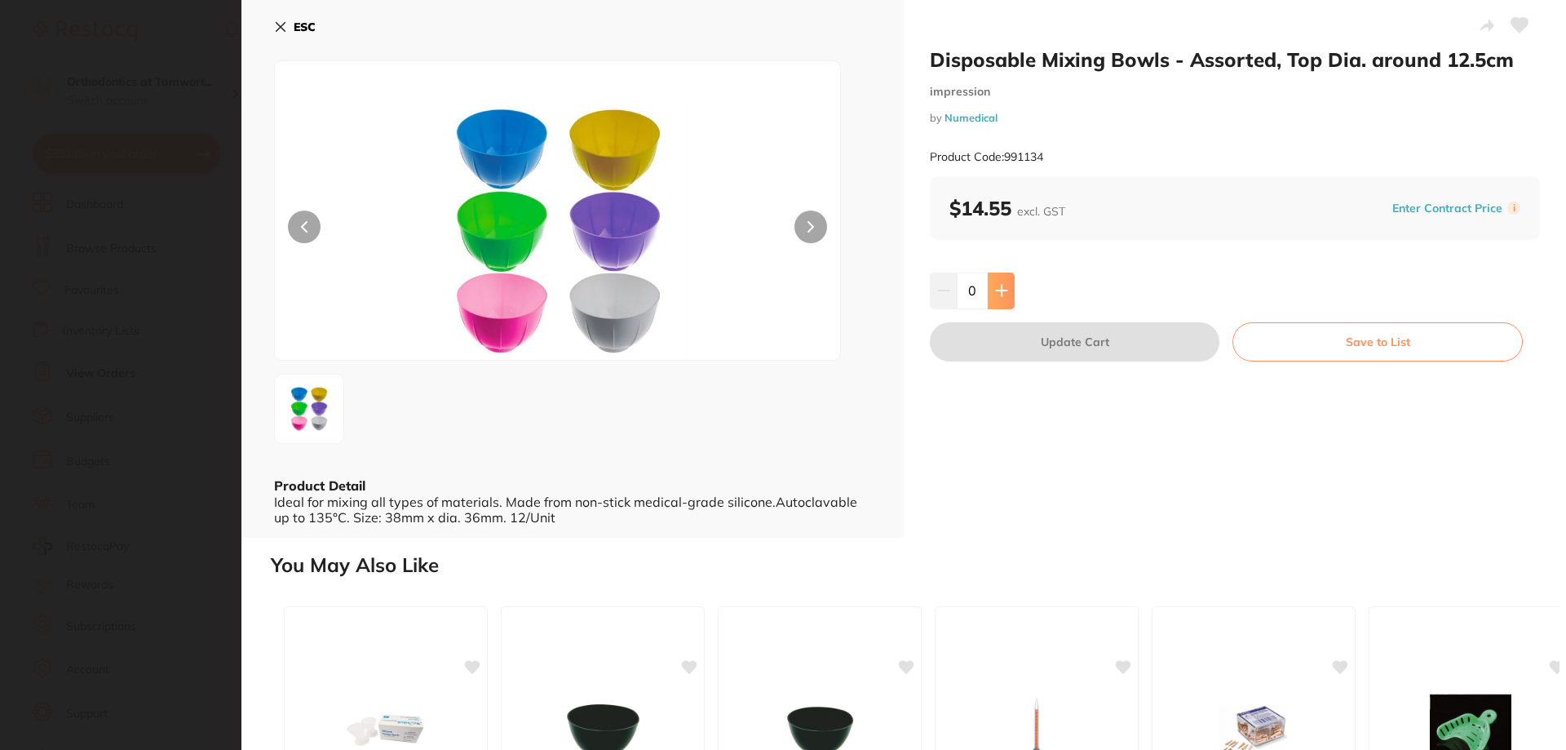
click at [1007, 285] on button at bounding box center [1001, 290] width 27 height 36
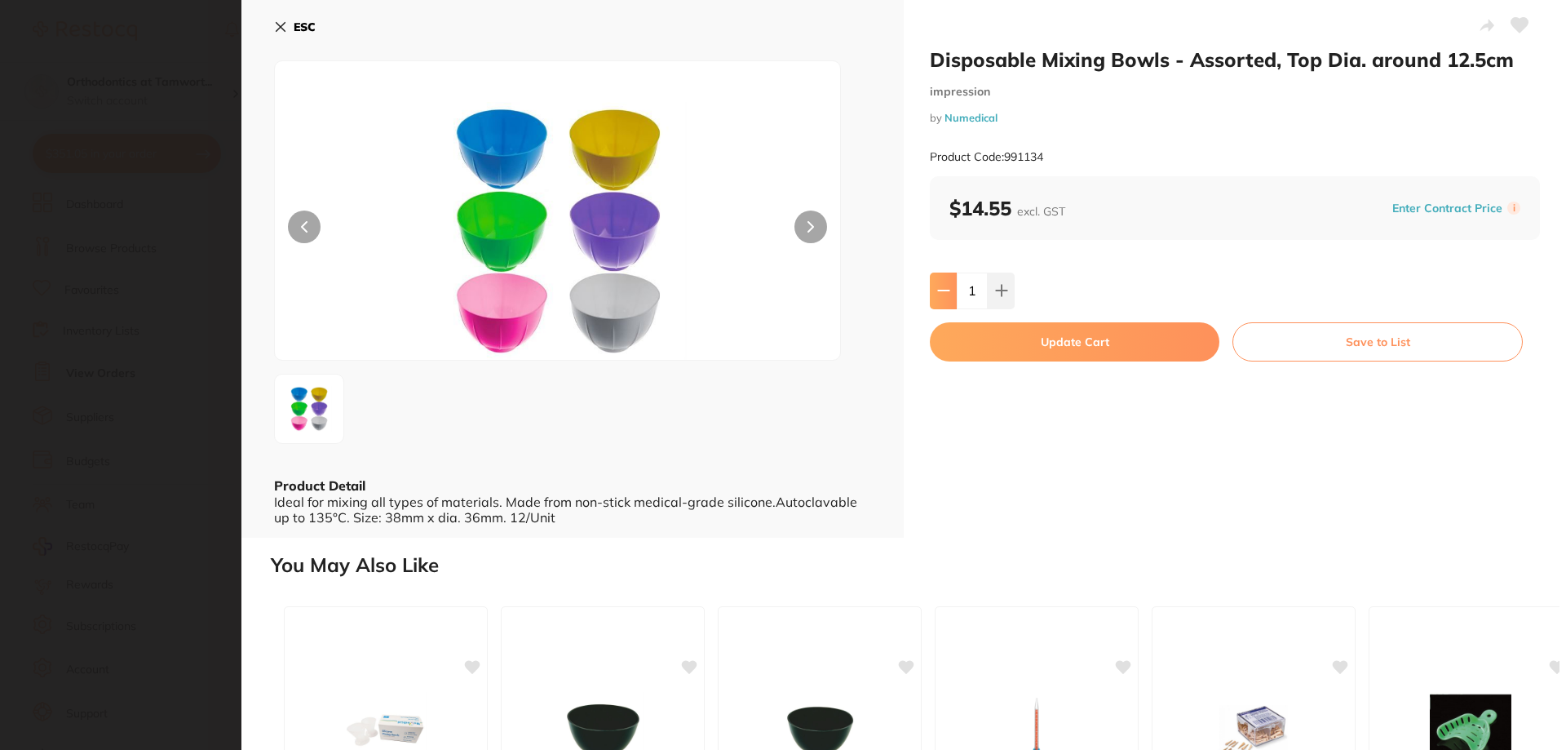
click at [938, 288] on icon at bounding box center [943, 290] width 13 height 13
type input "0"
click at [147, 208] on section "Disposable Mixing Bowls - Assorted, Top Dia. around 12.5cm impression by Numedi…" at bounding box center [783, 375] width 1566 height 750
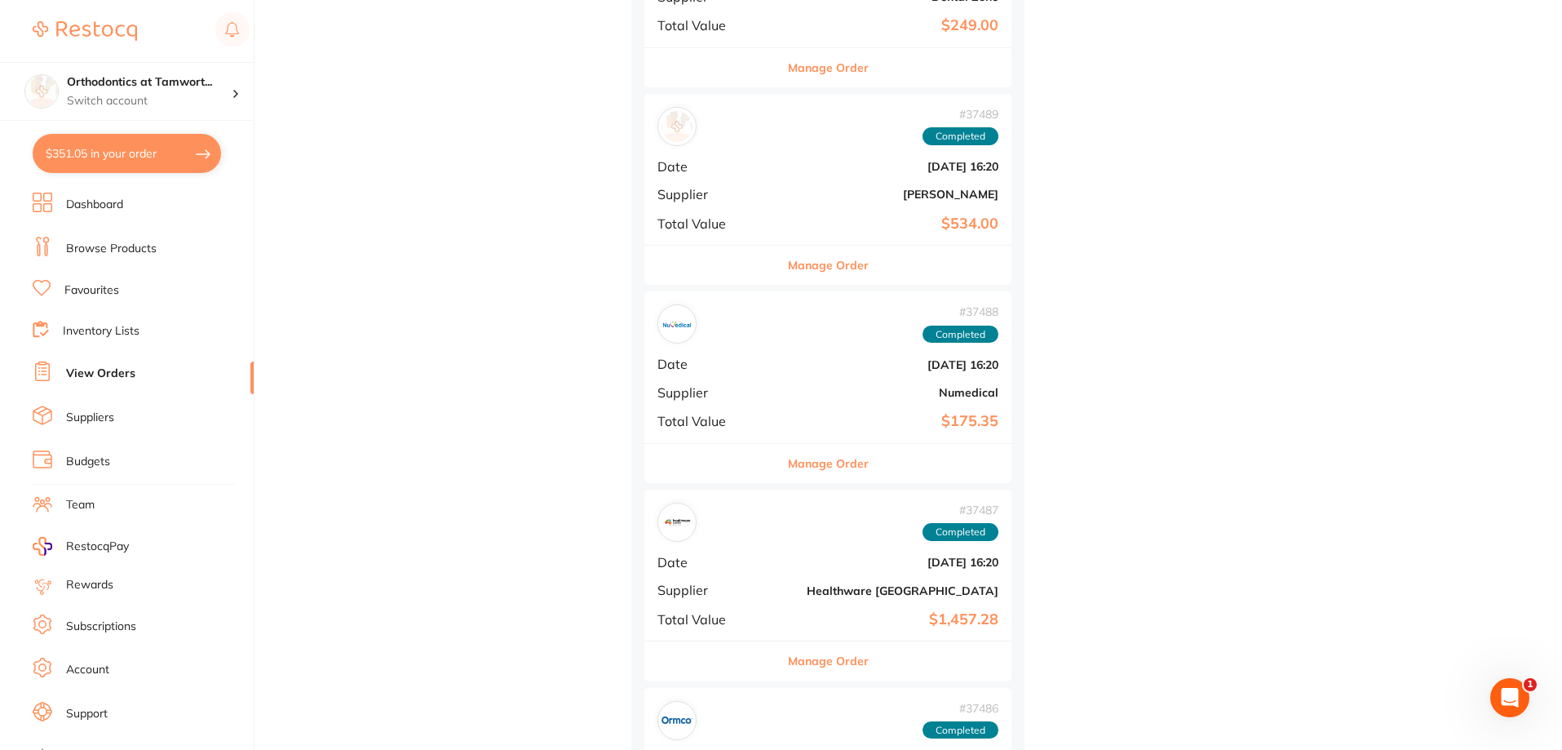
scroll to position [47525, 0]
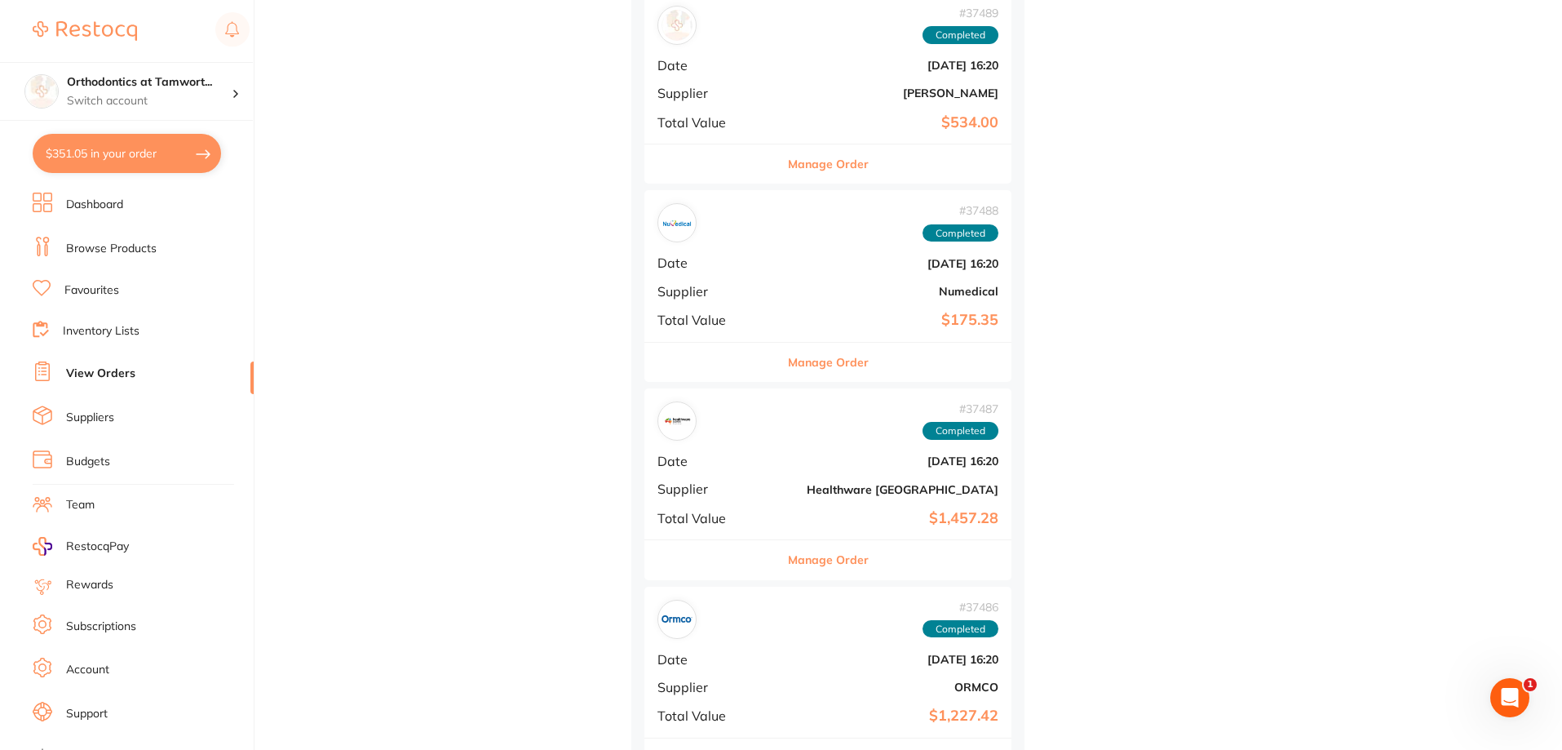
click at [799, 352] on button "Manage Order" at bounding box center [828, 362] width 81 height 39
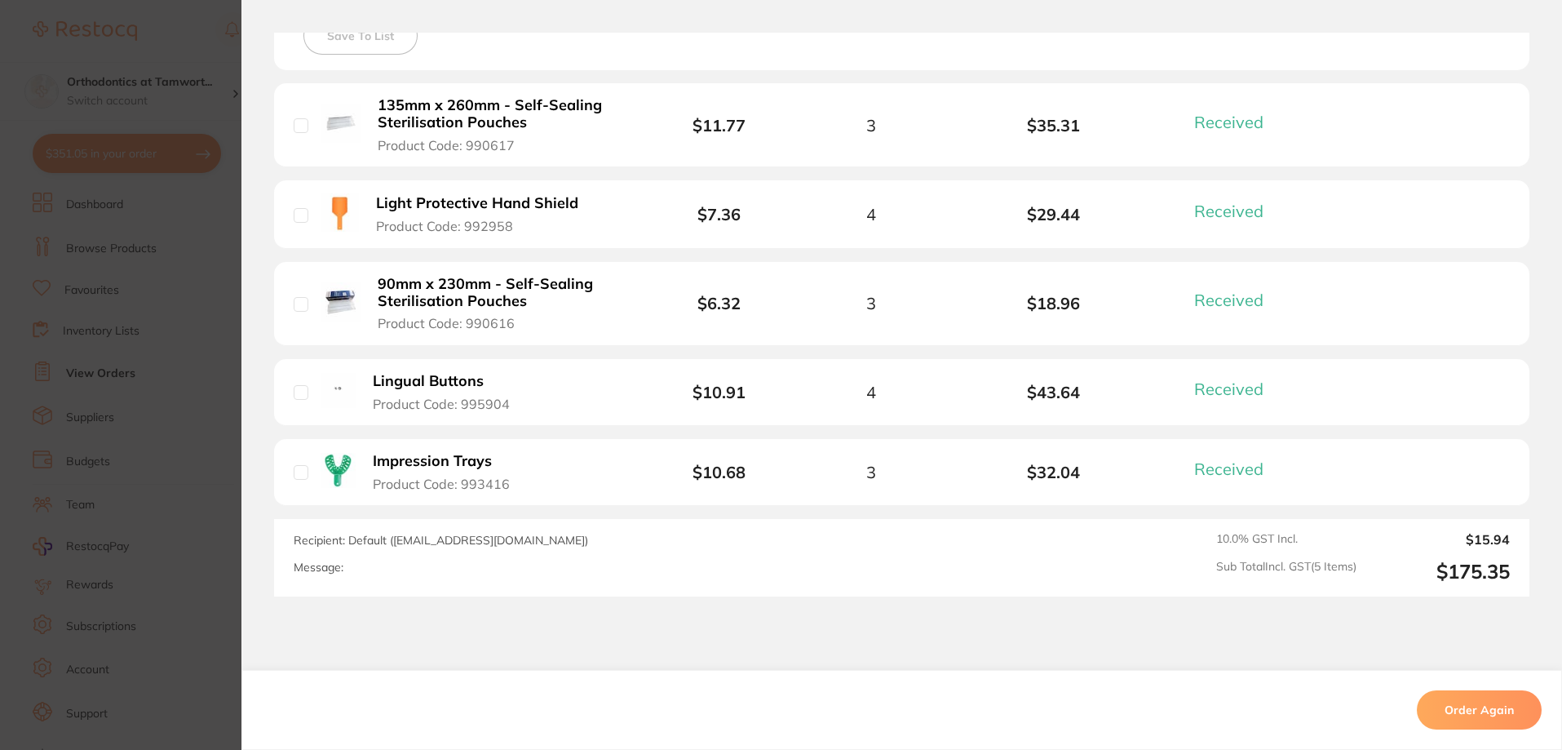
click at [192, 359] on section "Order ID: Restocq- 37488 Order Information 5 Received Completed Order Order Dat…" at bounding box center [781, 375] width 1562 height 750
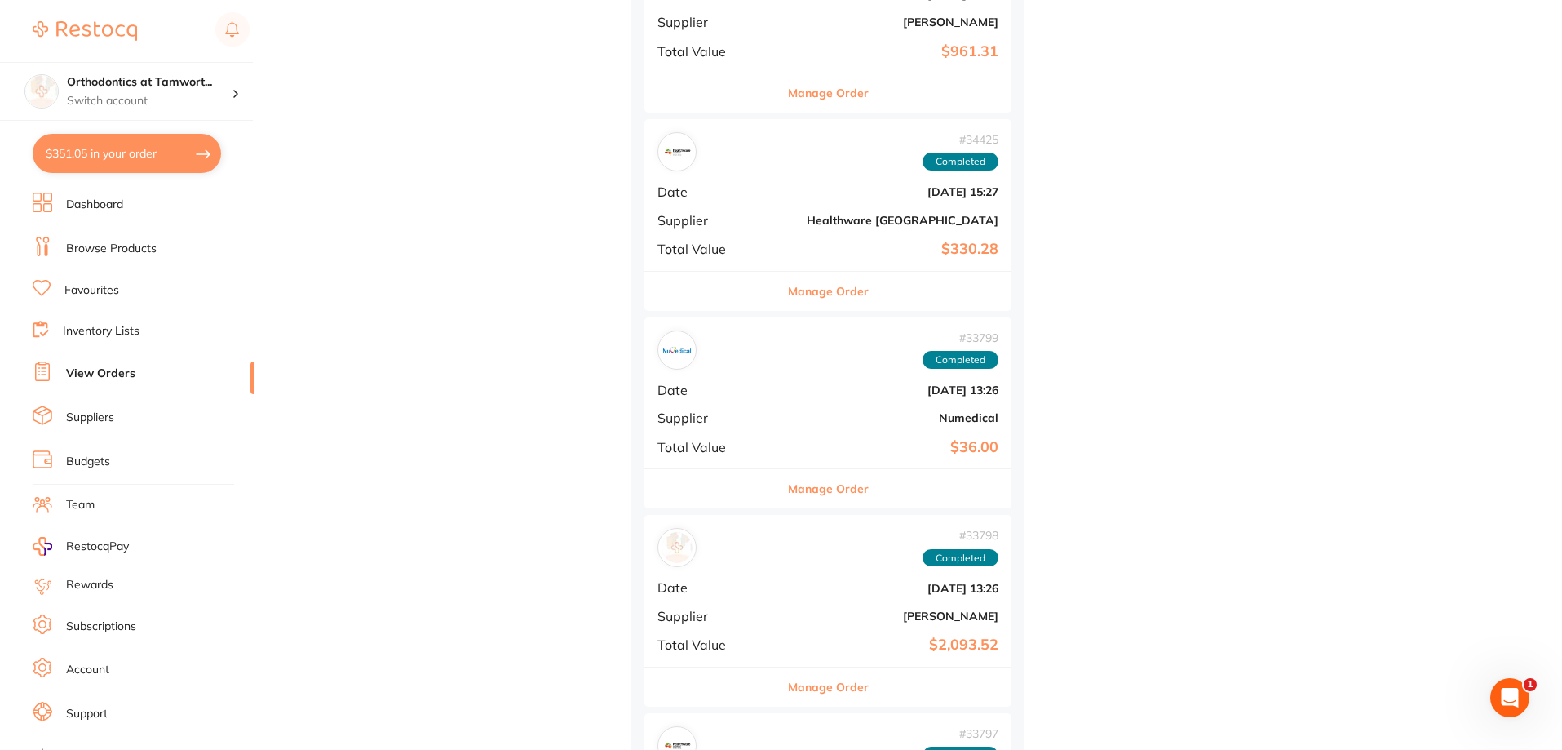
scroll to position [50380, 0]
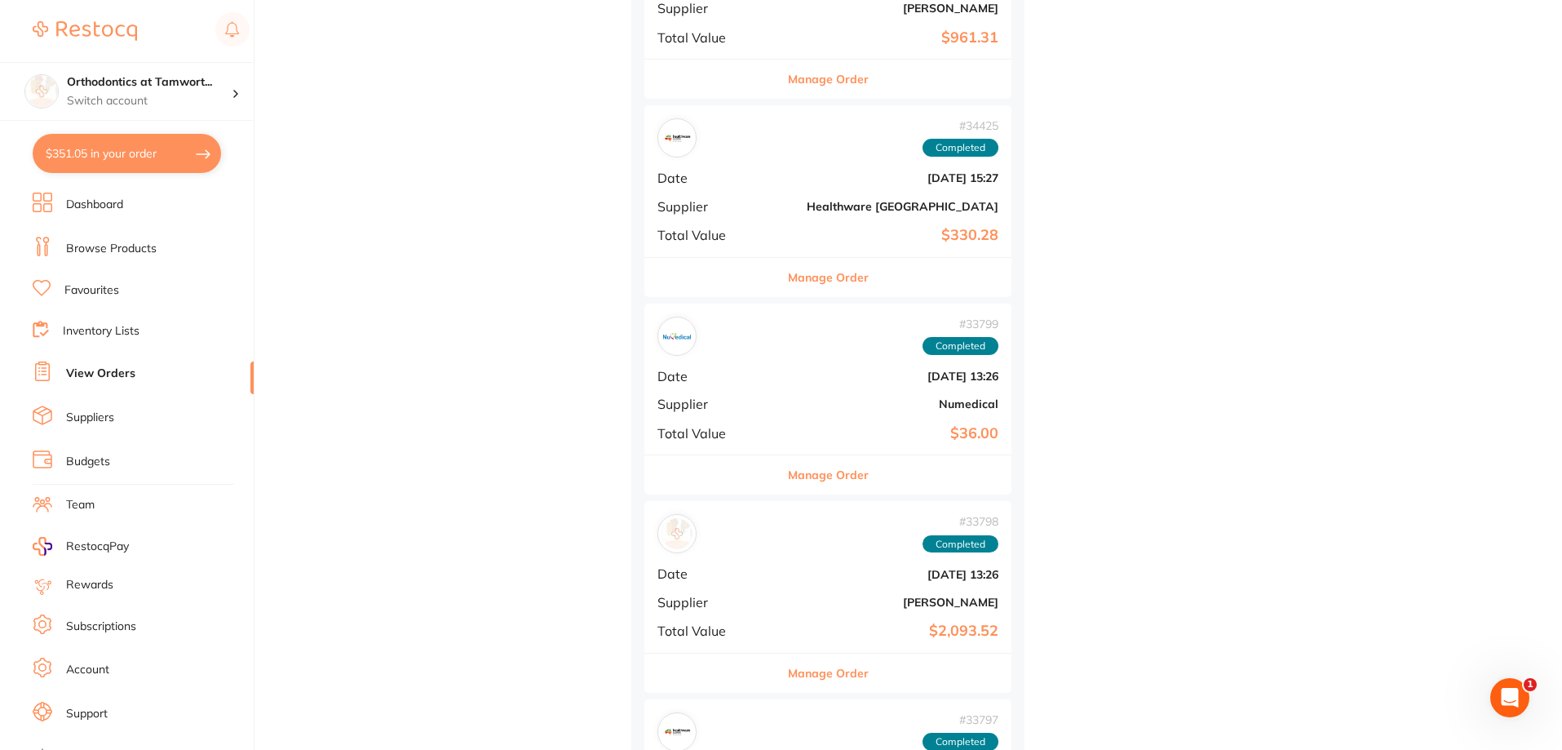
click at [813, 472] on button "Manage Order" at bounding box center [828, 474] width 81 height 39
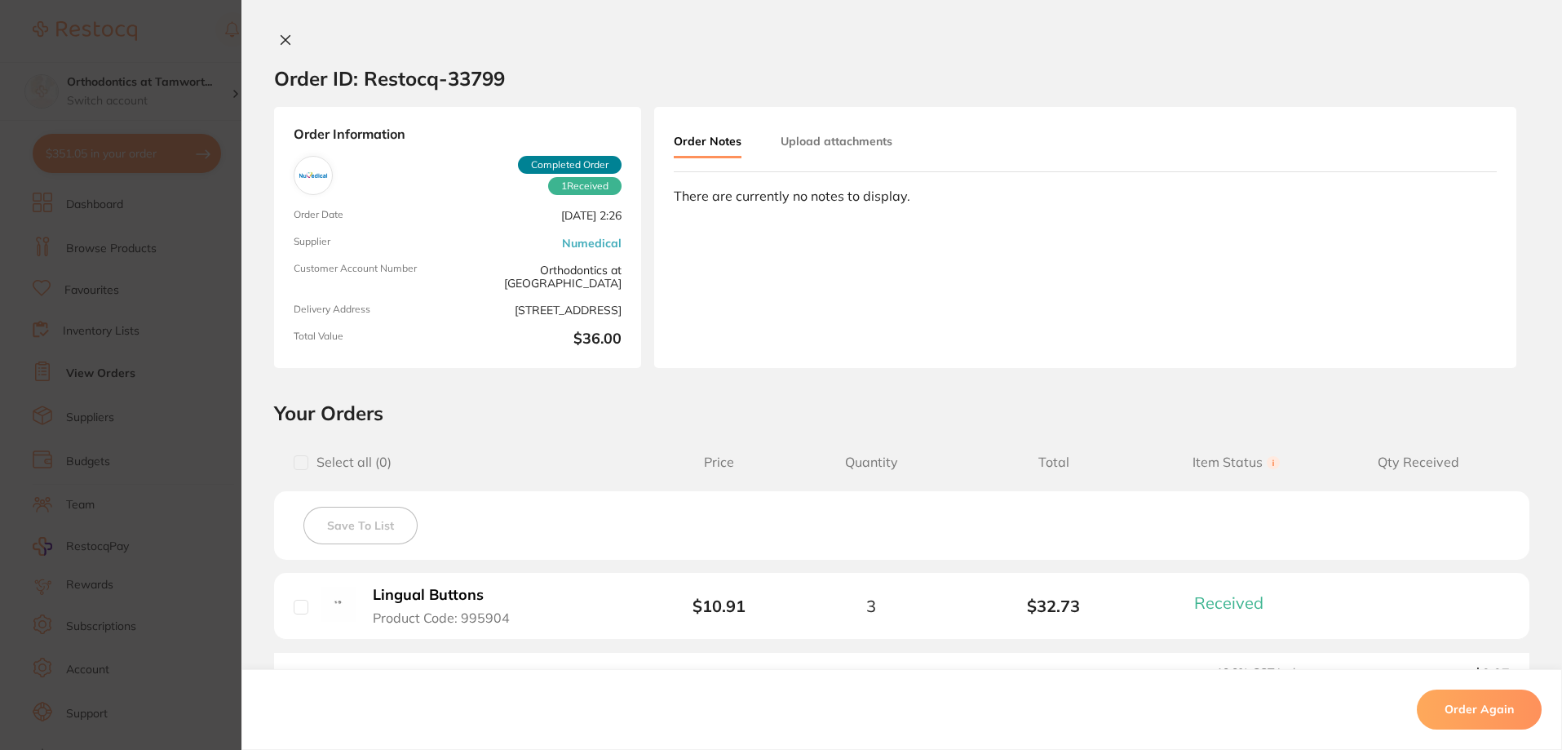
click at [217, 367] on section "Order ID: Restocq- 33799 Order Information 1 Received Completed Order Order Dat…" at bounding box center [781, 375] width 1562 height 750
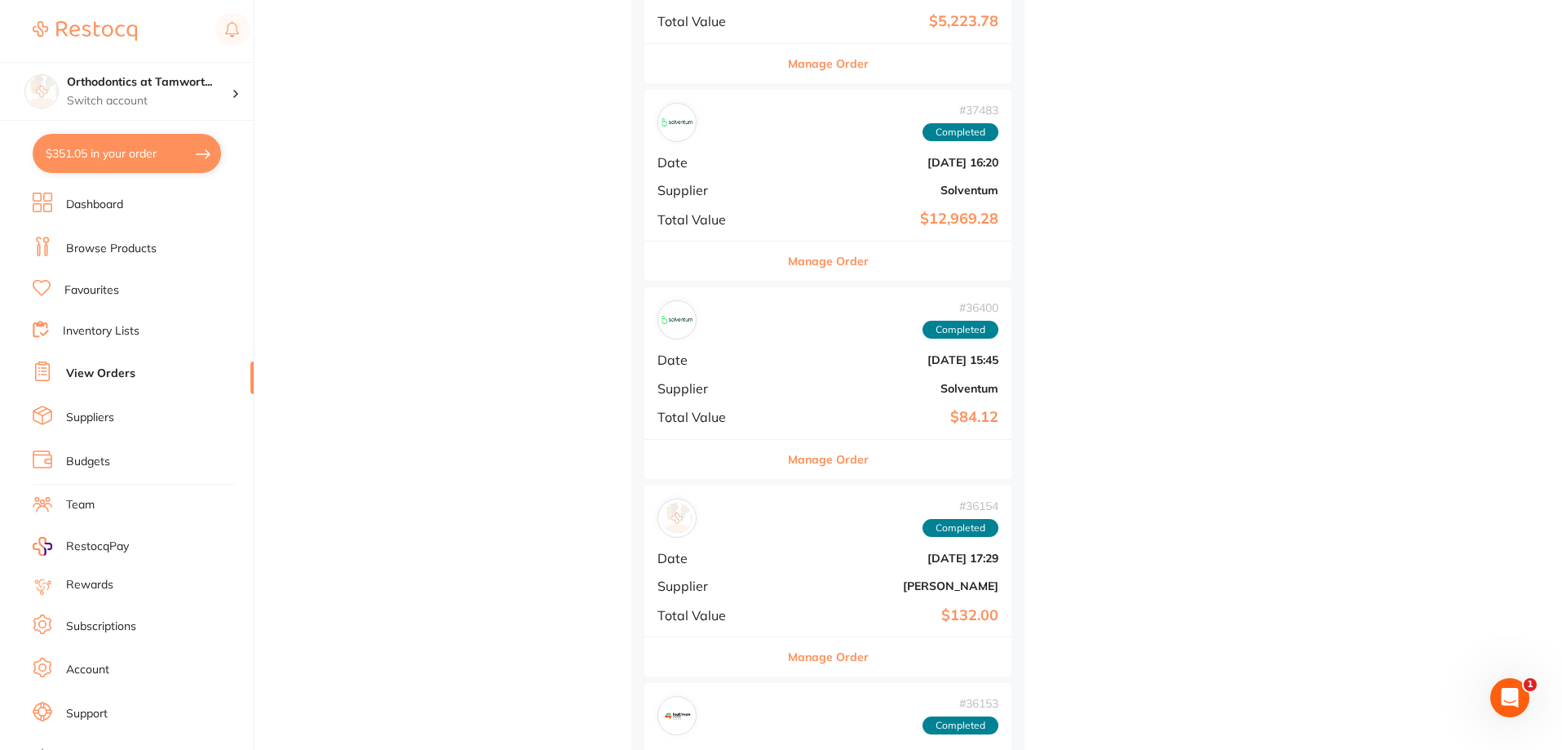
scroll to position [48341, 0]
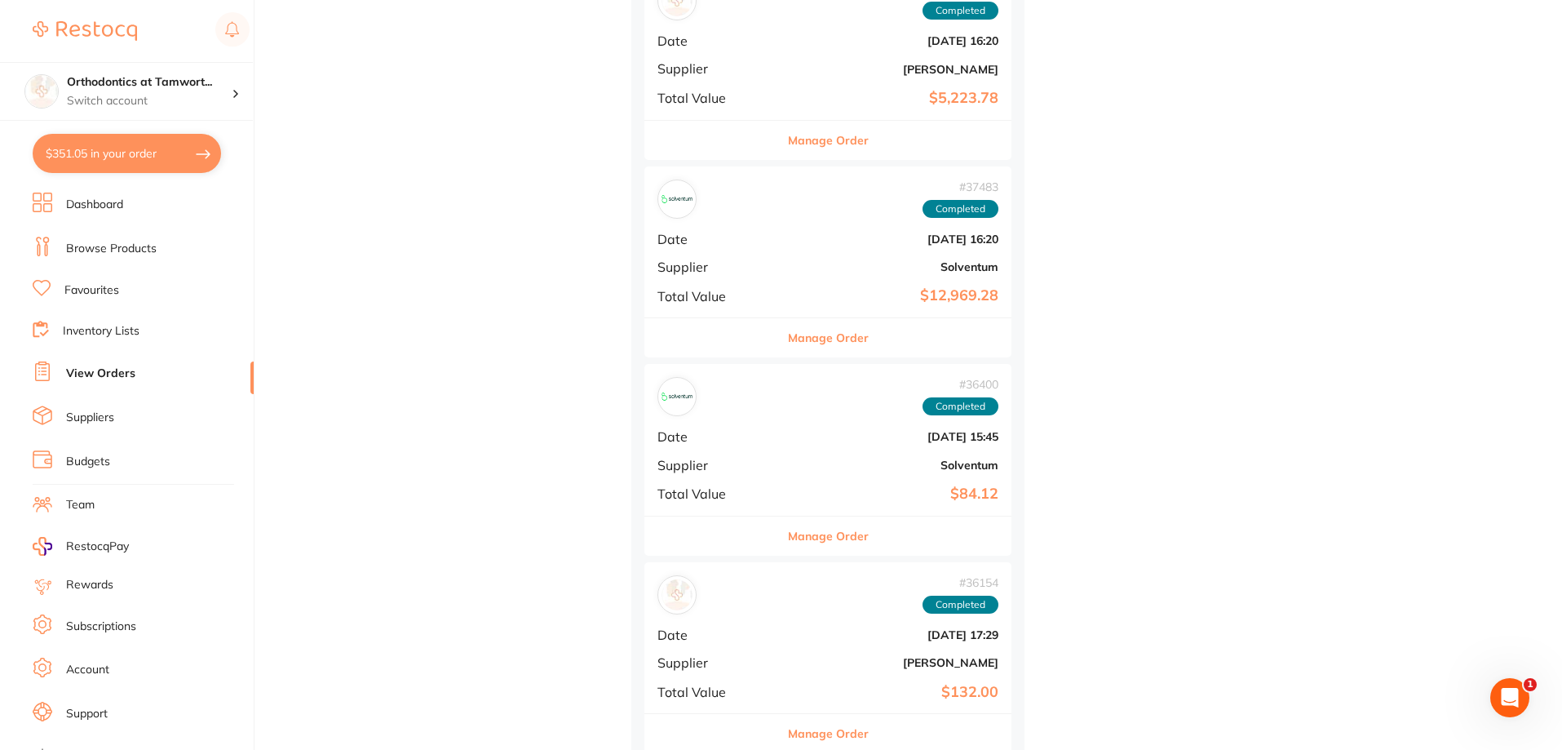
click at [103, 208] on link "Dashboard" at bounding box center [94, 205] width 57 height 16
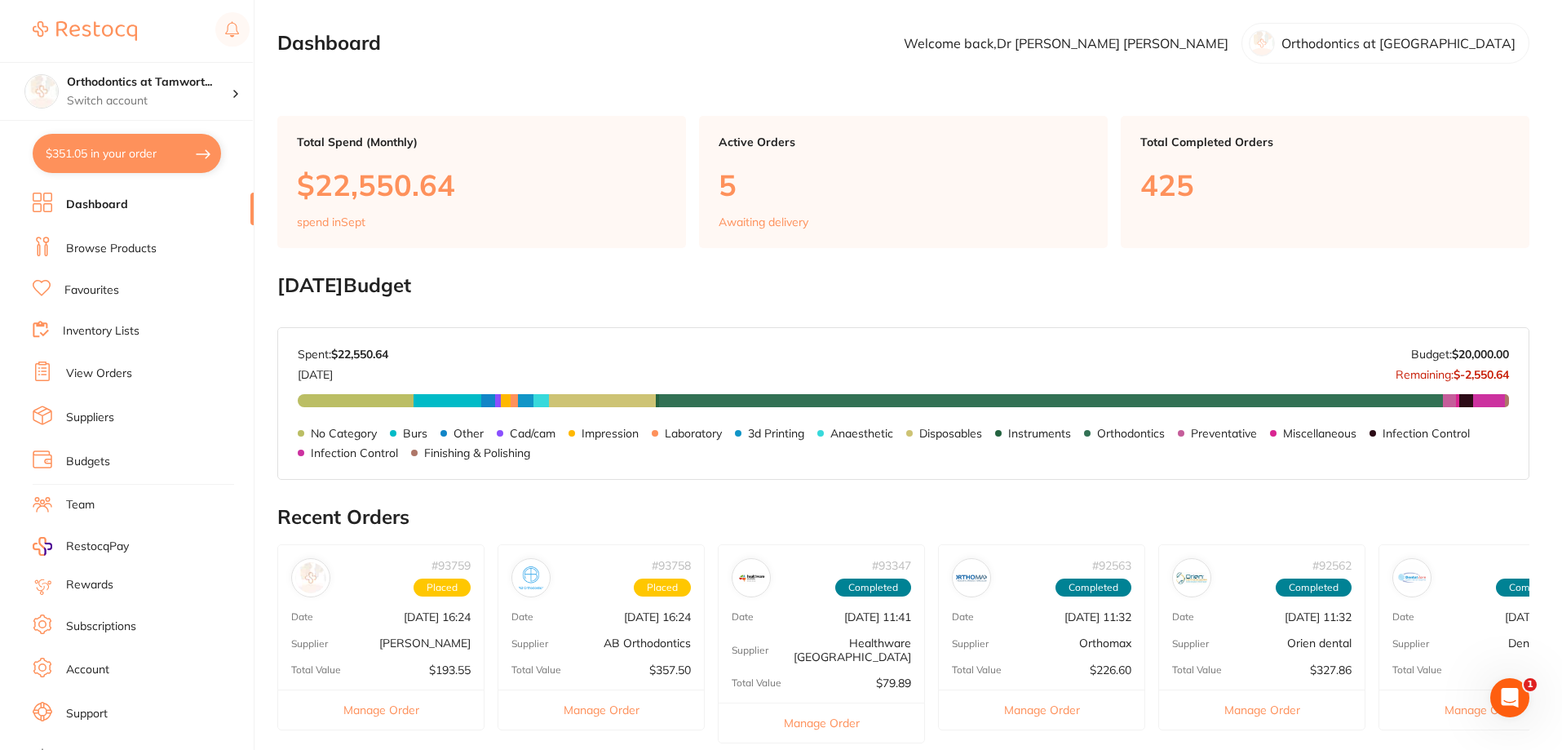
click at [156, 147] on button "$351.05 in your order" at bounding box center [127, 153] width 188 height 39
checkbox input "true"
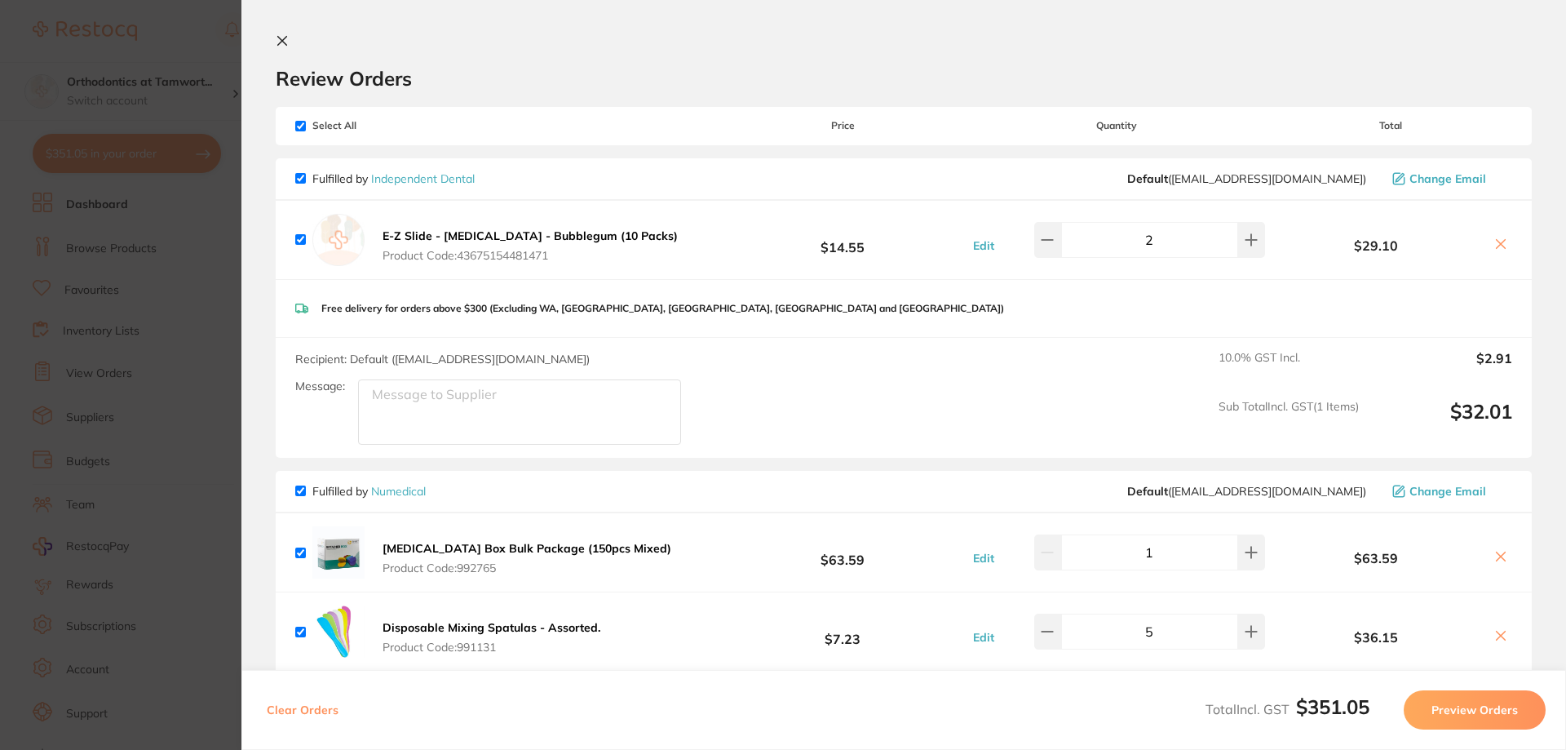
scroll to position [408, 0]
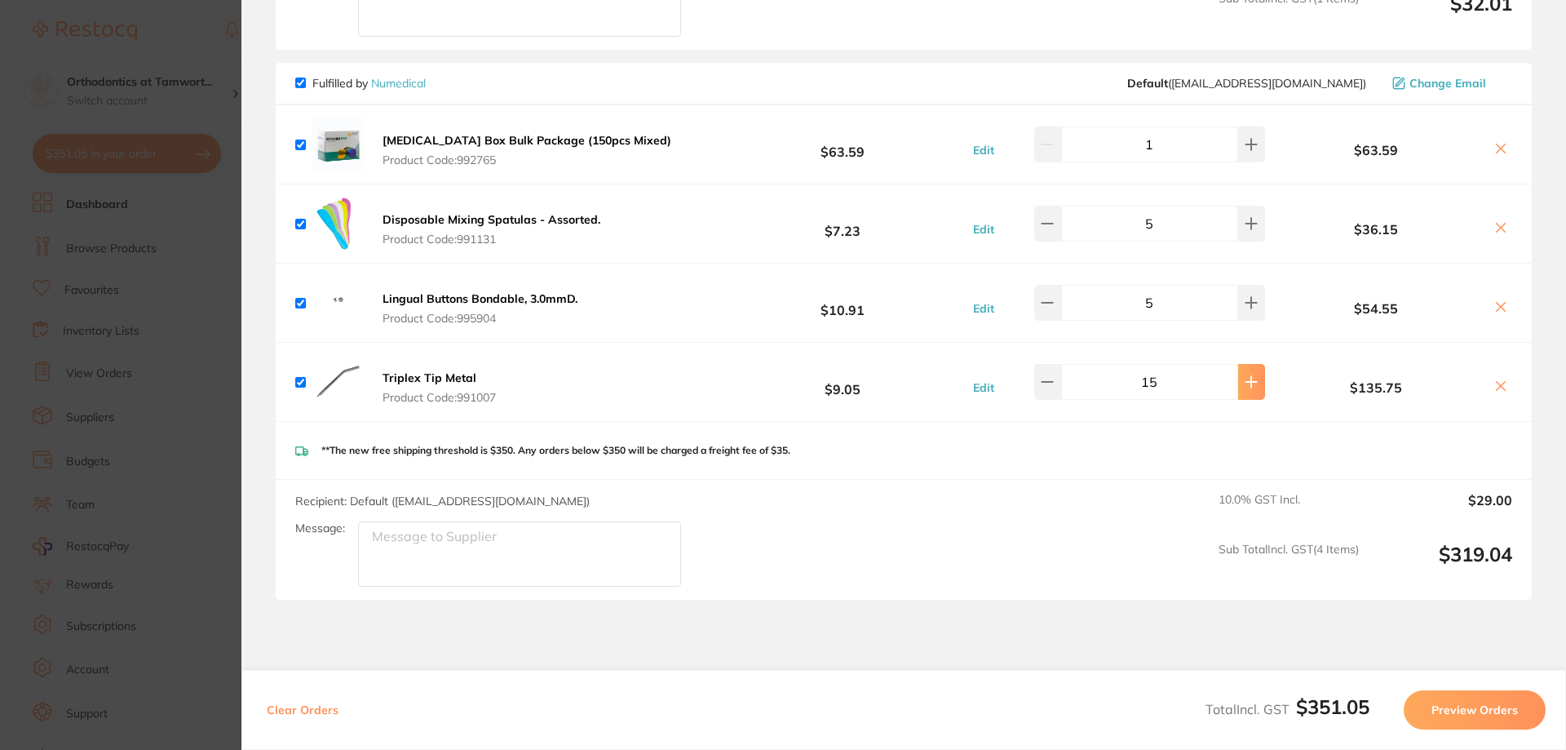
click at [1246, 375] on icon at bounding box center [1251, 381] width 13 height 13
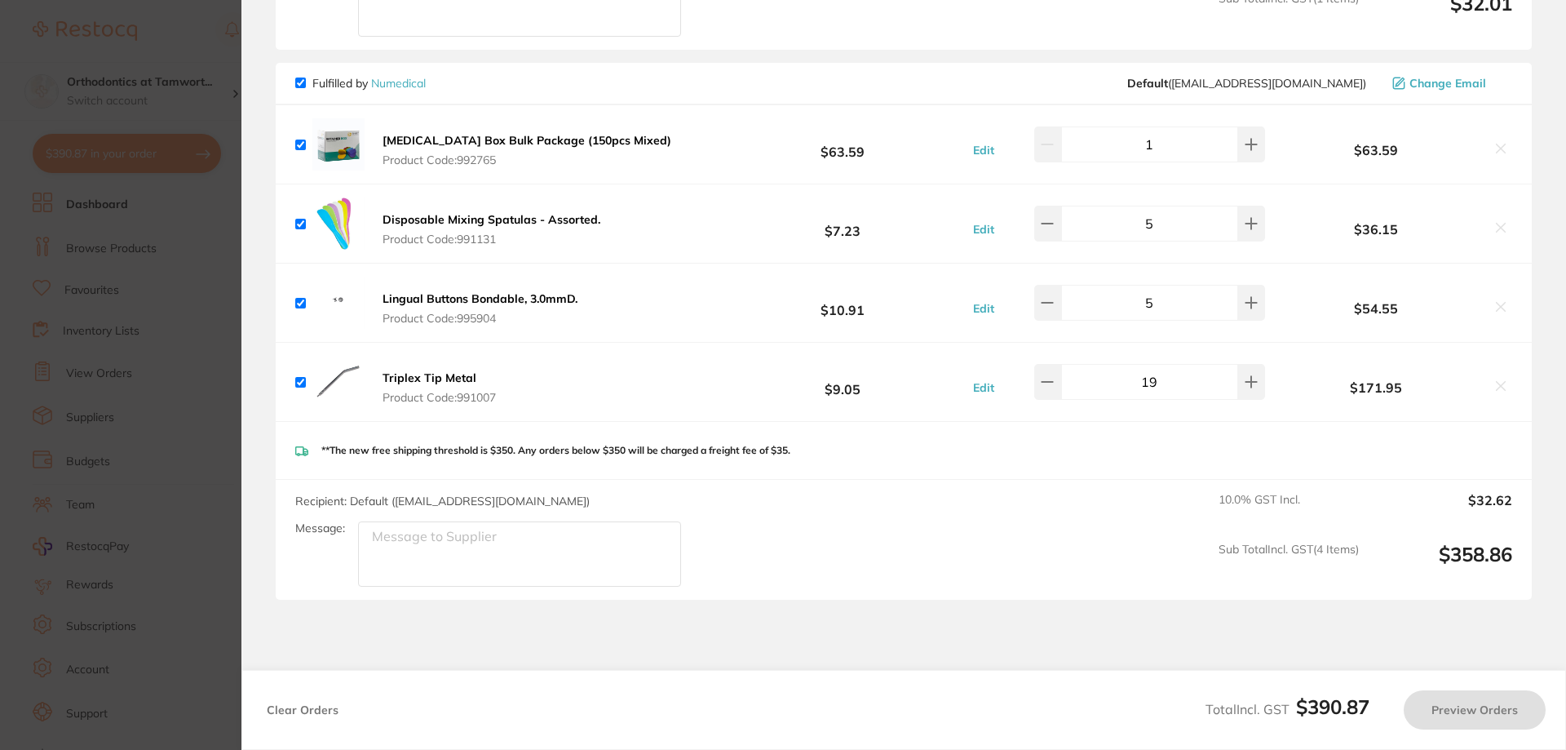
type input "20"
click at [1057, 233] on button at bounding box center [1047, 224] width 27 height 36
type input "4"
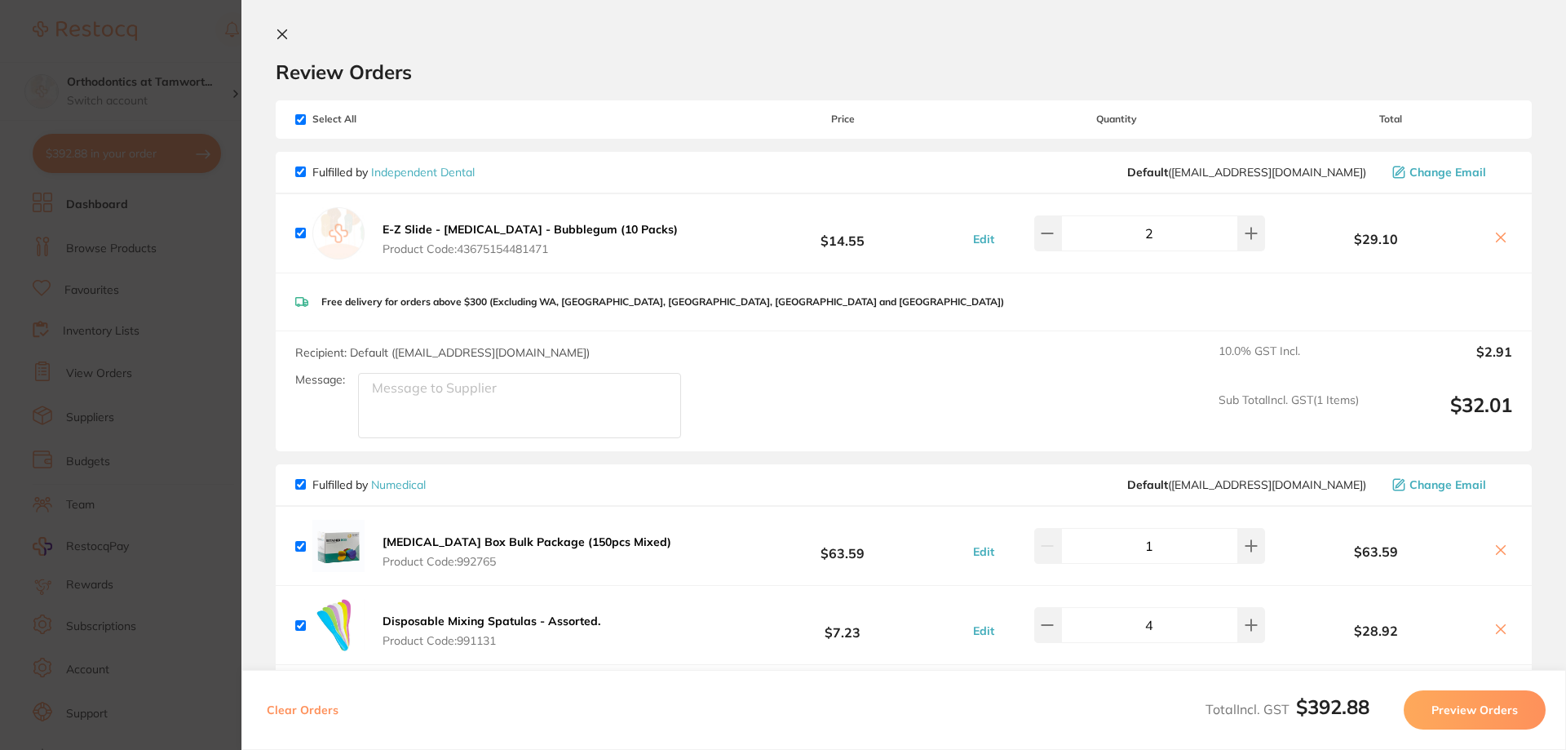
scroll to position [0, 0]
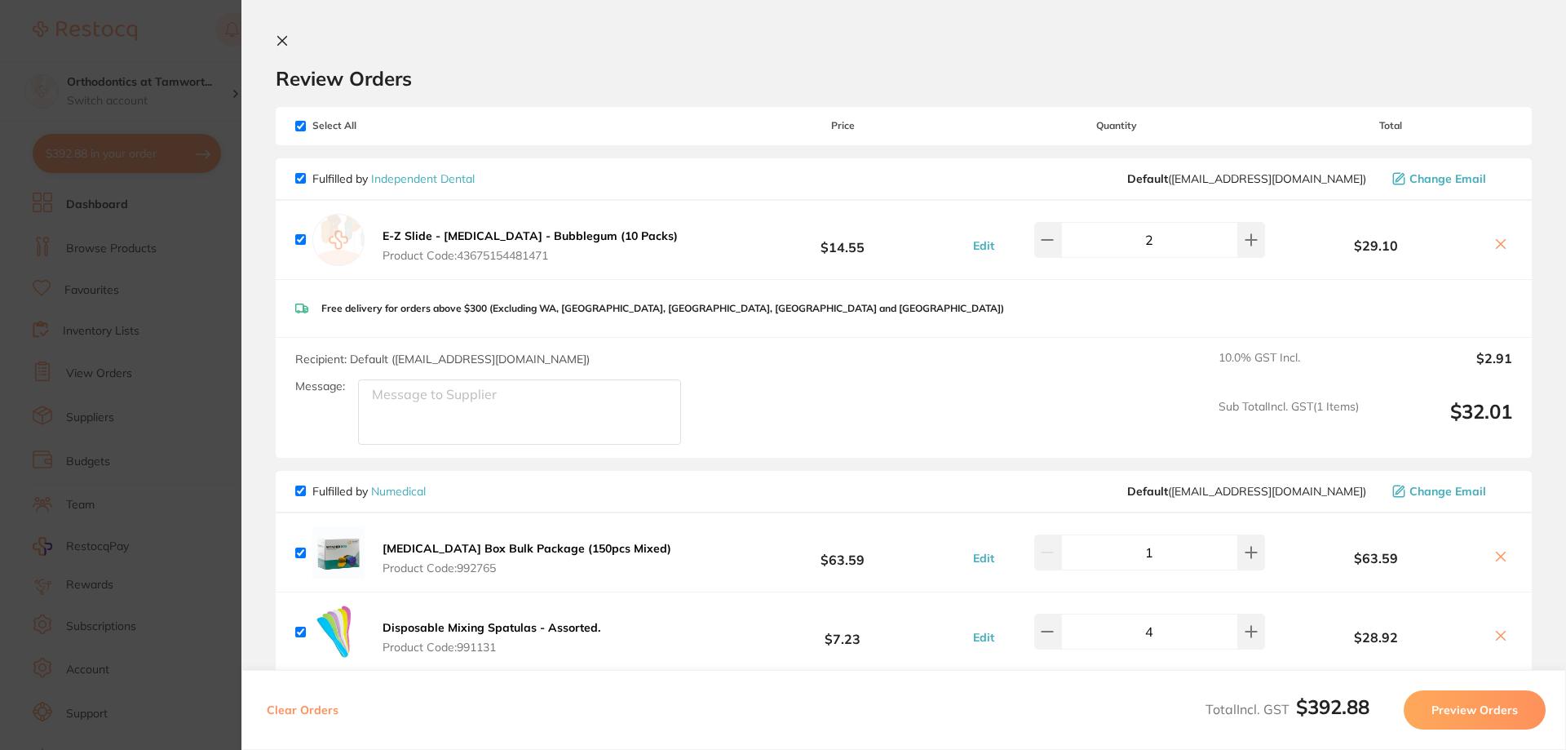
click at [224, 49] on section "Update RRP Set your pre negotiated price for this item. Item Agreed RRP (excl. …" at bounding box center [783, 375] width 1566 height 750
